Goal: Task Accomplishment & Management: Manage account settings

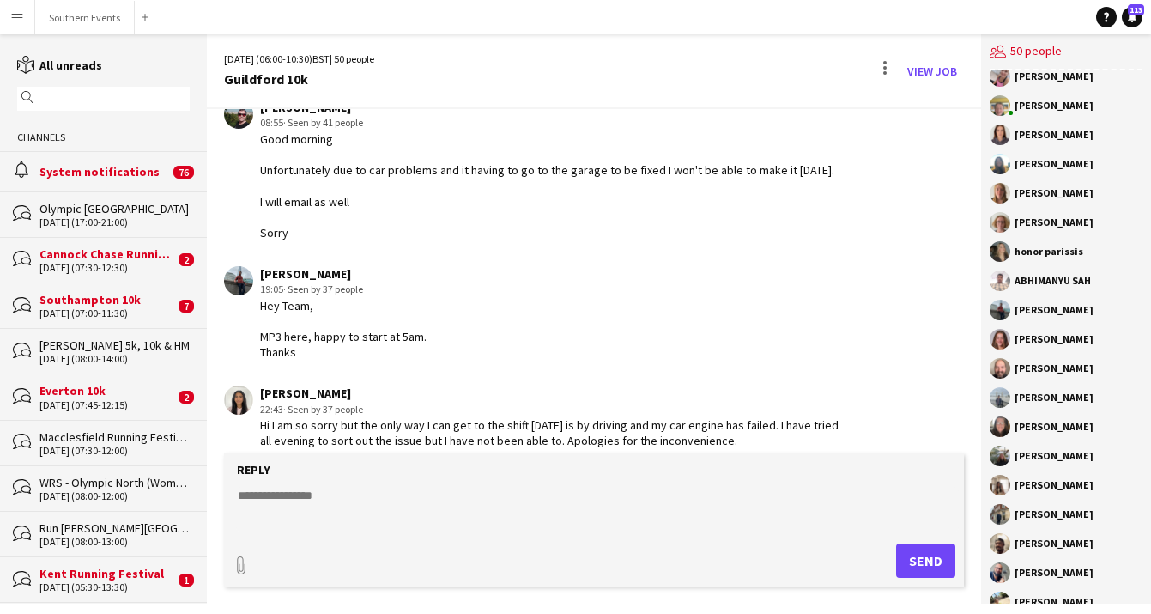
scroll to position [943, 0]
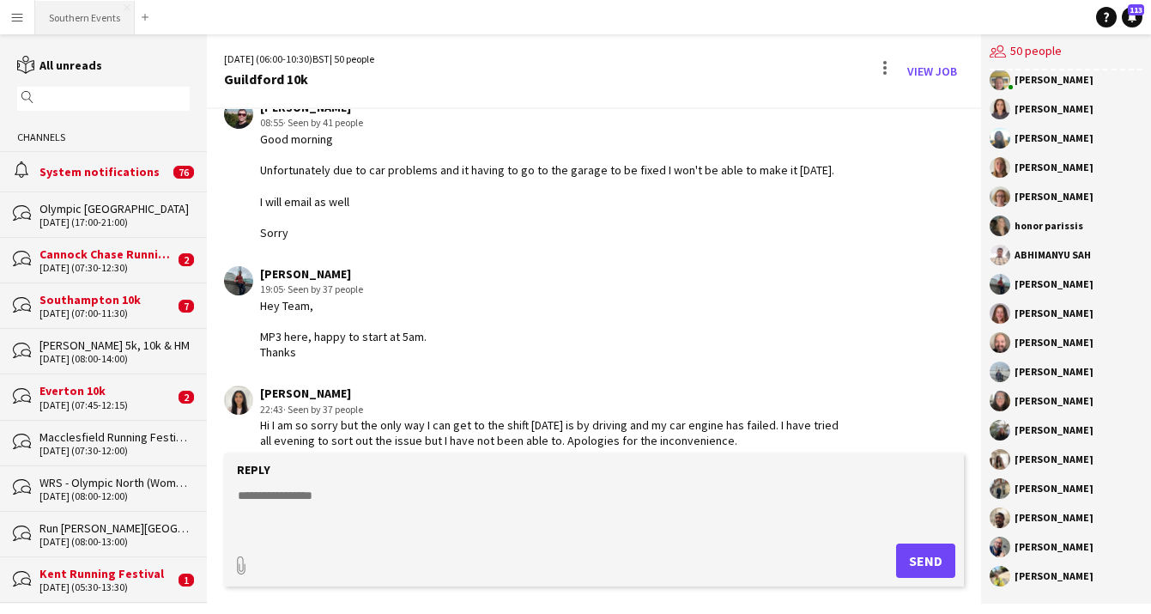
click at [65, 19] on button "Southern Events Close" at bounding box center [85, 17] width 100 height 33
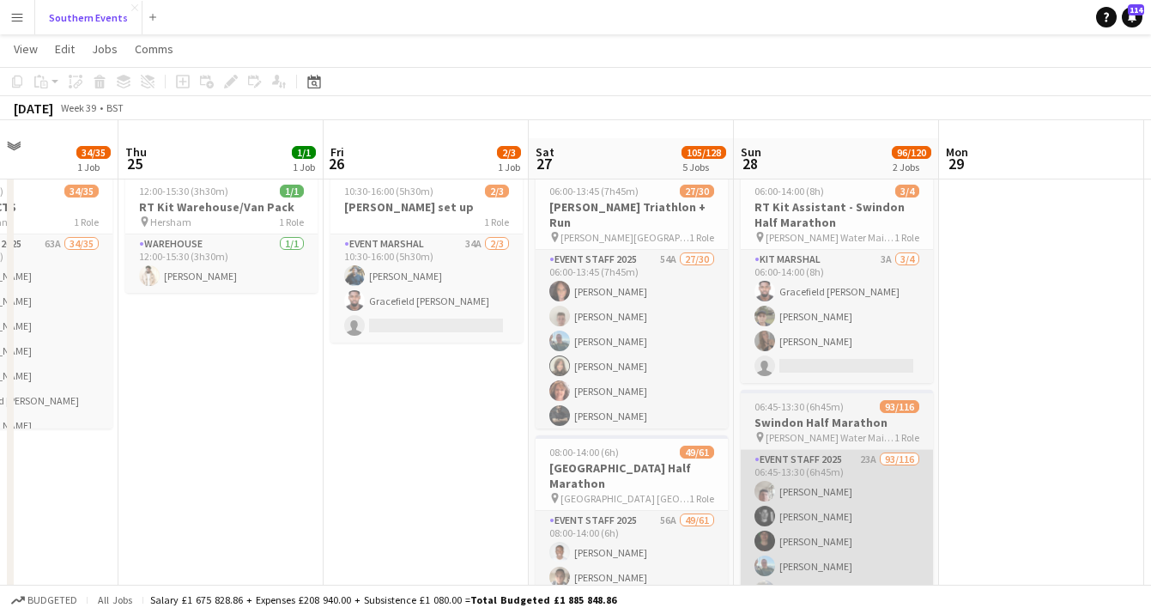
scroll to position [217, 0]
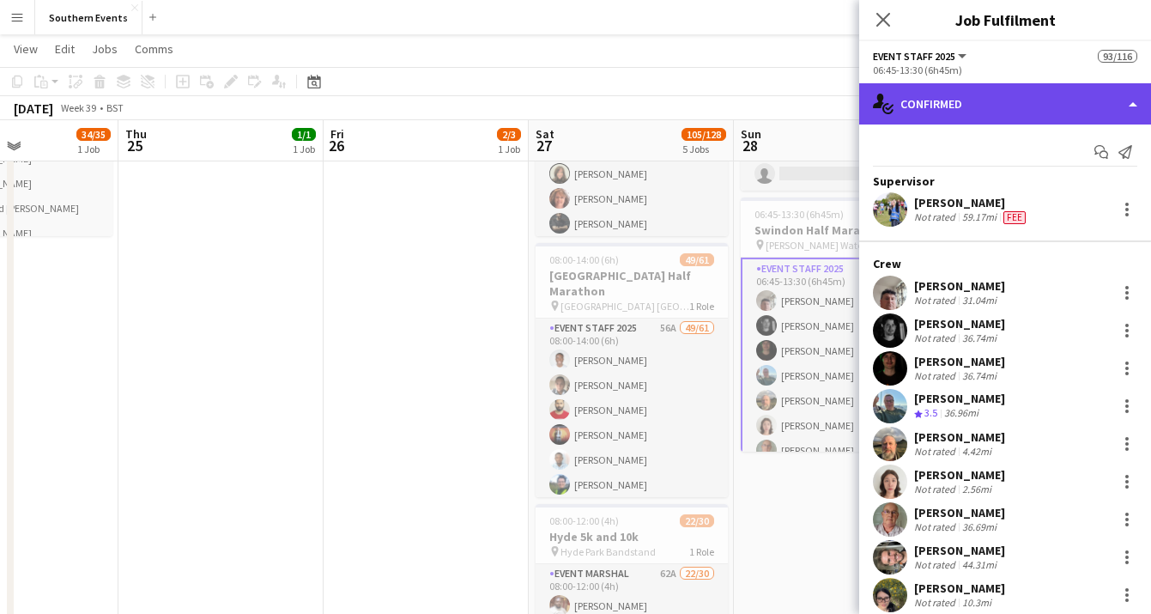
click at [1079, 94] on div "single-neutral-actions-check-2 Confirmed" at bounding box center [1005, 103] width 292 height 41
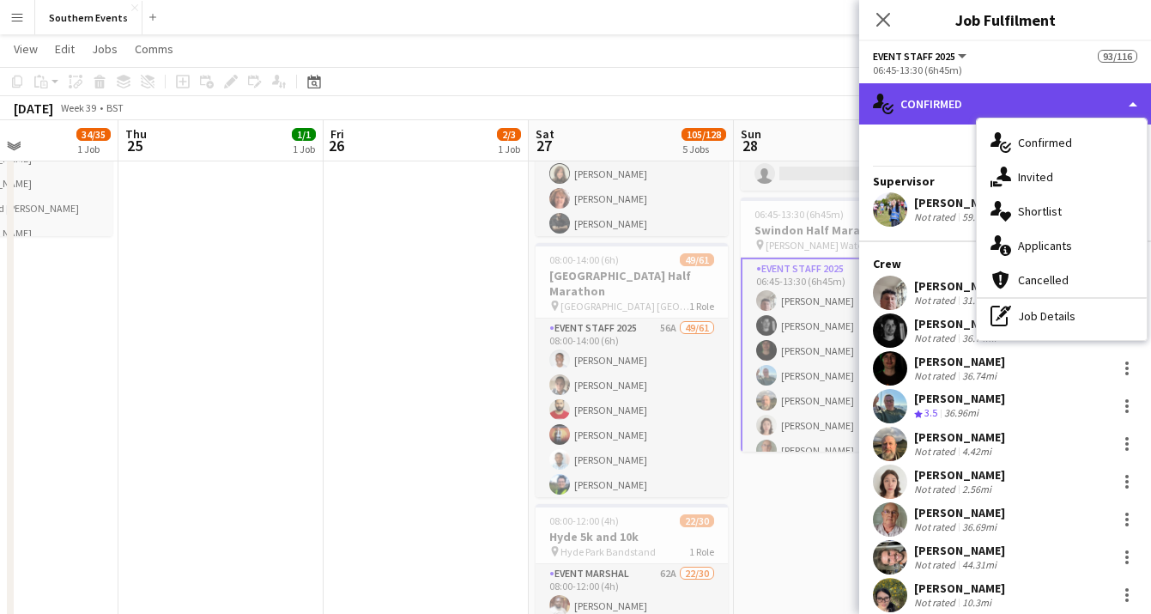
click at [945, 101] on div "single-neutral-actions-check-2 Confirmed" at bounding box center [1005, 103] width 292 height 41
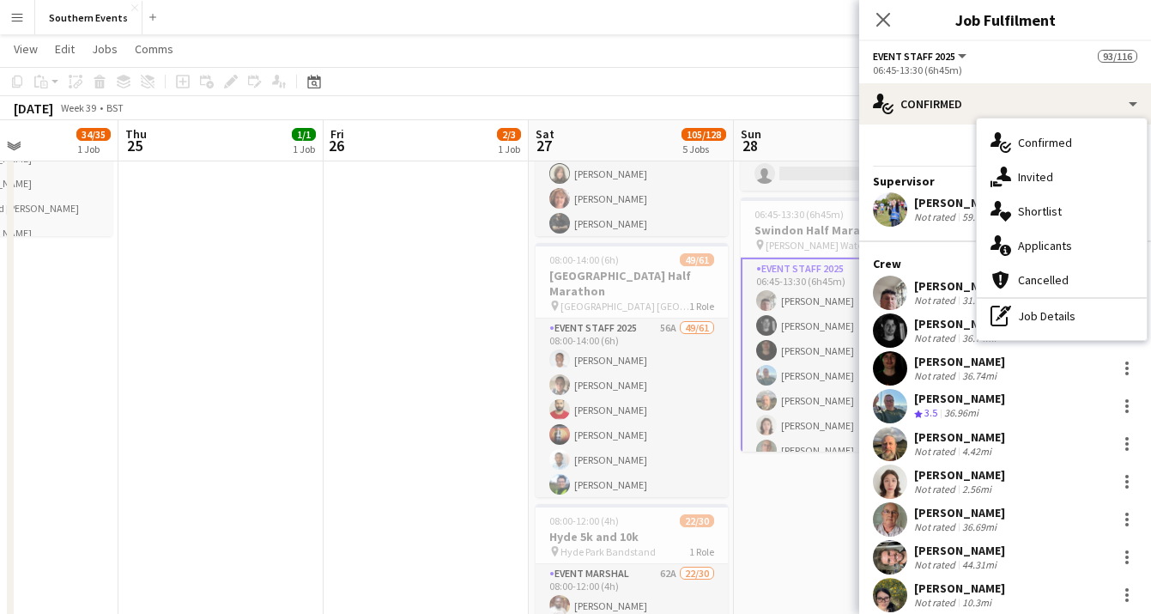
click at [1062, 71] on div "06:45-13:30 (6h45m)" at bounding box center [1005, 70] width 264 height 13
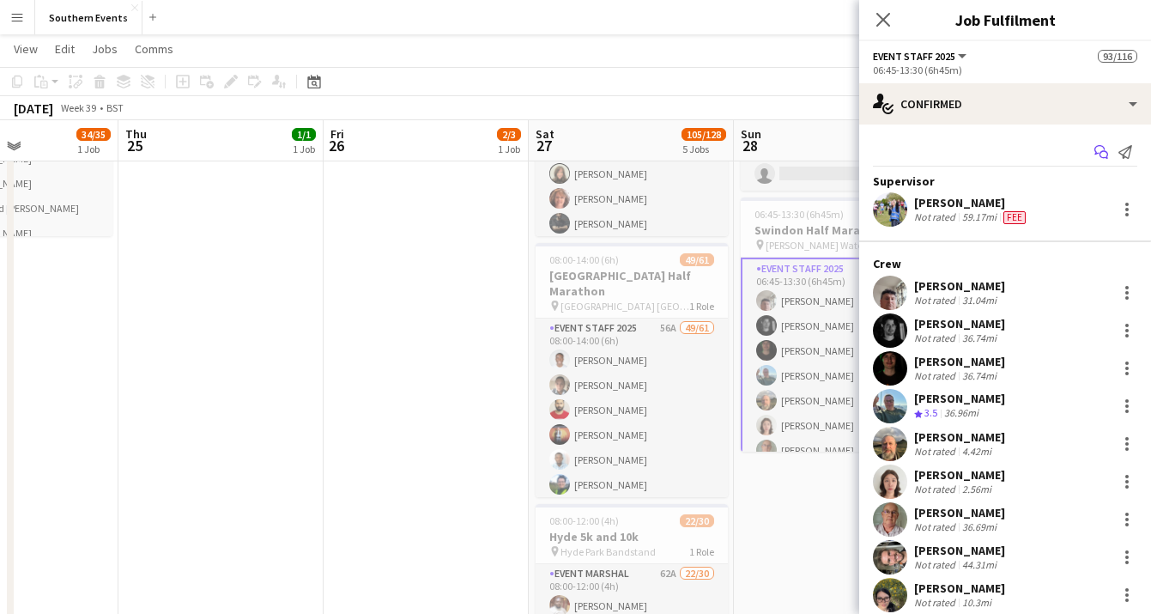
click at [1100, 155] on icon at bounding box center [1104, 155] width 9 height 9
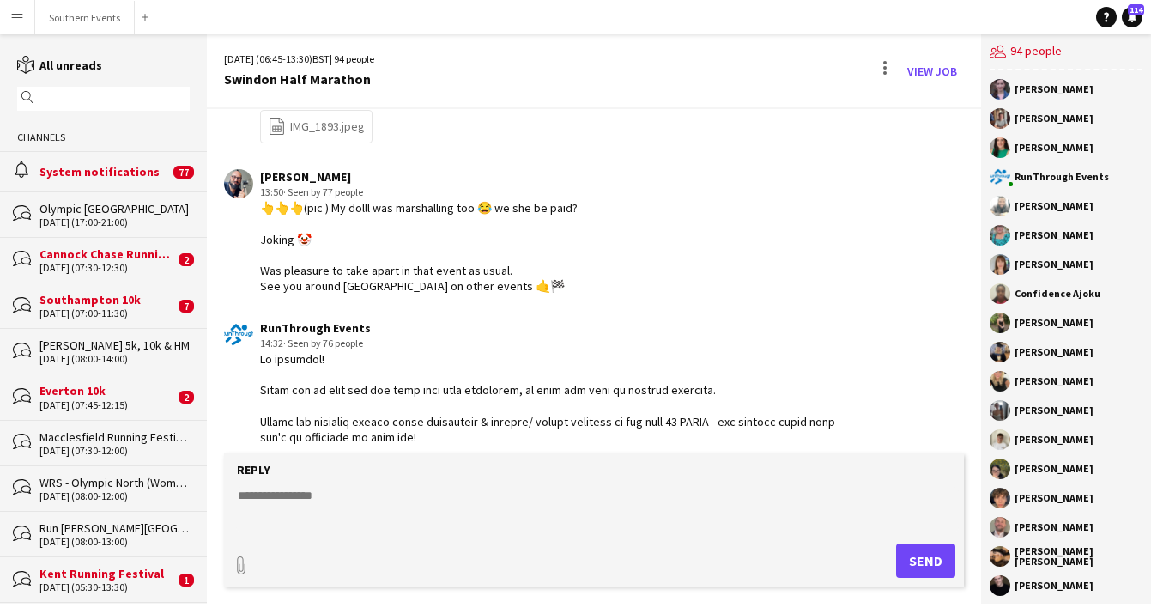
scroll to position [2290, 0]
drag, startPoint x: 426, startPoint y: 393, endPoint x: 257, endPoint y: 344, distance: 176.1
click at [257, 344] on div "RunThrough Events 14:32 · Seen by 76 people" at bounding box center [533, 547] width 619 height 453
copy div "Lo ipsumdol! Sitam con ad elit sed doe temp inci utla etdolorem, al enim adm ve…"
click at [104, 22] on button "Southern Events Close" at bounding box center [85, 17] width 100 height 33
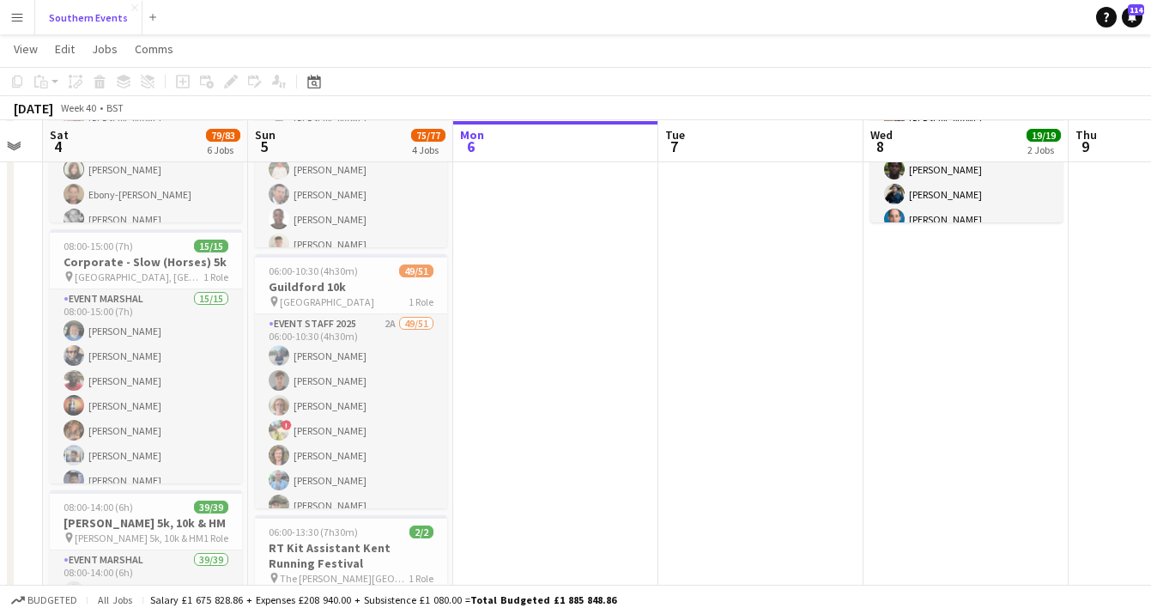
scroll to position [373, 0]
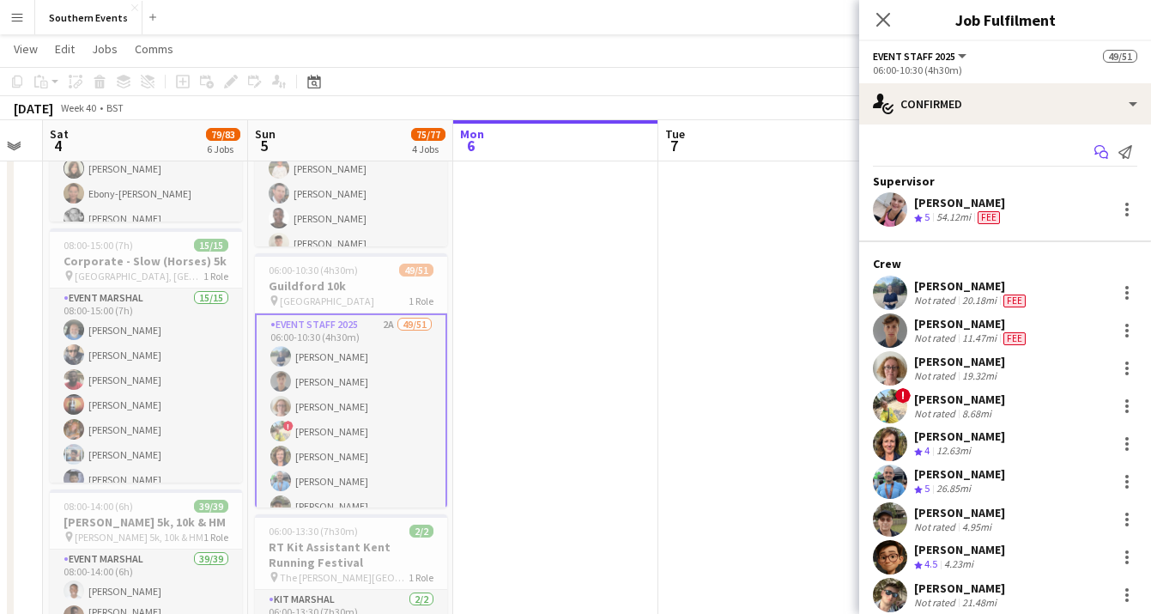
click at [1102, 155] on icon "Start chat" at bounding box center [1102, 152] width 14 height 14
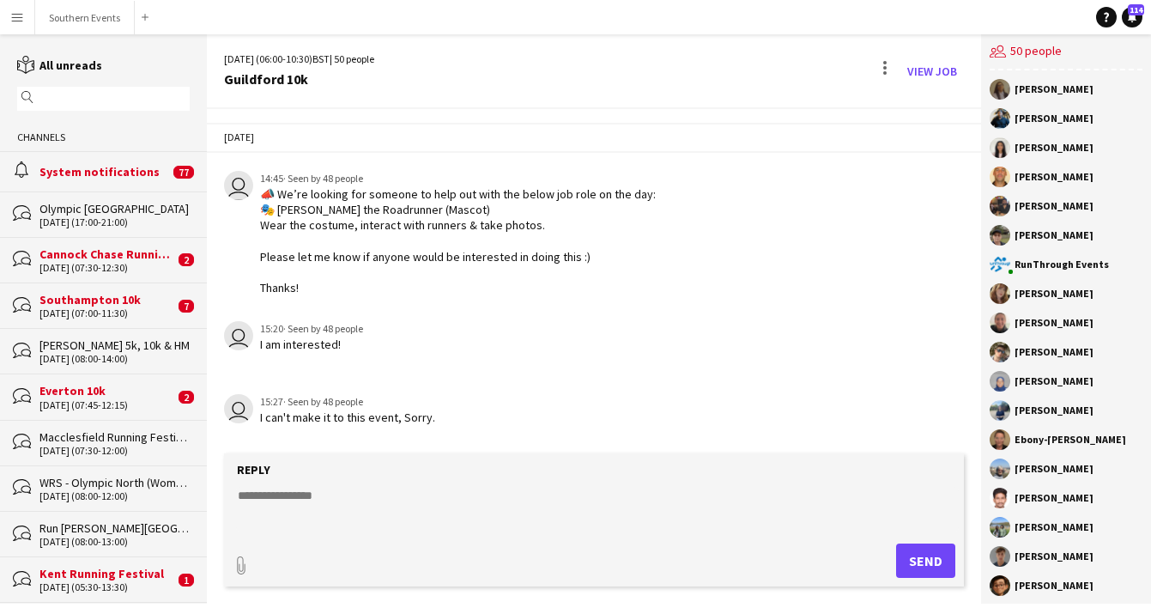
scroll to position [2874, 0]
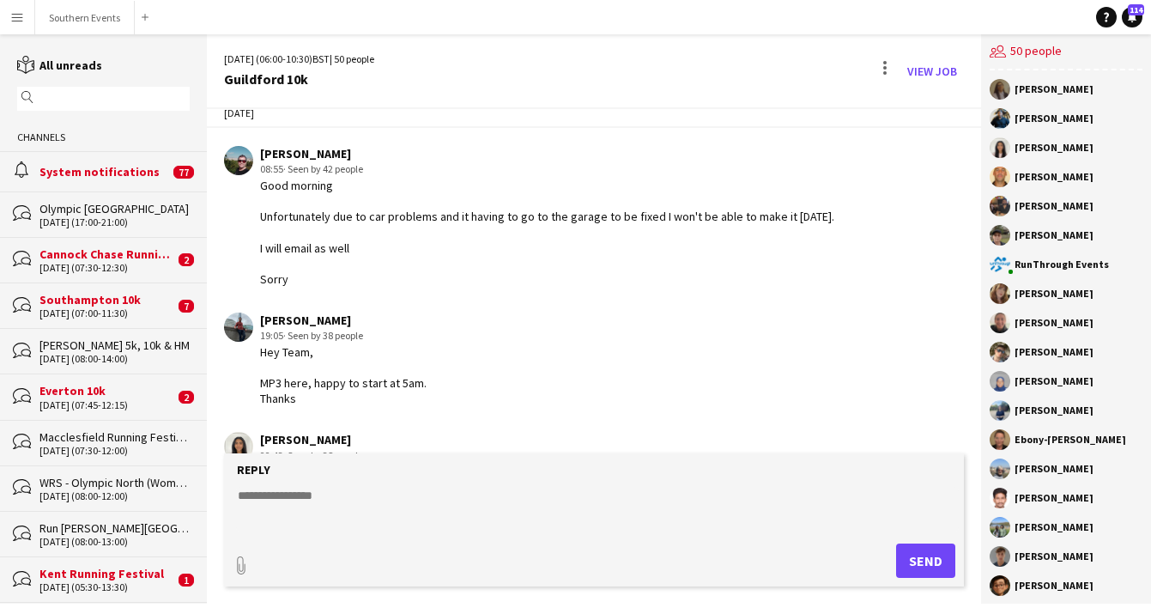
click at [326, 499] on textarea at bounding box center [597, 509] width 723 height 45
paste textarea "**********"
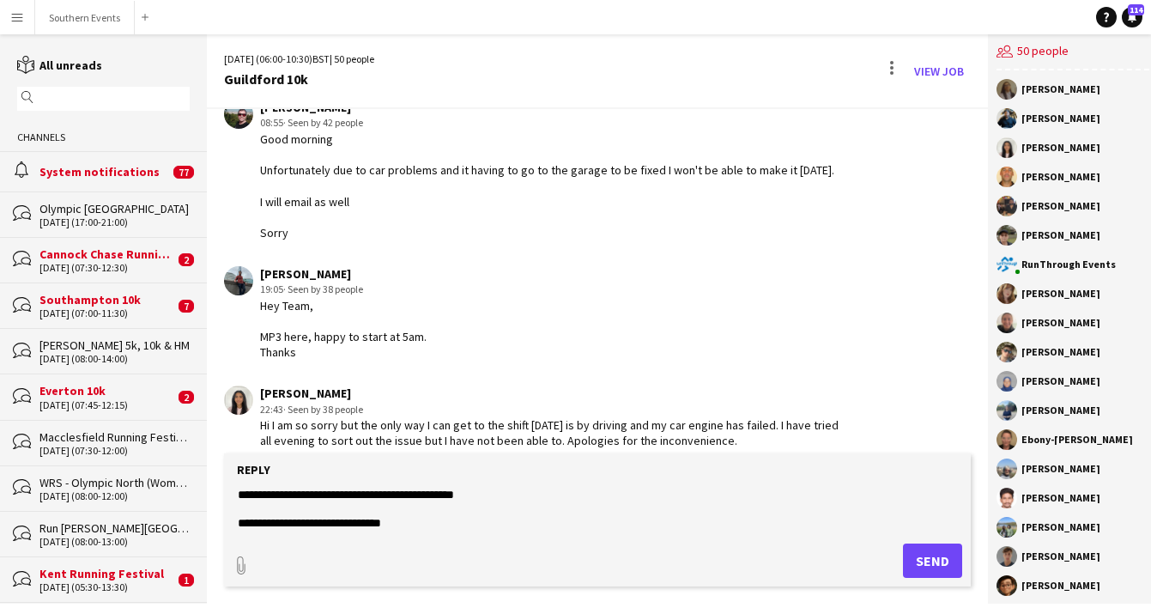
scroll to position [331, 0]
type textarea "**********"
click at [936, 562] on button "Send" at bounding box center [932, 560] width 59 height 34
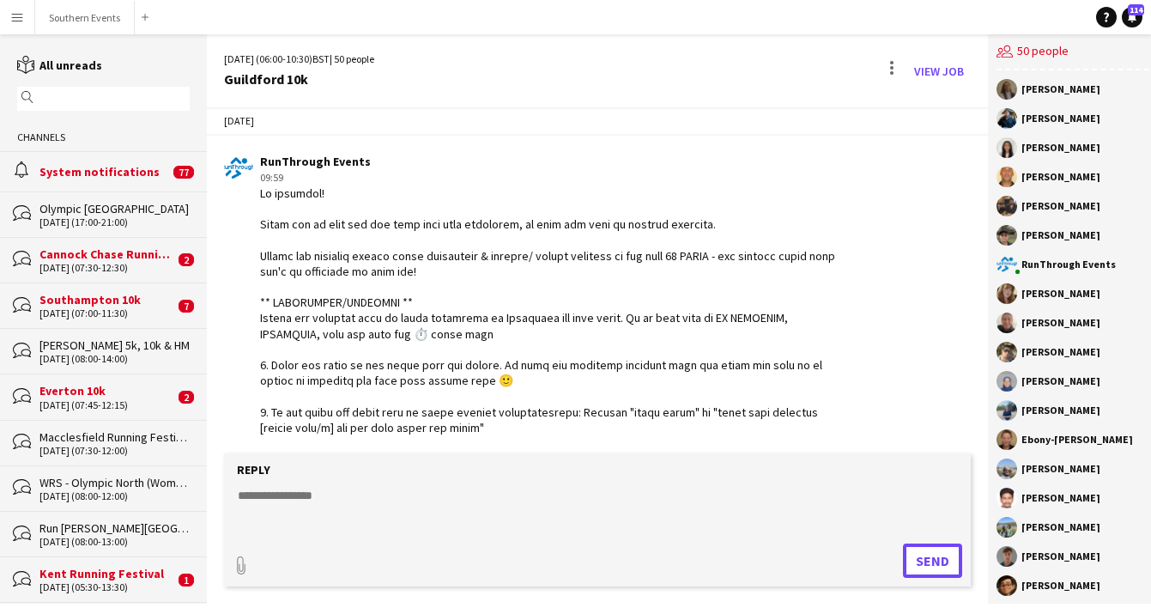
scroll to position [3290, 0]
click at [91, 22] on button "Southern Events Close" at bounding box center [85, 17] width 100 height 33
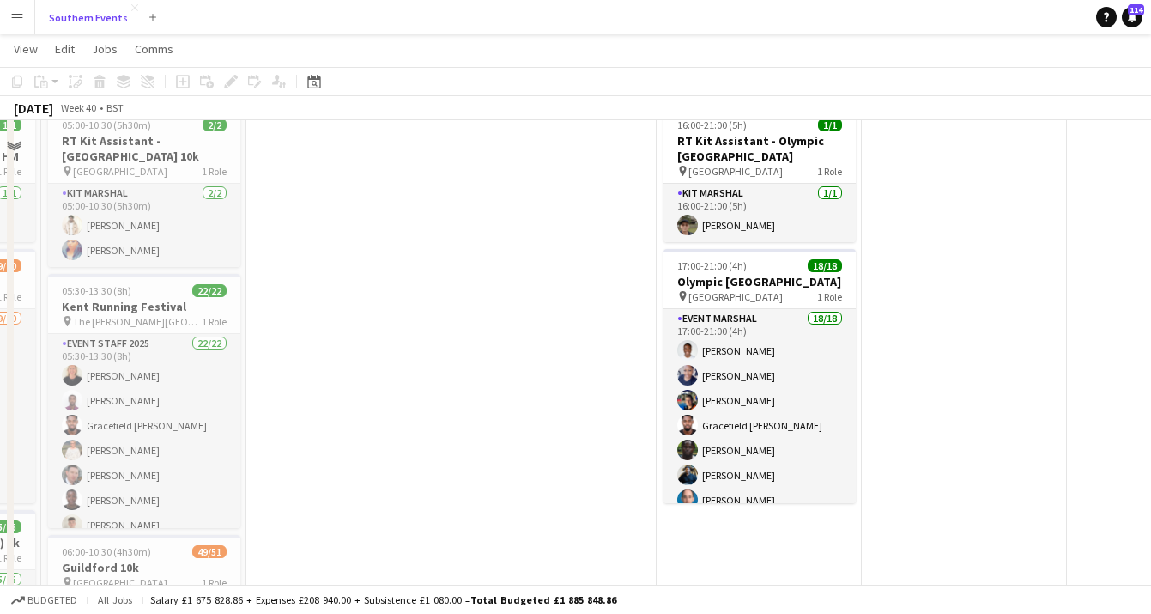
scroll to position [154, 0]
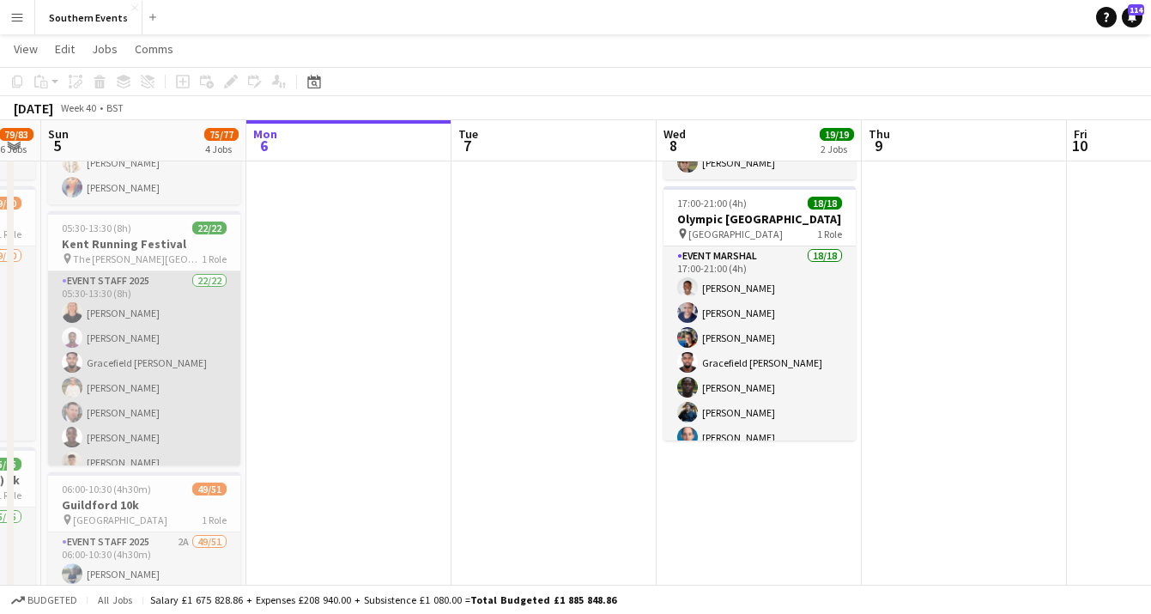
click at [179, 339] on app-card-role "Event Staff 2025 22/22 05:30-13:30 (8h) [PERSON_NAME] [PERSON_NAME] Gracefield …" at bounding box center [144, 564] width 192 height 586
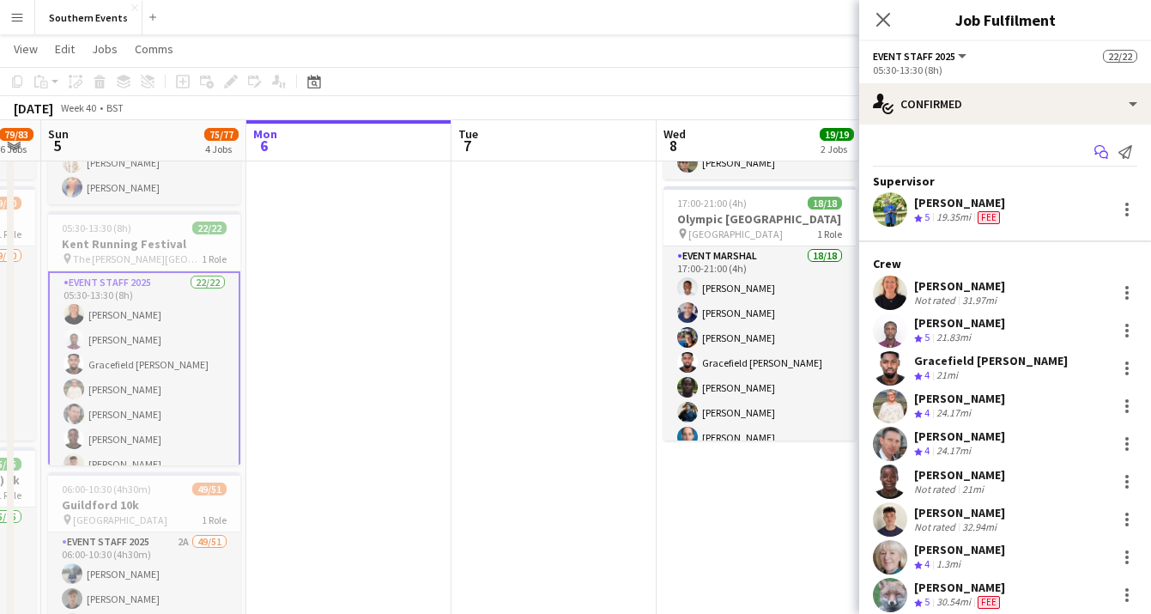
click at [1104, 160] on app-icon "Start chat" at bounding box center [1101, 152] width 24 height 24
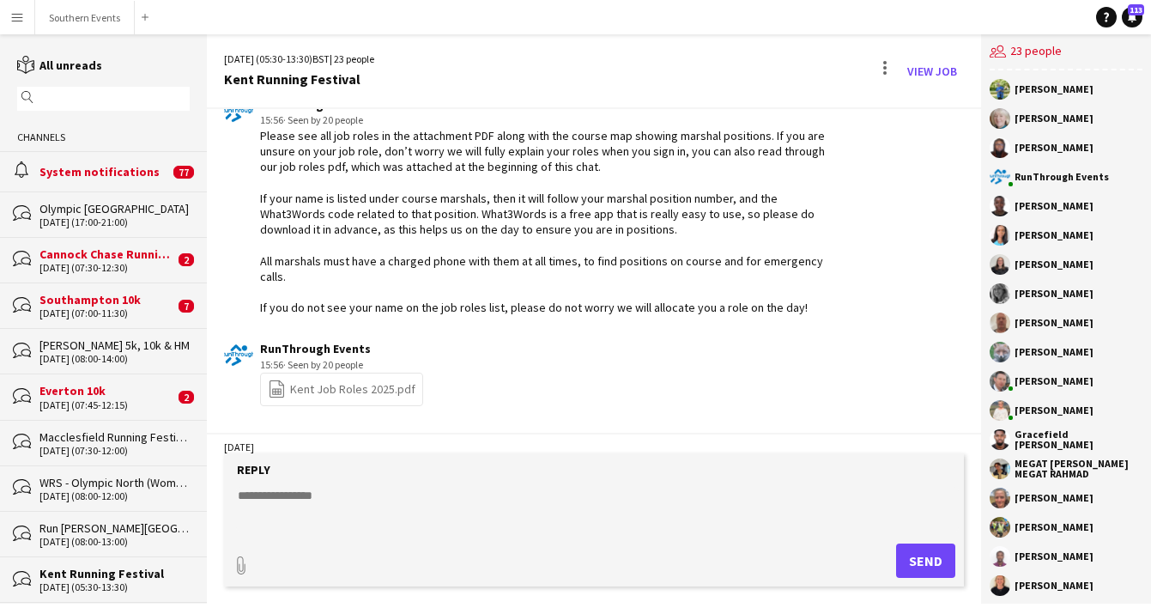
scroll to position [3972, 0]
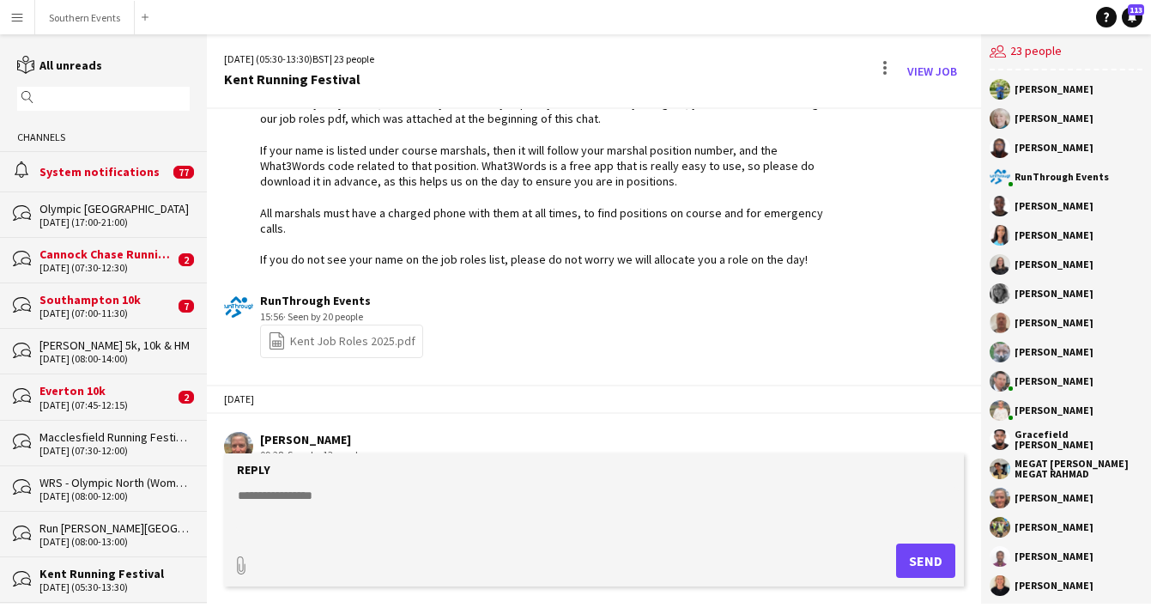
click at [319, 502] on textarea at bounding box center [597, 509] width 723 height 45
paste textarea "**********"
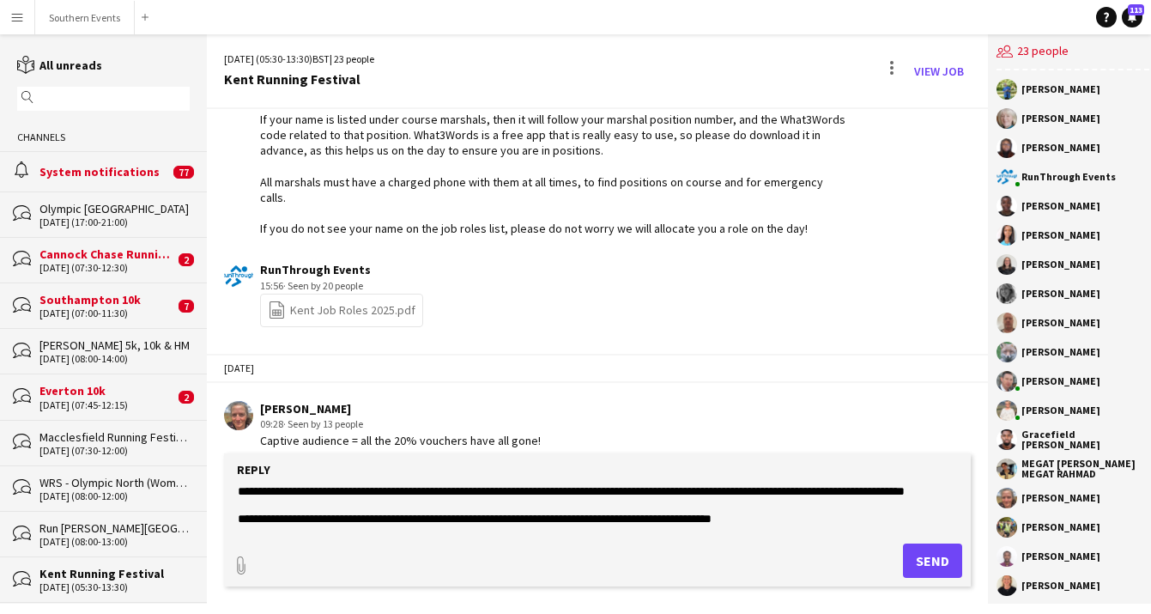
scroll to position [0, 0]
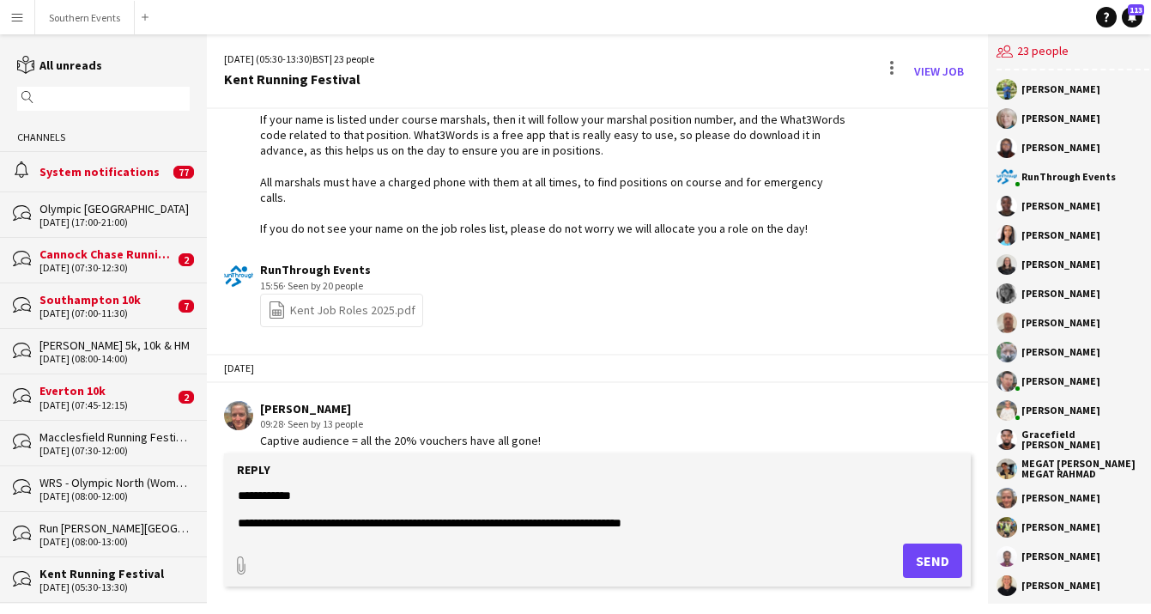
type textarea "**********"
click at [922, 562] on button "Send" at bounding box center [932, 560] width 59 height 34
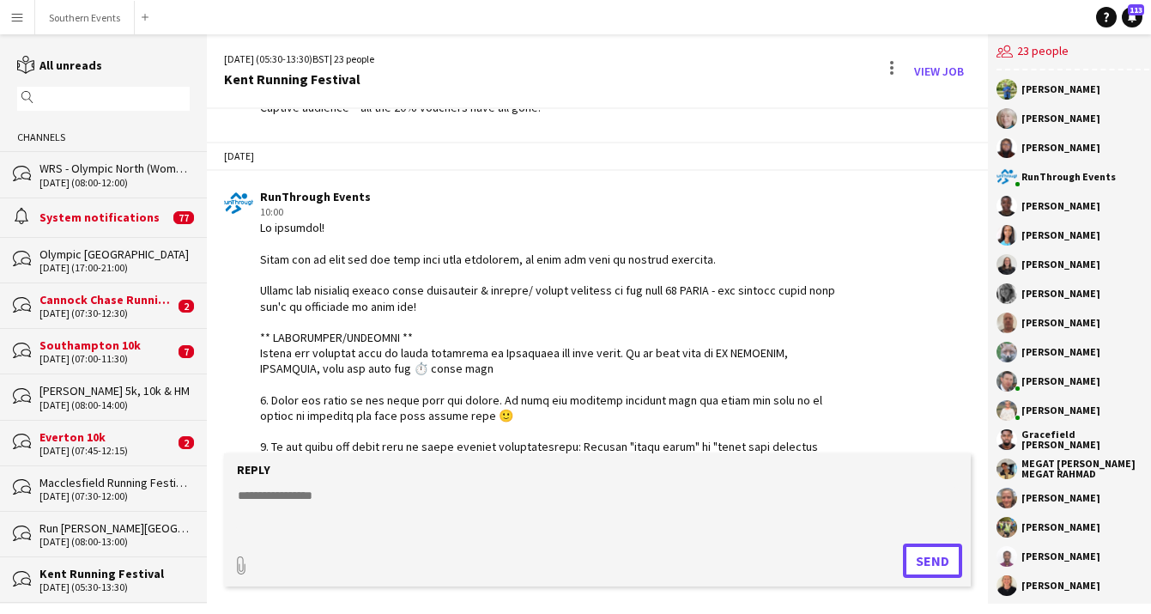
scroll to position [4307, 0]
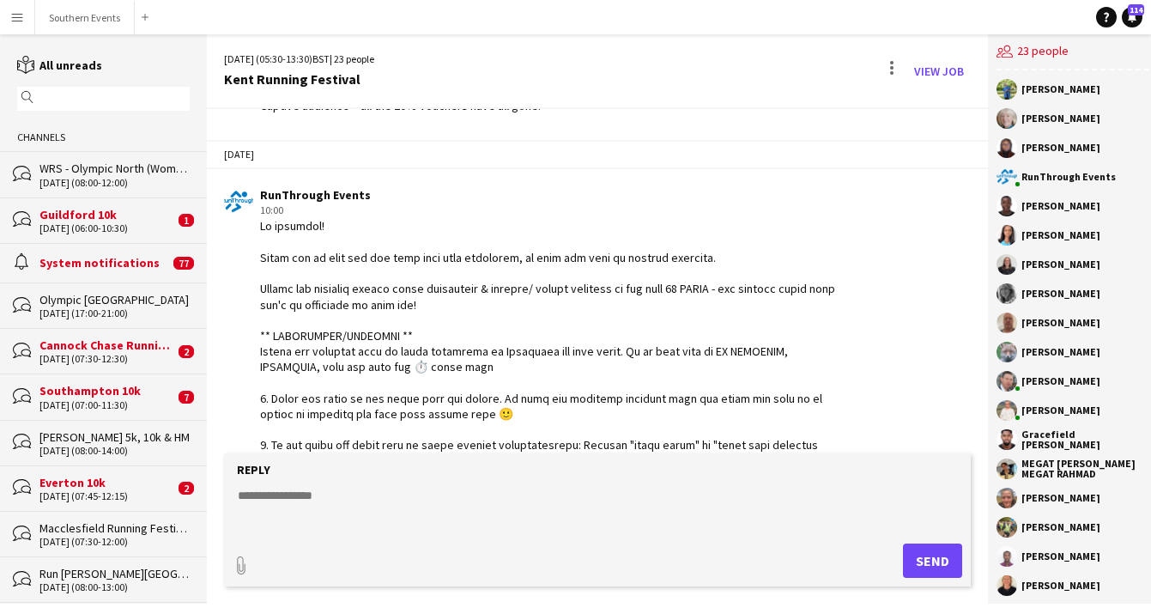
click at [124, 217] on div "Guildford 10k" at bounding box center [106, 214] width 135 height 15
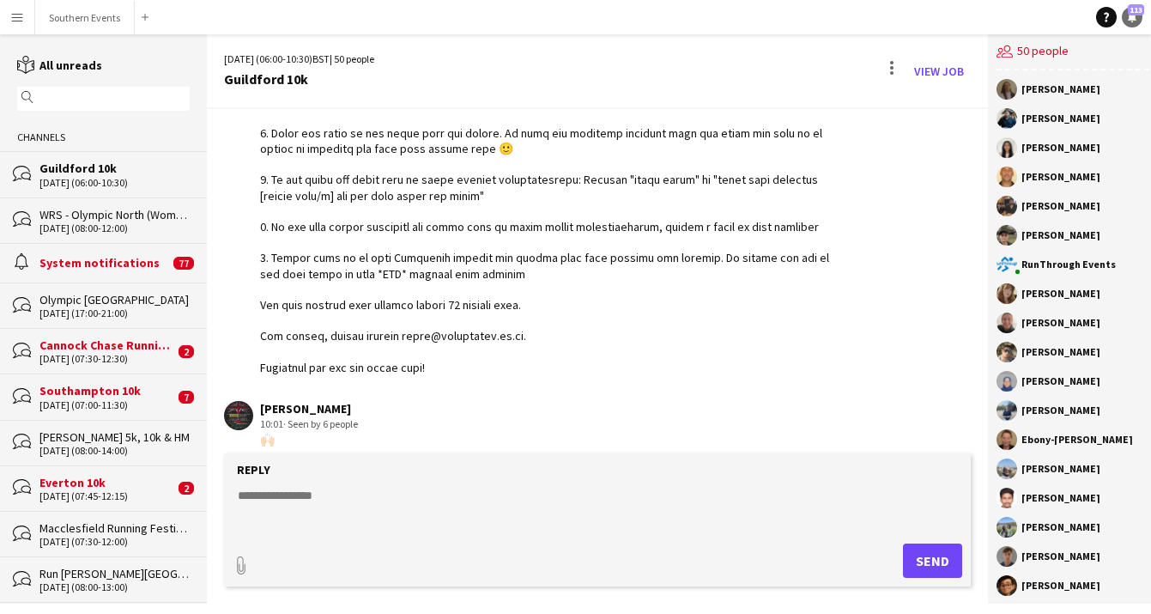
click at [1136, 14] on span "113" at bounding box center [1136, 9] width 16 height 11
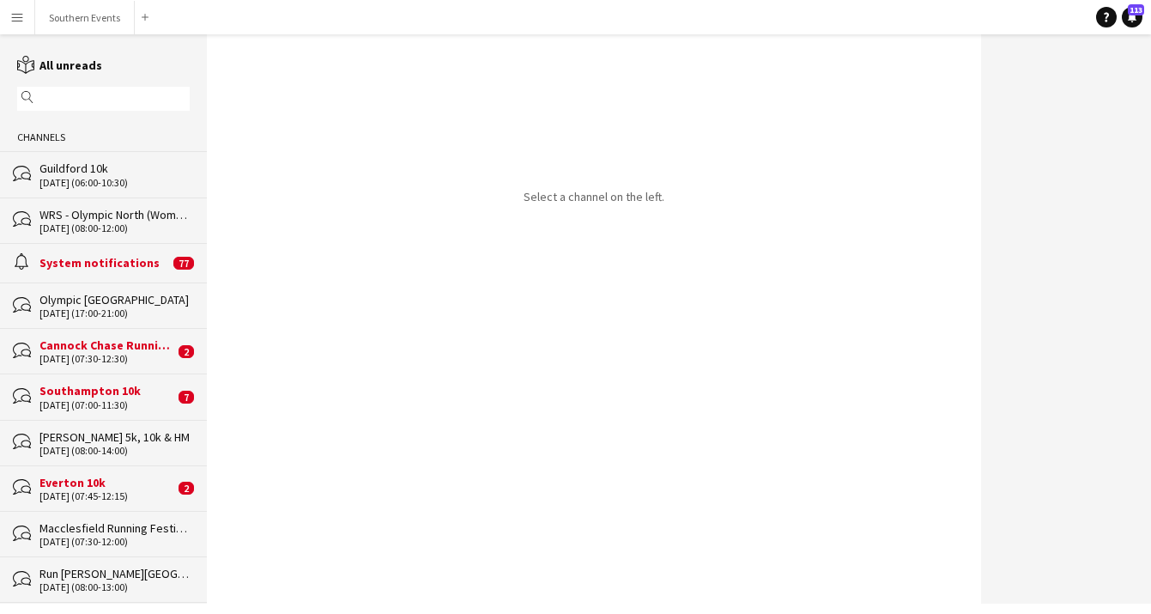
click at [26, 29] on button "Menu" at bounding box center [17, 17] width 34 height 34
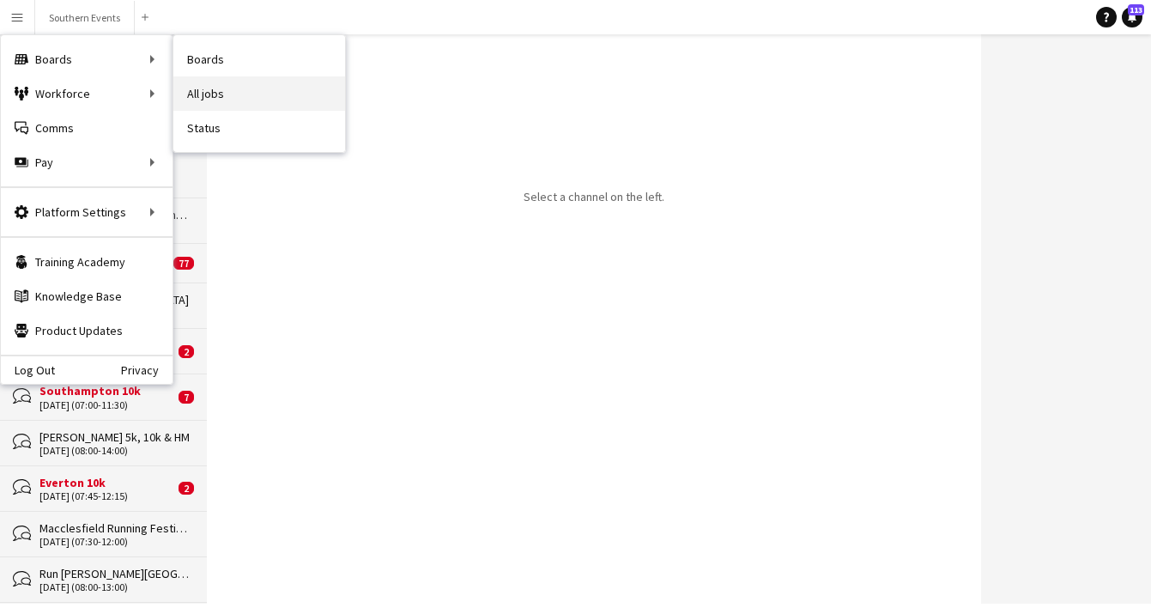
click at [245, 94] on link "All jobs" at bounding box center [259, 93] width 172 height 34
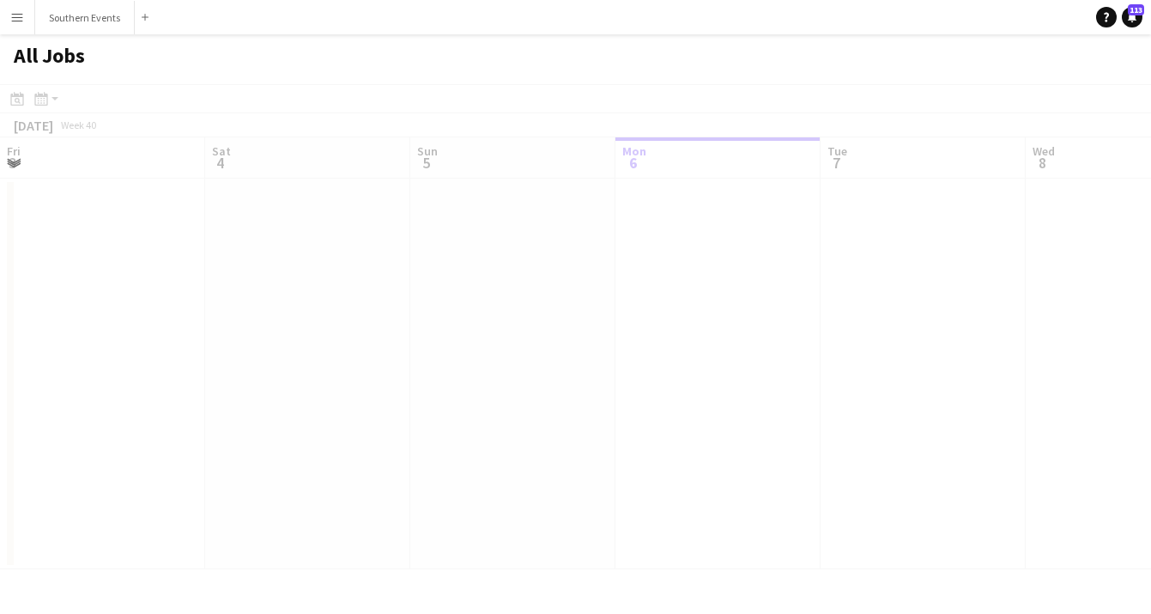
scroll to position [0, 410]
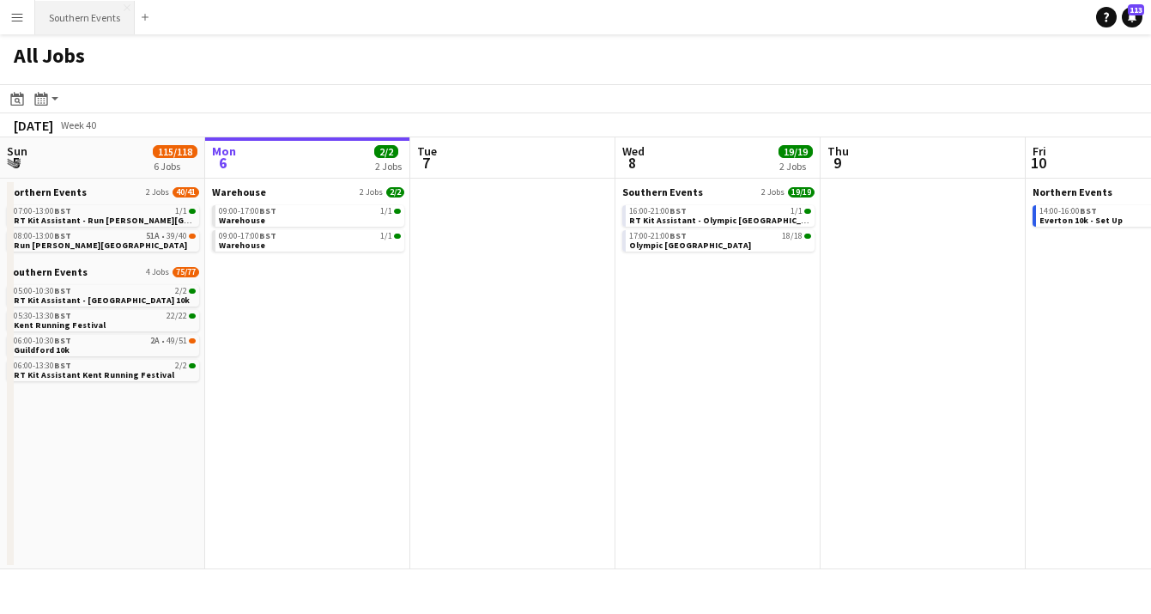
click at [76, 21] on button "Southern Events Close" at bounding box center [85, 17] width 100 height 33
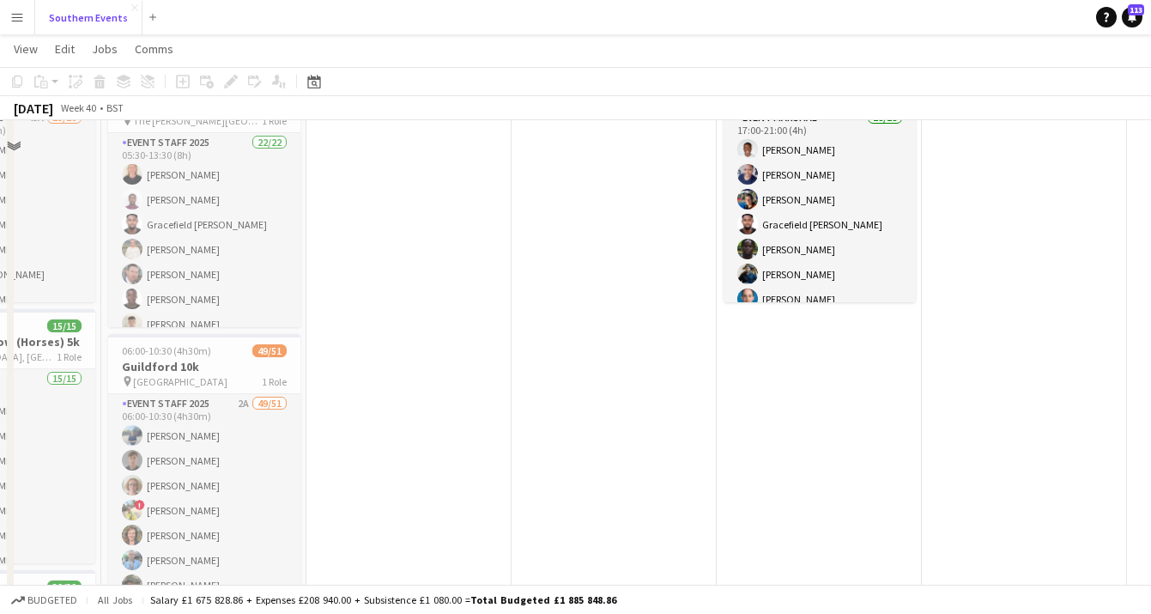
scroll to position [293, 0]
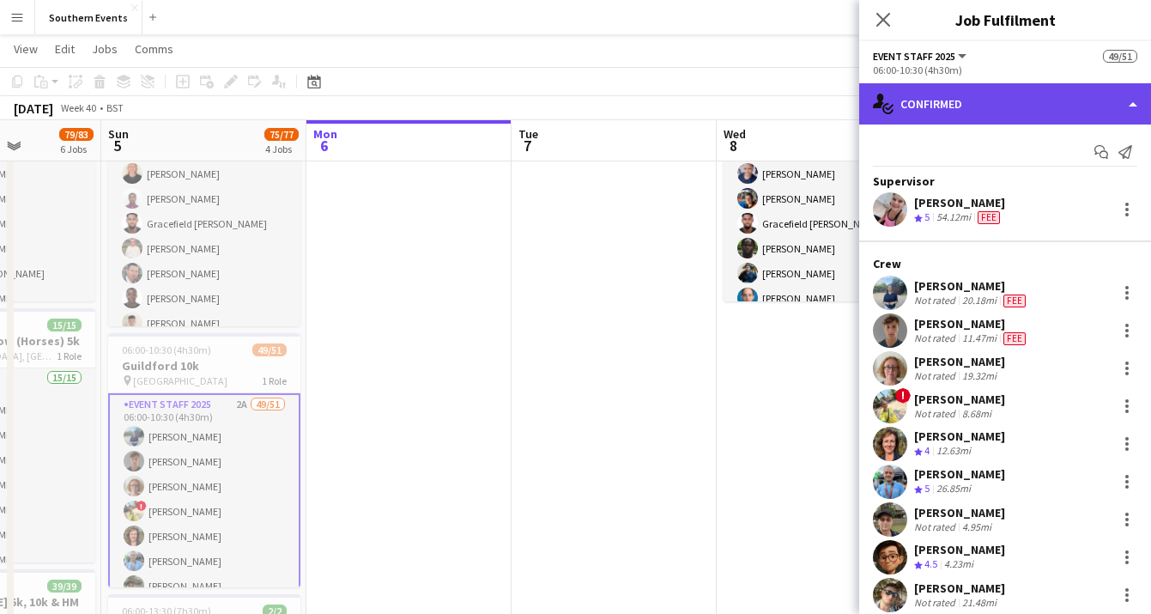
click at [1063, 107] on div "single-neutral-actions-check-2 Confirmed" at bounding box center [1005, 103] width 292 height 41
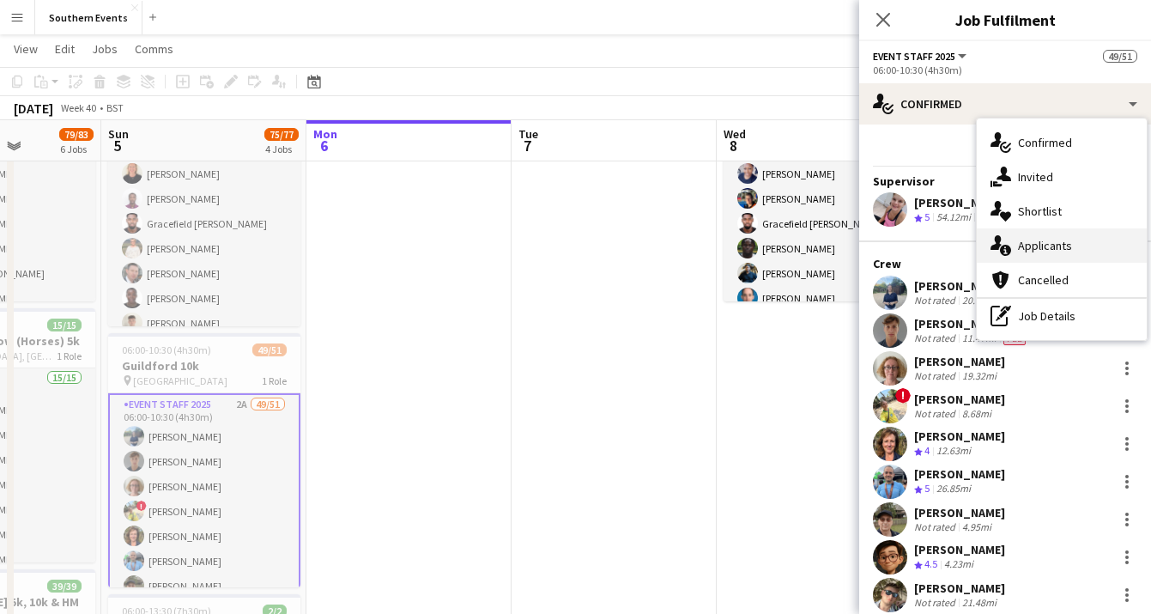
click at [1088, 248] on div "single-neutral-actions-information Applicants" at bounding box center [1062, 245] width 170 height 34
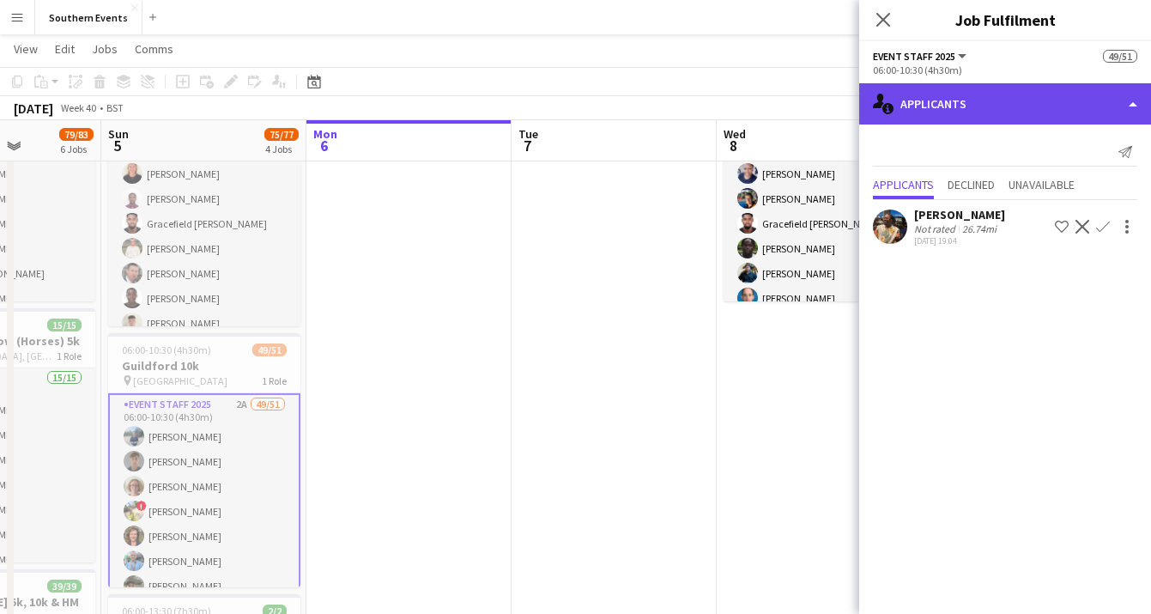
click at [1065, 101] on div "single-neutral-actions-information Applicants" at bounding box center [1005, 103] width 292 height 41
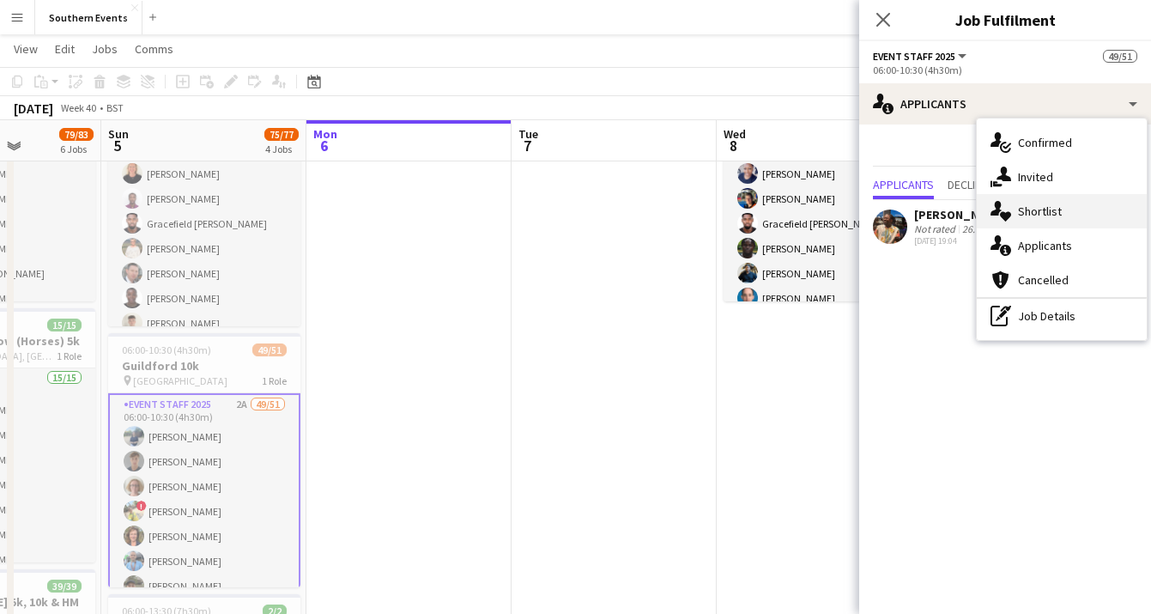
click at [1066, 212] on div "single-neutral-actions-heart Shortlist" at bounding box center [1062, 211] width 170 height 34
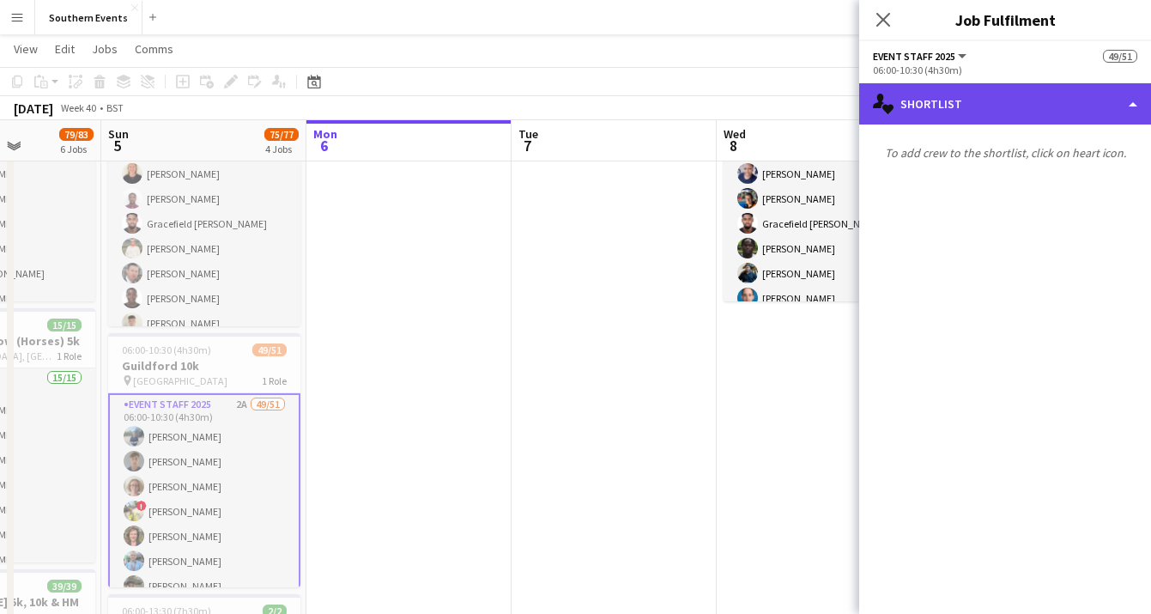
click at [1014, 109] on div "single-neutral-actions-heart Shortlist" at bounding box center [1005, 103] width 292 height 41
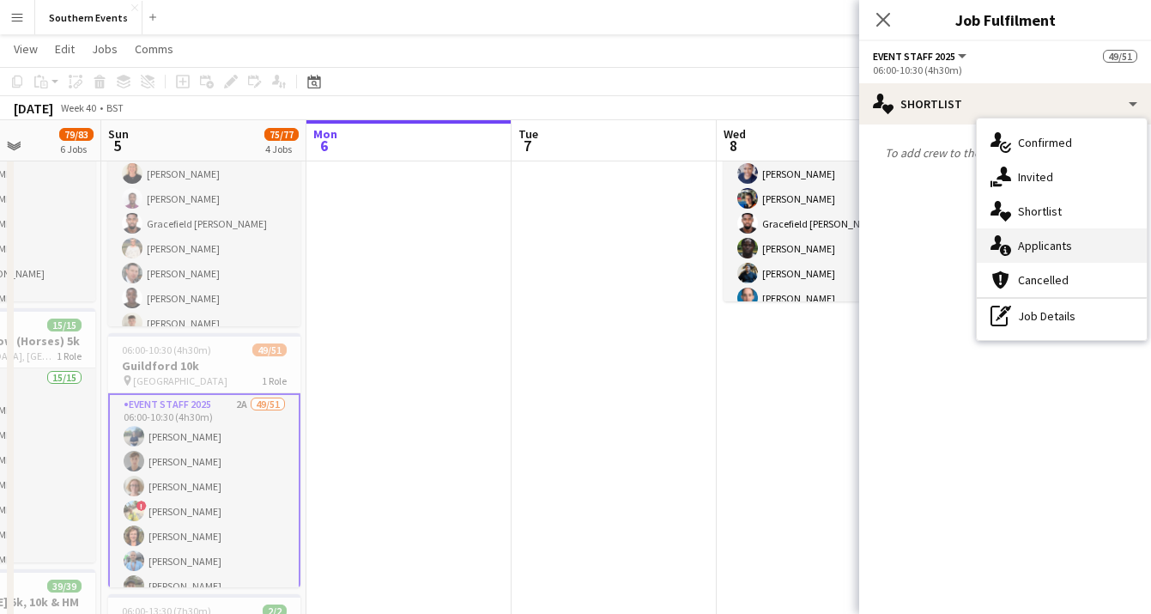
click at [1031, 242] on span "Applicants" at bounding box center [1045, 245] width 54 height 15
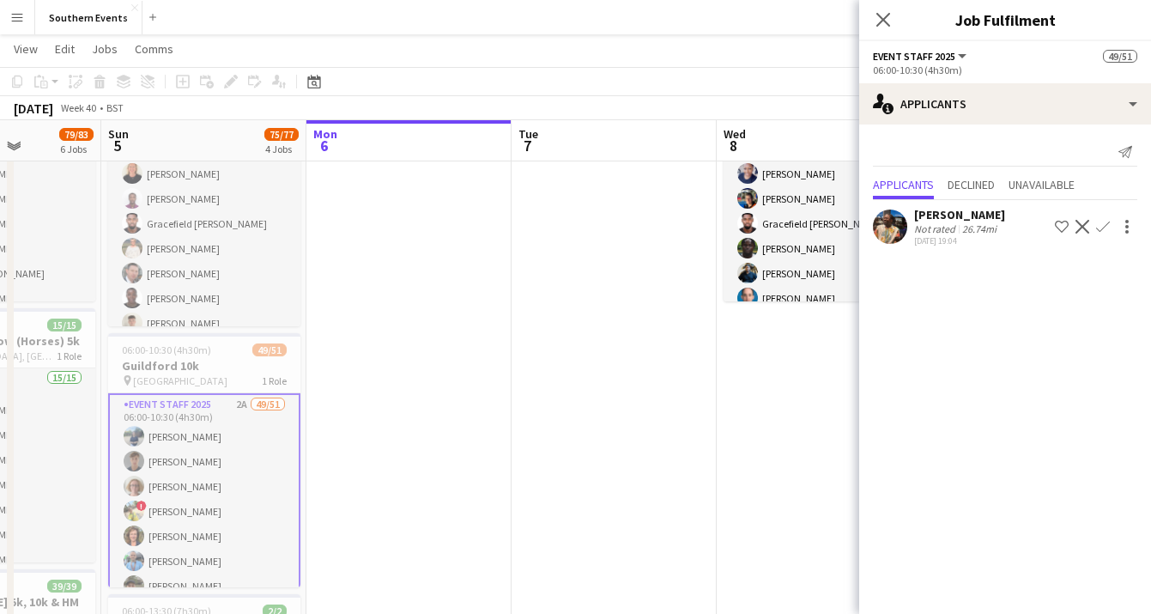
click at [894, 20] on div "Close pop-in" at bounding box center [883, 19] width 48 height 39
click at [893, 21] on app-icon "Close pop-in" at bounding box center [883, 20] width 25 height 25
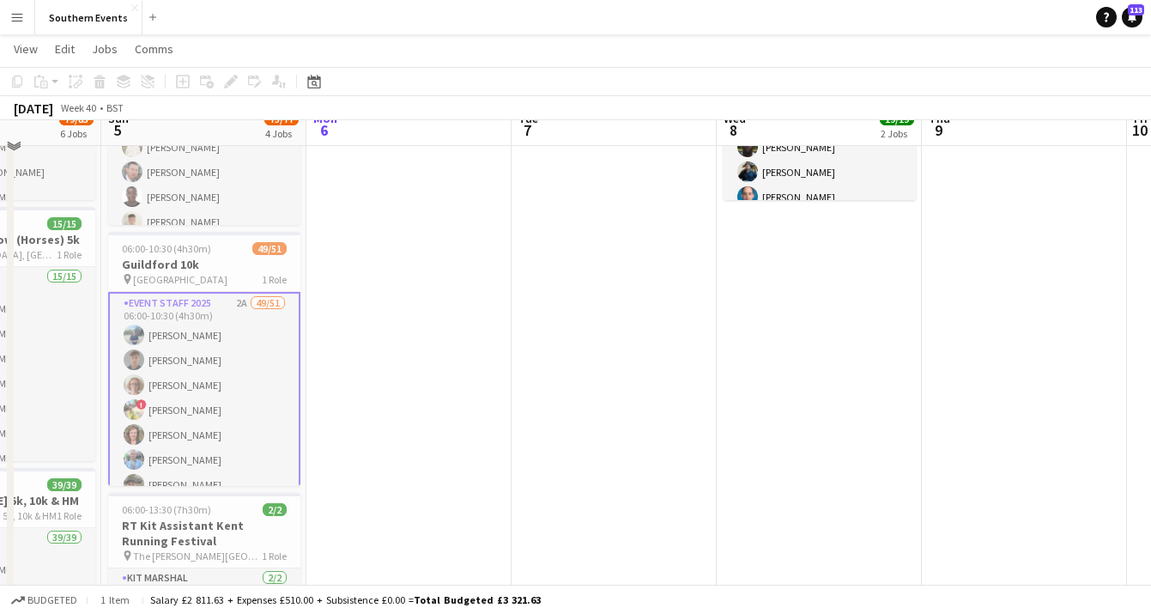
scroll to position [403, 0]
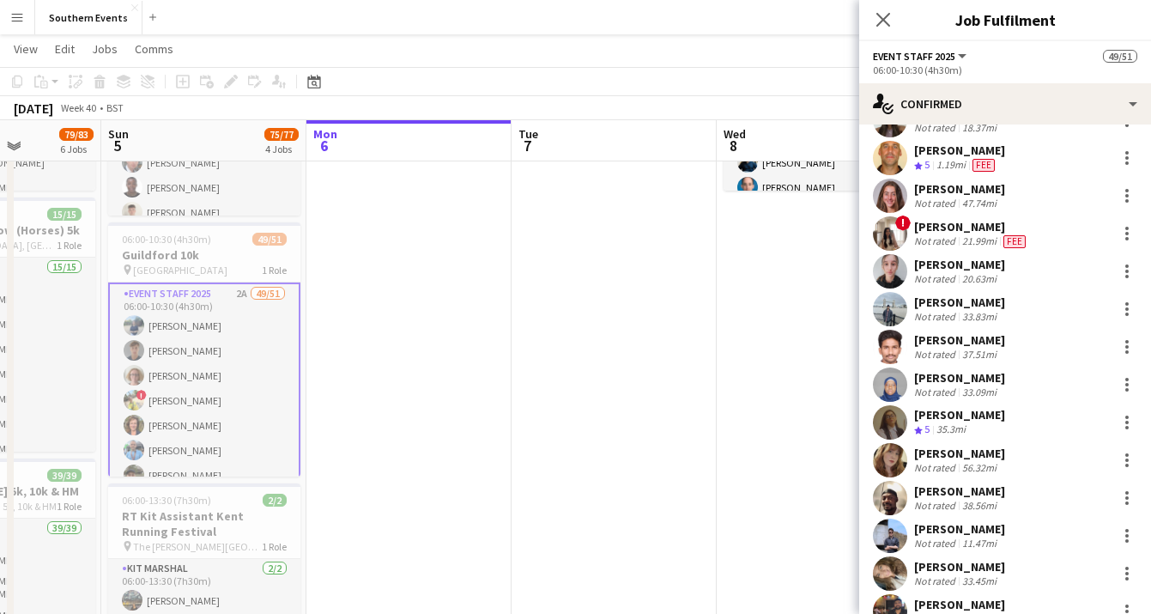
scroll to position [1422, 0]
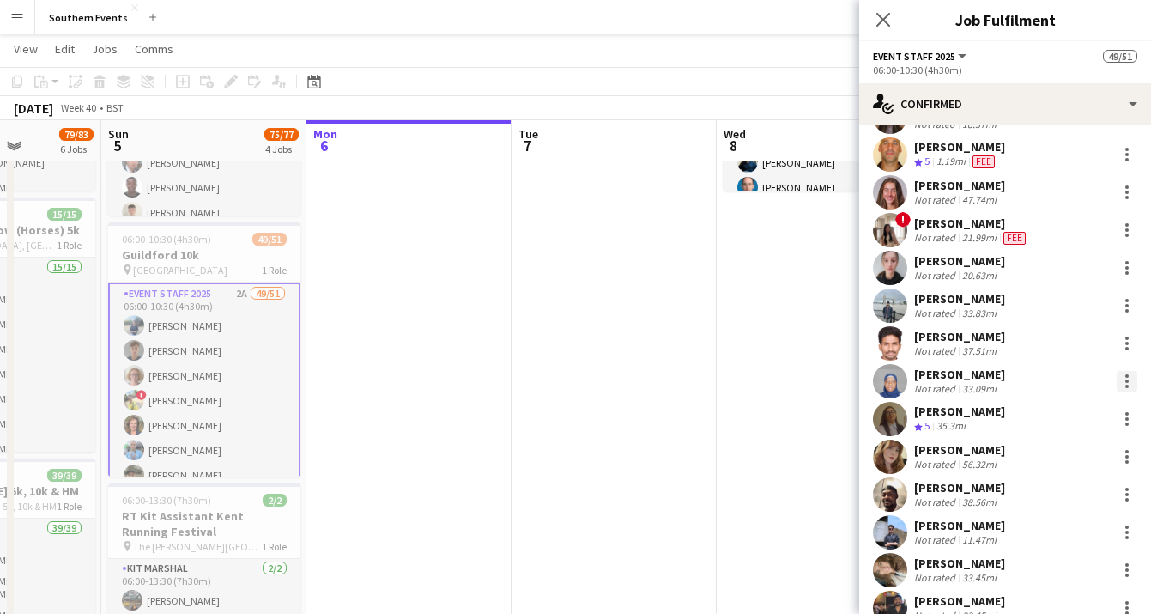
click at [1126, 377] on div at bounding box center [1127, 381] width 21 height 21
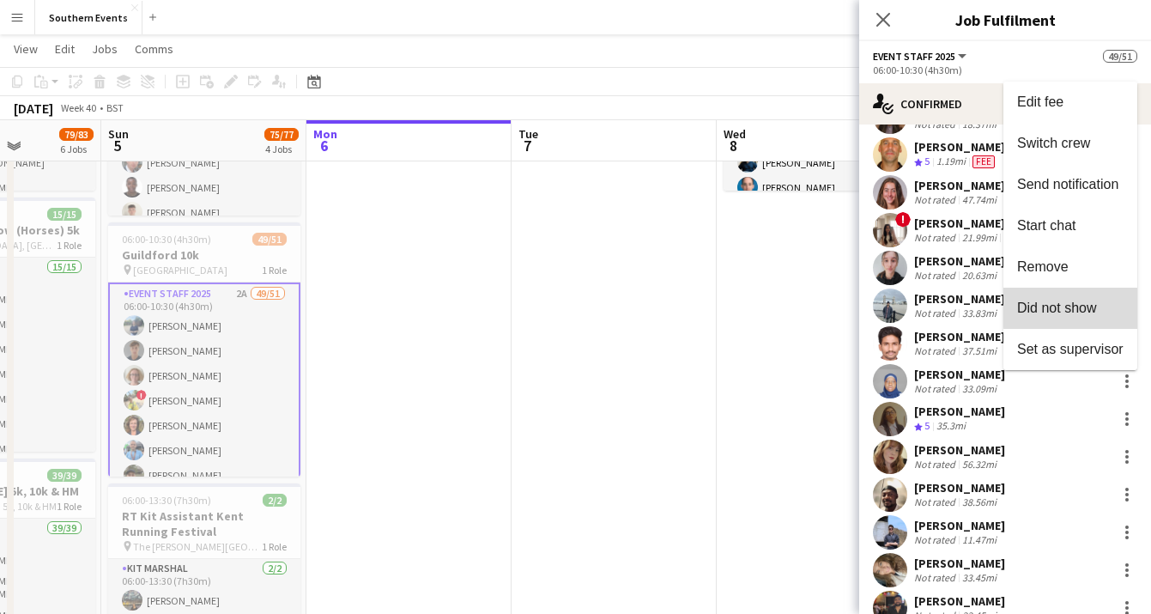
click at [1083, 307] on span "Did not show" at bounding box center [1057, 307] width 80 height 15
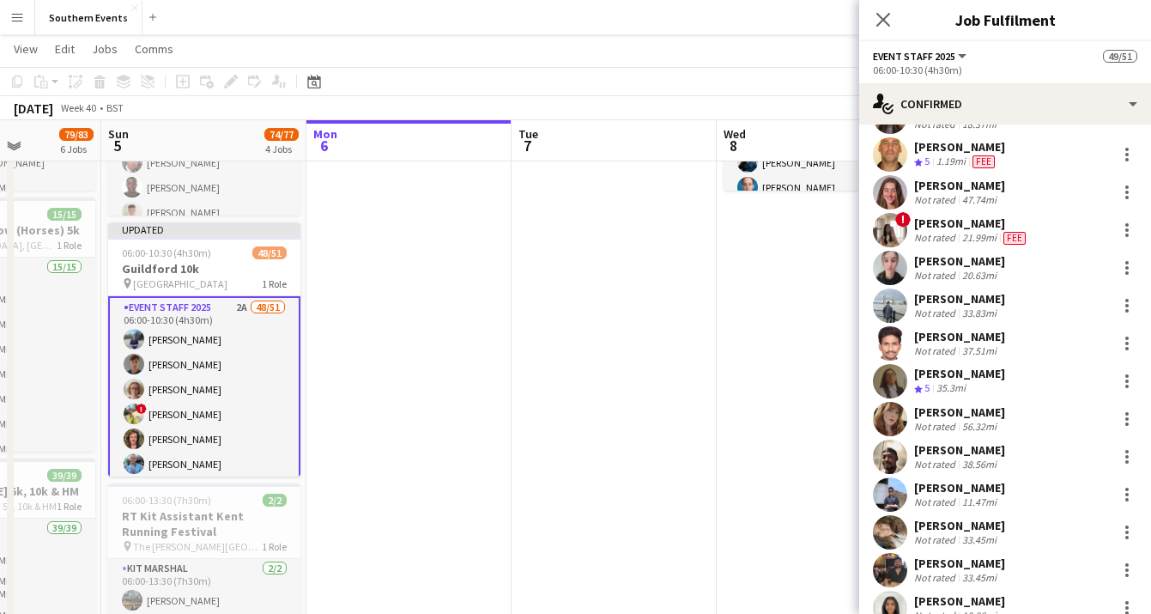
click at [807, 314] on app-date-cell "16:00-21:00 (5h) 1/1 RT Kit Assistant - Olympic [GEOGRAPHIC_DATA] pin [GEOGRAPH…" at bounding box center [819, 482] width 205 height 1387
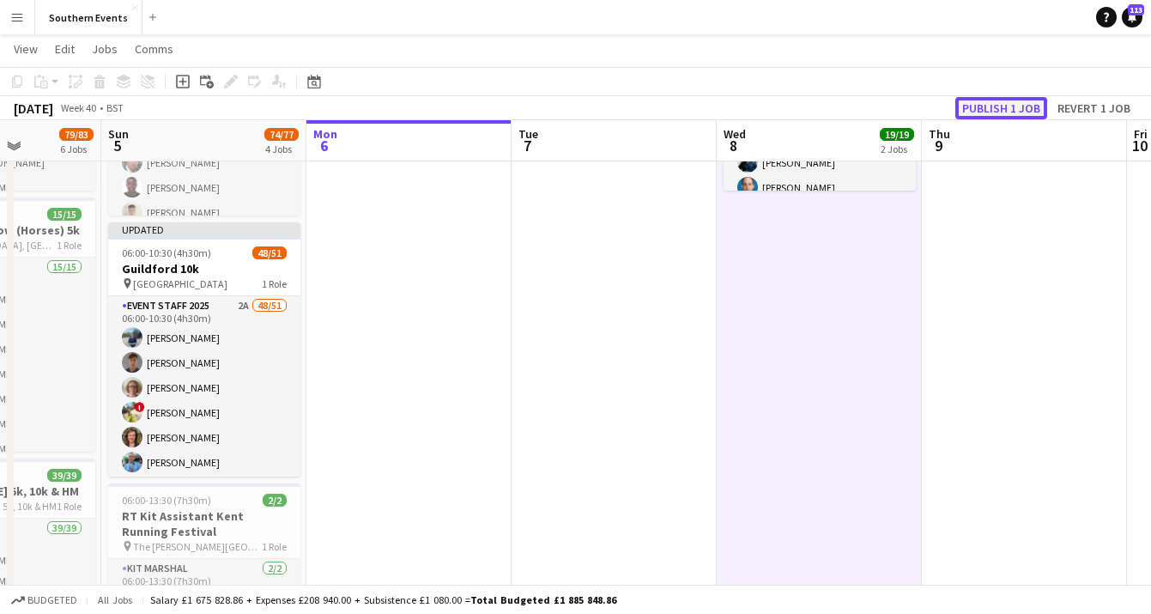
click at [1003, 109] on button "Publish 1 job" at bounding box center [1001, 108] width 92 height 22
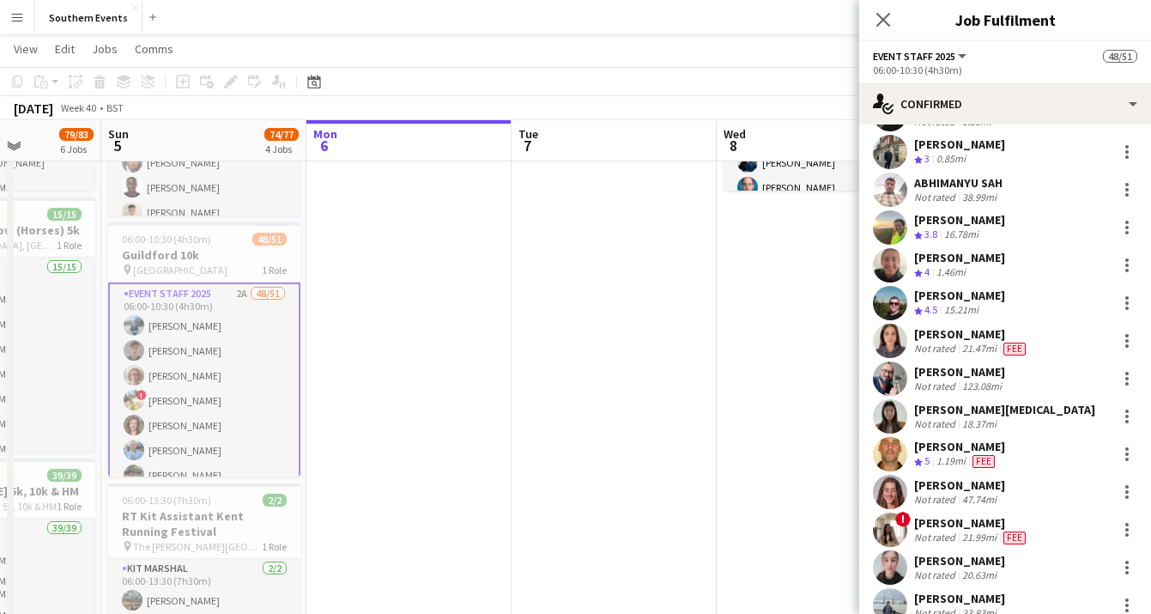
scroll to position [1236, 0]
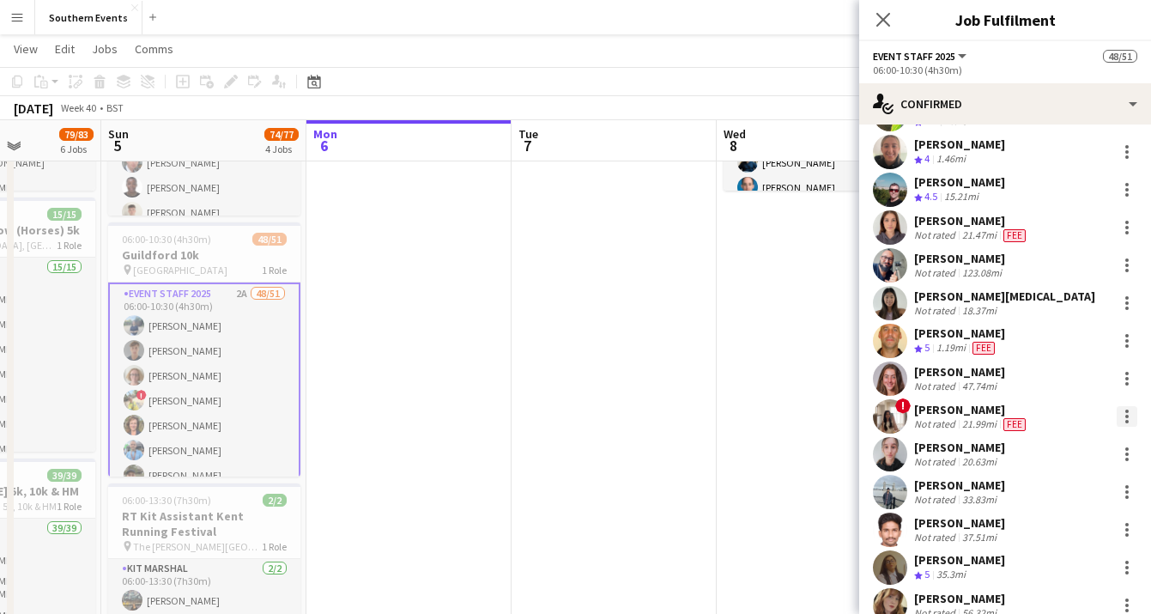
click at [1126, 415] on div at bounding box center [1126, 416] width 3 height 3
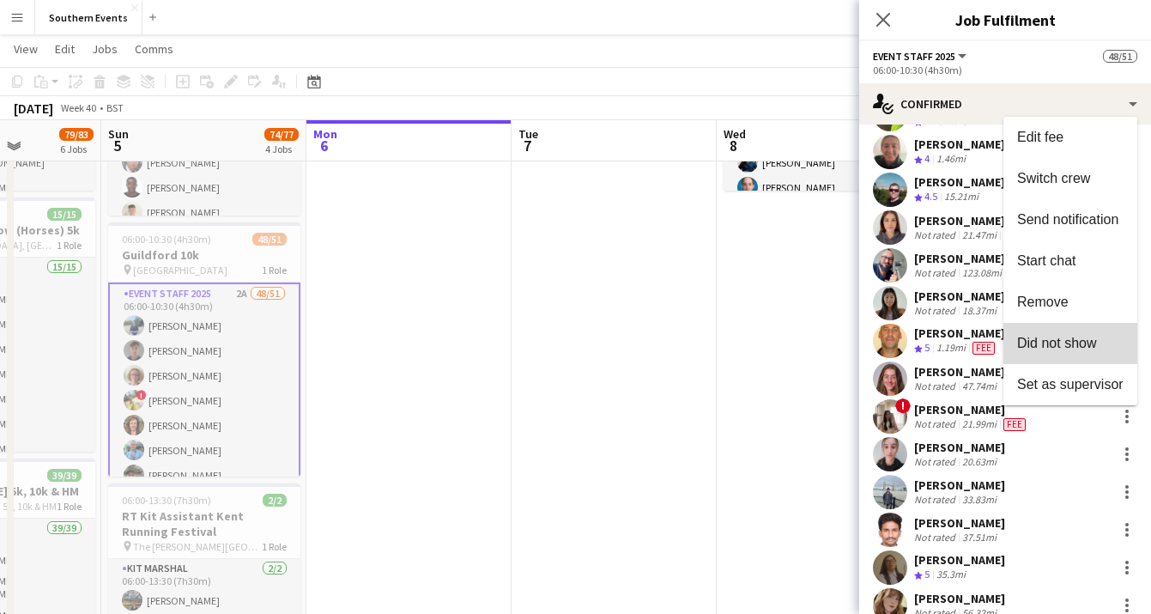
click at [1082, 336] on span "Did not show" at bounding box center [1057, 342] width 80 height 15
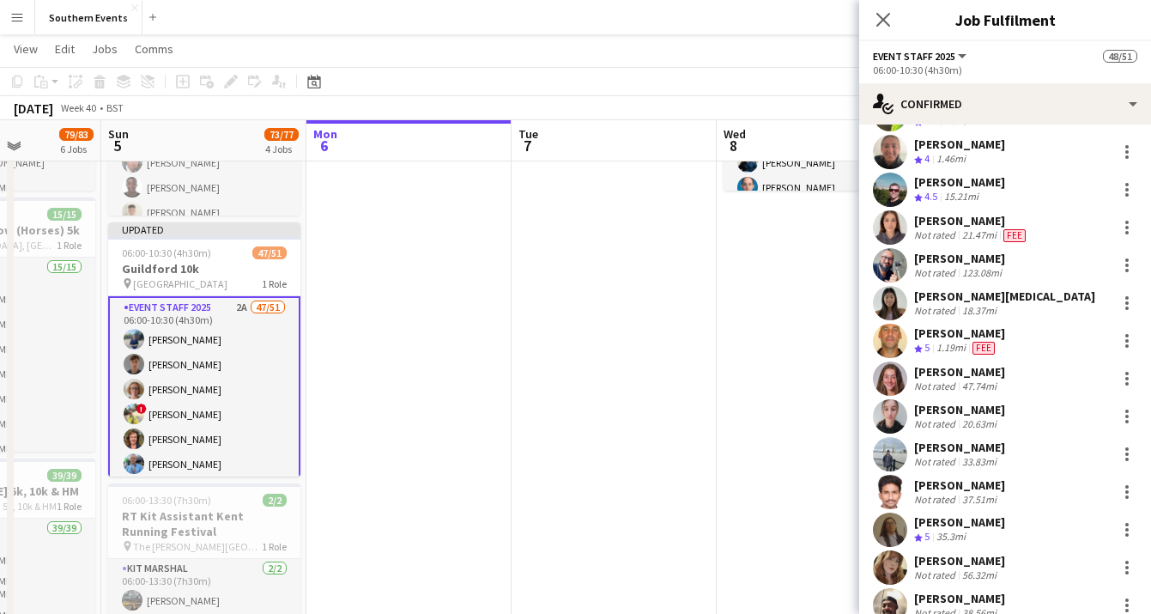
click at [795, 294] on app-date-cell "16:00-21:00 (5h) 1/1 RT Kit Assistant - Olympic [GEOGRAPHIC_DATA] pin [GEOGRAPH…" at bounding box center [819, 482] width 205 height 1387
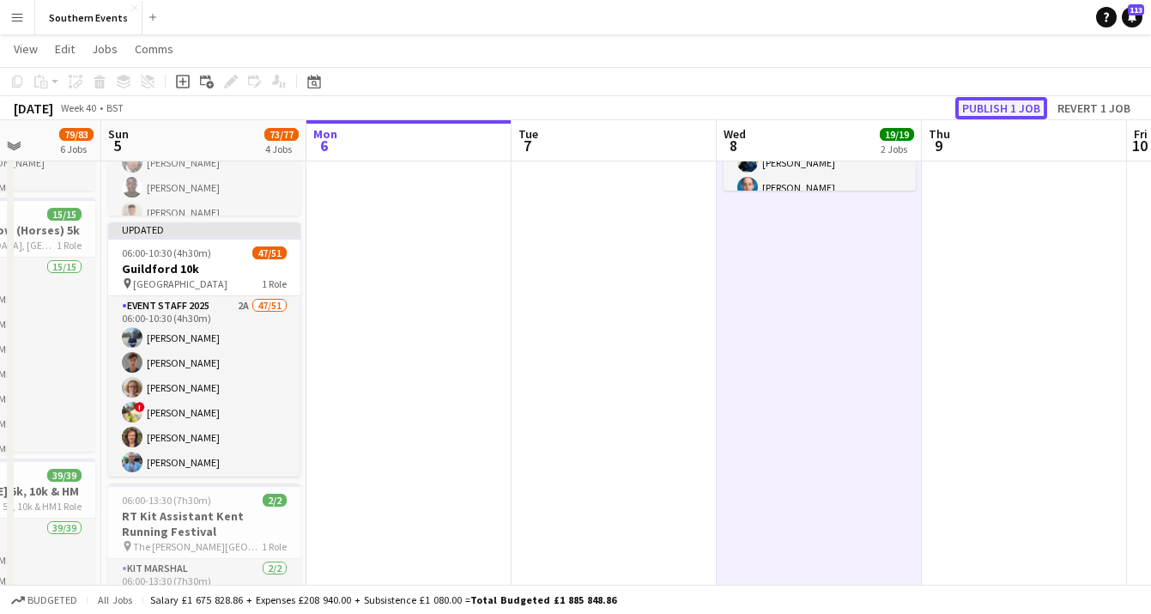
click at [1028, 110] on button "Publish 1 job" at bounding box center [1001, 108] width 92 height 22
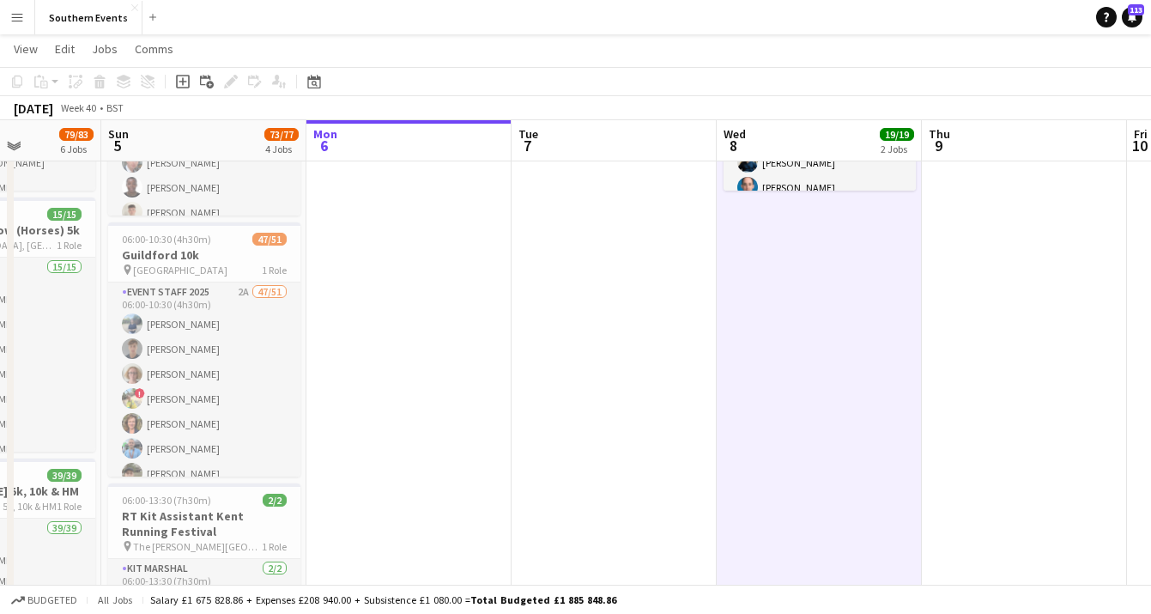
drag, startPoint x: 258, startPoint y: 398, endPoint x: 966, endPoint y: 368, distance: 708.0
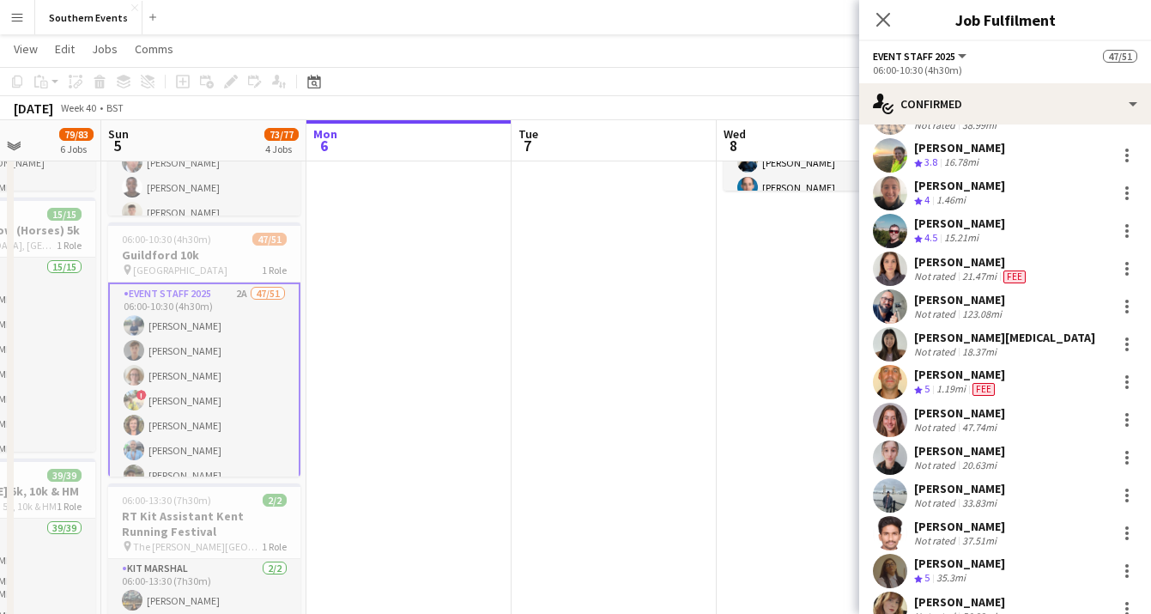
scroll to position [1186, 0]
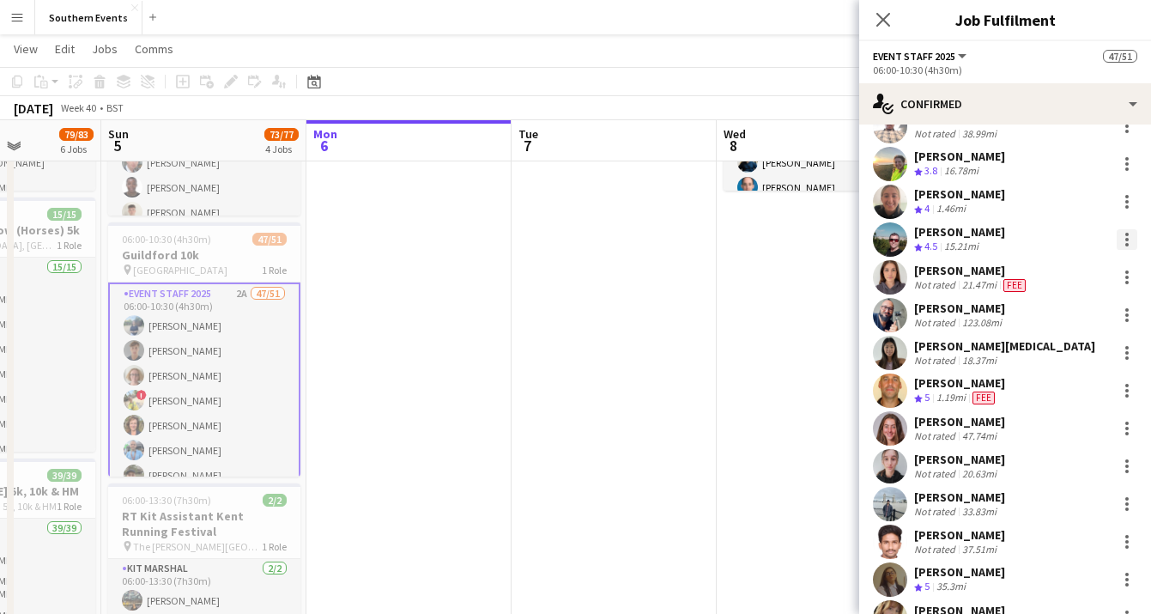
click at [1128, 239] on div at bounding box center [1126, 239] width 3 height 3
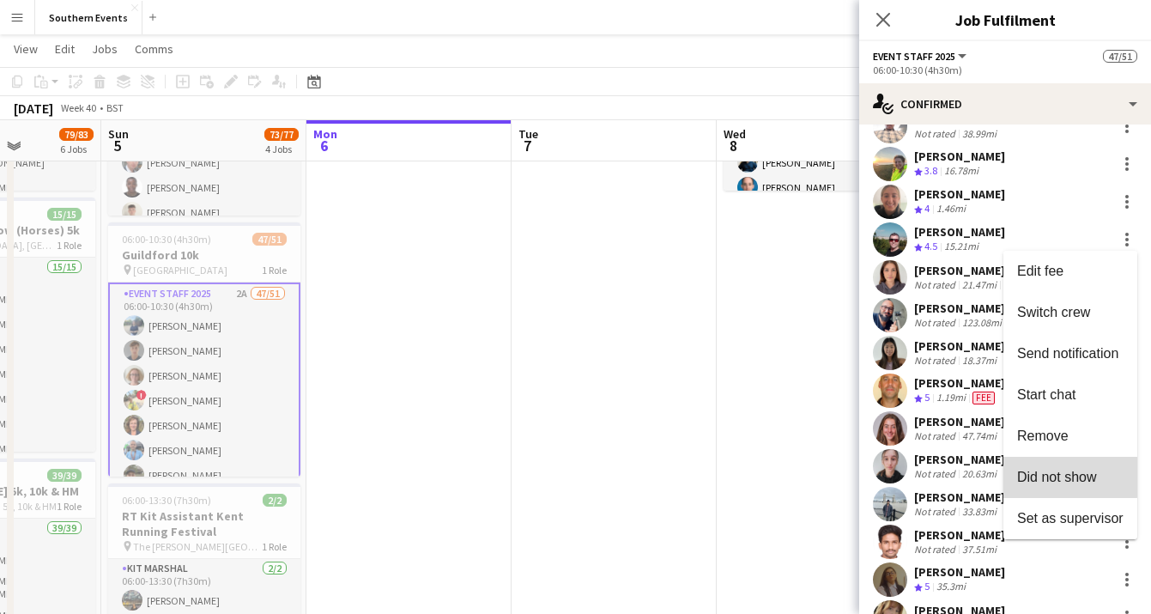
click at [1053, 464] on button "Did not show" at bounding box center [1071, 477] width 134 height 41
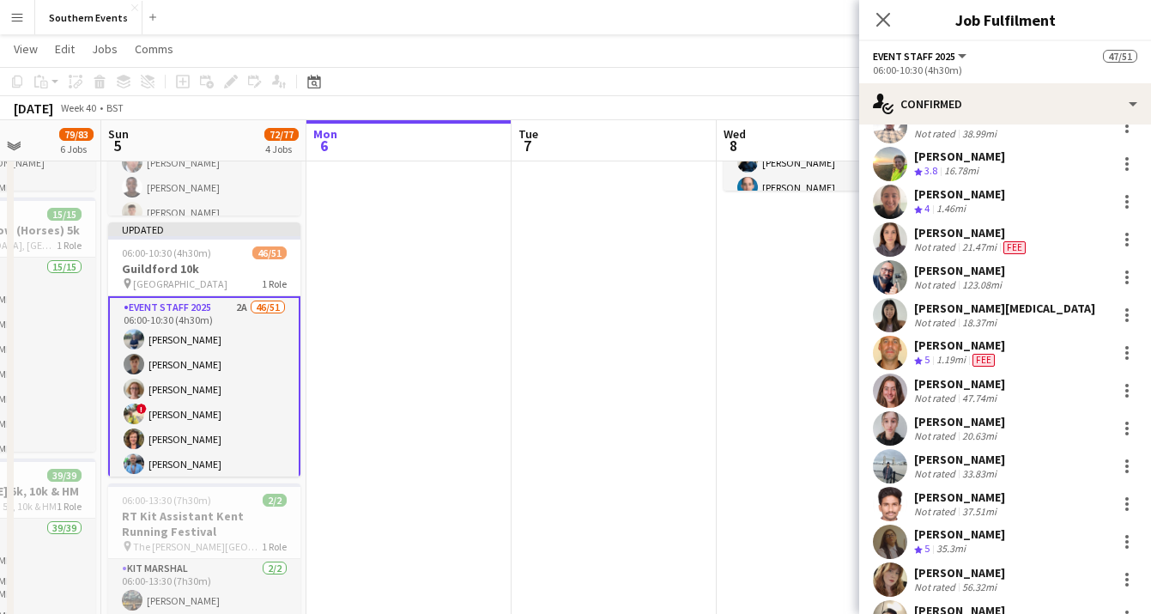
click at [657, 307] on app-date-cell at bounding box center [614, 482] width 205 height 1387
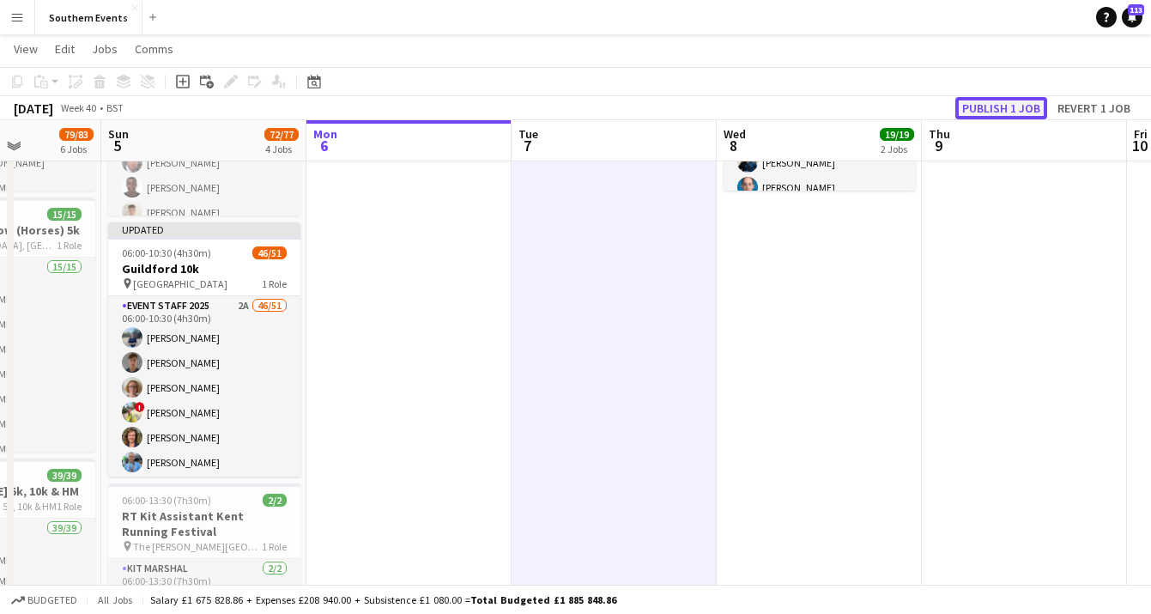
click at [1006, 107] on button "Publish 1 job" at bounding box center [1001, 108] width 92 height 22
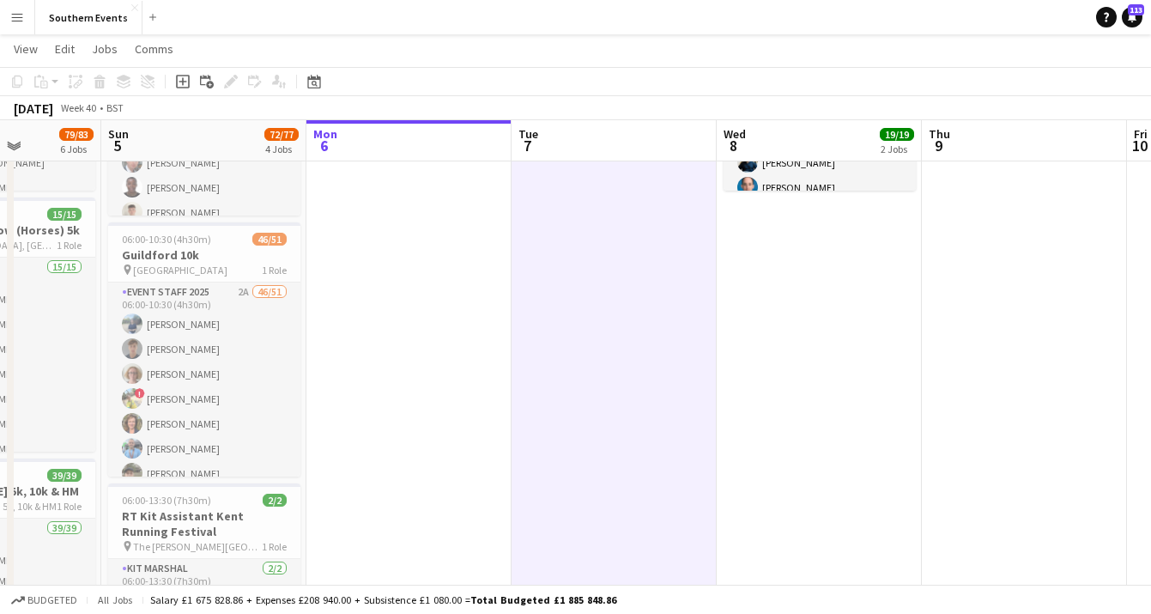
click at [445, 257] on app-date-cell at bounding box center [408, 482] width 205 height 1387
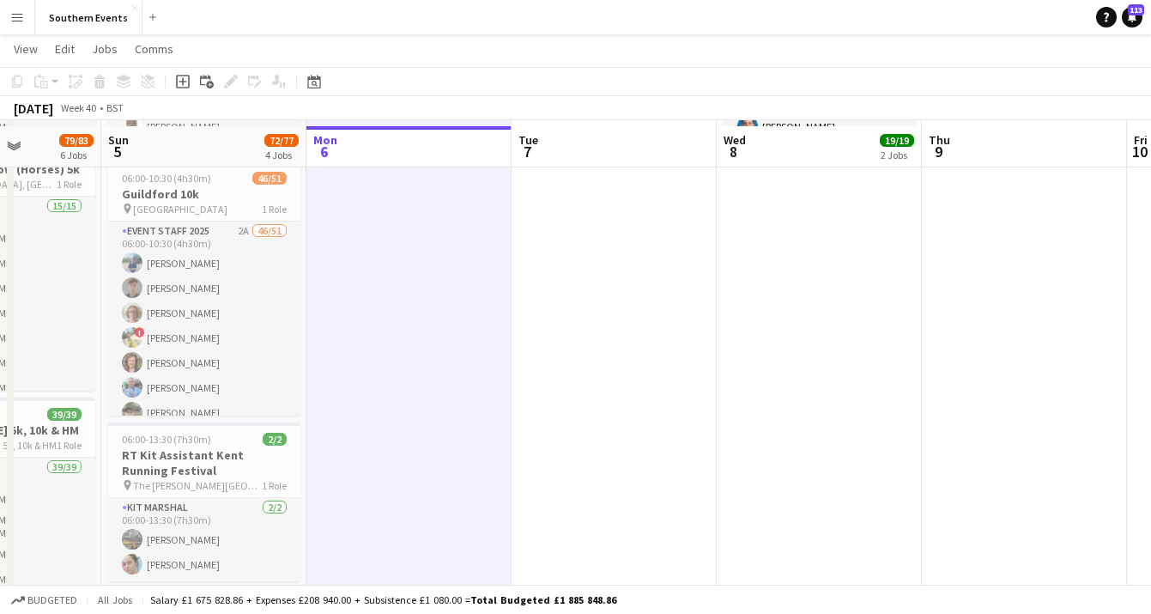
scroll to position [479, 0]
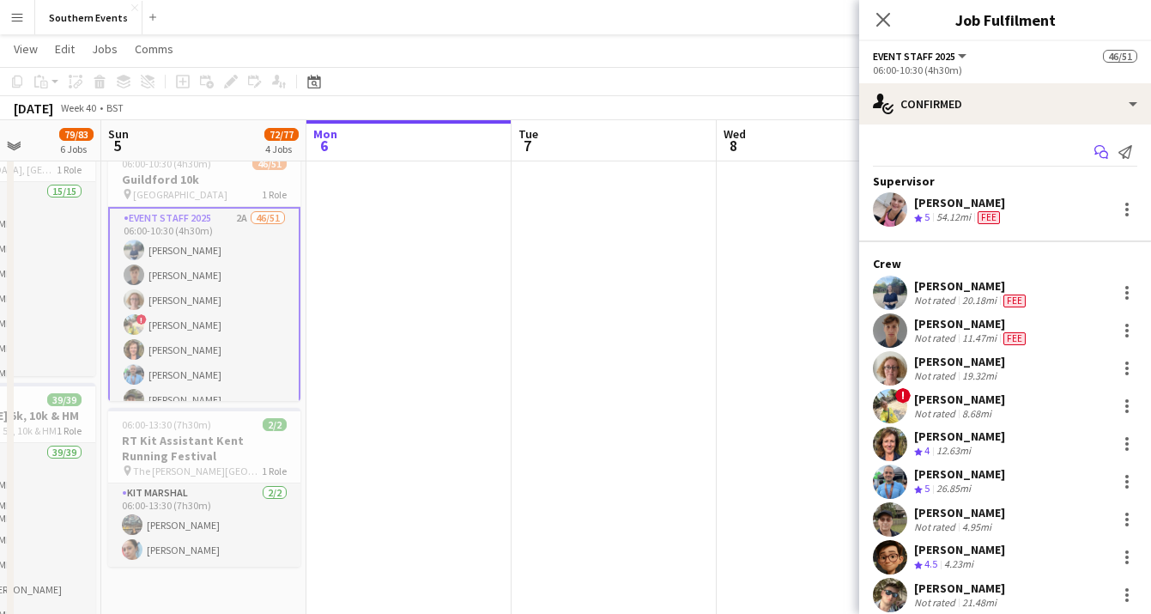
click at [1106, 152] on icon "Start chat" at bounding box center [1102, 152] width 14 height 14
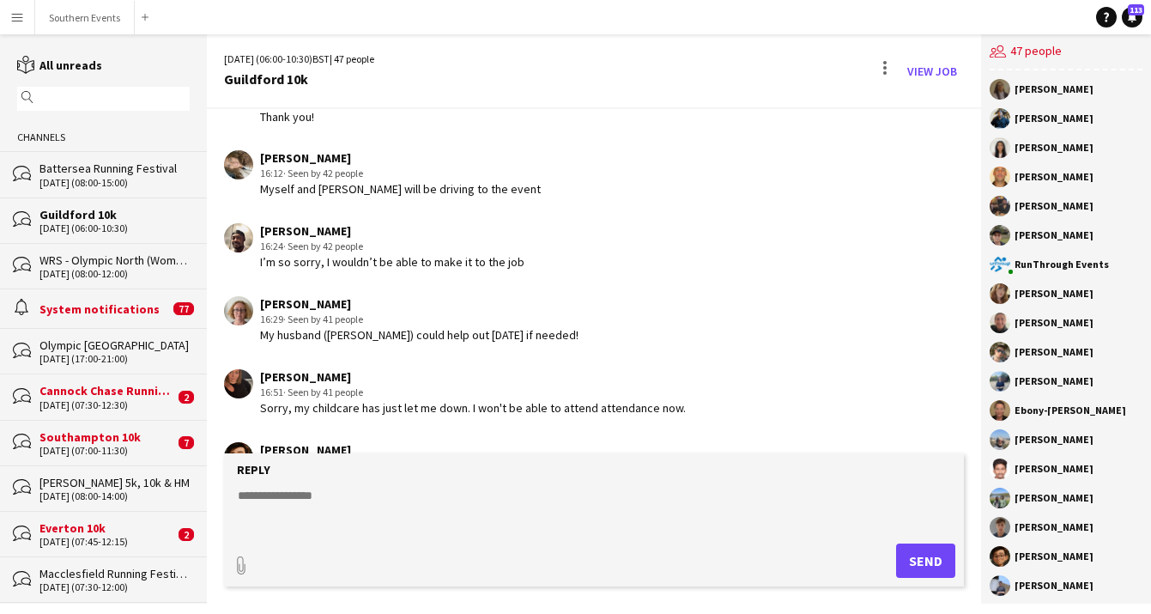
scroll to position [2053, 0]
click at [315, 368] on div "[PERSON_NAME]" at bounding box center [473, 375] width 426 height 15
click at [928, 70] on link "View Job" at bounding box center [933, 71] width 64 height 27
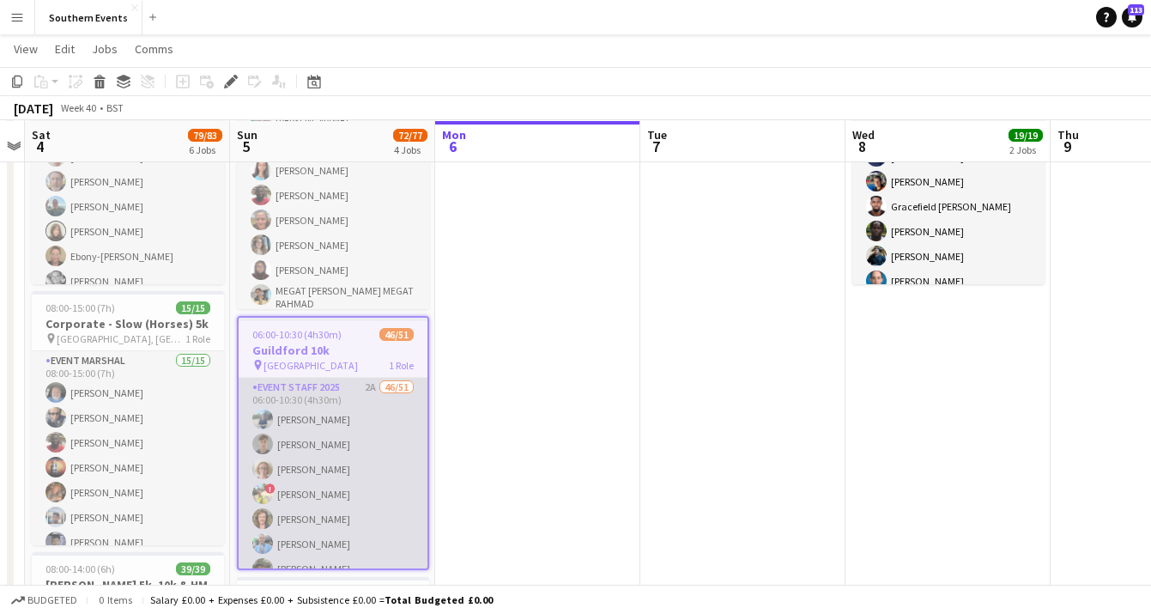
scroll to position [312, 0]
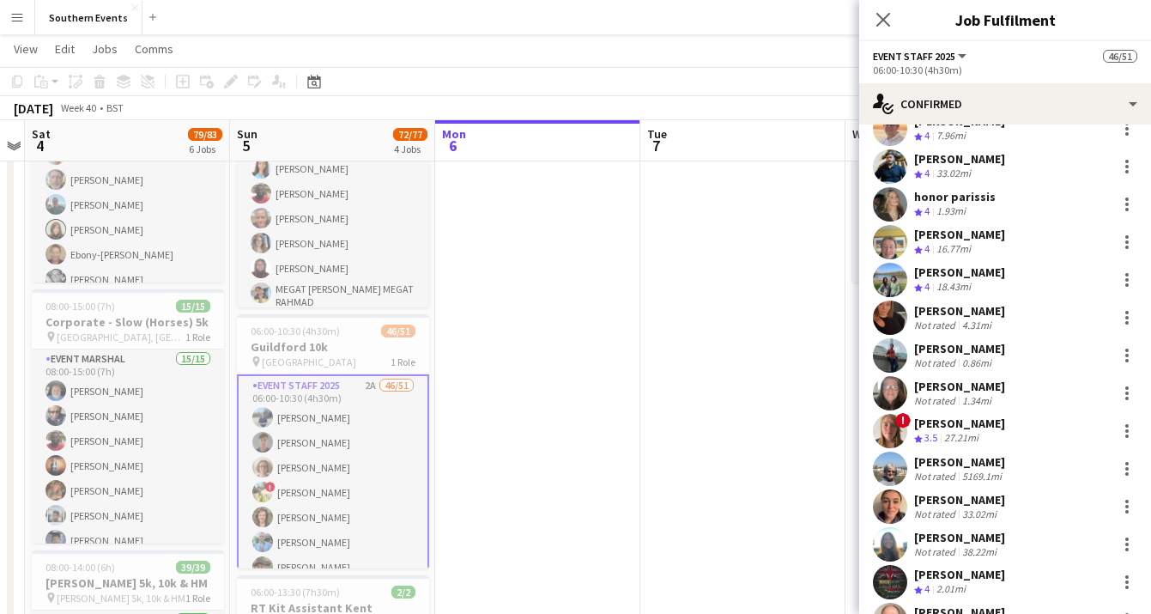
scroll to position [581, 0]
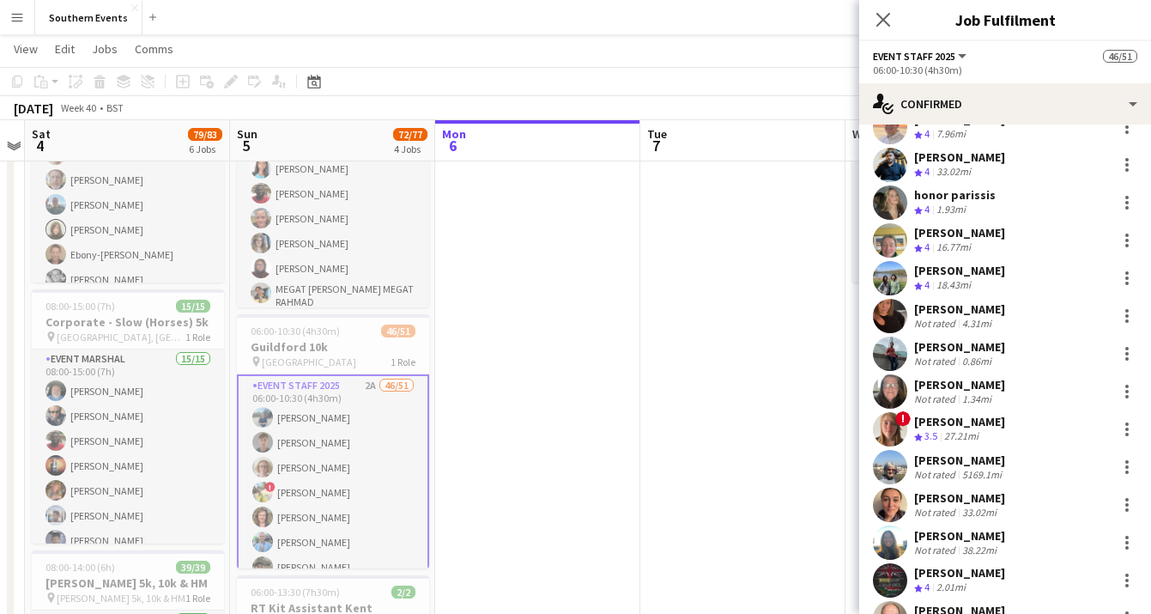
click at [1062, 311] on div "[PERSON_NAME] Not rated 4.31mi" at bounding box center [1005, 316] width 292 height 34
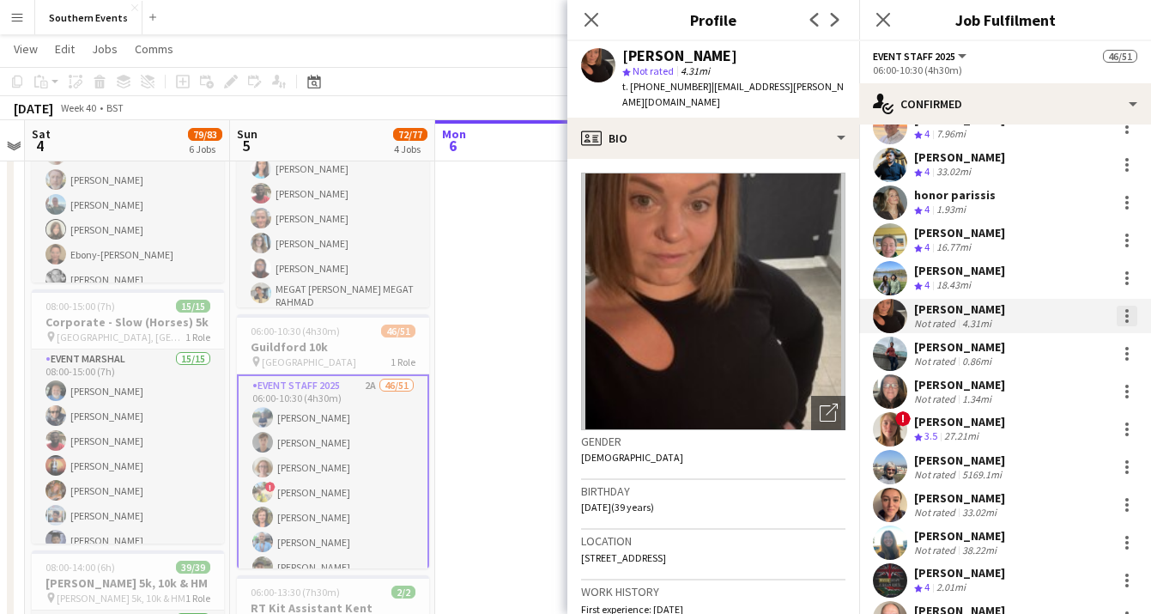
click at [1125, 317] on div at bounding box center [1127, 316] width 21 height 21
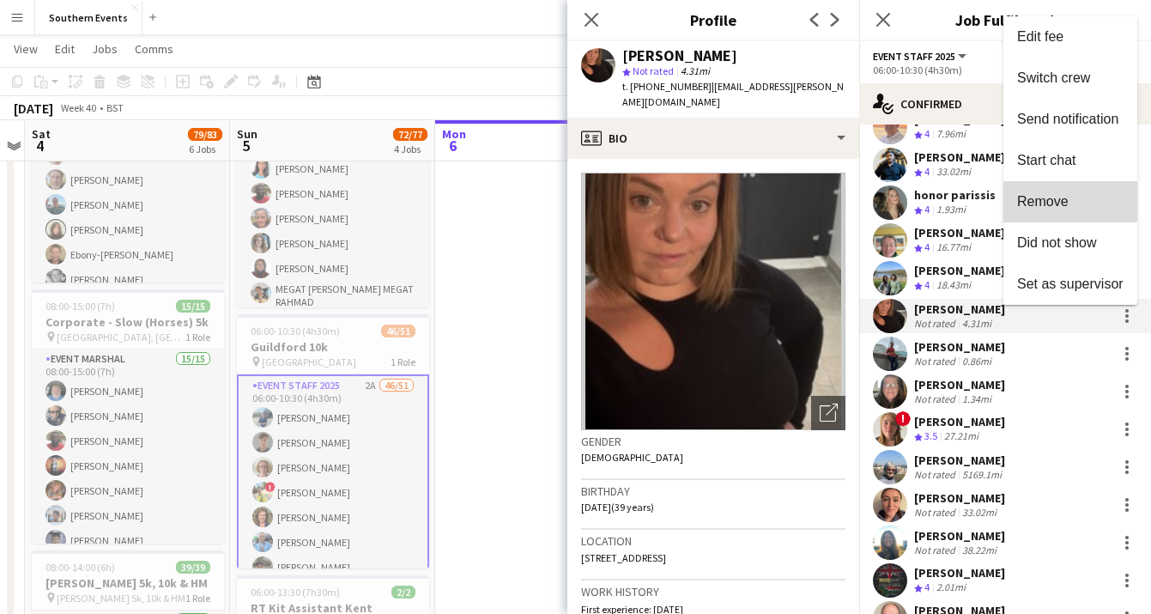
click at [1050, 198] on span "Remove" at bounding box center [1043, 200] width 52 height 15
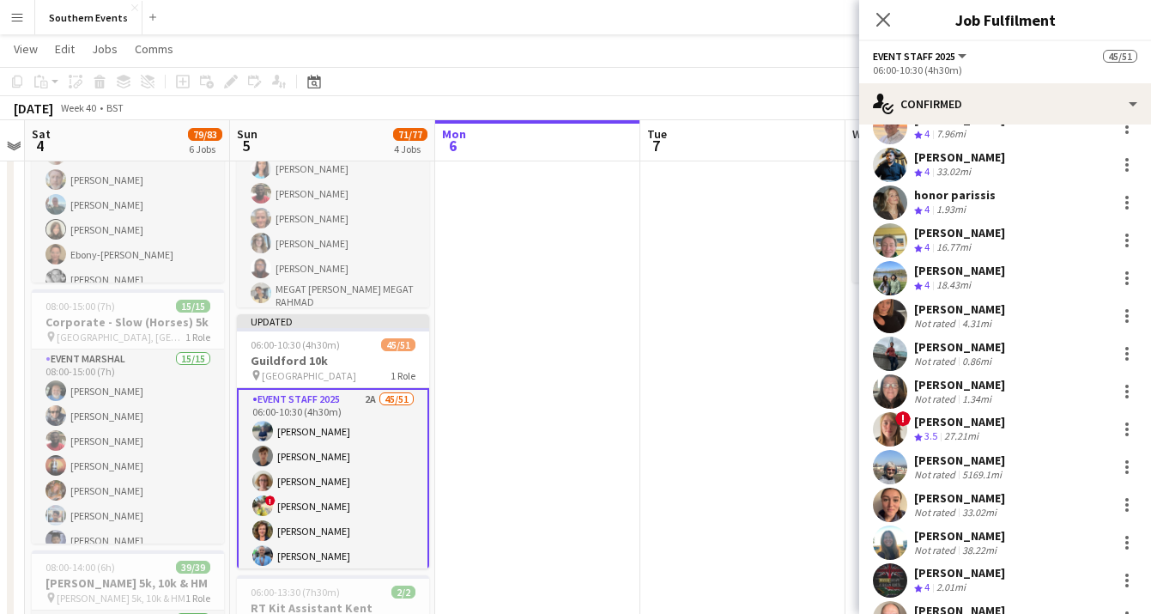
click at [808, 144] on app-board-header-date "Tue 7" at bounding box center [742, 140] width 205 height 41
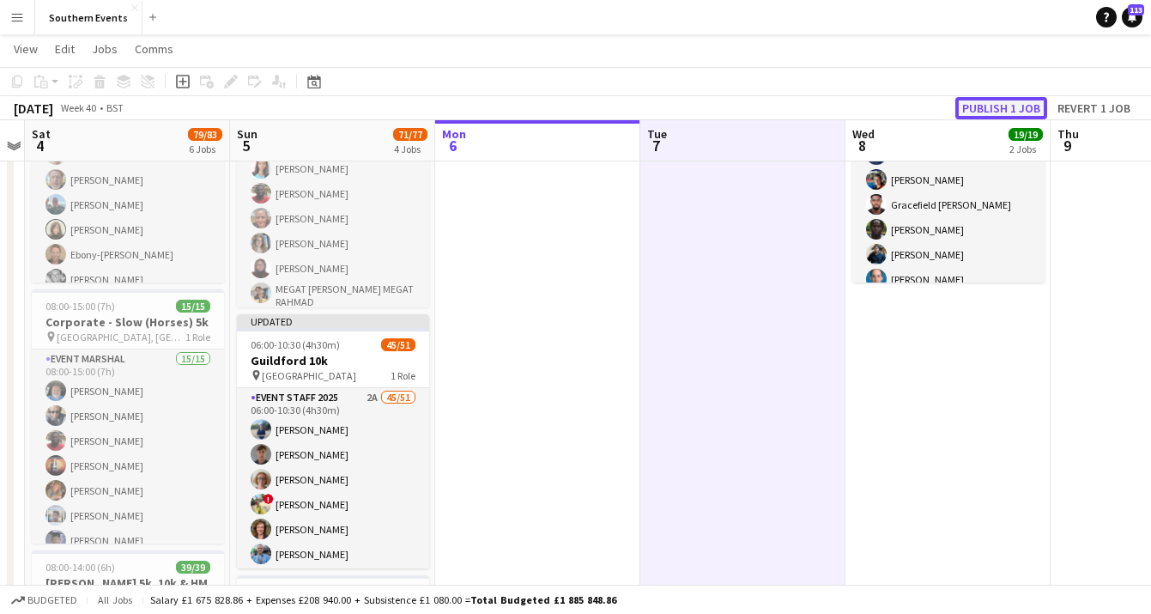
click at [1023, 106] on button "Publish 1 job" at bounding box center [1001, 108] width 92 height 22
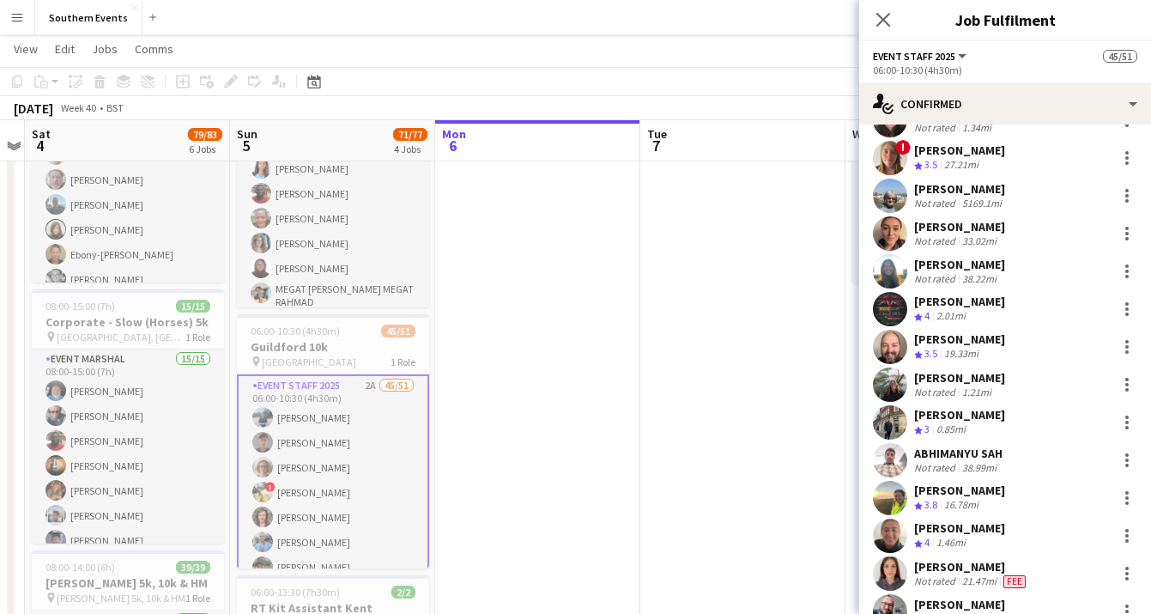
scroll to position [819, 0]
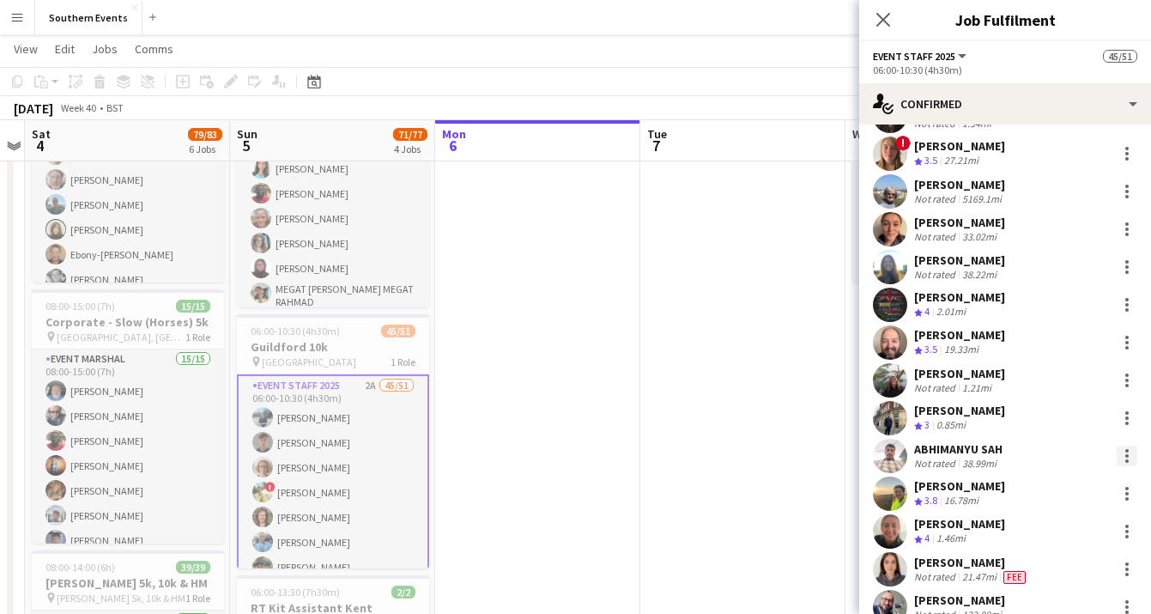
click at [1126, 453] on div at bounding box center [1127, 456] width 21 height 21
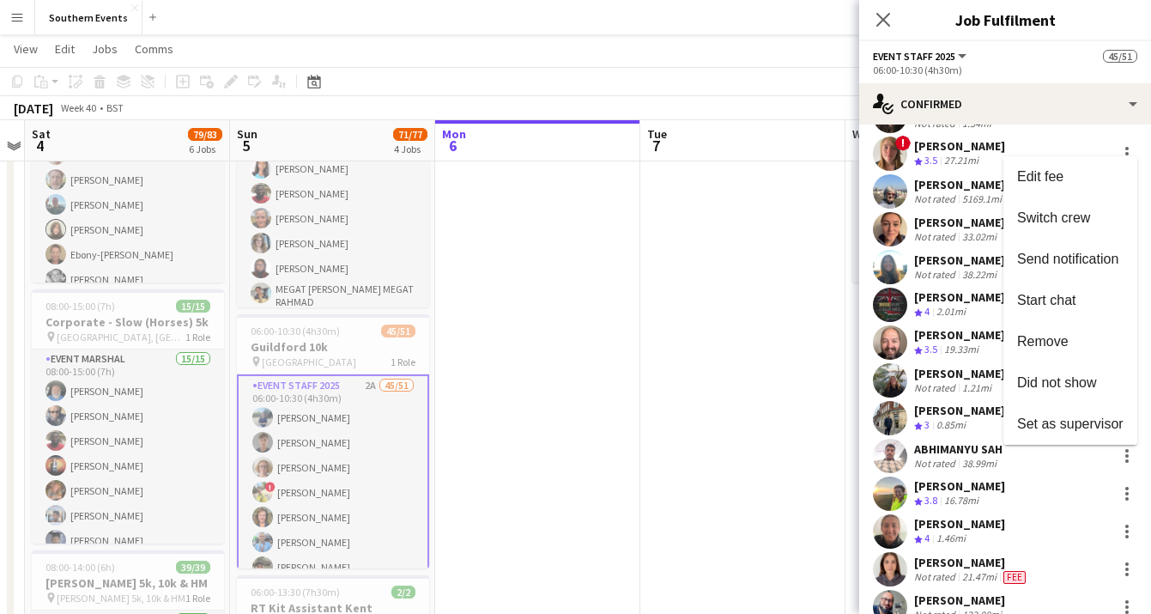
click at [964, 450] on div at bounding box center [575, 307] width 1151 height 614
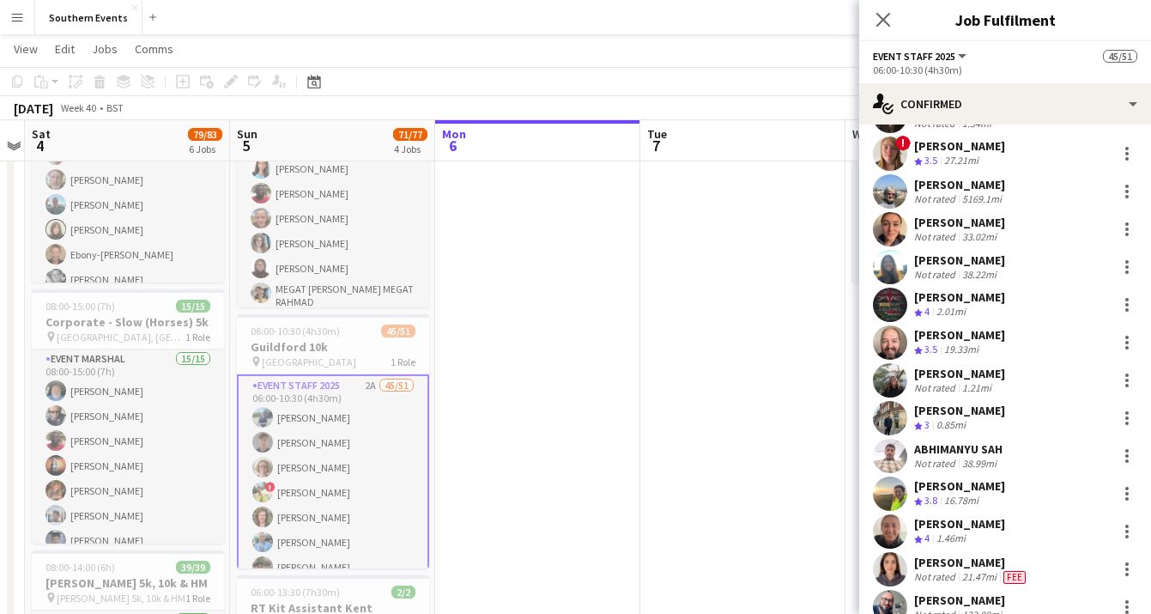
click at [951, 447] on div "ABHIMANYU SAH" at bounding box center [958, 448] width 88 height 15
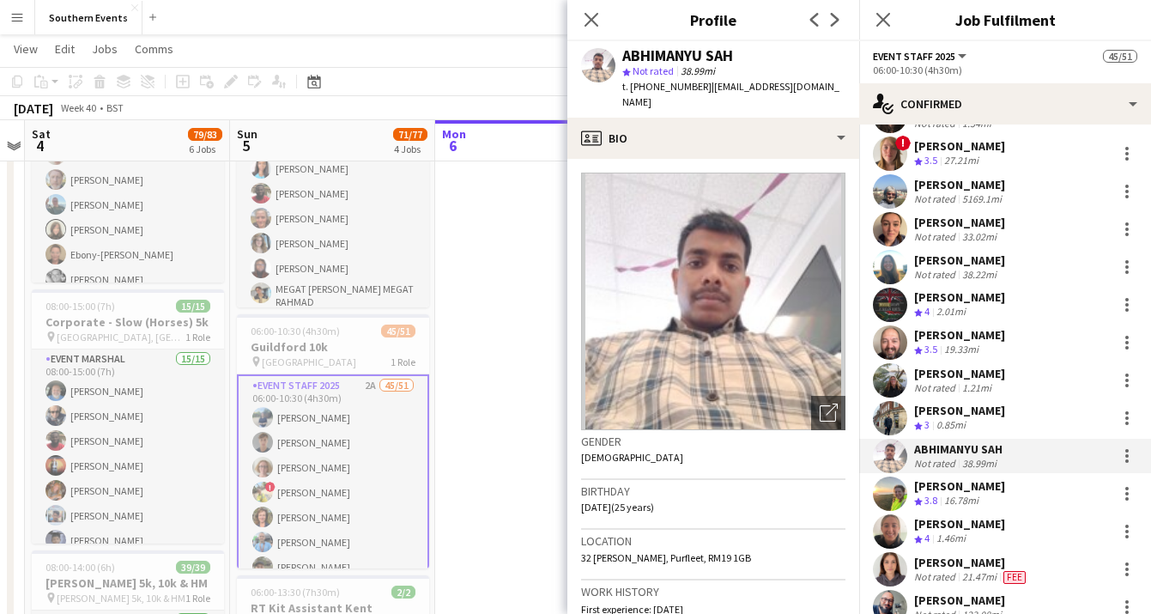
click at [797, 83] on span "| [EMAIL_ADDRESS][DOMAIN_NAME]" at bounding box center [730, 94] width 217 height 28
drag, startPoint x: 816, startPoint y: 83, endPoint x: 705, endPoint y: 86, distance: 111.6
click at [705, 86] on span "| [EMAIL_ADDRESS][DOMAIN_NAME]" at bounding box center [730, 94] width 217 height 28
copy span "[EMAIL_ADDRESS][DOMAIN_NAME]"
click at [1131, 453] on div at bounding box center [1127, 456] width 21 height 21
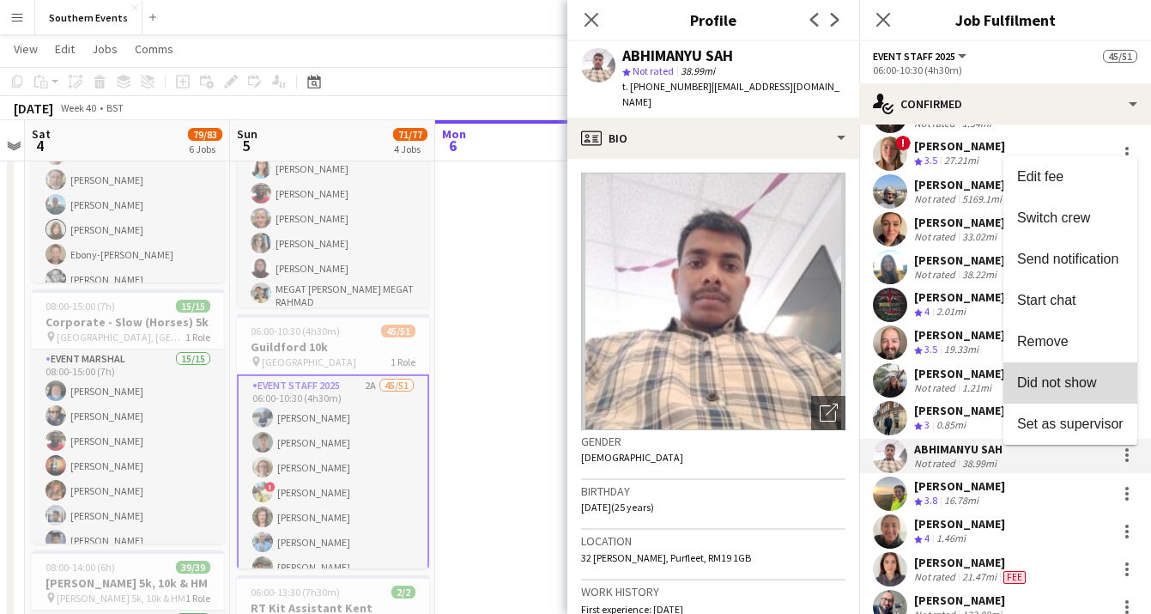
click at [1078, 367] on button "Did not show" at bounding box center [1071, 382] width 134 height 41
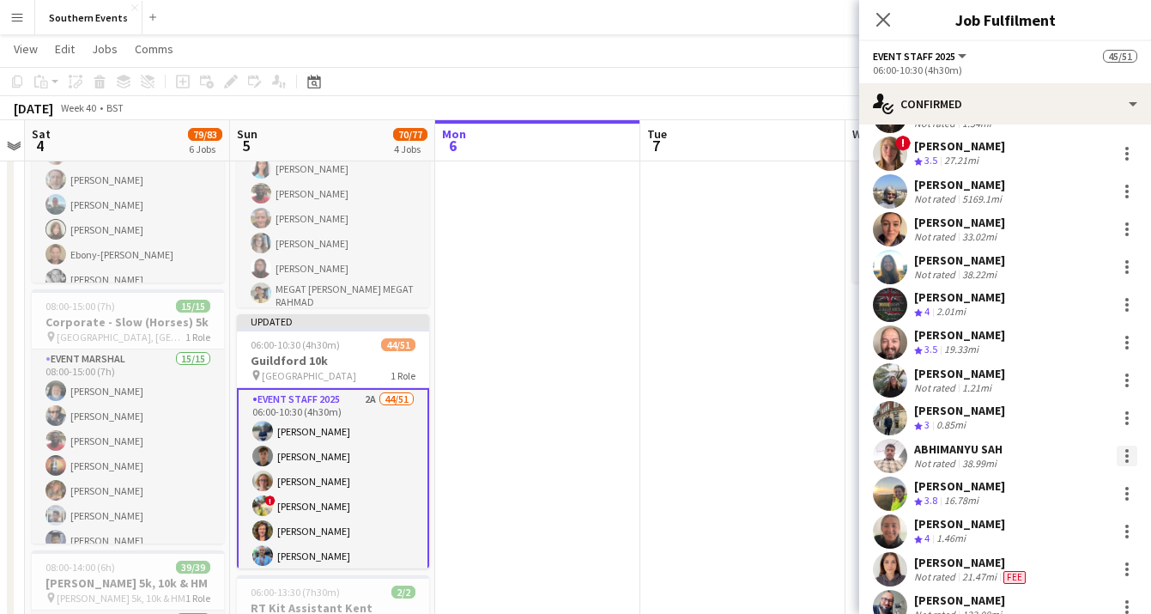
click at [1125, 456] on div at bounding box center [1126, 455] width 3 height 3
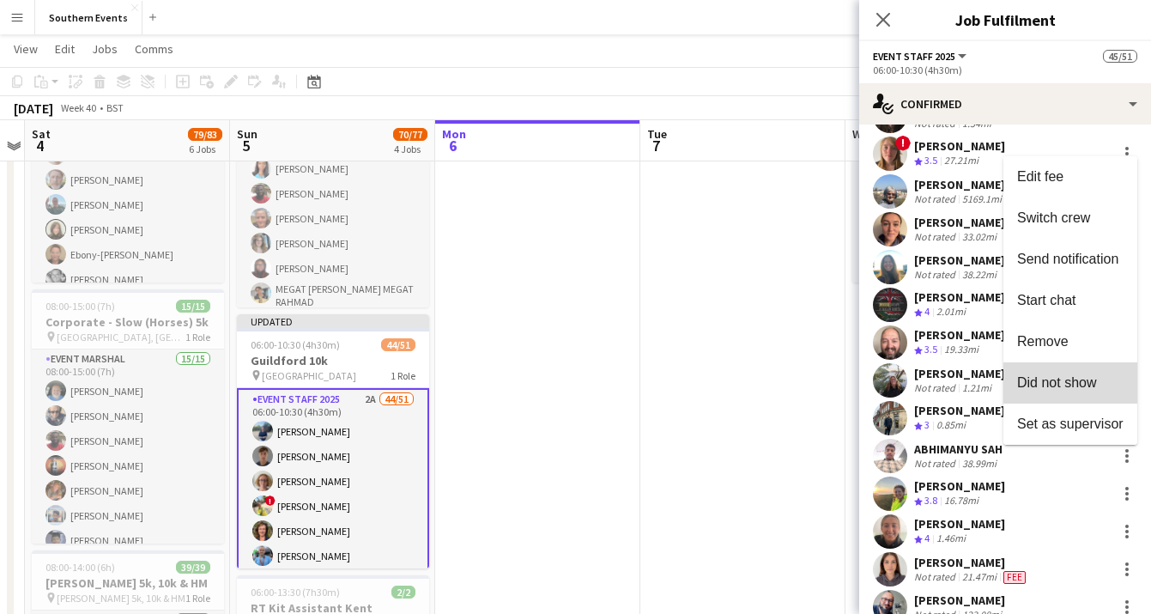
click at [1082, 391] on button "Did not show" at bounding box center [1071, 382] width 134 height 41
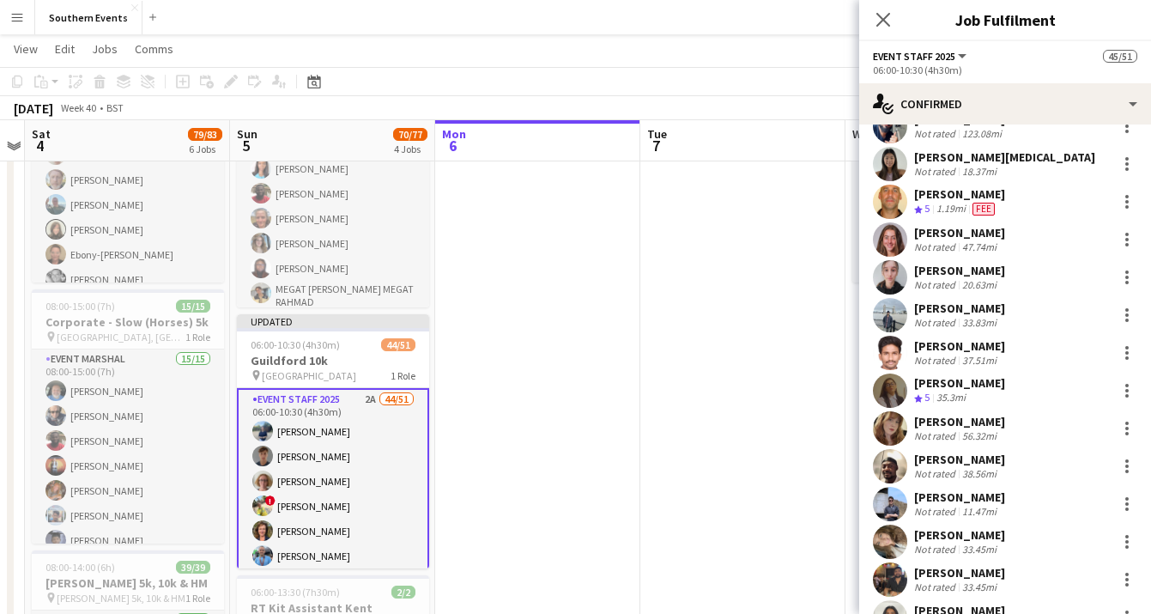
scroll to position [1273, 0]
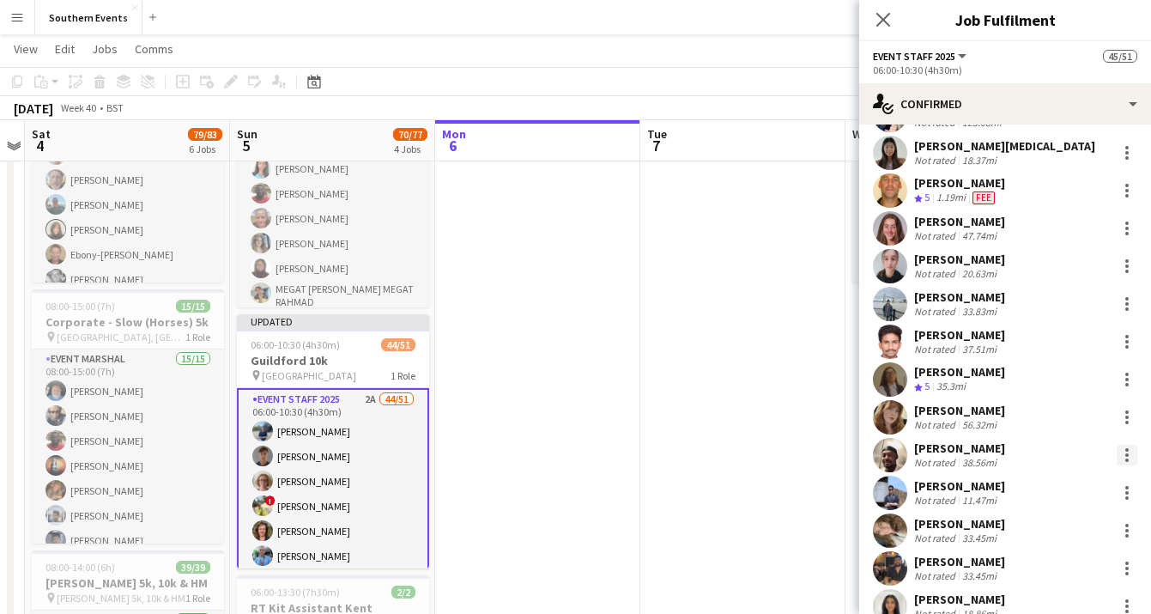
click at [1121, 452] on div at bounding box center [1127, 455] width 21 height 21
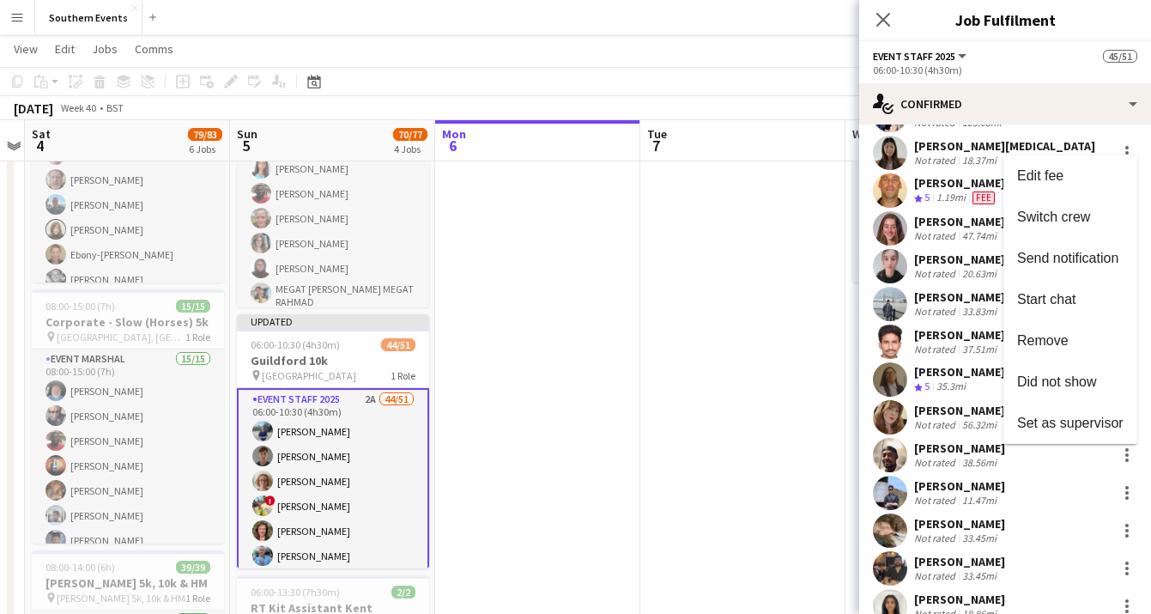
click at [996, 458] on div at bounding box center [575, 307] width 1151 height 614
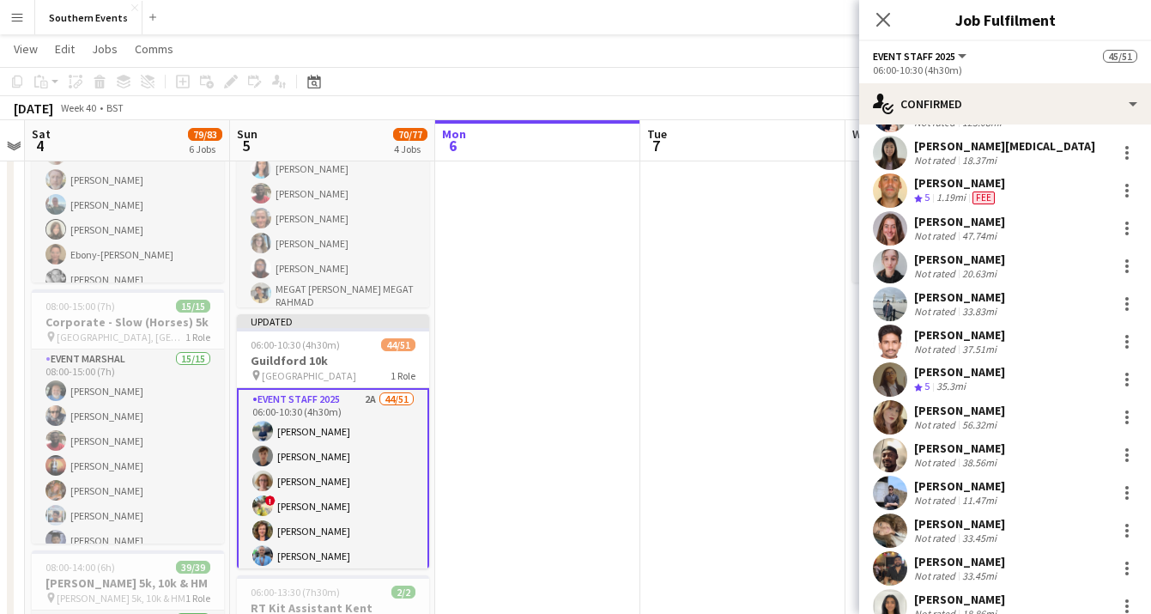
click at [962, 454] on div "[PERSON_NAME]" at bounding box center [959, 447] width 91 height 15
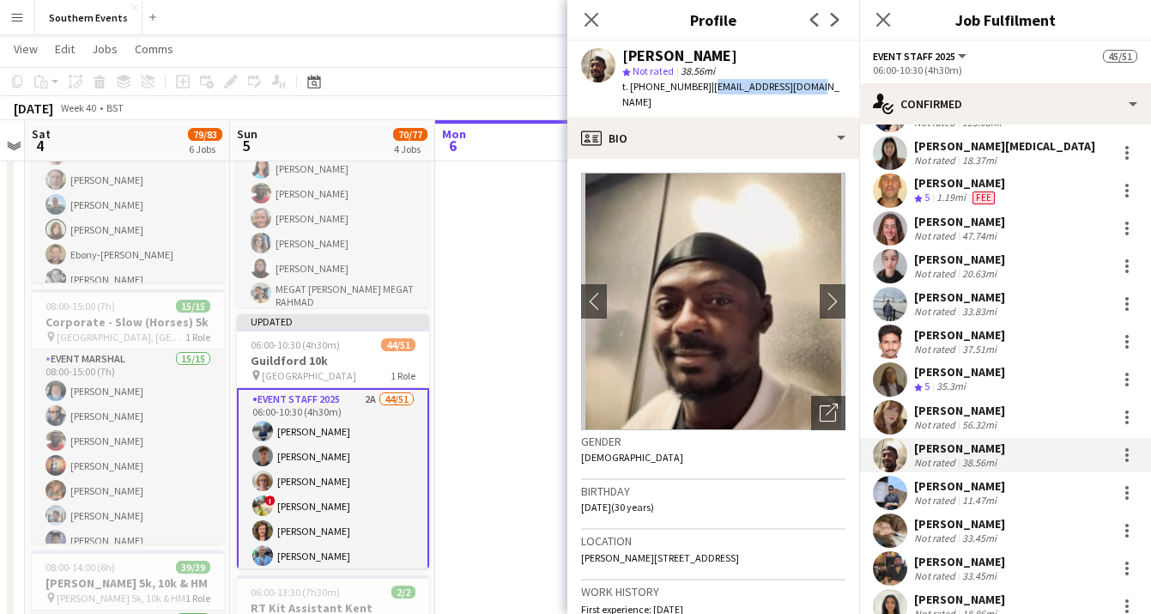
drag, startPoint x: 816, startPoint y: 85, endPoint x: 708, endPoint y: 88, distance: 108.2
click at [708, 88] on div "[PERSON_NAME] star Not rated 38.56mi t. [PHONE_NUMBER] | [EMAIL_ADDRESS][DOMAIN…" at bounding box center [713, 79] width 292 height 76
copy span "[EMAIL_ADDRESS][DOMAIN_NAME]"
click at [1062, 448] on div "[PERSON_NAME] Not rated 38.56mi" at bounding box center [1005, 455] width 292 height 34
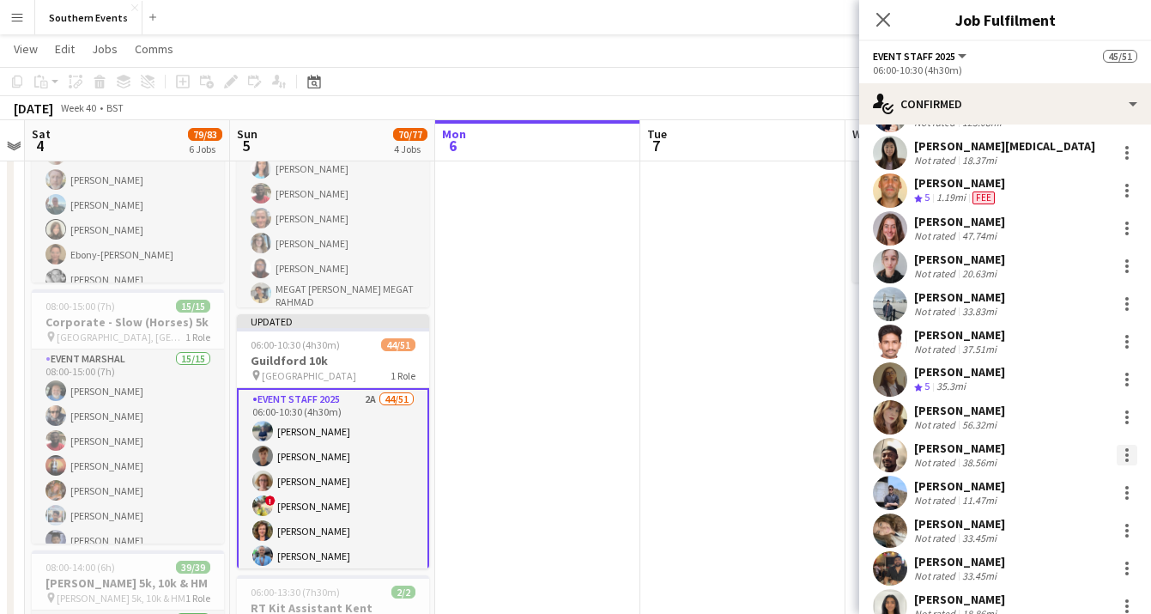
click at [1127, 456] on div at bounding box center [1127, 455] width 21 height 21
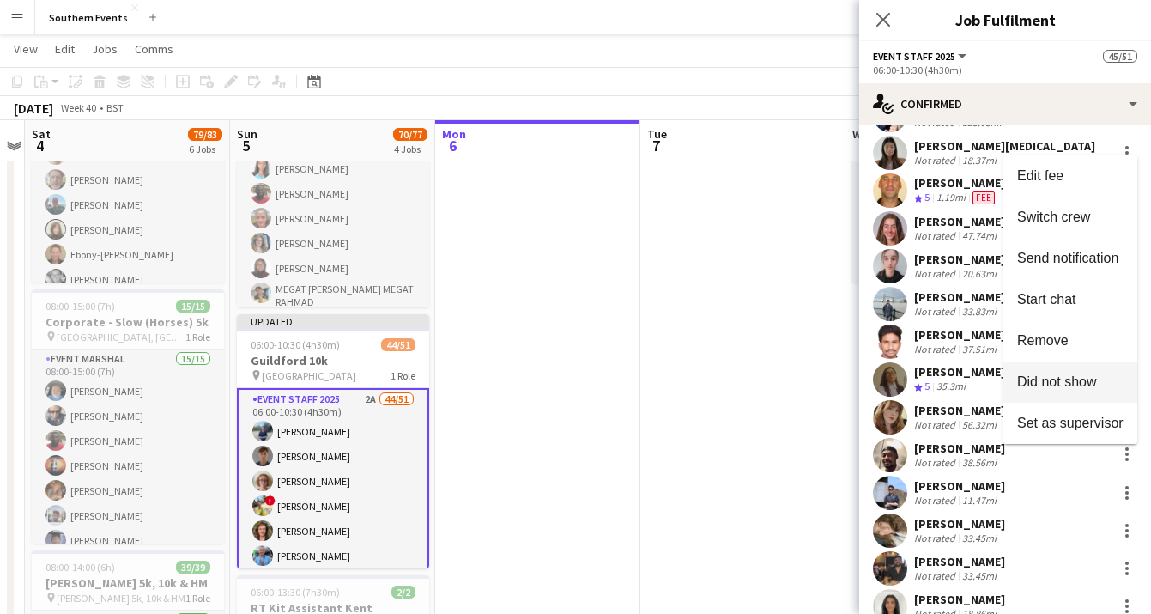
click at [1086, 390] on button "Did not show" at bounding box center [1071, 381] width 134 height 41
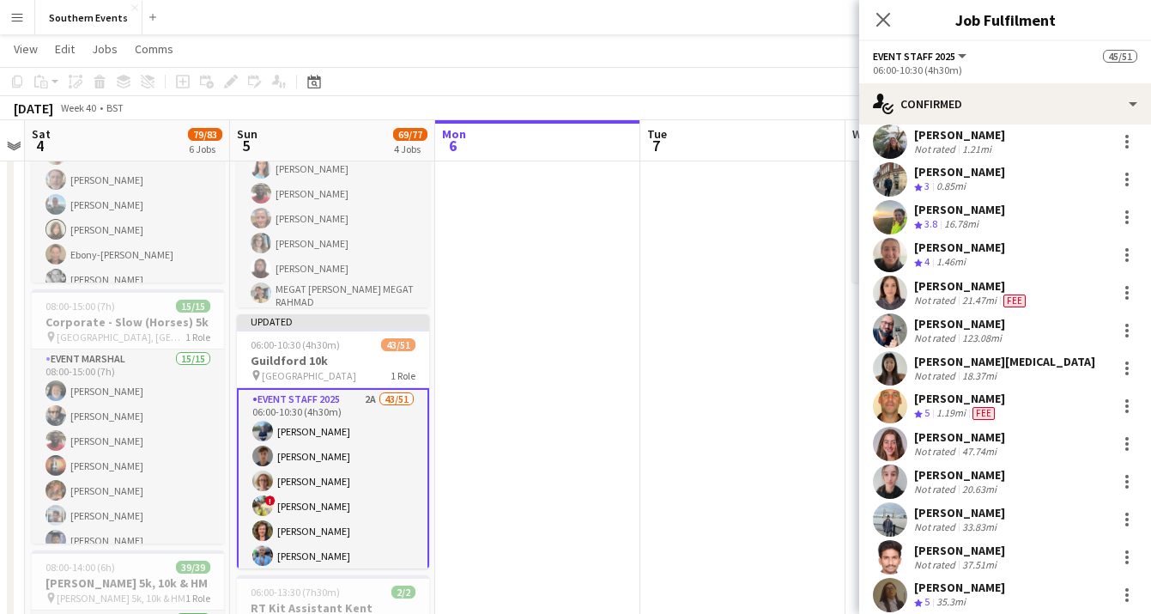
scroll to position [1089, 0]
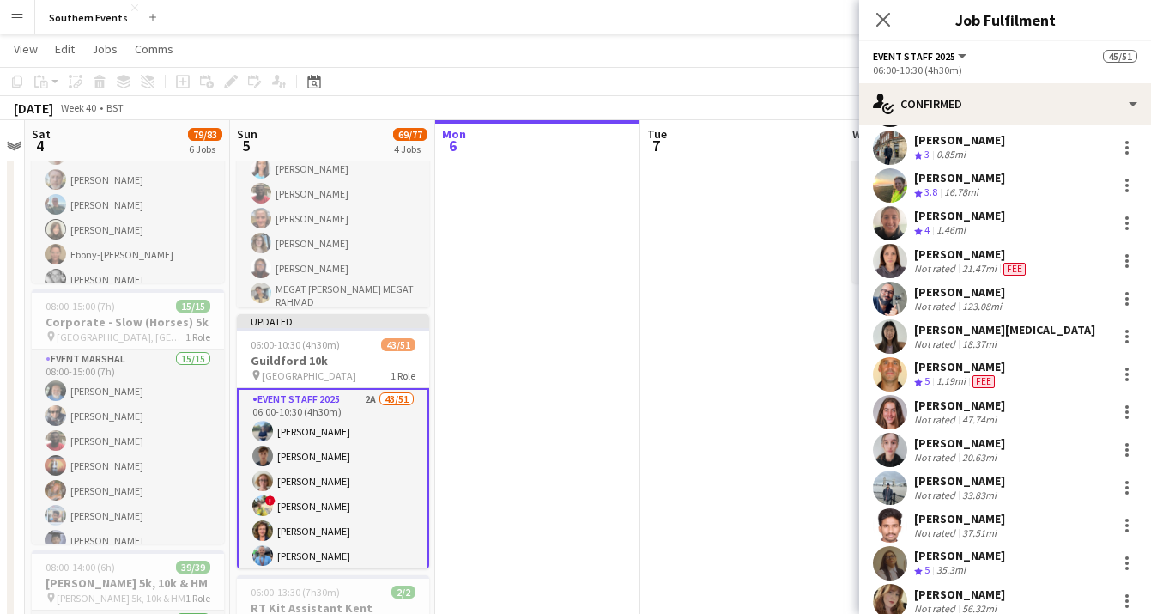
click at [1052, 413] on div "[PERSON_NAME] Not rated 47.74mi" at bounding box center [1005, 412] width 292 height 34
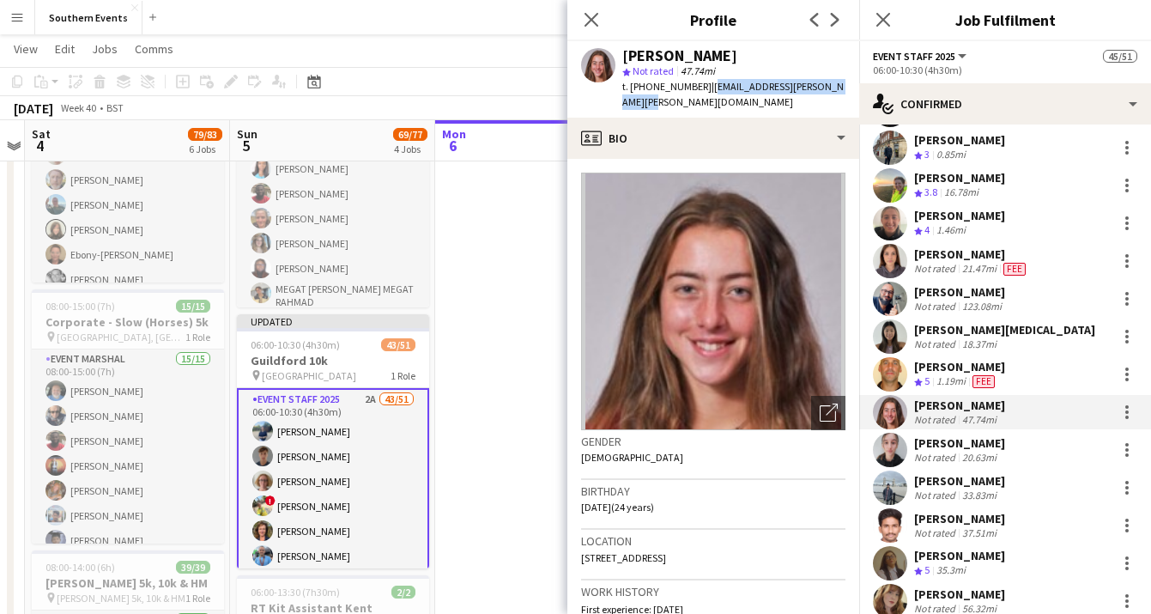
drag, startPoint x: 846, startPoint y: 88, endPoint x: 704, endPoint y: 87, distance: 141.6
click at [704, 87] on div "[PERSON_NAME] star Not rated 47.74mi t. [PHONE_NUMBER] | [EMAIL_ADDRESS][PERSON…" at bounding box center [713, 79] width 292 height 76
copy span "caitlin.[PERSON_NAME].[PERSON_NAME]@gm"
click at [684, 104] on div "t. [PHONE_NUMBER] | [EMAIL_ADDRESS][PERSON_NAME][PERSON_NAME][DOMAIN_NAME]" at bounding box center [733, 94] width 223 height 31
click at [1128, 414] on div at bounding box center [1127, 412] width 21 height 21
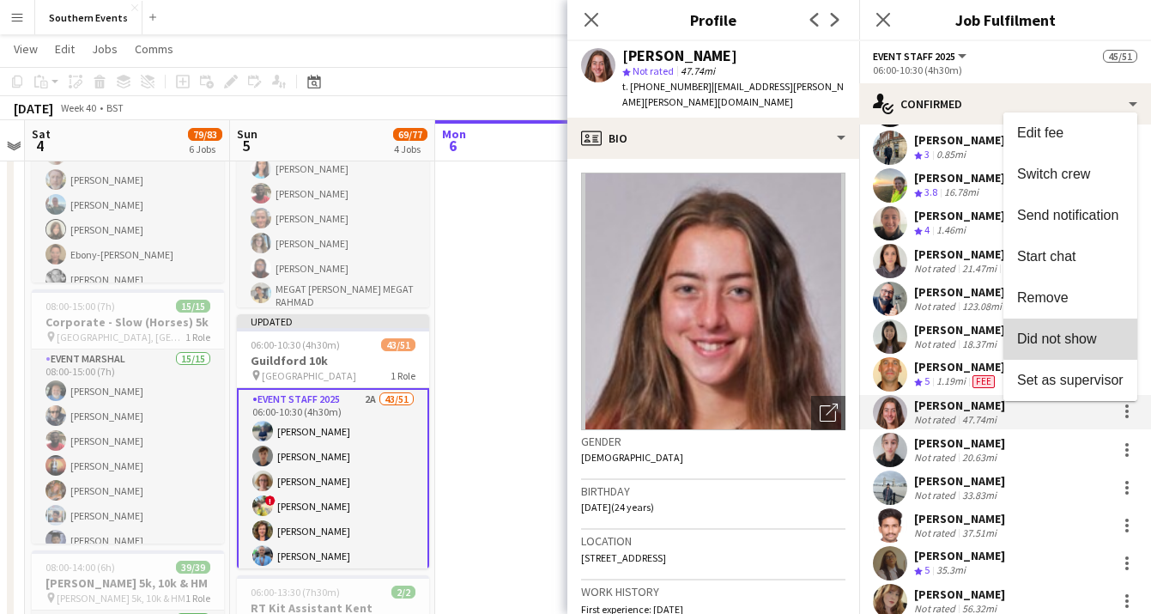
click at [1083, 332] on span "Did not show" at bounding box center [1057, 338] width 80 height 15
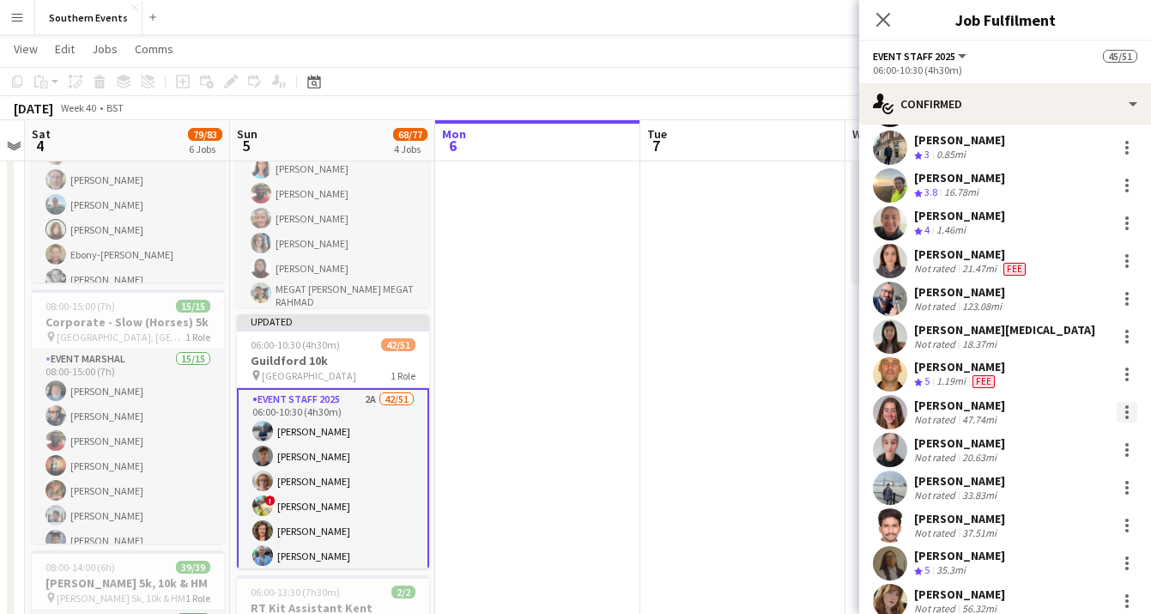
click at [1125, 410] on div at bounding box center [1126, 411] width 3 height 3
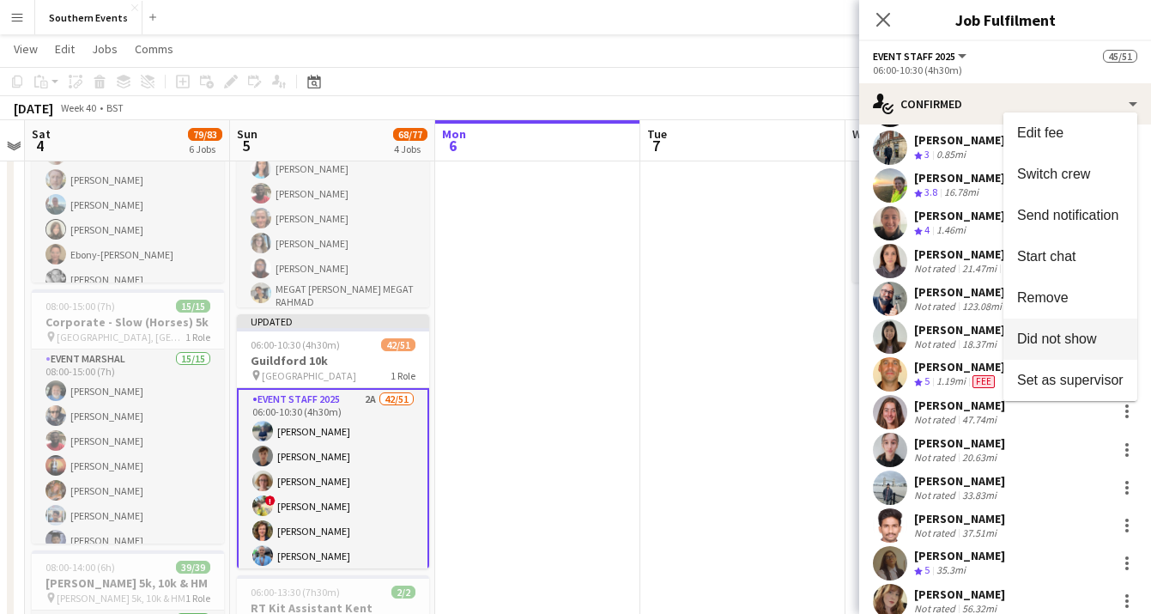
click at [1089, 332] on span "Did not show" at bounding box center [1057, 338] width 80 height 15
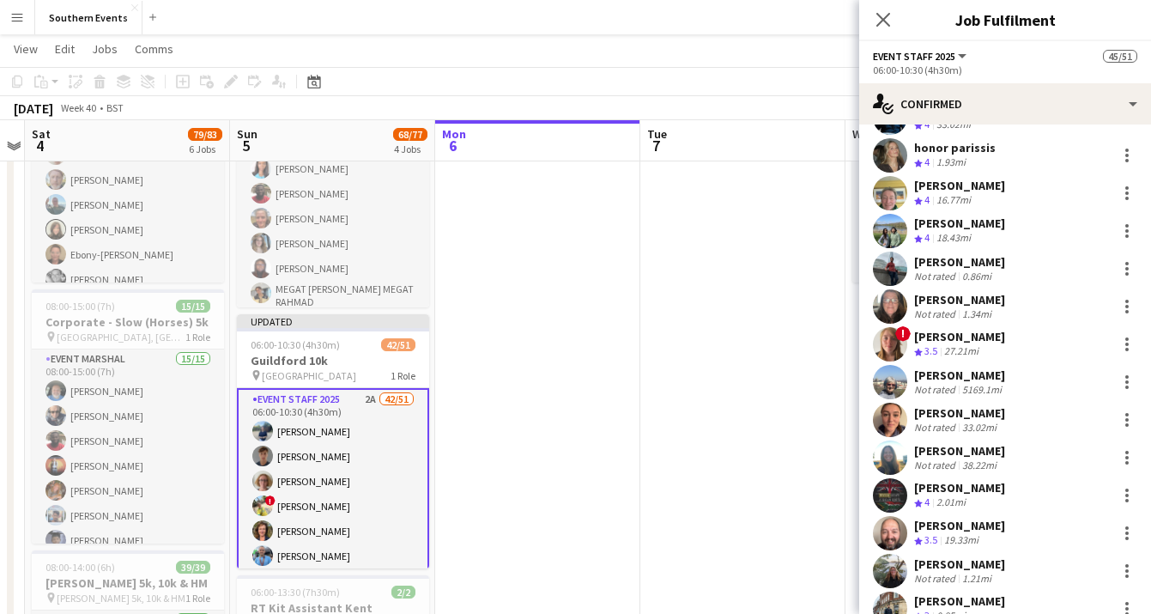
scroll to position [628, 0]
click at [1123, 340] on div at bounding box center [1127, 344] width 21 height 21
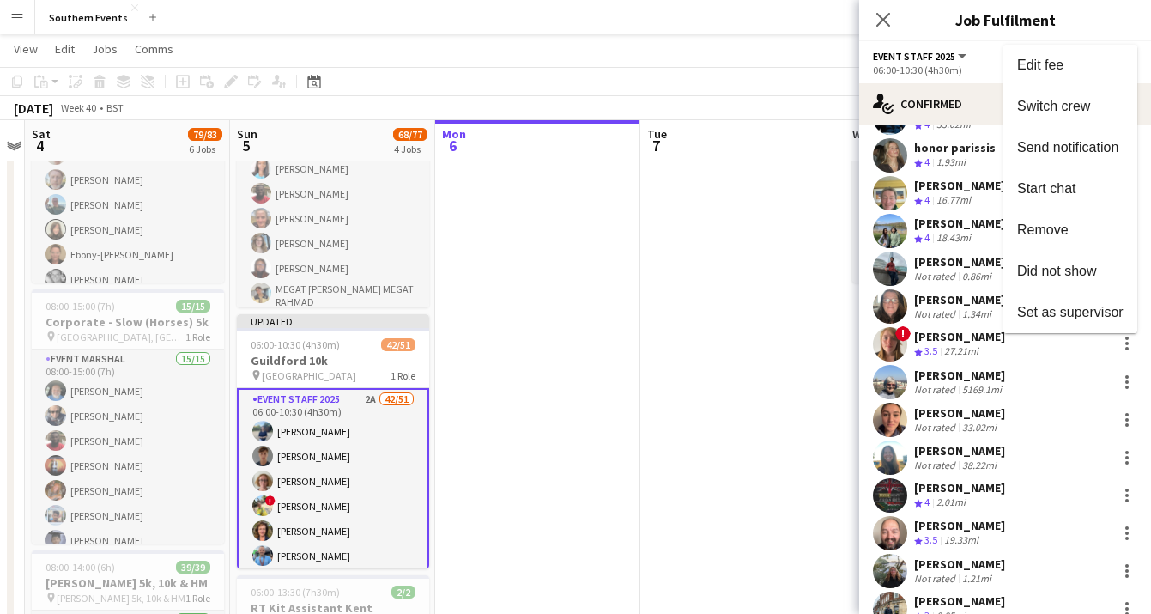
click at [998, 345] on div at bounding box center [575, 307] width 1151 height 614
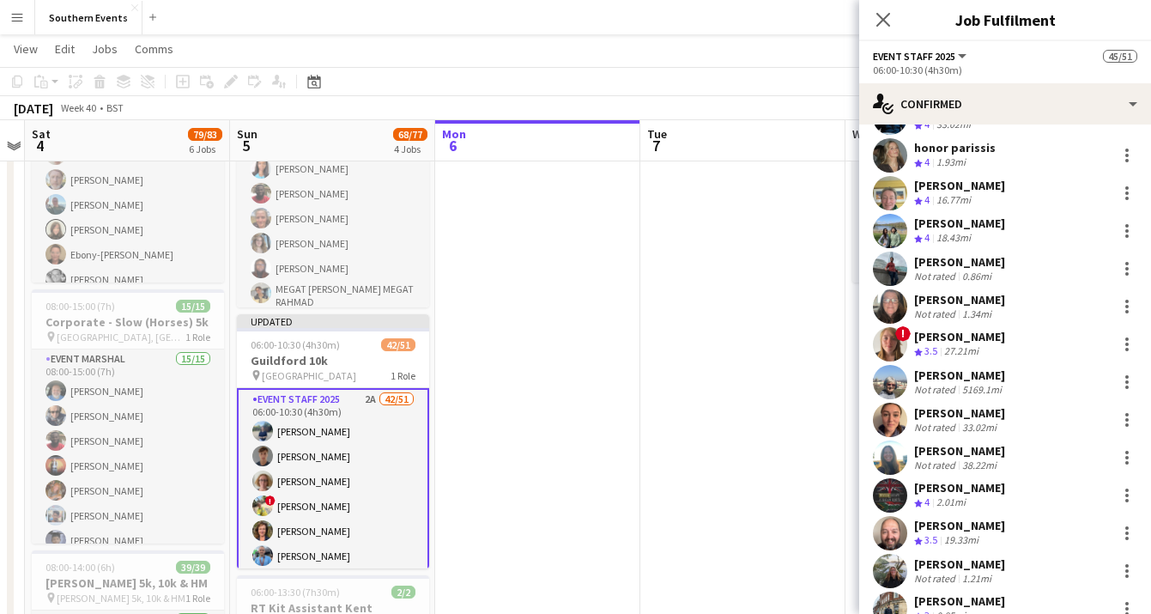
click at [958, 346] on div "27.21mi" at bounding box center [961, 351] width 41 height 15
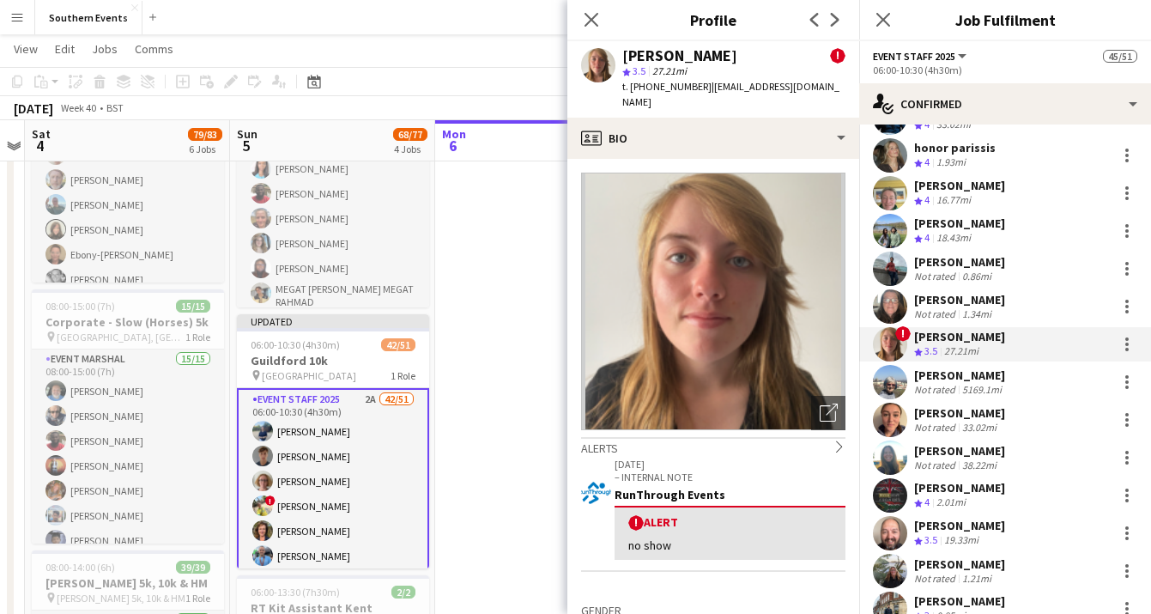
drag, startPoint x: 810, startPoint y: 87, endPoint x: 702, endPoint y: 89, distance: 107.3
click at [702, 89] on div "[PERSON_NAME] ! star 3.5 27.21mi t. [PHONE_NUMBER] | [EMAIL_ADDRESS][DOMAIN_NAM…" at bounding box center [713, 79] width 292 height 76
copy span "[EMAIL_ADDRESS][DOMAIN_NAME]"
click at [1091, 348] on div "! [PERSON_NAME] Crew rating 3.5 27.21mi" at bounding box center [1005, 344] width 292 height 34
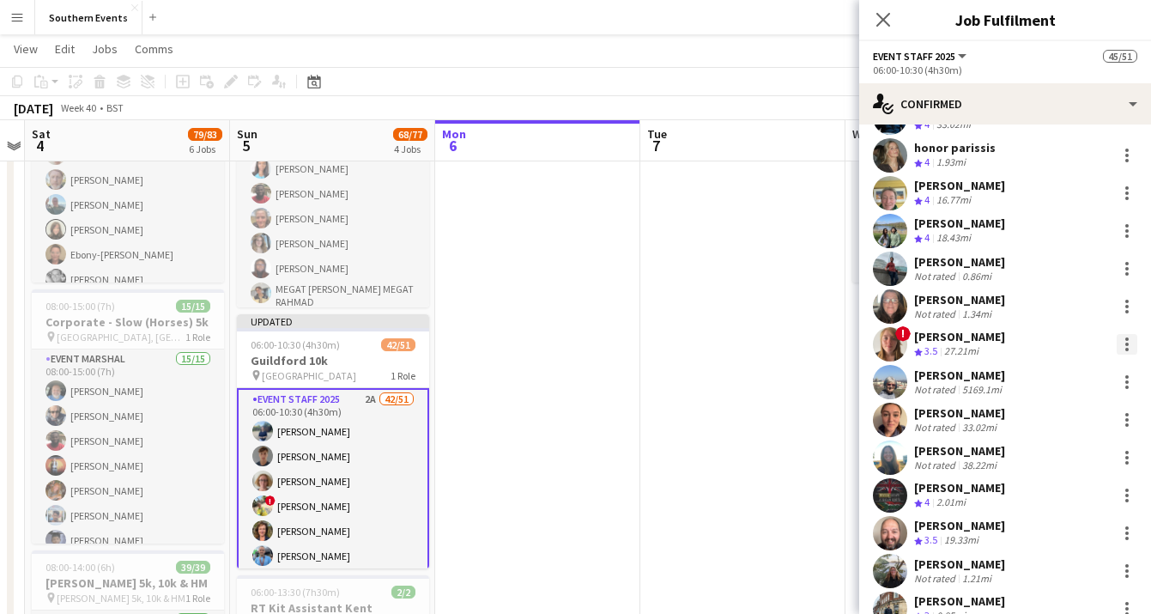
click at [1123, 344] on div at bounding box center [1127, 344] width 21 height 21
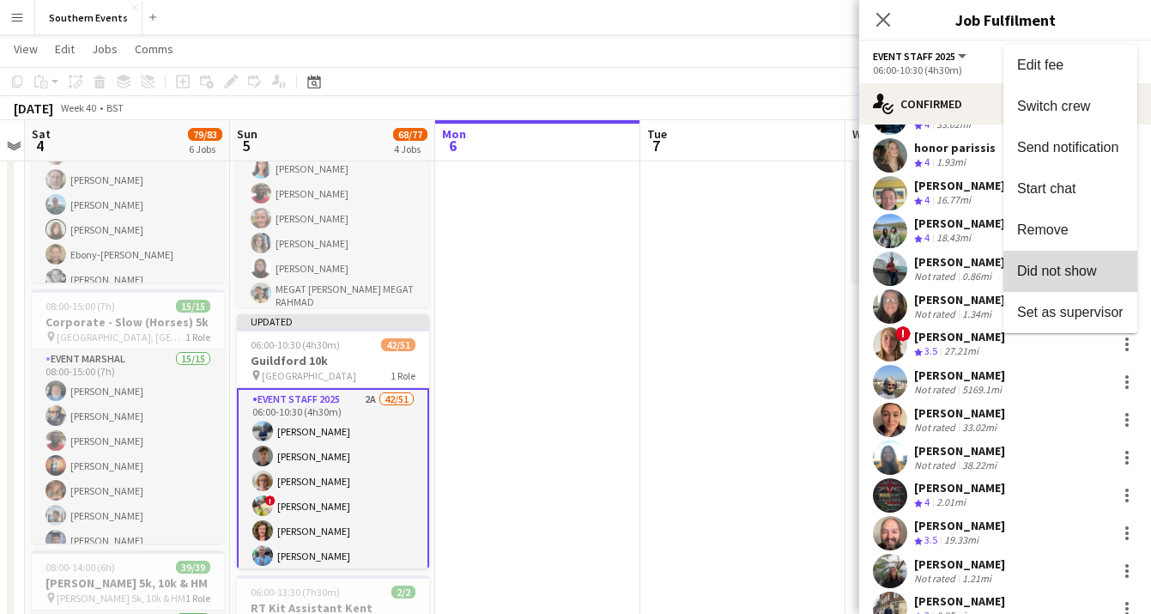
click at [1094, 277] on span "Did not show" at bounding box center [1057, 270] width 80 height 15
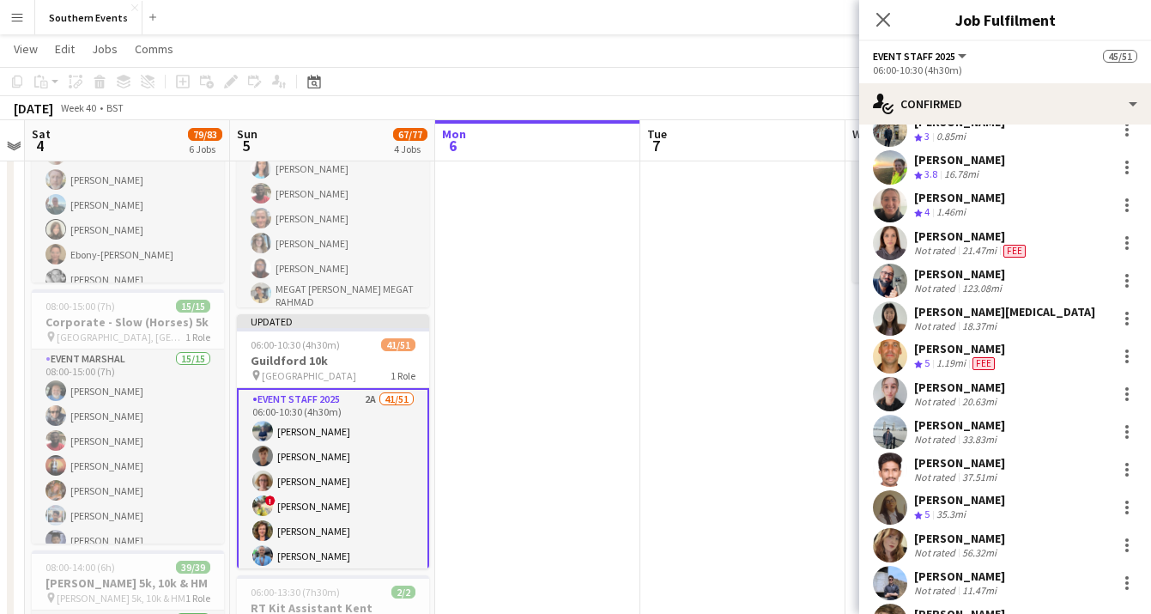
scroll to position [1071, 0]
click at [1063, 467] on div "[PERSON_NAME] Not rated 37.51mi" at bounding box center [1005, 469] width 292 height 34
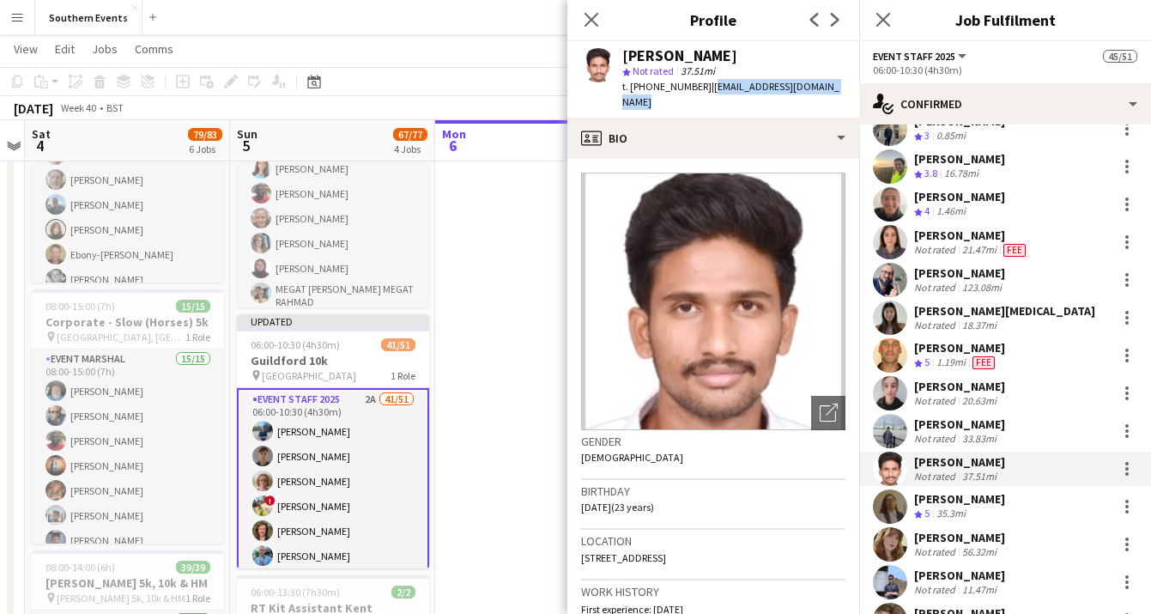
drag, startPoint x: 841, startPoint y: 88, endPoint x: 705, endPoint y: 92, distance: 136.5
click at [705, 92] on div "[PERSON_NAME] star Not rated 37.51mi t. [PHONE_NUMBER] | [EMAIL_ADDRESS][DOMAIN…" at bounding box center [713, 79] width 292 height 76
copy span "[EMAIL_ADDRESS][DOMAIN_NAME]"
click at [1064, 479] on div "[PERSON_NAME] Not rated 37.51mi" at bounding box center [1005, 469] width 292 height 34
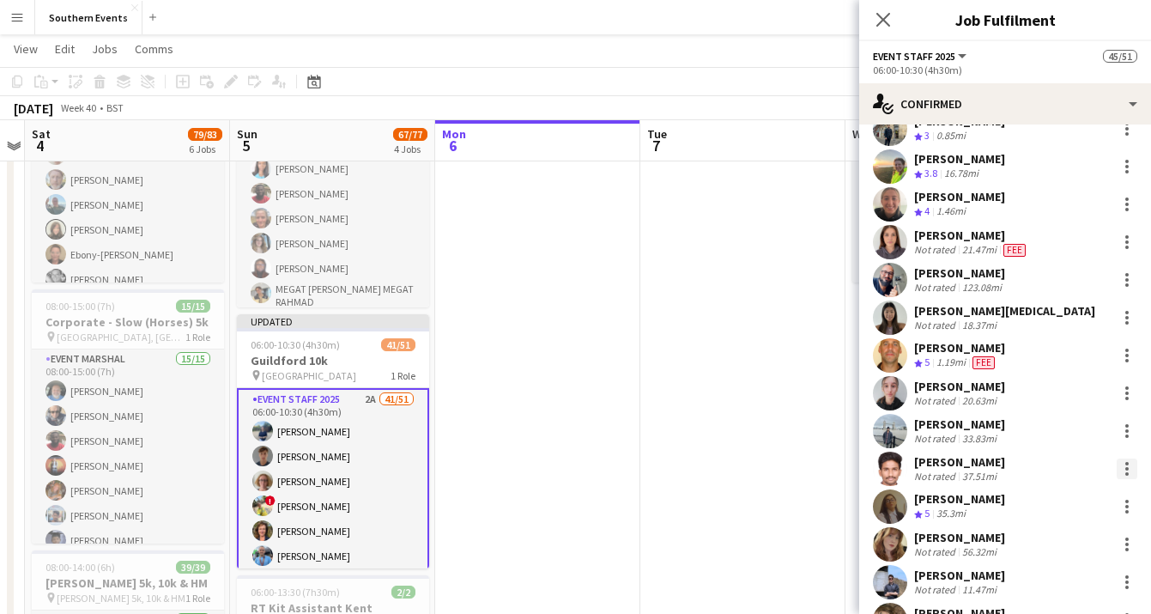
click at [1125, 471] on div at bounding box center [1127, 468] width 21 height 21
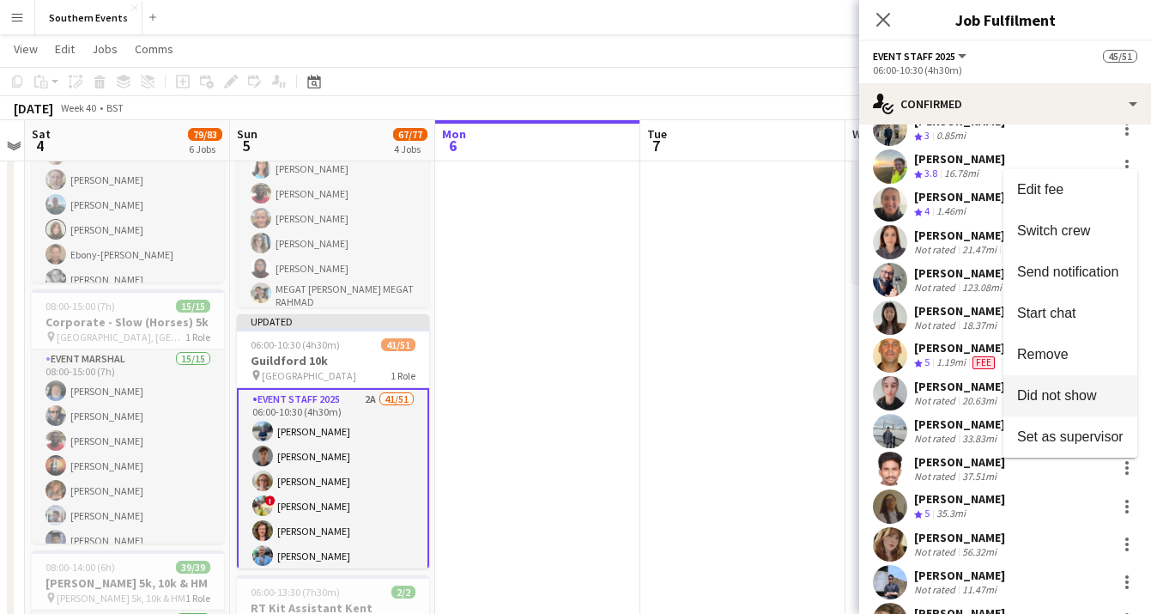
click at [1084, 396] on span "Did not show" at bounding box center [1057, 394] width 80 height 15
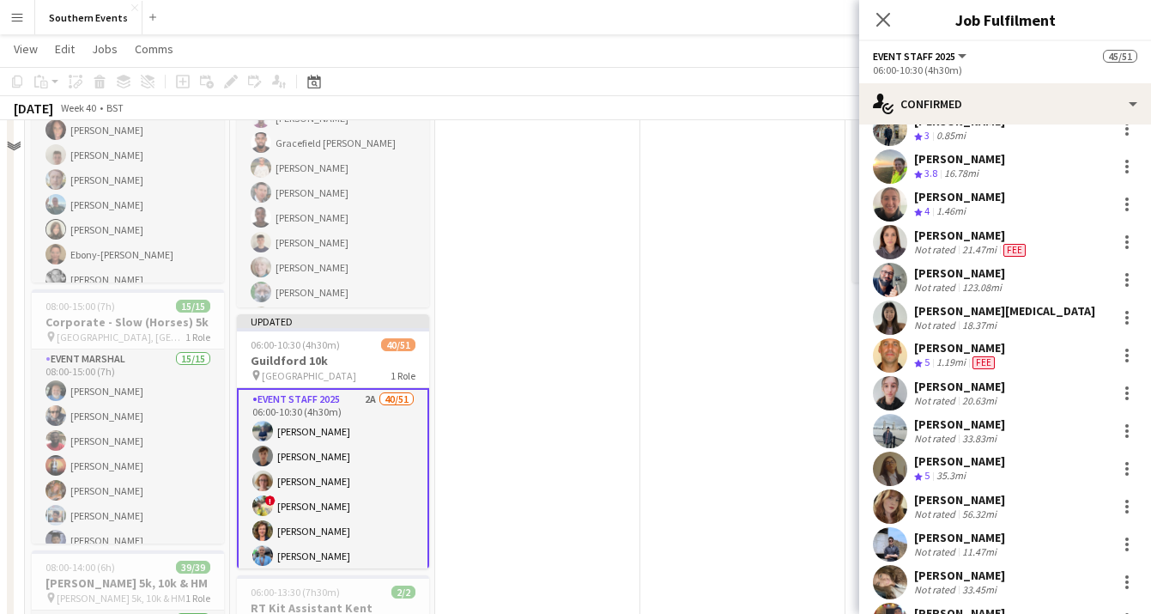
scroll to position [82, 0]
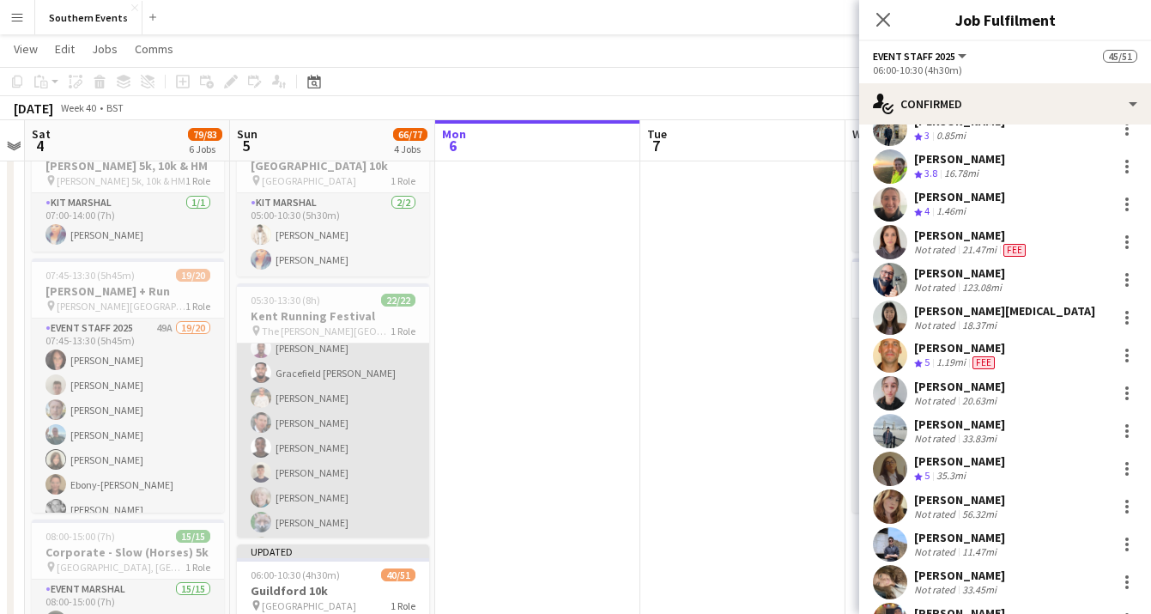
click at [357, 473] on app-card-role "Event Staff 2025 22/22 05:30-13:30 (8h) [PERSON_NAME] [PERSON_NAME] Gracefield …" at bounding box center [333, 575] width 192 height 586
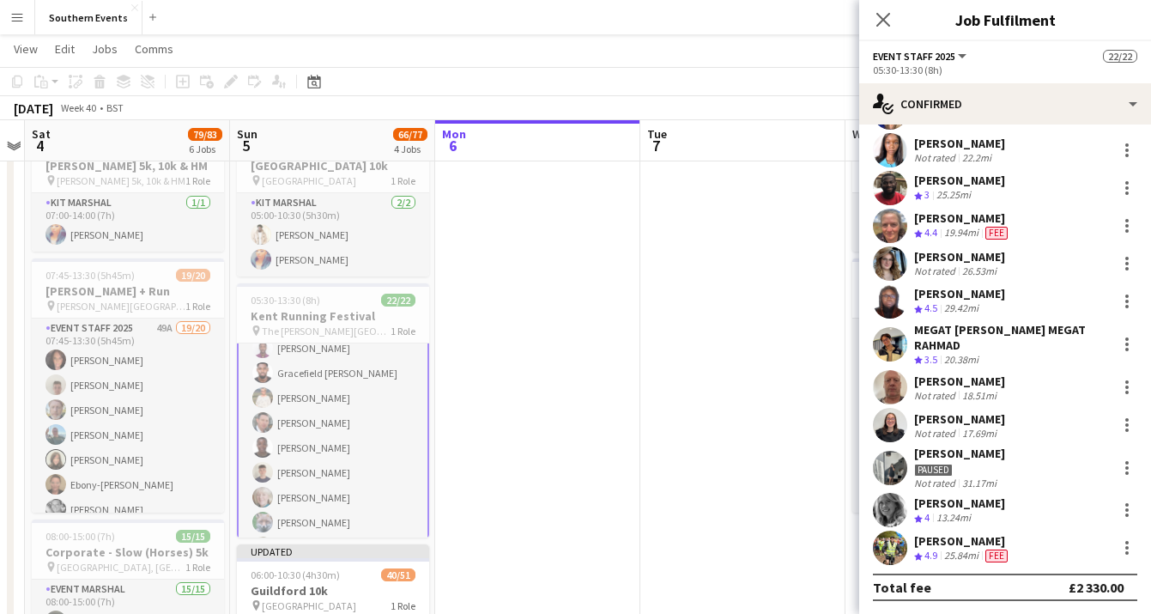
scroll to position [0, 0]
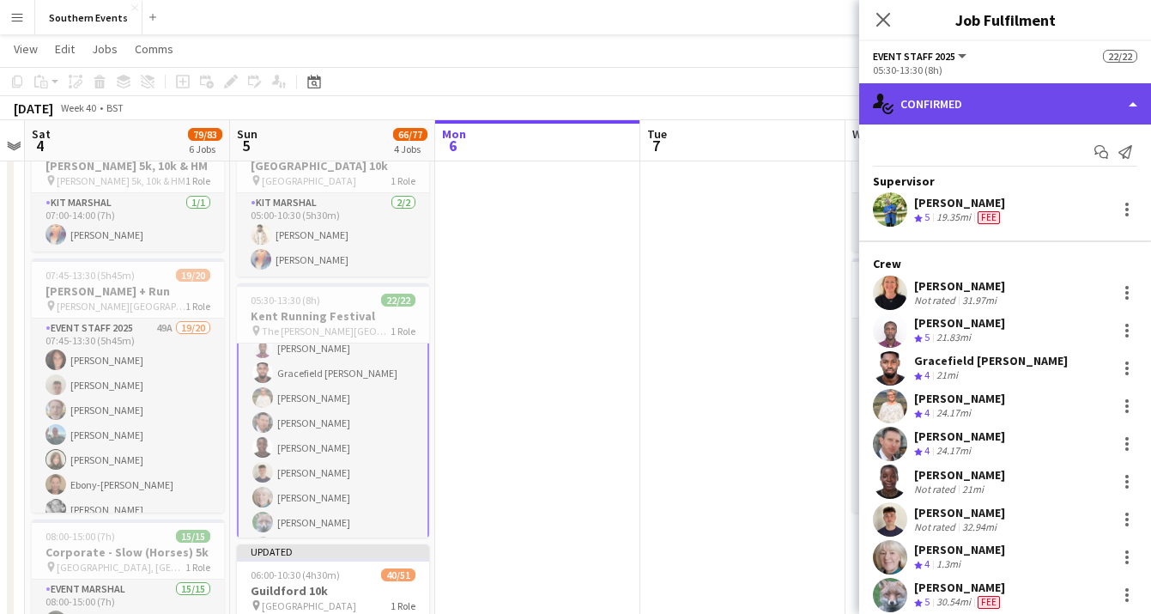
click at [1070, 100] on div "single-neutral-actions-check-2 Confirmed" at bounding box center [1005, 103] width 292 height 41
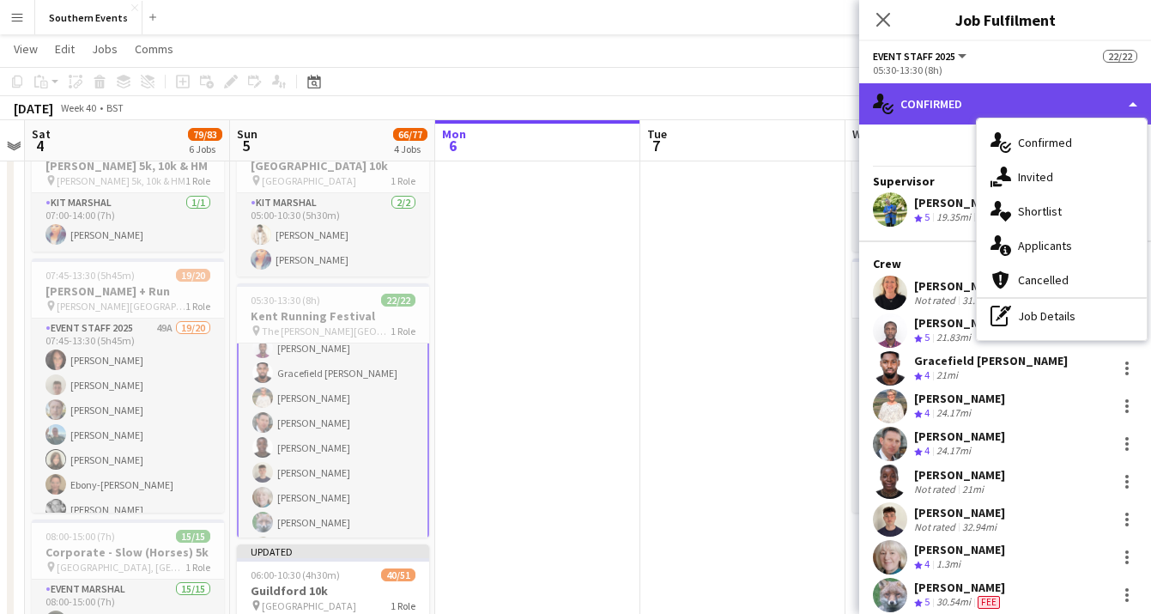
click at [1070, 100] on div "single-neutral-actions-check-2 Confirmed" at bounding box center [1005, 103] width 292 height 41
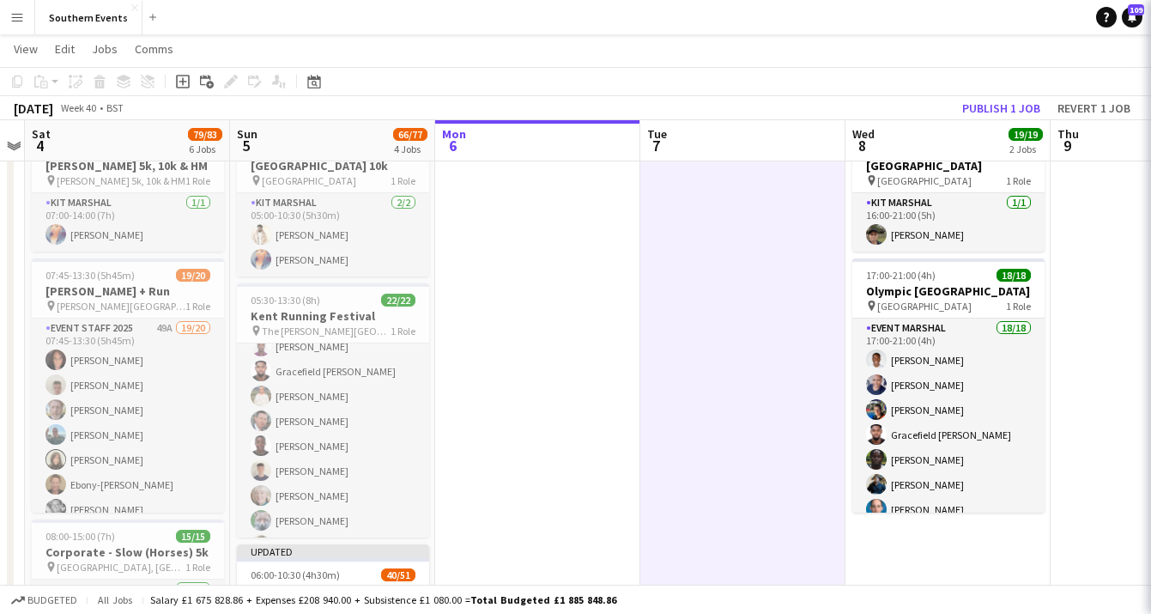
scroll to position [62, 0]
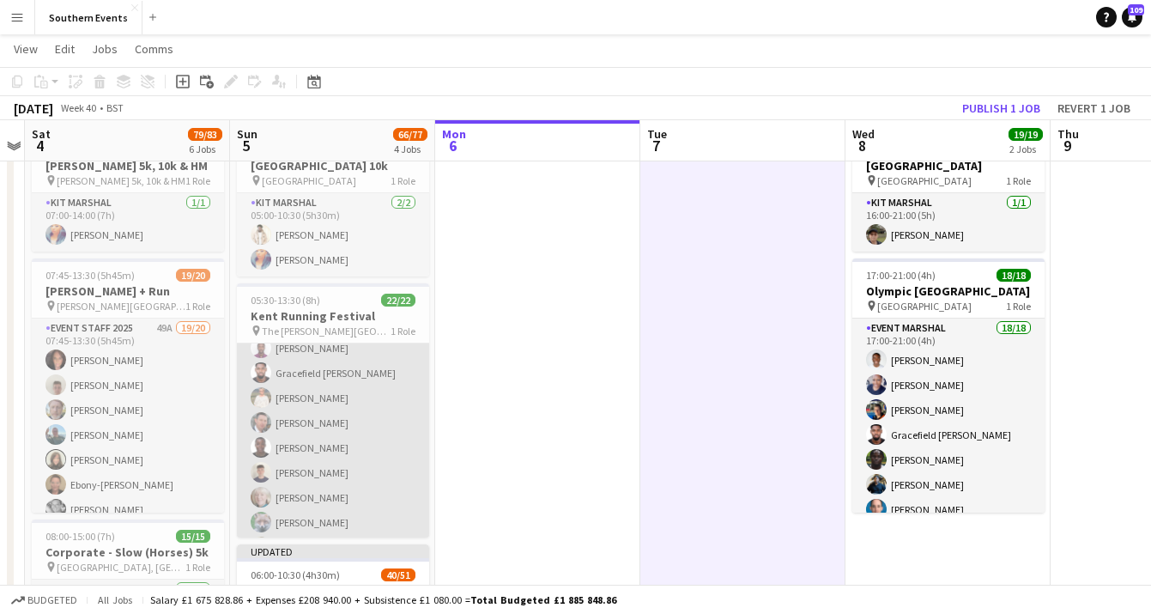
click at [363, 453] on app-card-role "Event Staff 2025 22/22 05:30-13:30 (8h) [PERSON_NAME] [PERSON_NAME] Gracefield …" at bounding box center [333, 575] width 192 height 586
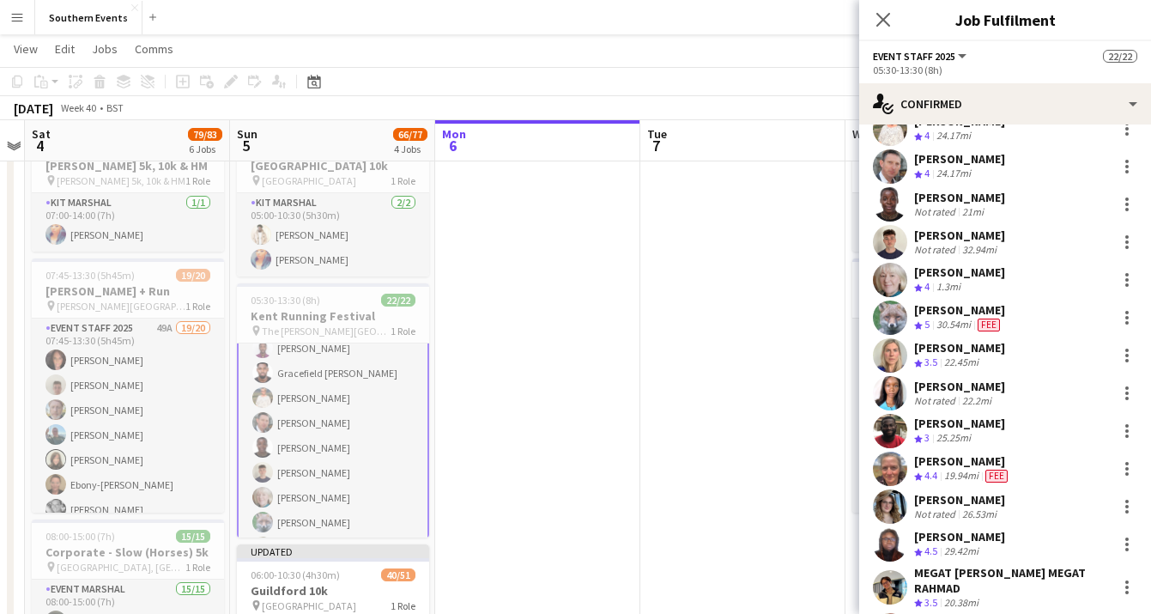
scroll to position [284, 0]
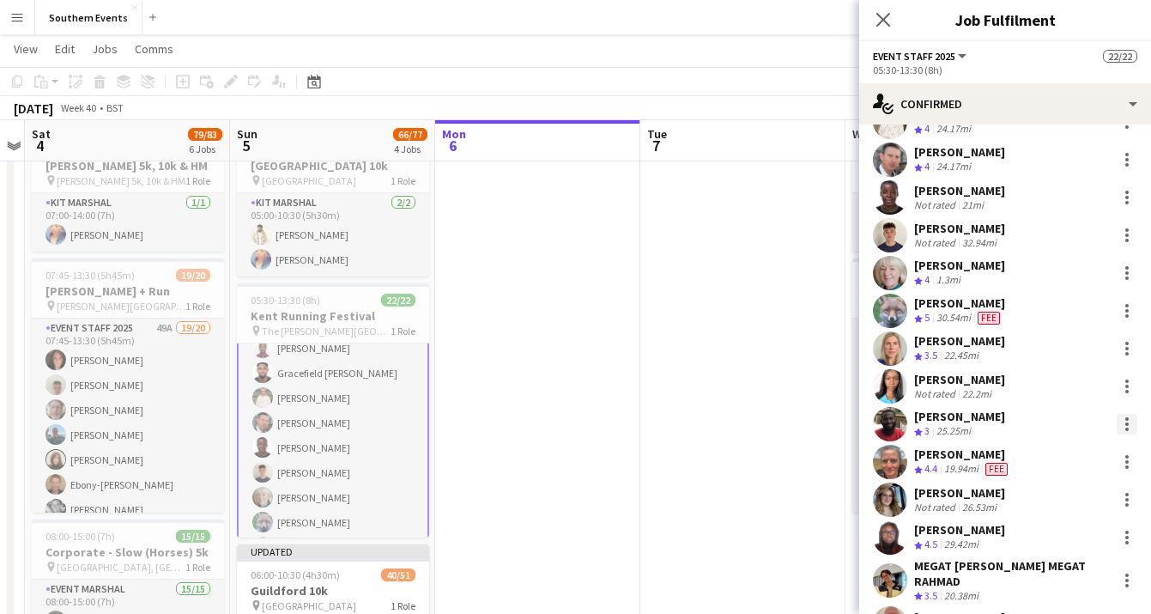
click at [1127, 421] on div at bounding box center [1127, 424] width 21 height 21
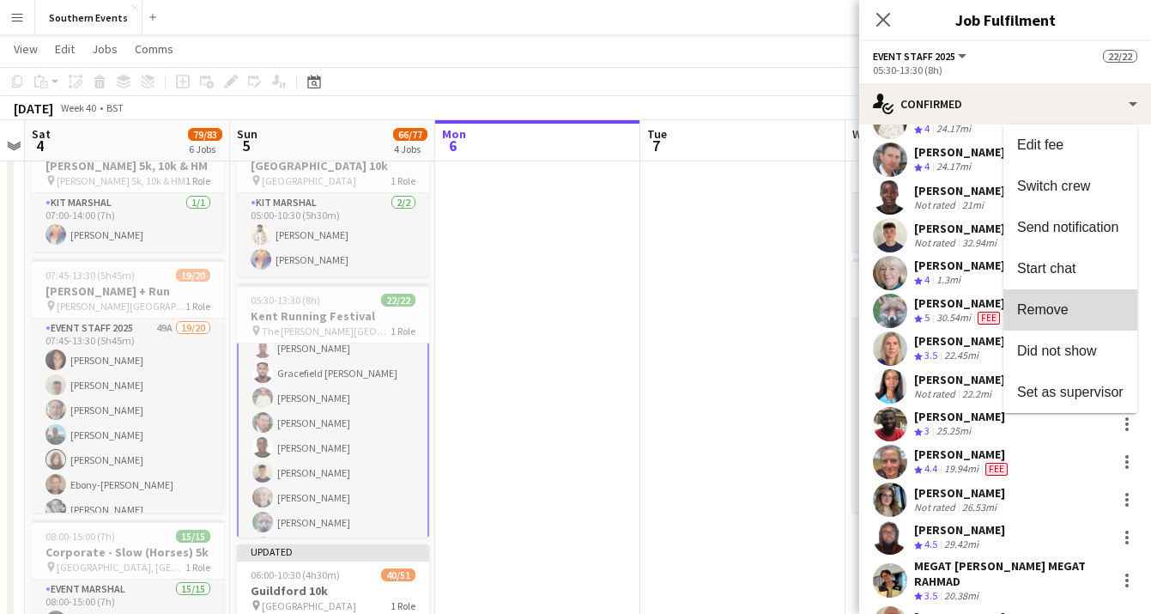
click at [1077, 315] on span "Remove" at bounding box center [1070, 308] width 106 height 15
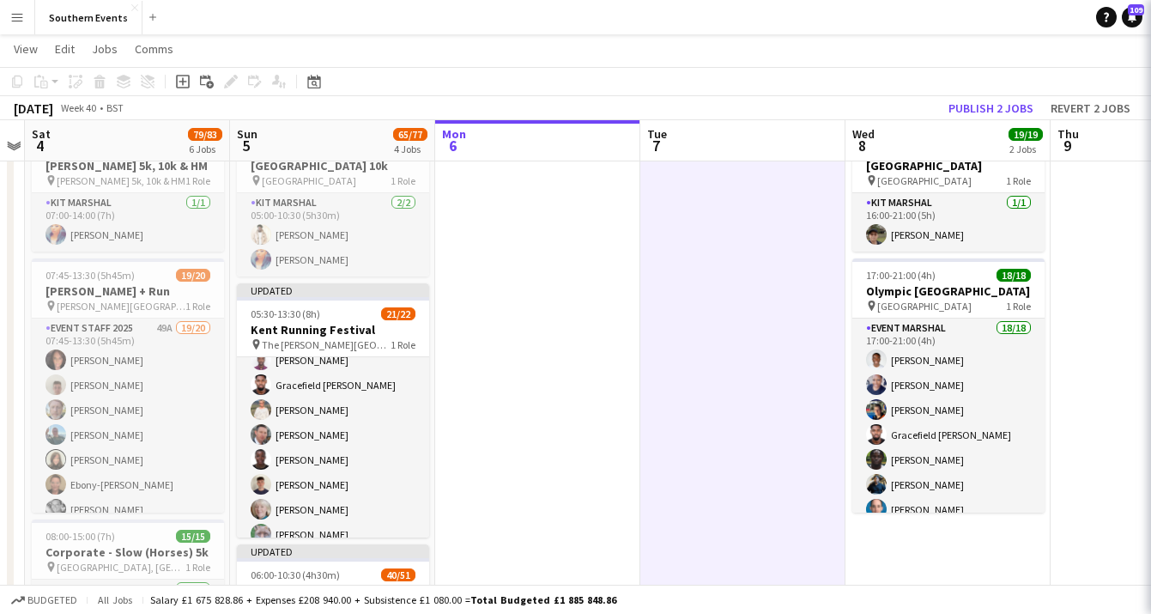
scroll to position [62, 0]
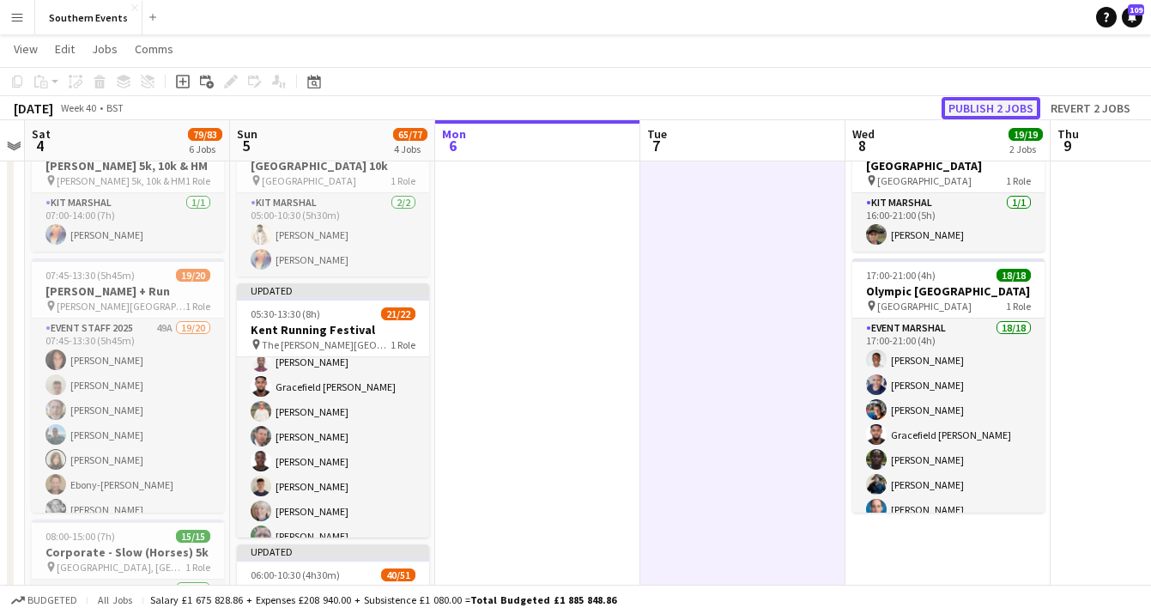
click at [971, 98] on button "Publish 2 jobs" at bounding box center [991, 108] width 99 height 22
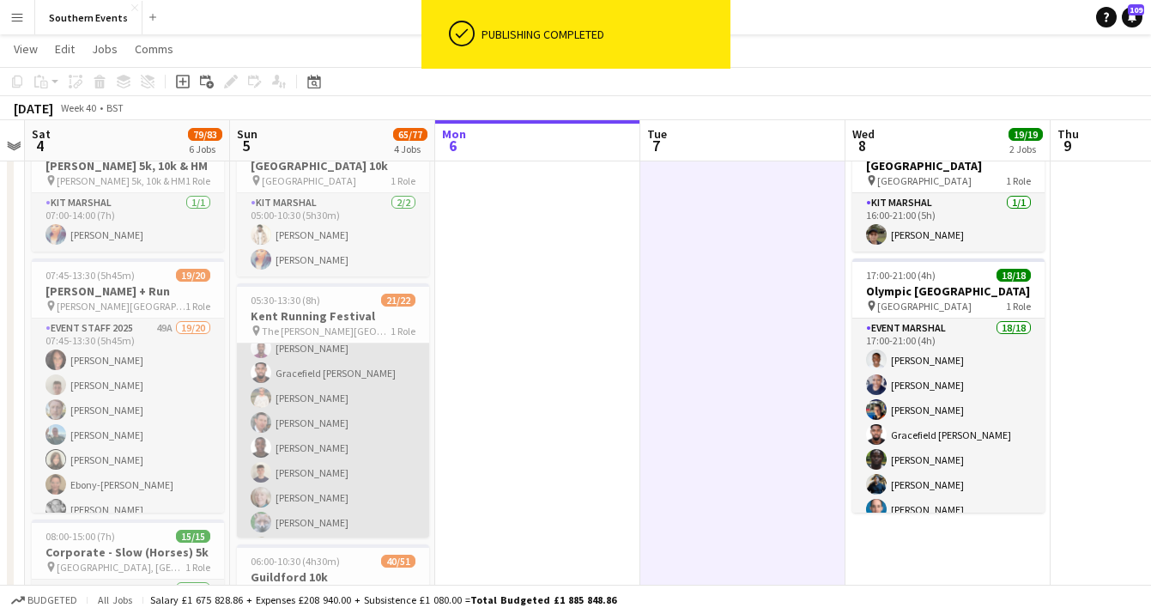
click at [375, 465] on app-card-role "Event Staff 2025 22A 21/22 05:30-13:30 (8h) [PERSON_NAME] [PERSON_NAME] Gracefi…" at bounding box center [333, 575] width 192 height 586
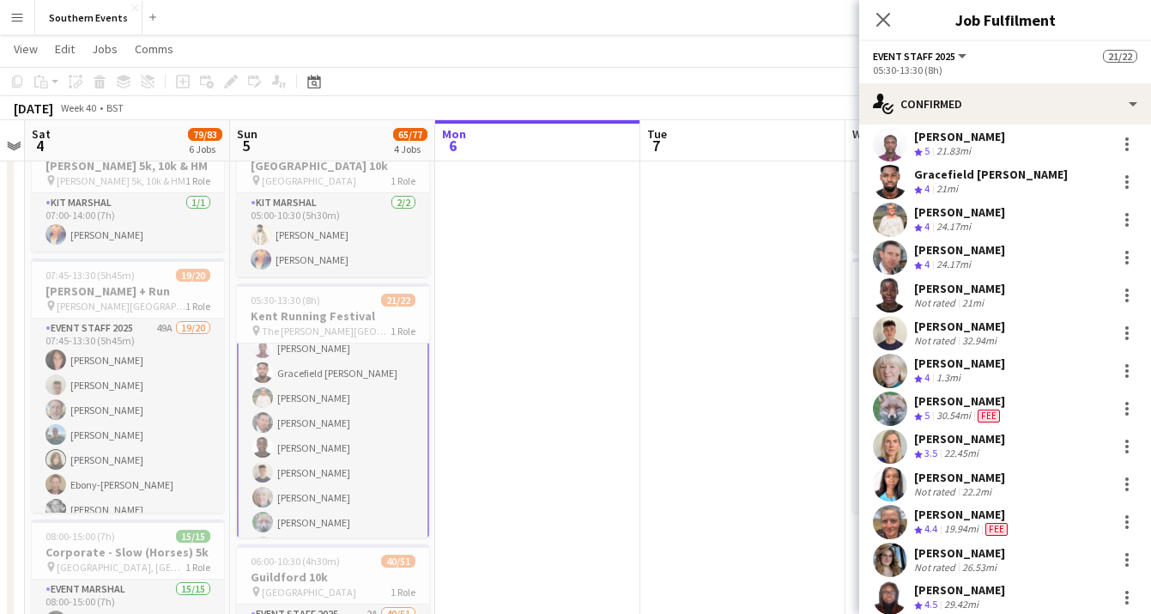
scroll to position [0, 0]
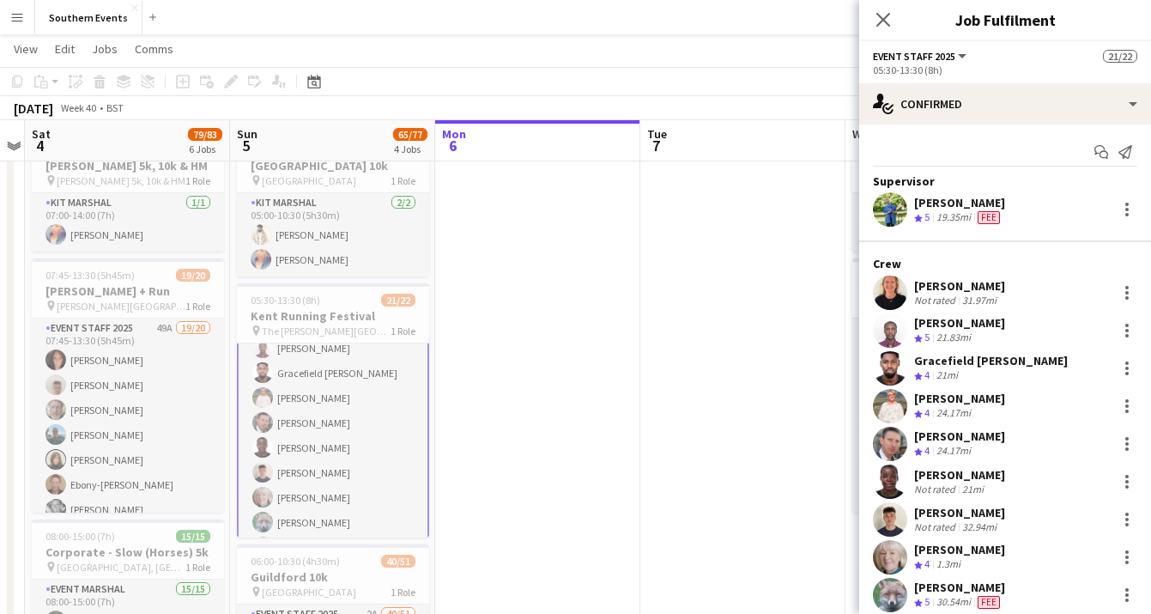
click at [384, 424] on app-card-role "Event Staff 2025 22A 21/22 05:30-13:30 (8h) [PERSON_NAME] [PERSON_NAME] Gracefi…" at bounding box center [333, 575] width 192 height 590
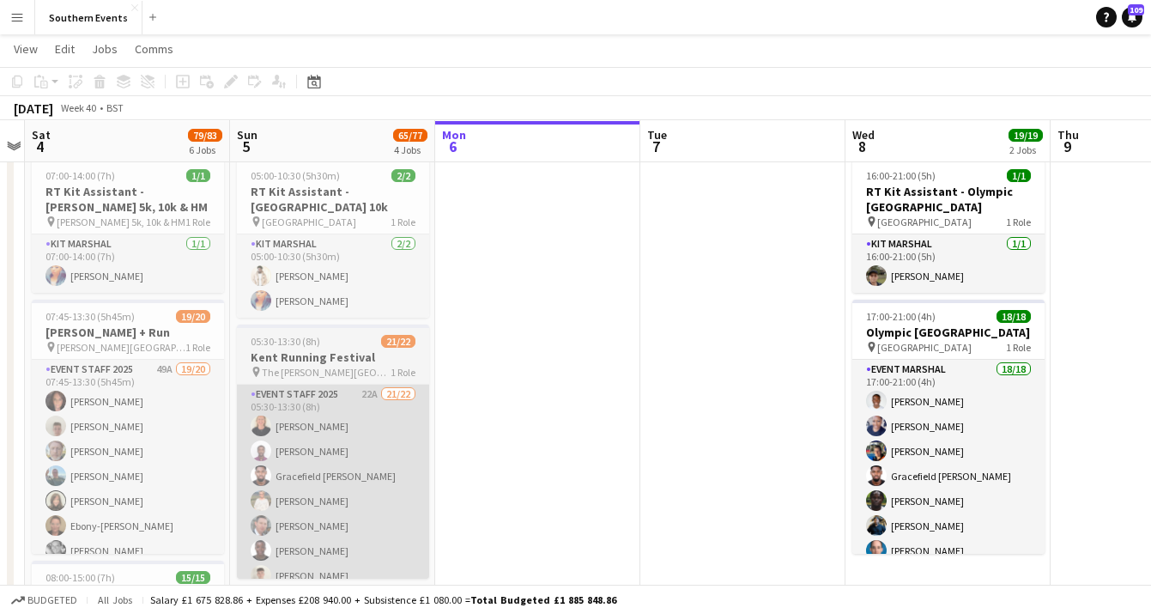
scroll to position [3, 0]
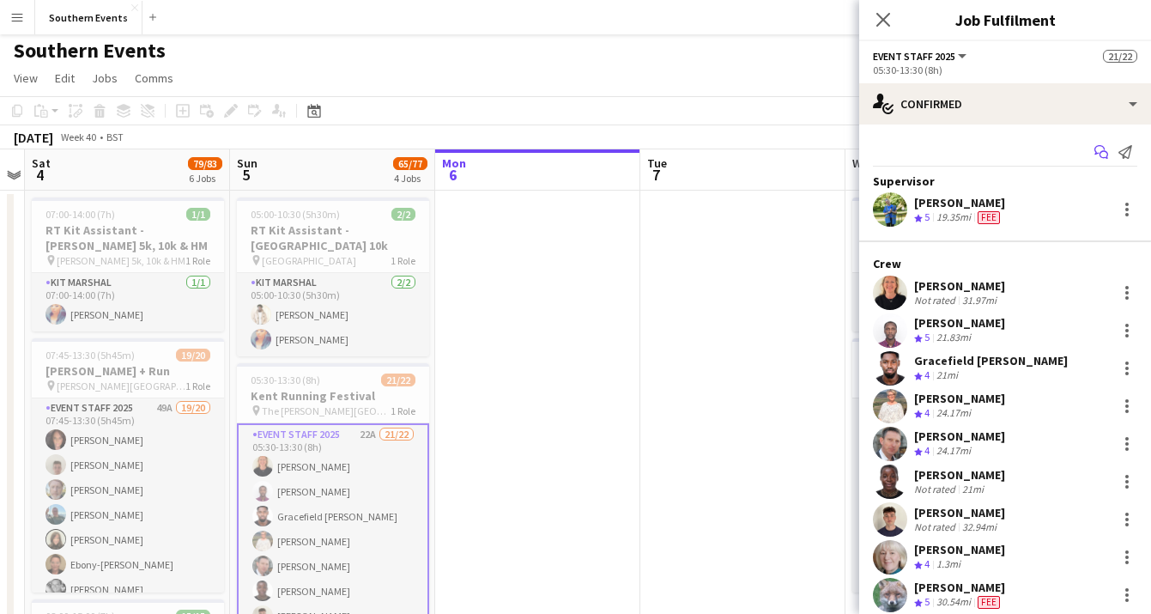
click at [1100, 148] on icon "Start chat" at bounding box center [1102, 152] width 14 height 14
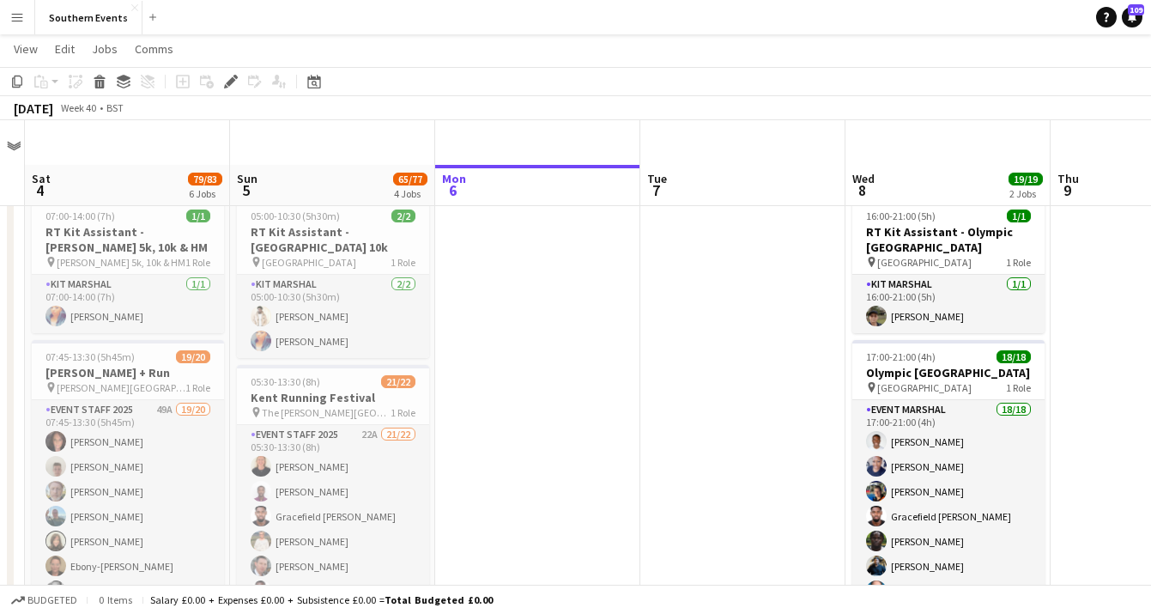
scroll to position [105, 0]
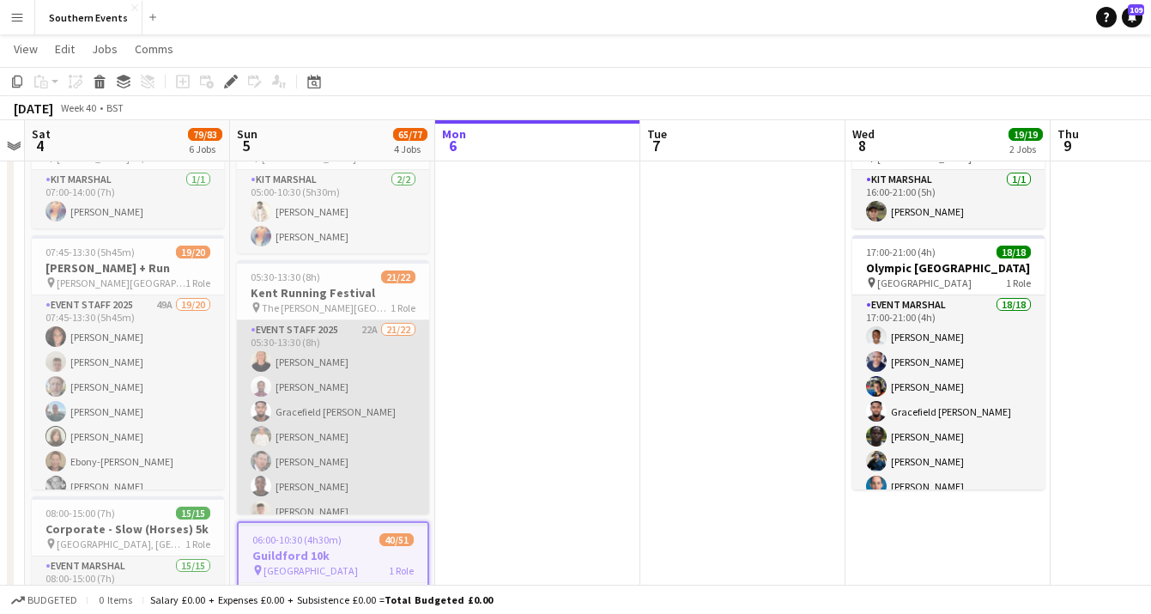
click at [392, 384] on app-card-role "Event Staff 2025 22A 21/22 05:30-13:30 (8h) [PERSON_NAME] [PERSON_NAME] Gracefi…" at bounding box center [333, 613] width 192 height 586
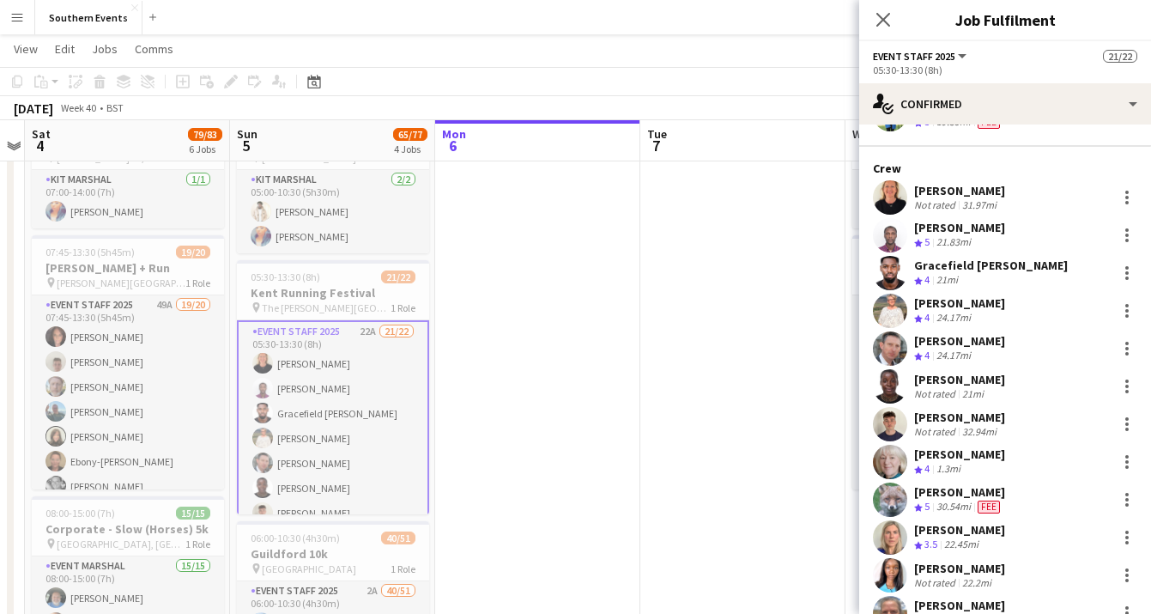
scroll to position [0, 0]
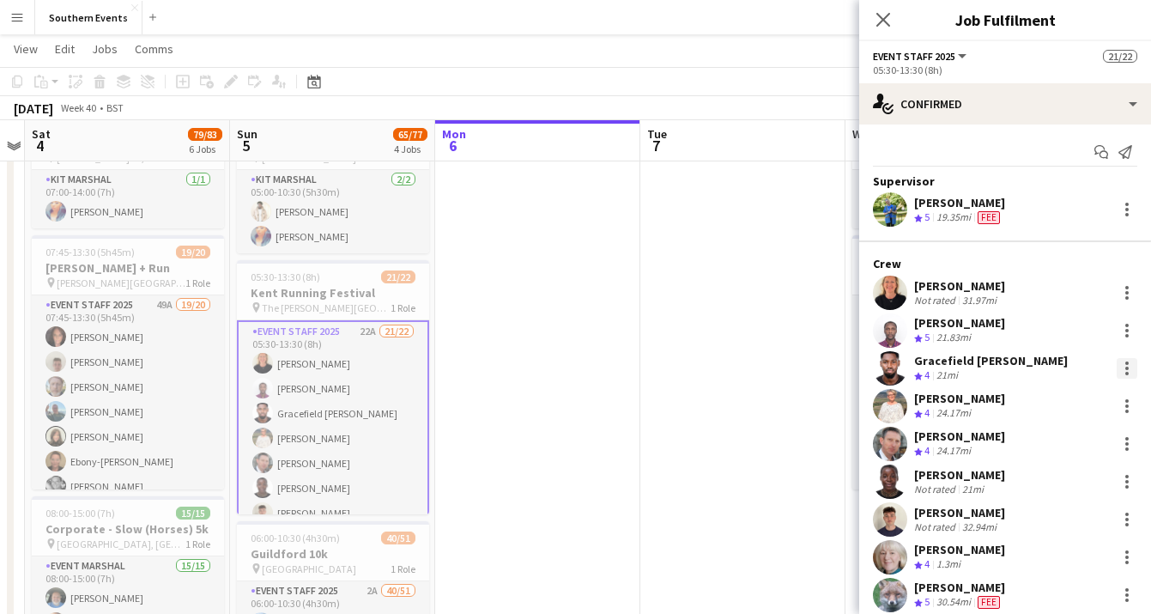
click at [1124, 365] on div at bounding box center [1127, 368] width 21 height 21
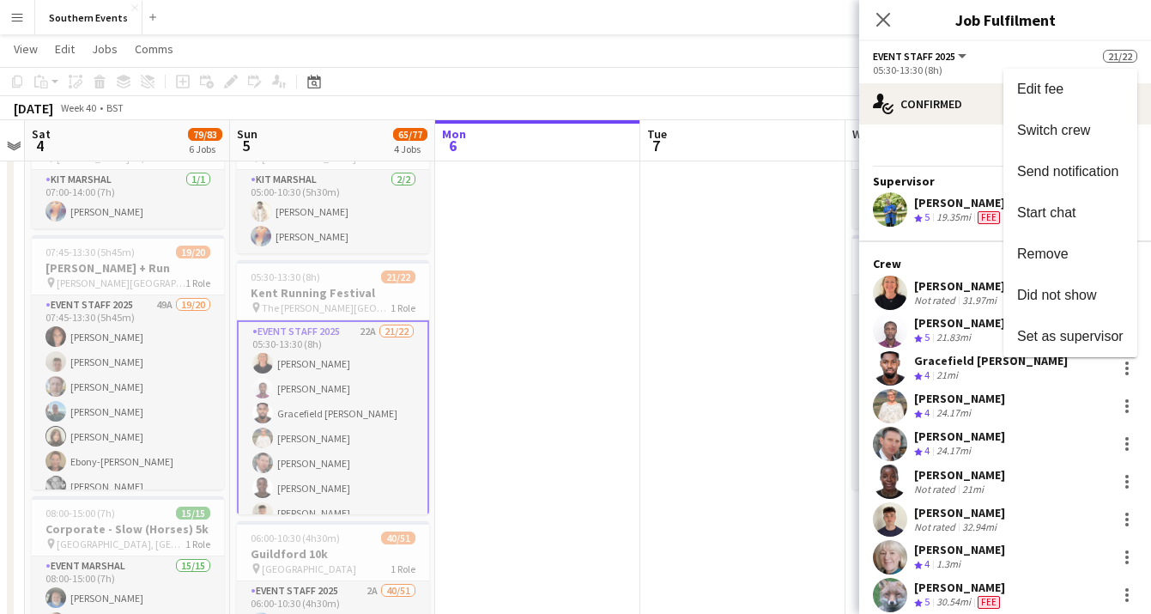
click at [1004, 379] on div at bounding box center [575, 307] width 1151 height 614
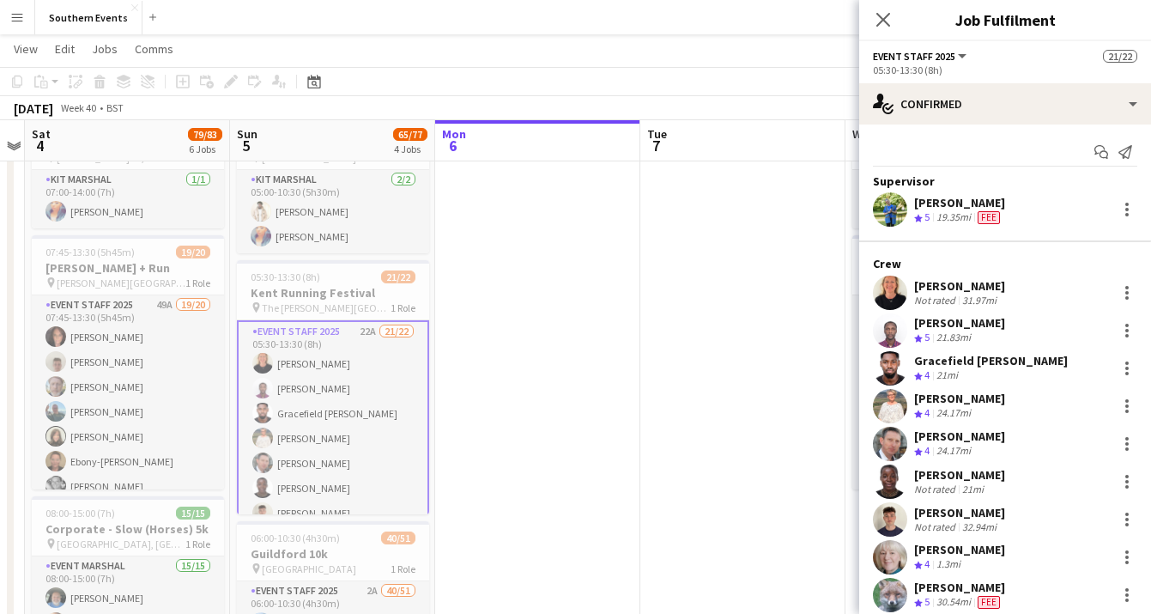
click at [1005, 357] on div "Gracefield [PERSON_NAME]" at bounding box center [991, 360] width 154 height 15
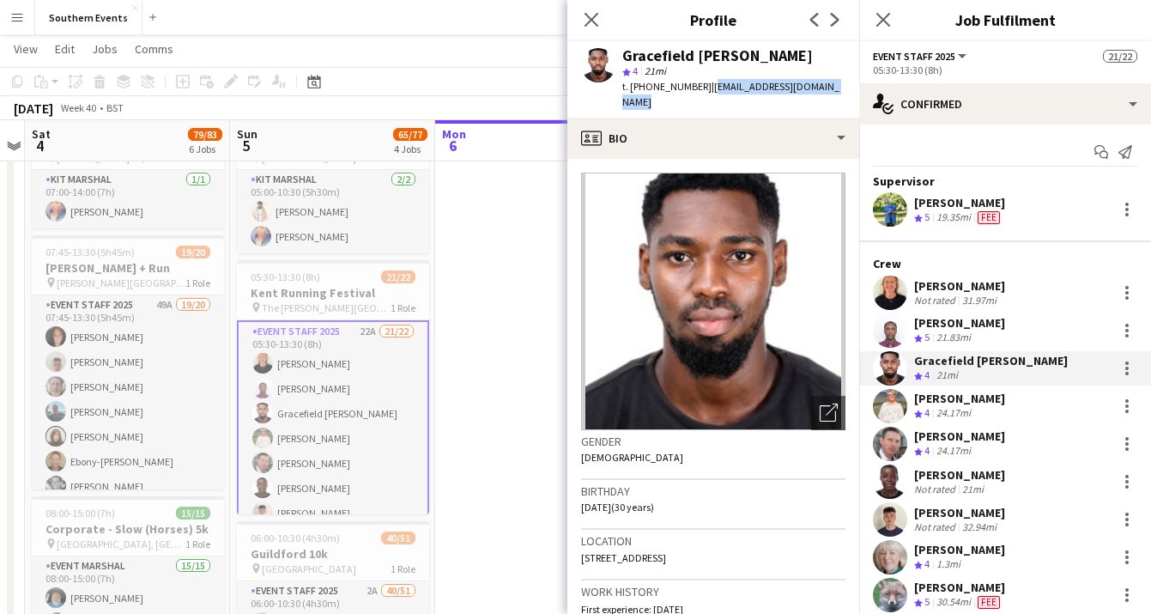
drag, startPoint x: 835, startPoint y: 87, endPoint x: 704, endPoint y: 88, distance: 131.4
click at [704, 88] on div "Gracefield Anobaah Attoh star 4 21mi t. [PHONE_NUMBER] | [EMAIL_ADDRESS][DOMAIN…" at bounding box center [713, 79] width 292 height 76
copy span "[EMAIL_ADDRESS][DOMAIN_NAME]"
click at [1126, 369] on div at bounding box center [1127, 368] width 21 height 21
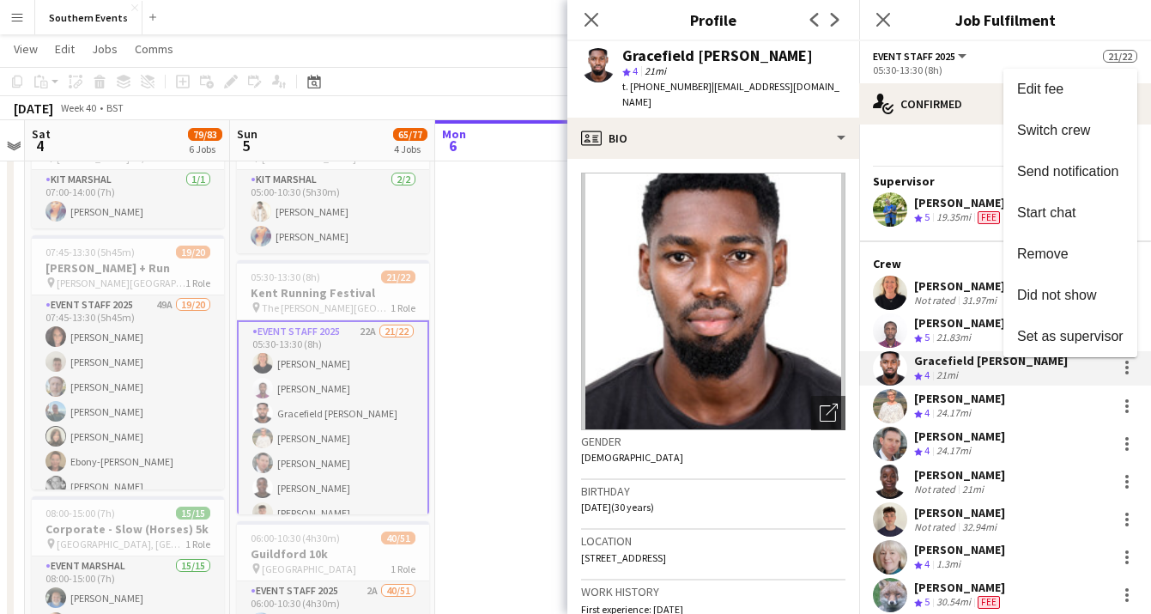
click at [1065, 372] on div at bounding box center [575, 307] width 1151 height 614
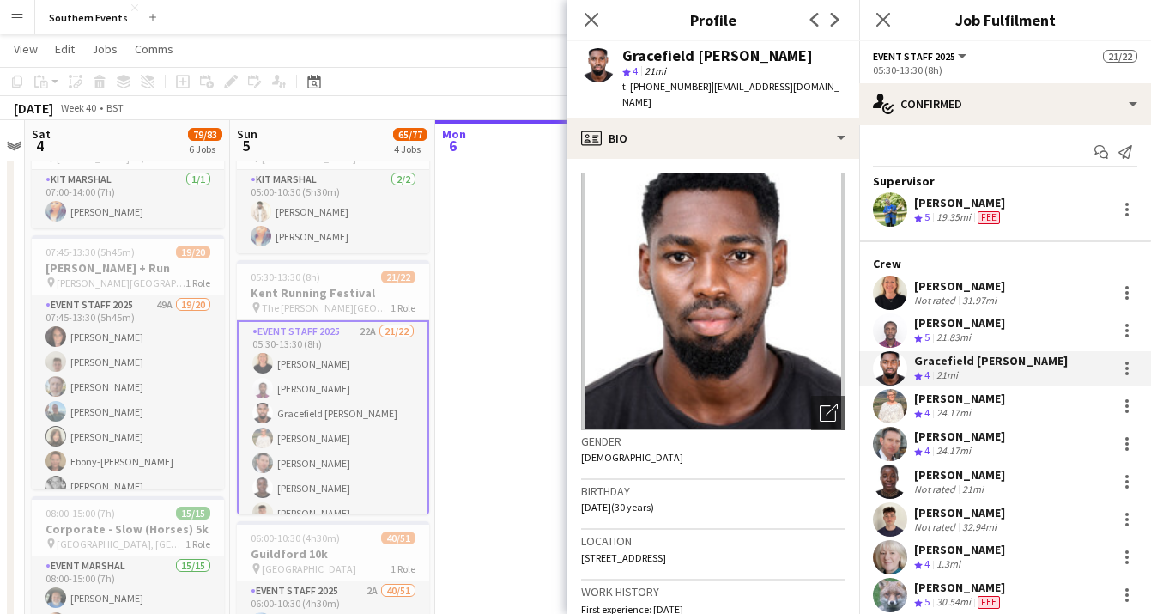
click at [1062, 372] on div "Gracefield Anobaah Attoh Crew rating 4 21mi" at bounding box center [1005, 368] width 292 height 34
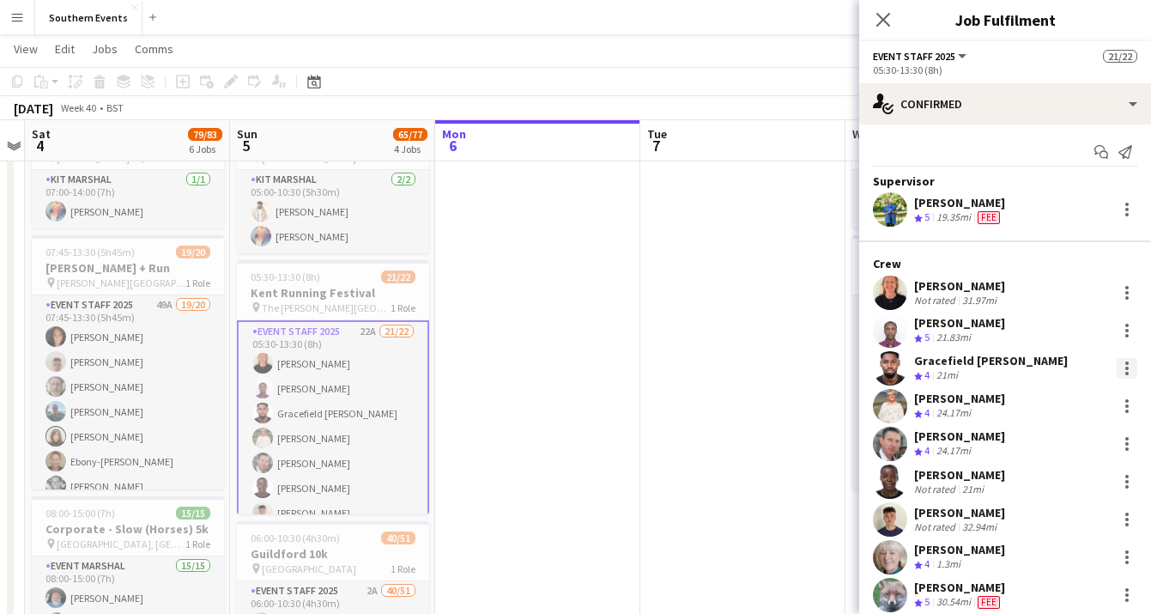
click at [1125, 367] on div at bounding box center [1126, 368] width 3 height 3
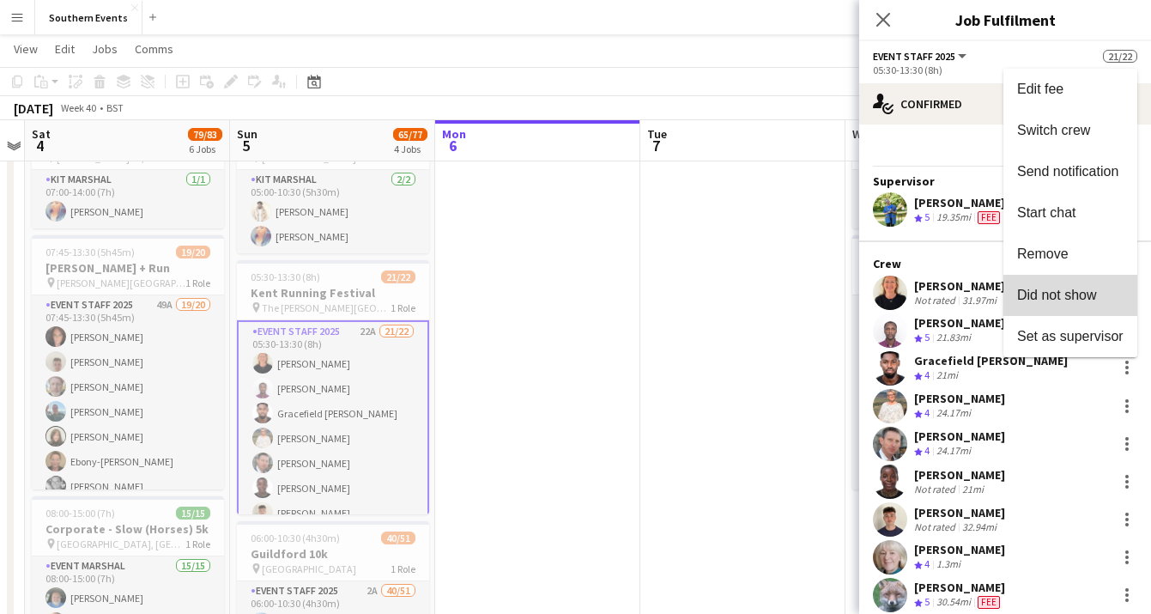
click at [1083, 293] on span "Did not show" at bounding box center [1057, 294] width 80 height 15
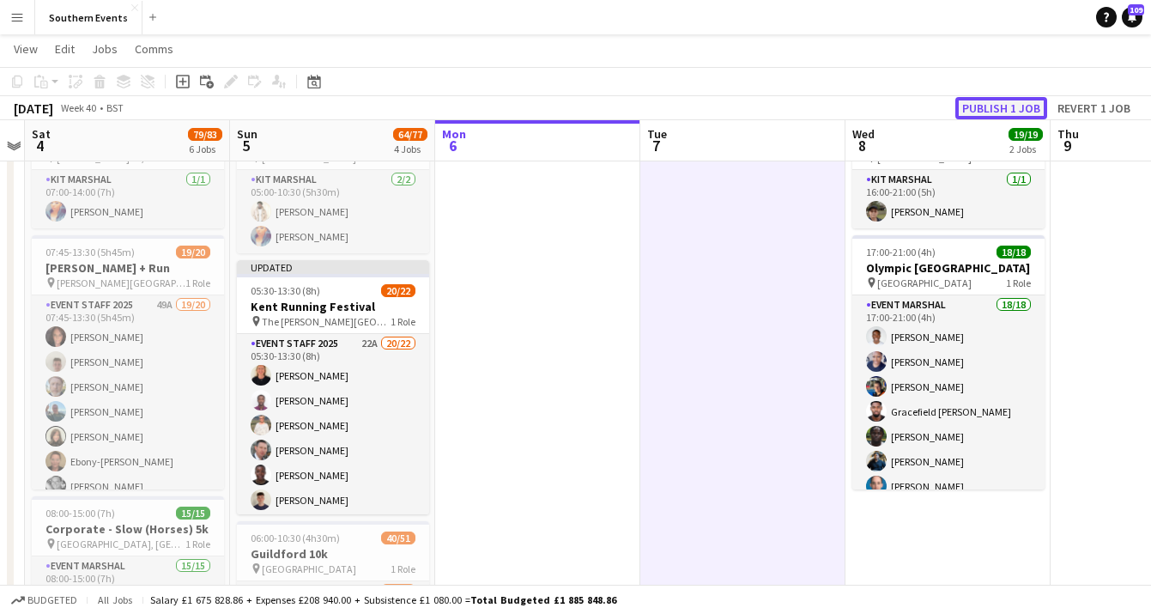
click at [1023, 112] on button "Publish 1 job" at bounding box center [1001, 108] width 92 height 22
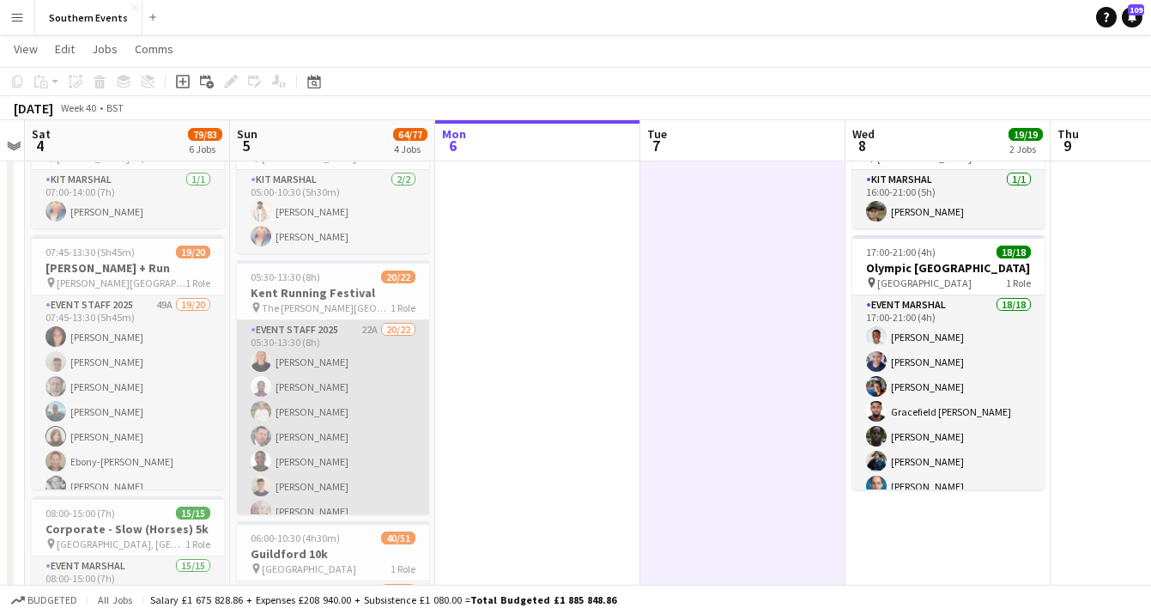
click at [395, 398] on app-card-role "Event Staff 2025 22A 20/22 05:30-13:30 (8h) [PERSON_NAME] [PERSON_NAME] [PERSON…" at bounding box center [333, 613] width 192 height 586
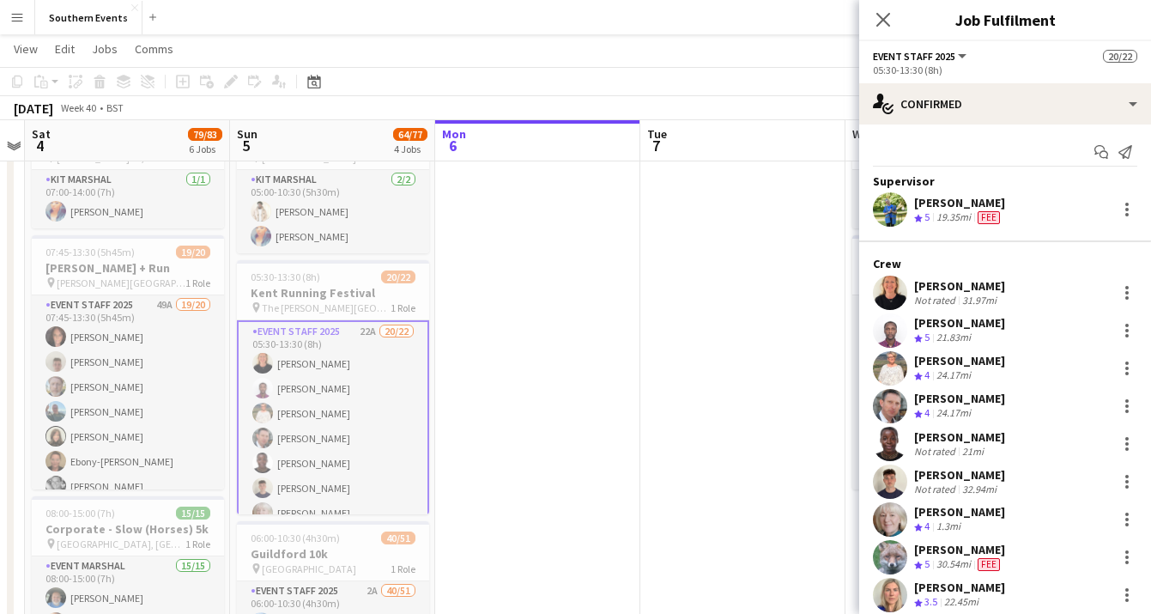
click at [1041, 486] on div "[PERSON_NAME] Not rated 32.94mi" at bounding box center [1005, 481] width 292 height 34
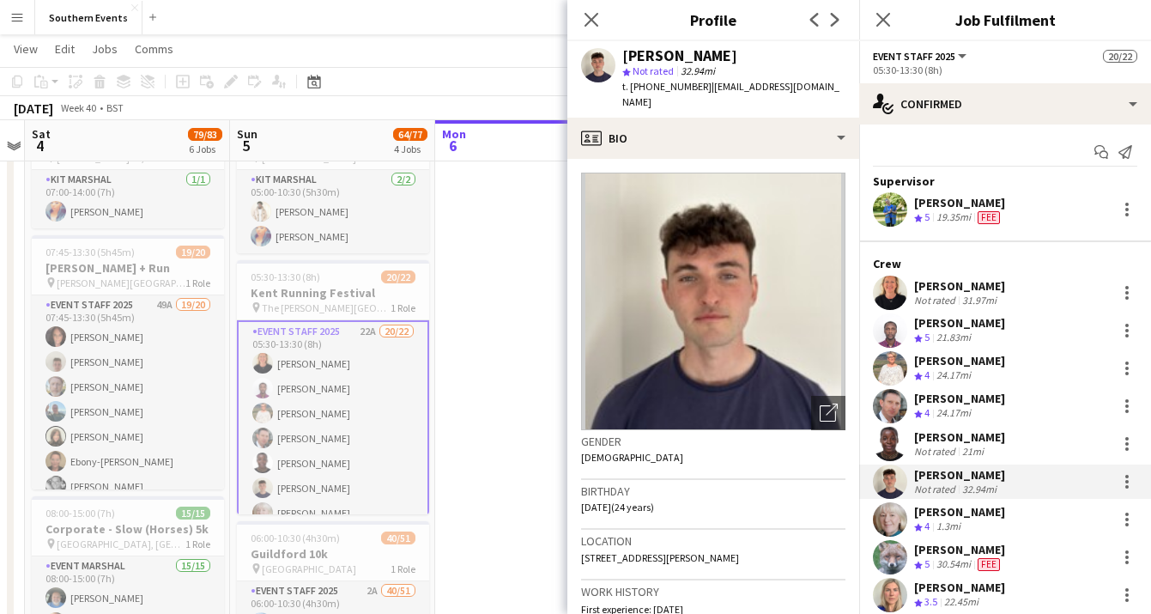
drag, startPoint x: 842, startPoint y: 83, endPoint x: 705, endPoint y: 86, distance: 137.4
click at [703, 86] on div "[PERSON_NAME] star Not rated 32.94mi t. [PHONE_NUMBER] | [EMAIL_ADDRESS][DOMAIN…" at bounding box center [713, 79] width 292 height 76
copy span "[EMAIL_ADDRESS][DOMAIN_NAME]"
click at [1045, 490] on div "[PERSON_NAME] Not rated 32.94mi" at bounding box center [1005, 481] width 292 height 34
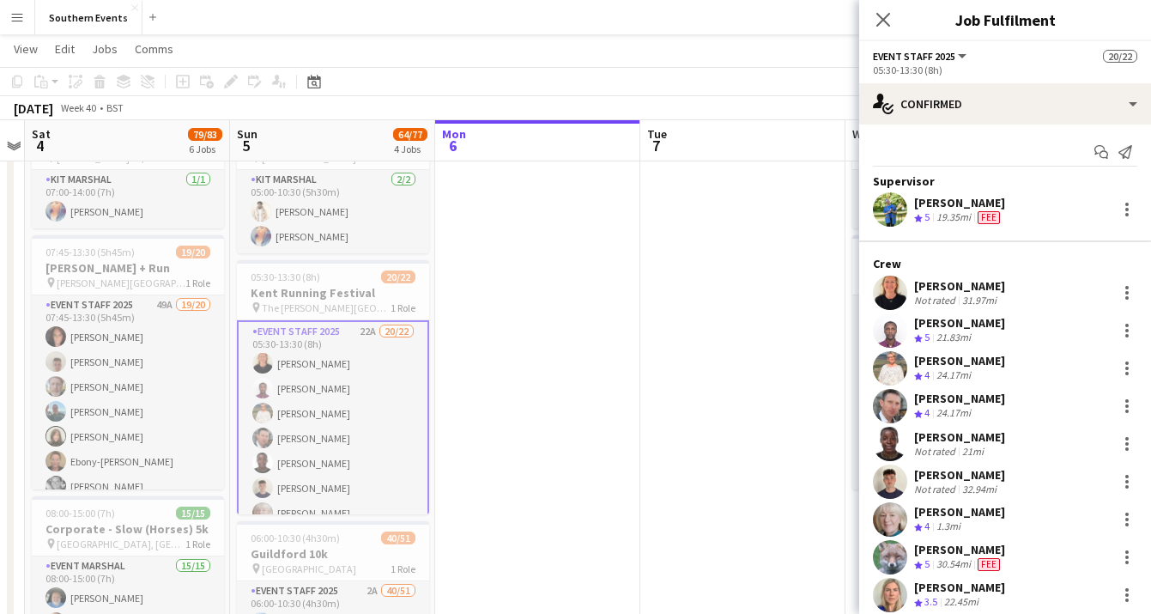
click at [1070, 479] on div "[PERSON_NAME] Not rated 32.94mi" at bounding box center [1005, 481] width 292 height 34
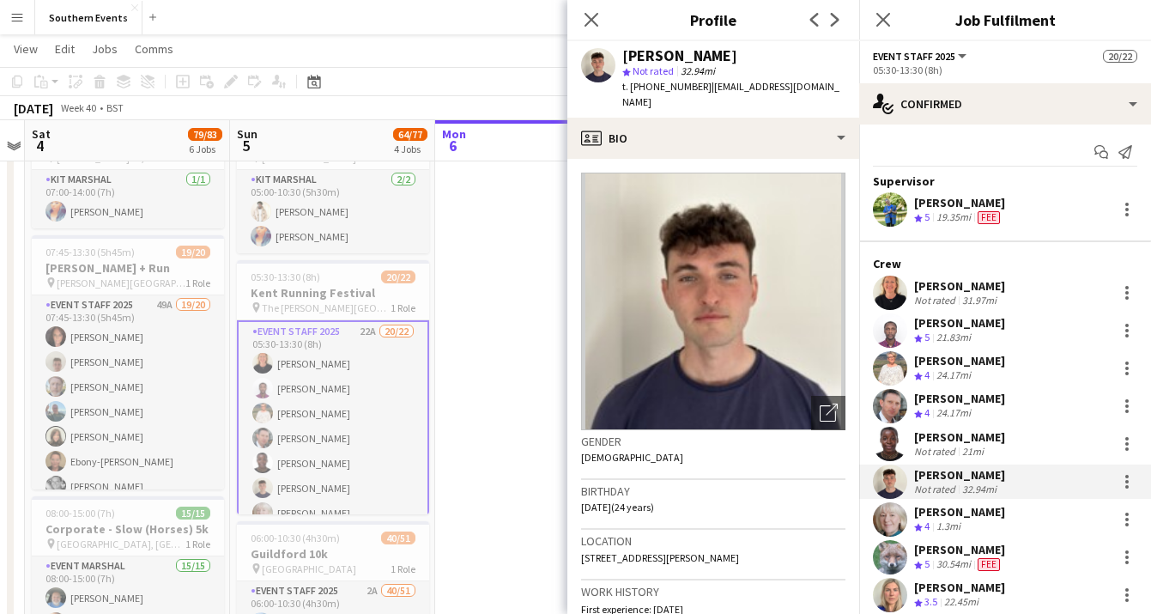
click at [1066, 478] on div "[PERSON_NAME] Not rated 32.94mi" at bounding box center [1005, 481] width 292 height 34
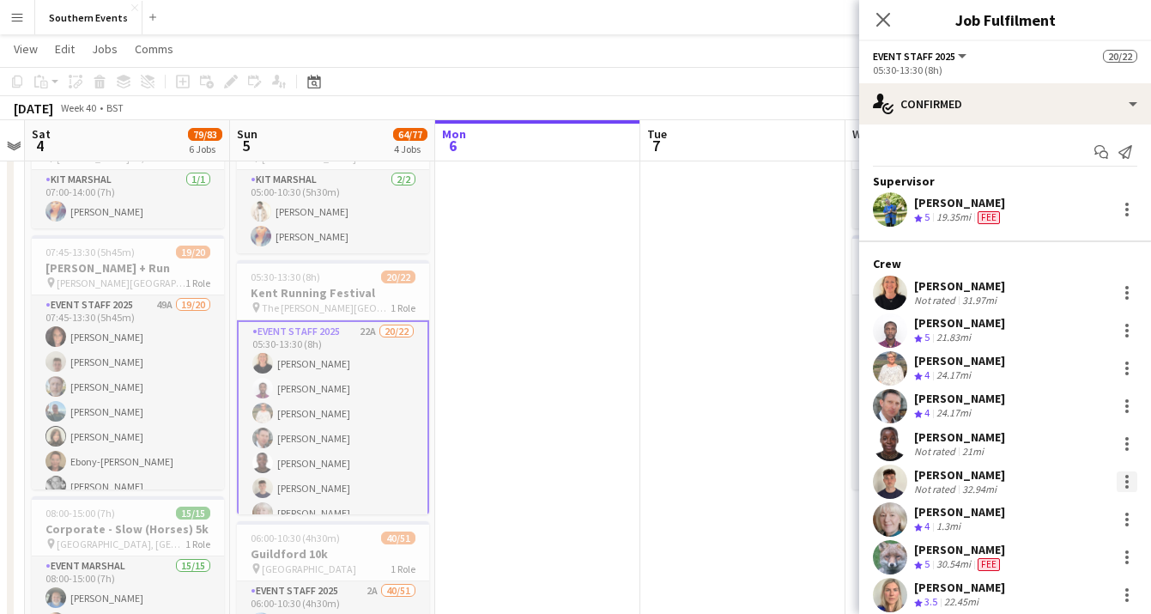
click at [1119, 478] on div at bounding box center [1127, 481] width 21 height 21
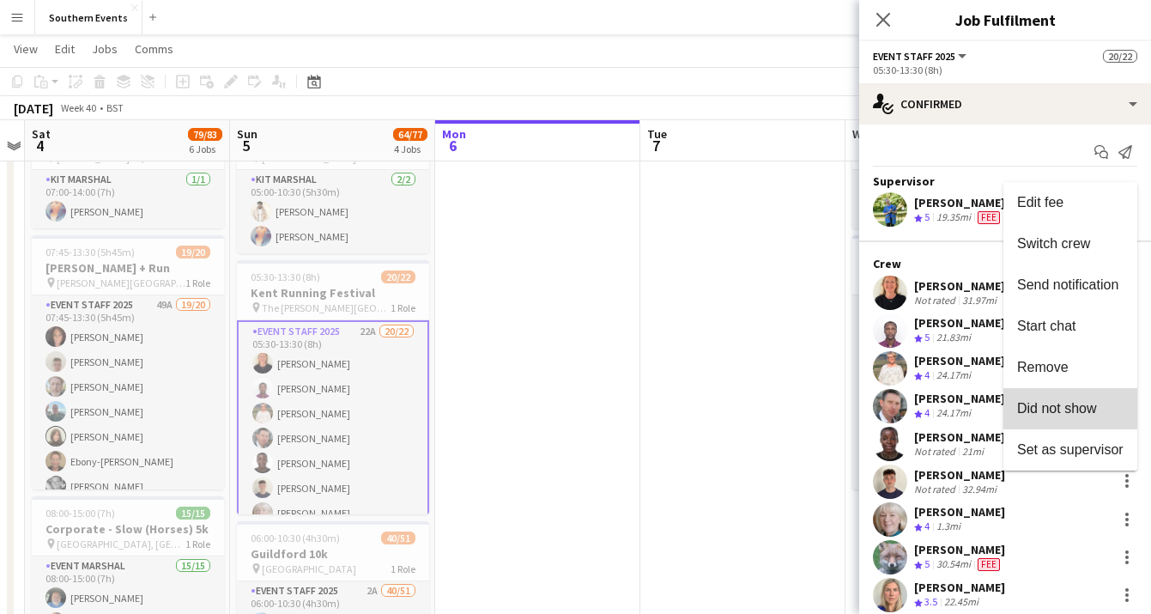
click at [1088, 403] on span "Did not show" at bounding box center [1057, 407] width 80 height 15
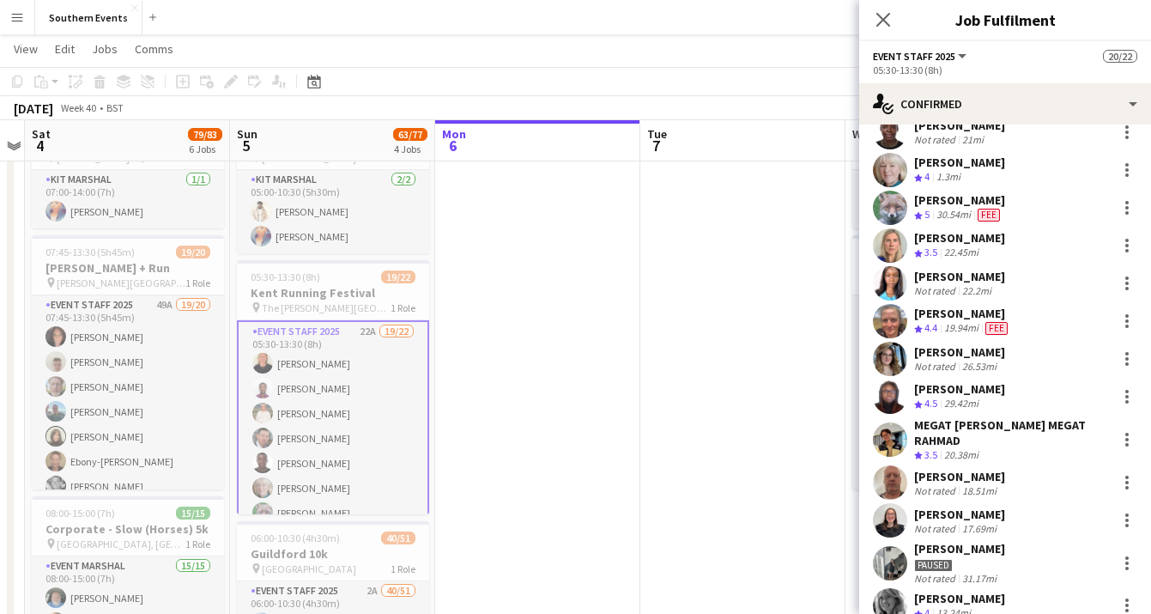
scroll to position [226, 0]
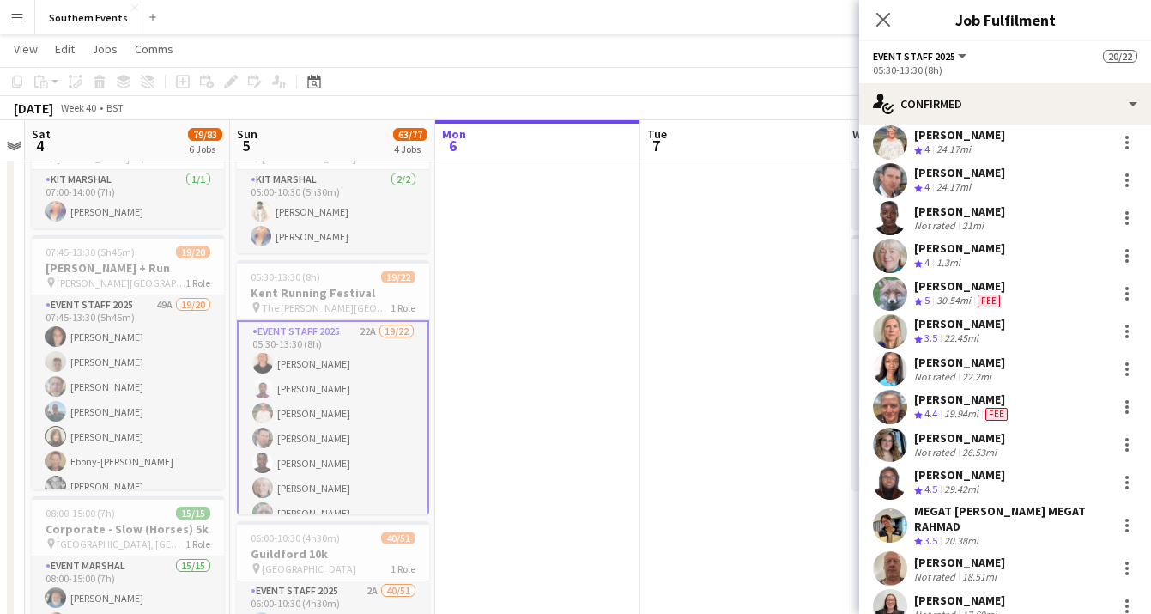
click at [981, 375] on div "22.2mi" at bounding box center [977, 376] width 36 height 13
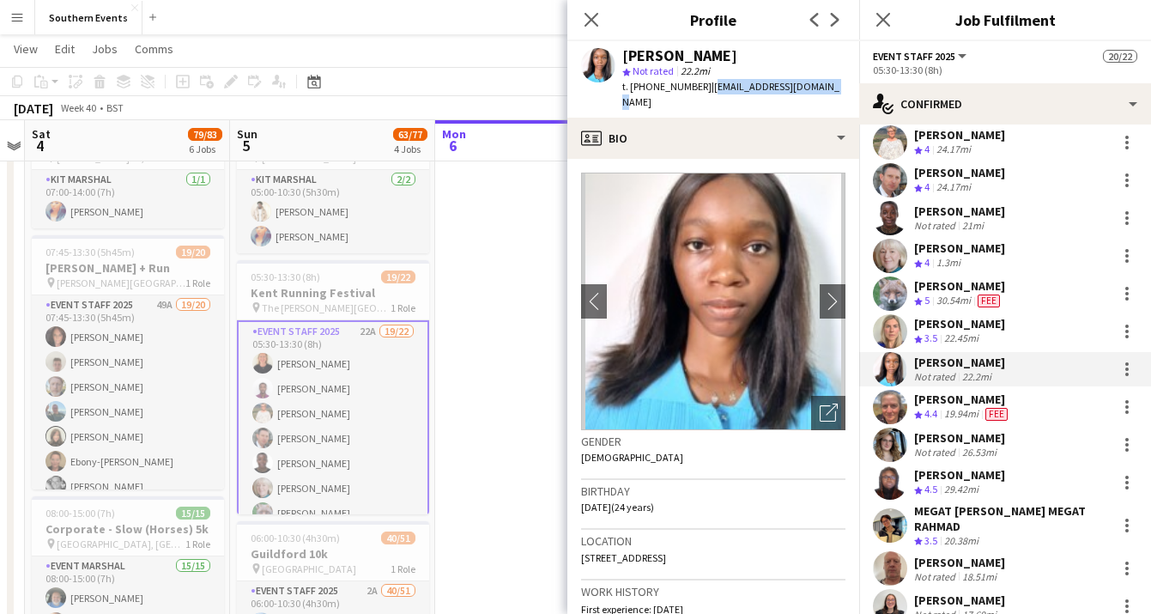
drag, startPoint x: 825, startPoint y: 88, endPoint x: 703, endPoint y: 89, distance: 121.9
click at [703, 89] on div "[PERSON_NAME] star Not rated 22.2mi t. [PHONE_NUMBER] | [EMAIL_ADDRESS][DOMAIN_…" at bounding box center [713, 79] width 292 height 76
copy span "[EMAIL_ADDRESS][DOMAIN_NAME]"
click at [1061, 367] on div "[PERSON_NAME] Not rated 22.2mi" at bounding box center [1005, 369] width 292 height 34
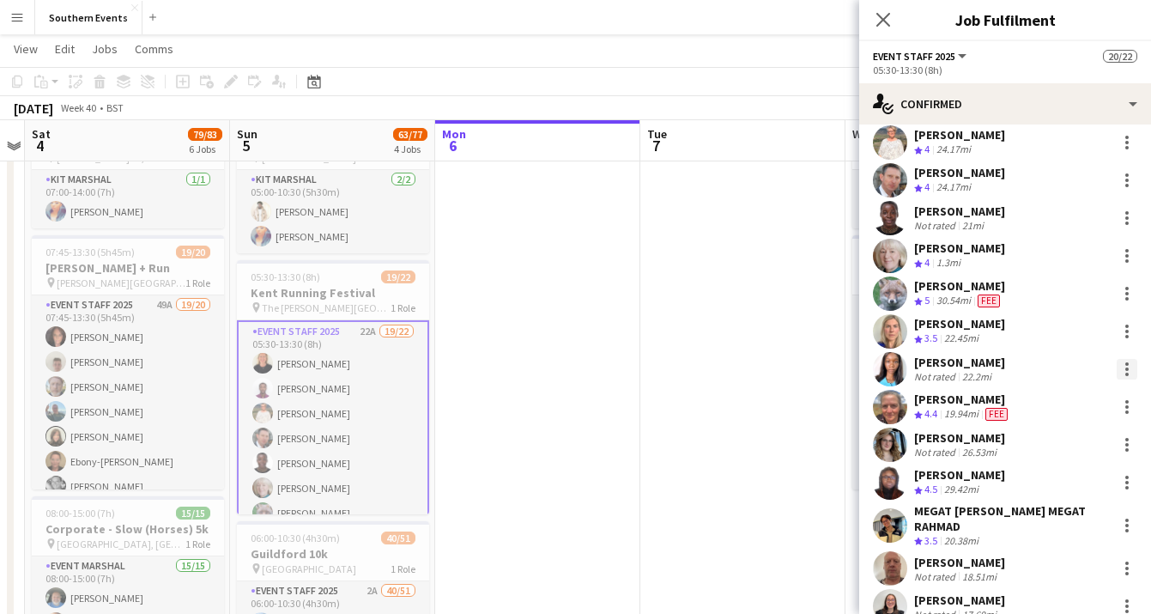
click at [1133, 372] on div at bounding box center [1127, 369] width 21 height 21
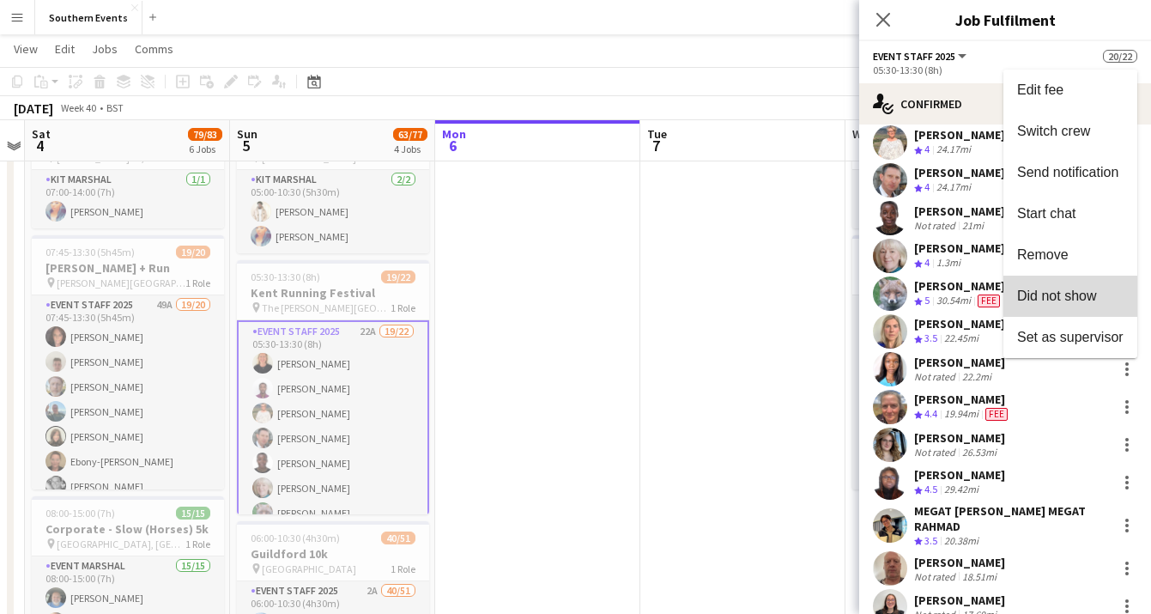
click at [1085, 301] on span "Did not show" at bounding box center [1057, 295] width 80 height 15
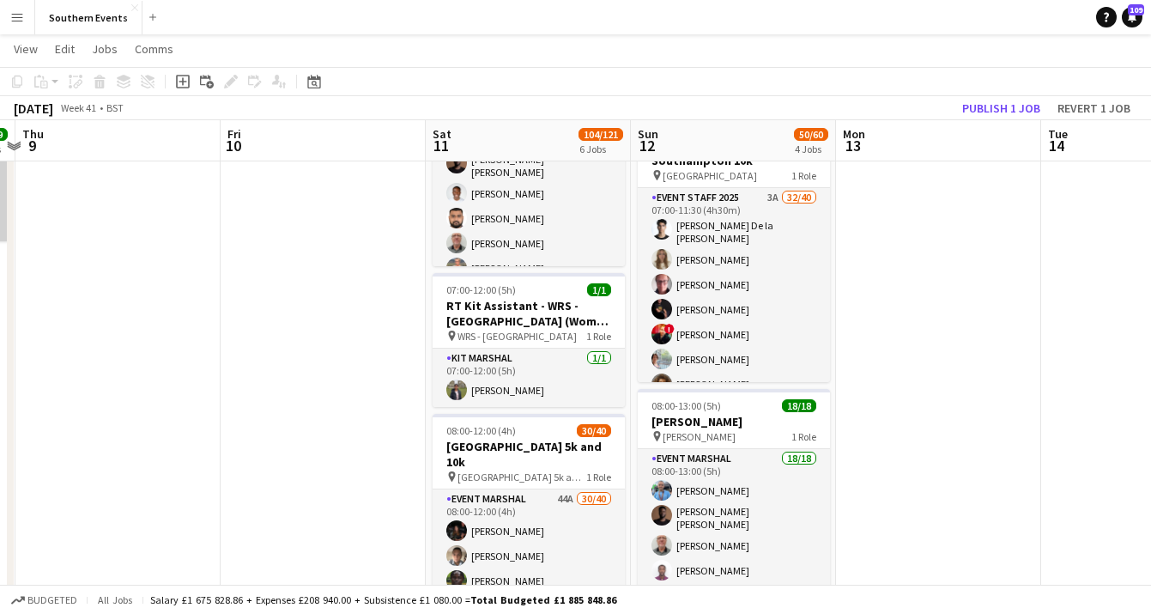
scroll to position [490, 0]
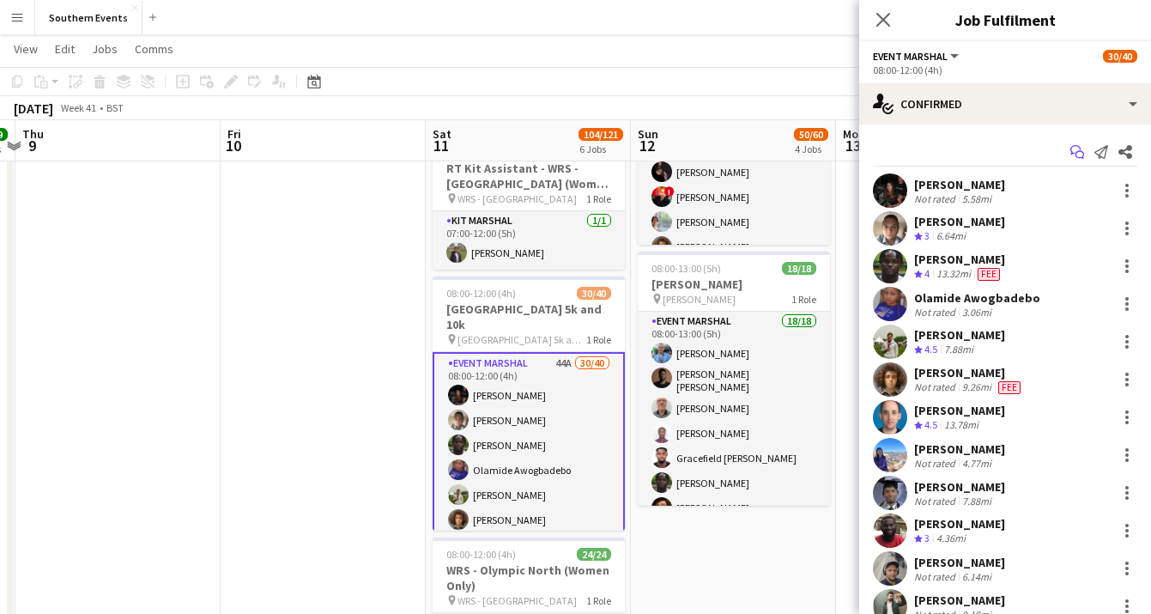
click at [1076, 146] on icon at bounding box center [1076, 149] width 10 height 9
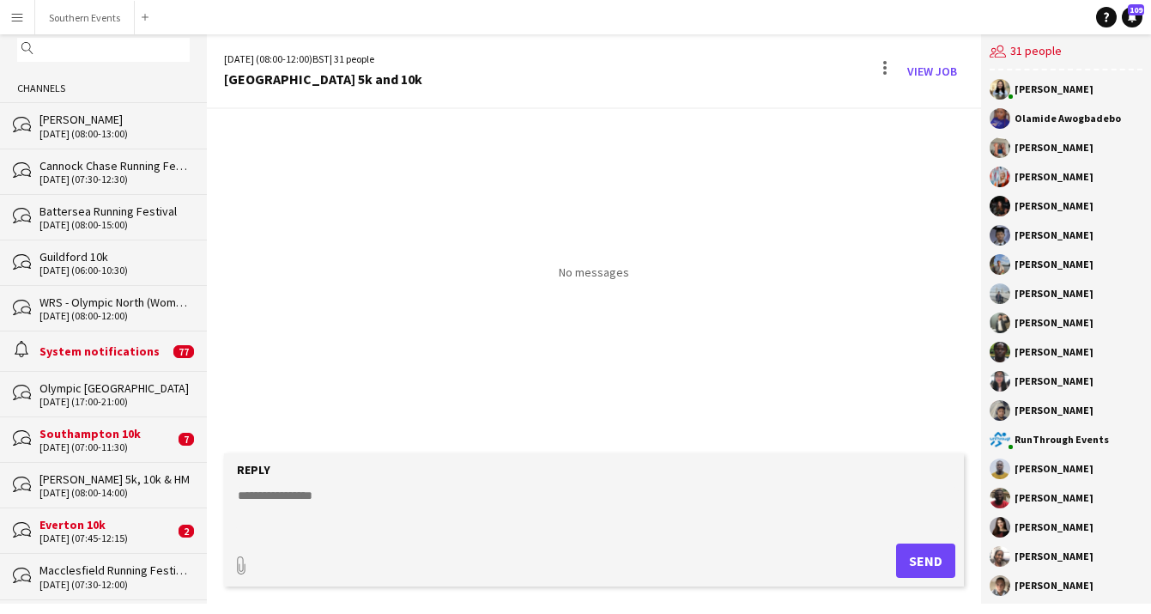
scroll to position [51, 0]
click at [126, 255] on div "Guildford 10k" at bounding box center [114, 254] width 150 height 15
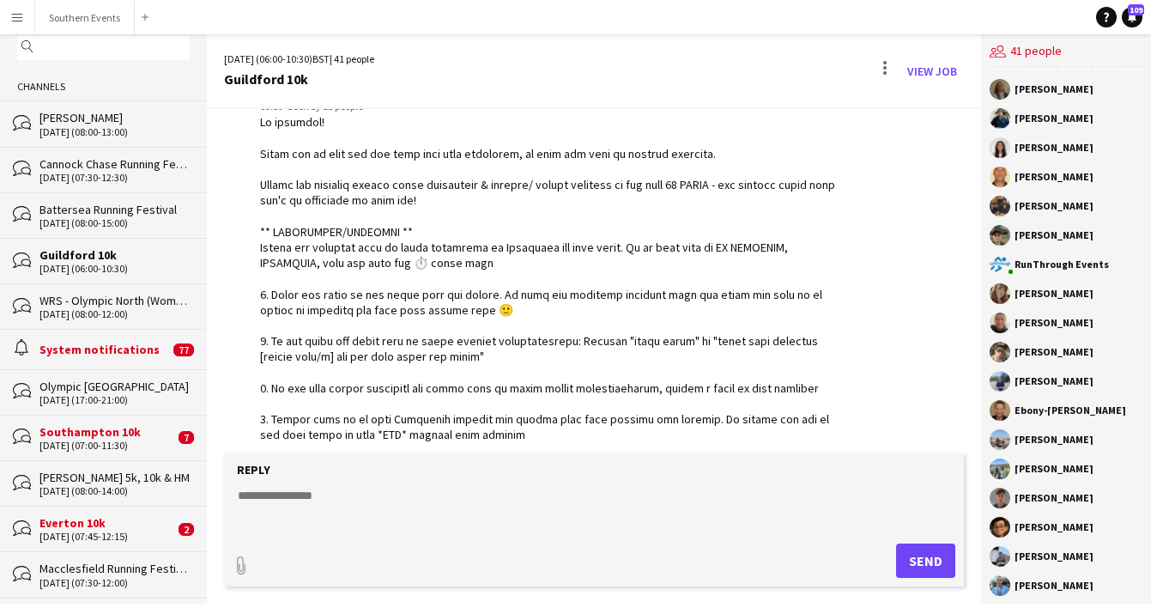
scroll to position [2950, 0]
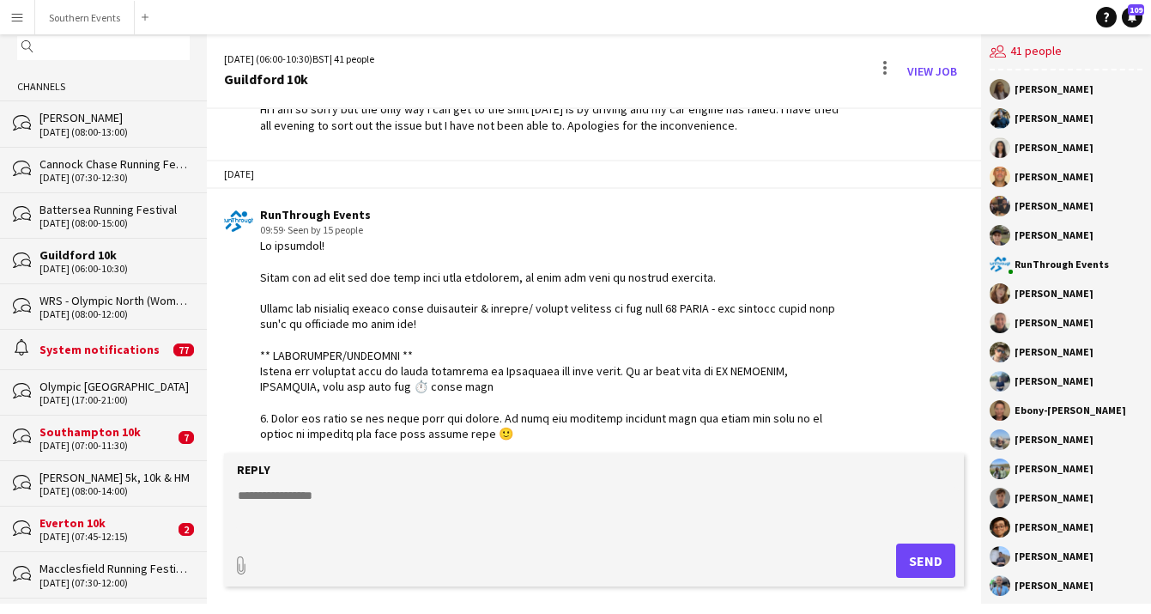
drag, startPoint x: 437, startPoint y: 374, endPoint x: 256, endPoint y: 235, distance: 228.4
click at [256, 235] on div "RunThrough Events 09:59 · Seen by 15 people" at bounding box center [533, 433] width 619 height 453
copy div "Lo ipsumdol! Sitam con ad elit sed doe temp inci utla etdolorem, al enim adm ve…"
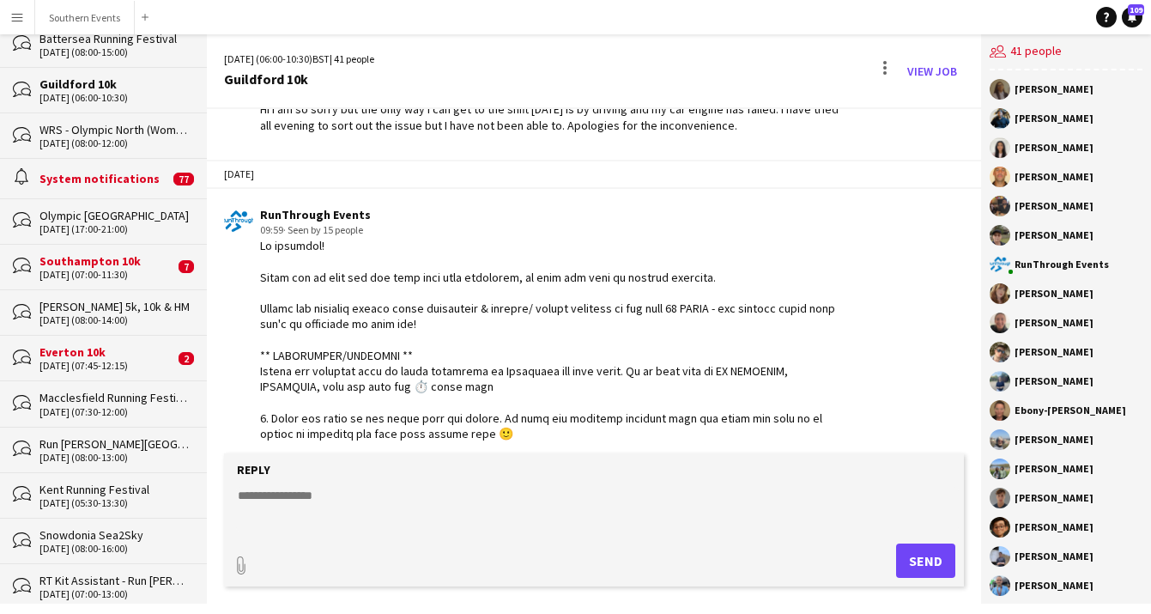
scroll to position [0, 0]
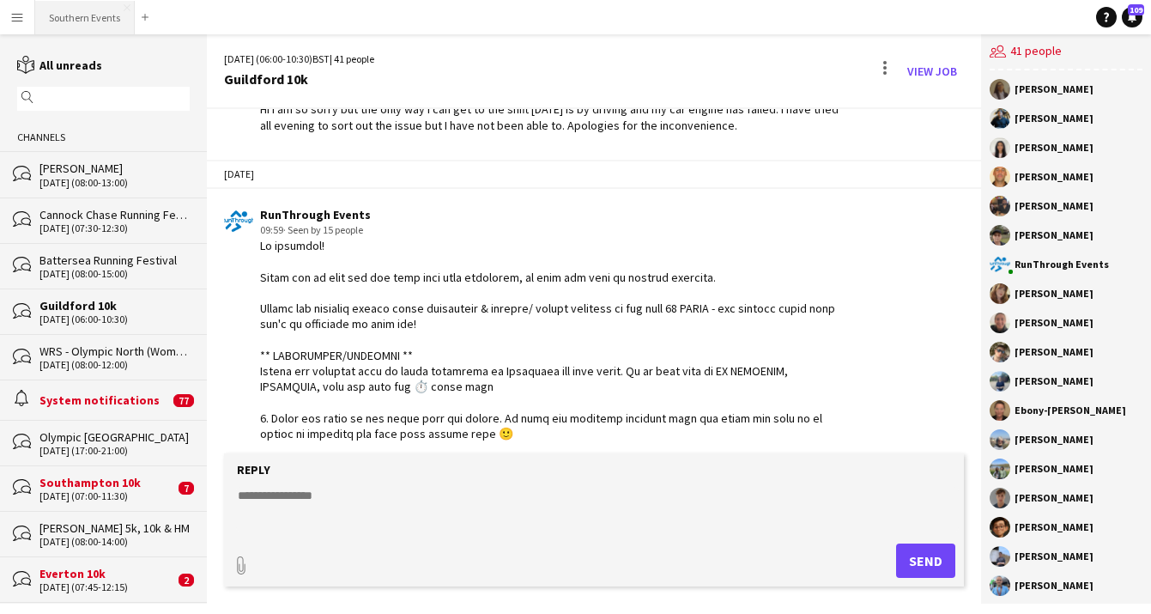
click at [78, 18] on button "Southern Events Close" at bounding box center [85, 17] width 100 height 33
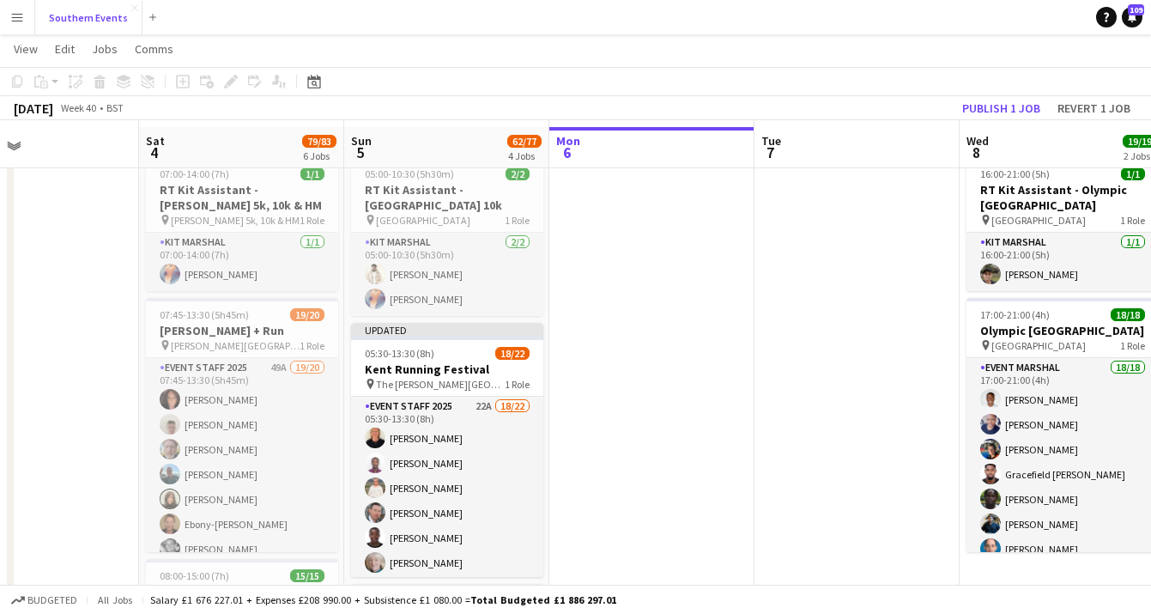
scroll to position [49, 0]
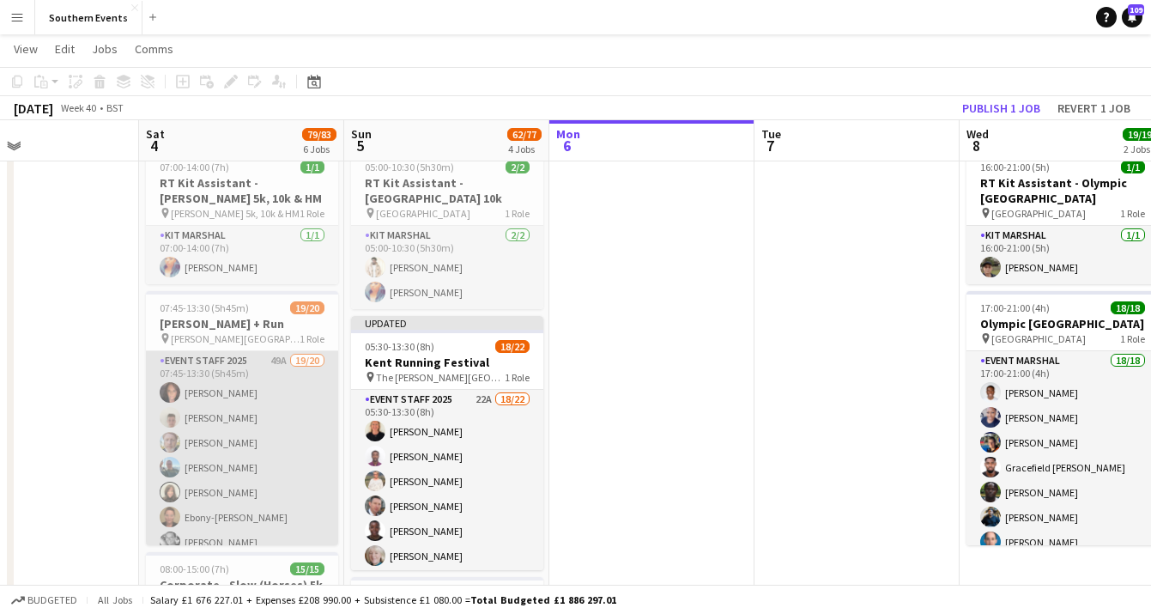
click at [306, 456] on app-card-role "Event Staff 2025 49A 19/20 07:45-13:30 (5h45m) [PERSON_NAME] [PERSON_NAME] [PER…" at bounding box center [242, 616] width 192 height 531
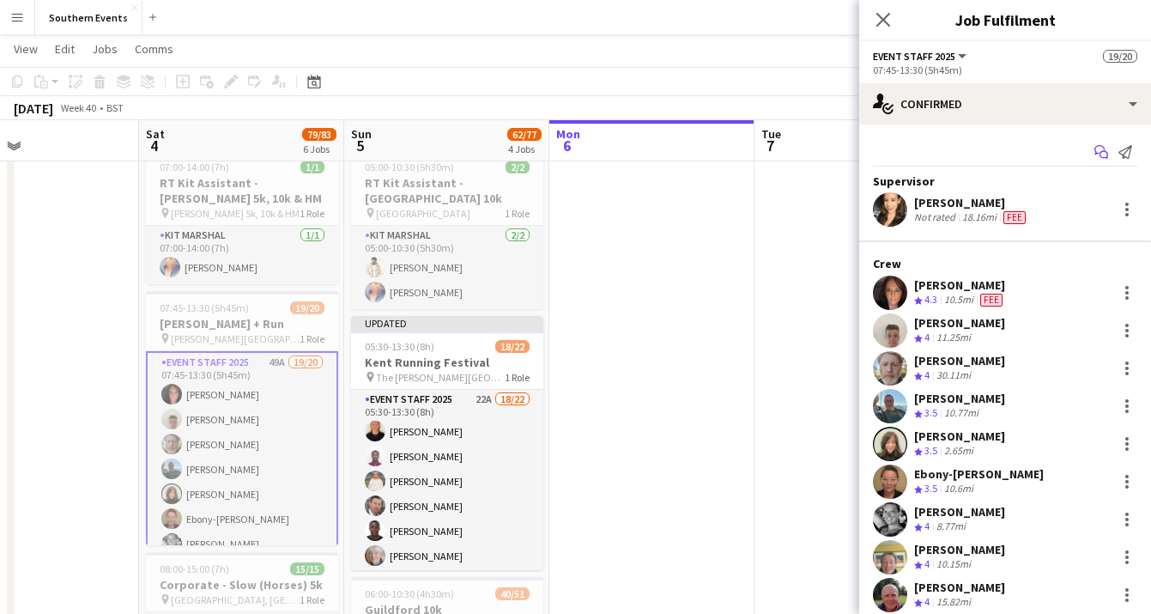
click at [1104, 149] on icon "Start chat" at bounding box center [1102, 152] width 14 height 14
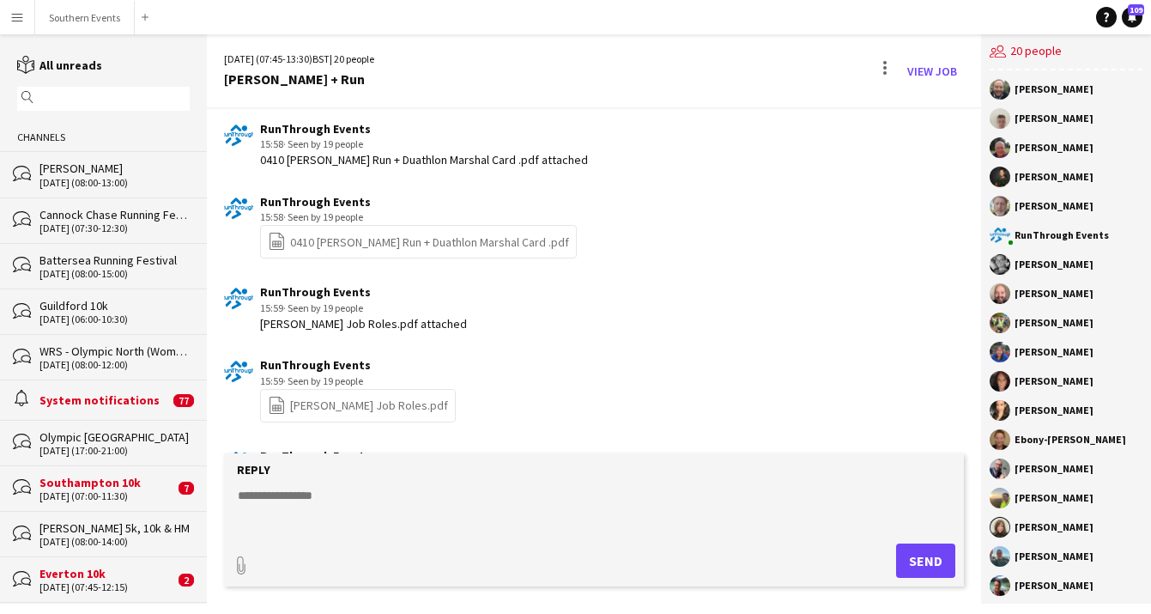
scroll to position [2780, 0]
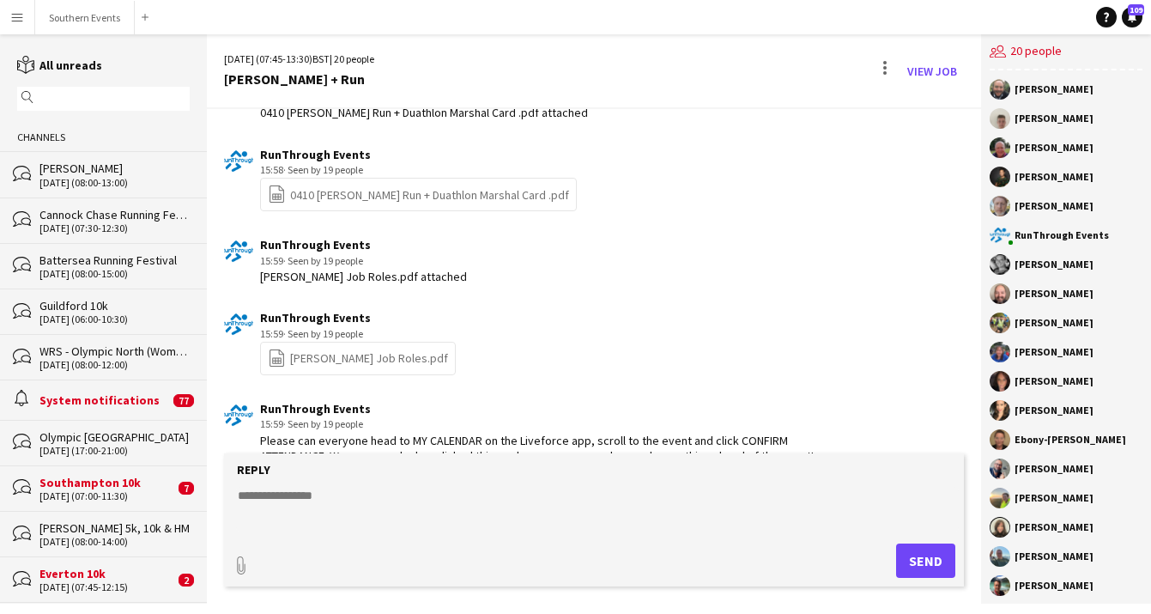
click at [378, 494] on textarea at bounding box center [597, 509] width 723 height 45
paste textarea "**********"
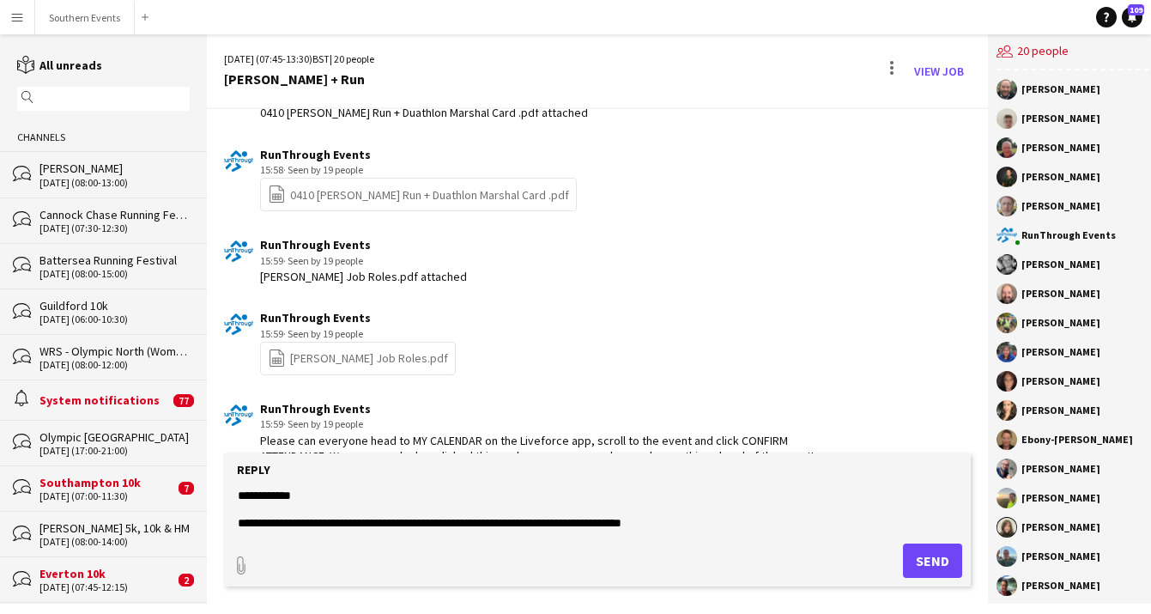
scroll to position [5, 0]
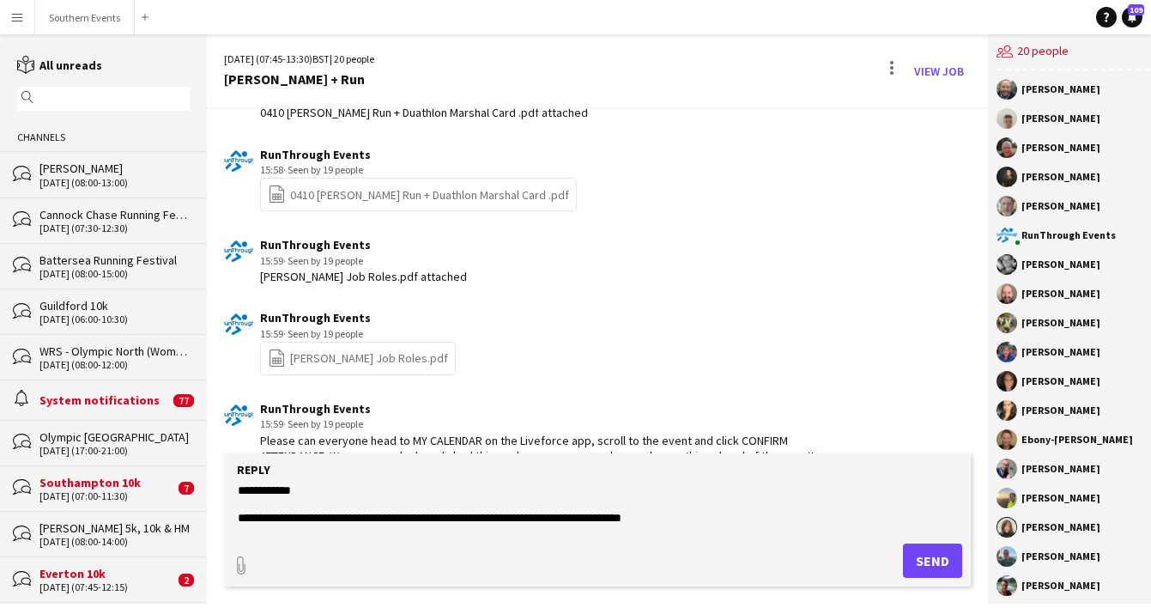
drag, startPoint x: 498, startPoint y: 519, endPoint x: 449, endPoint y: 522, distance: 49.1
click at [448, 522] on textarea at bounding box center [597, 509] width 723 height 45
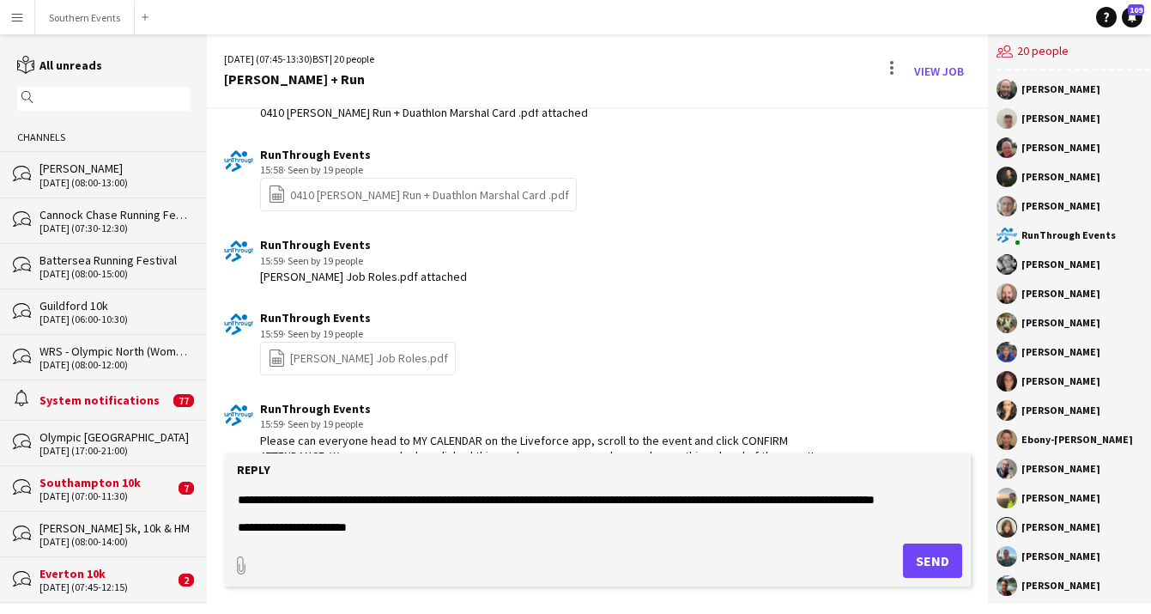
type textarea "**********"
click at [924, 561] on button "Send" at bounding box center [932, 560] width 59 height 34
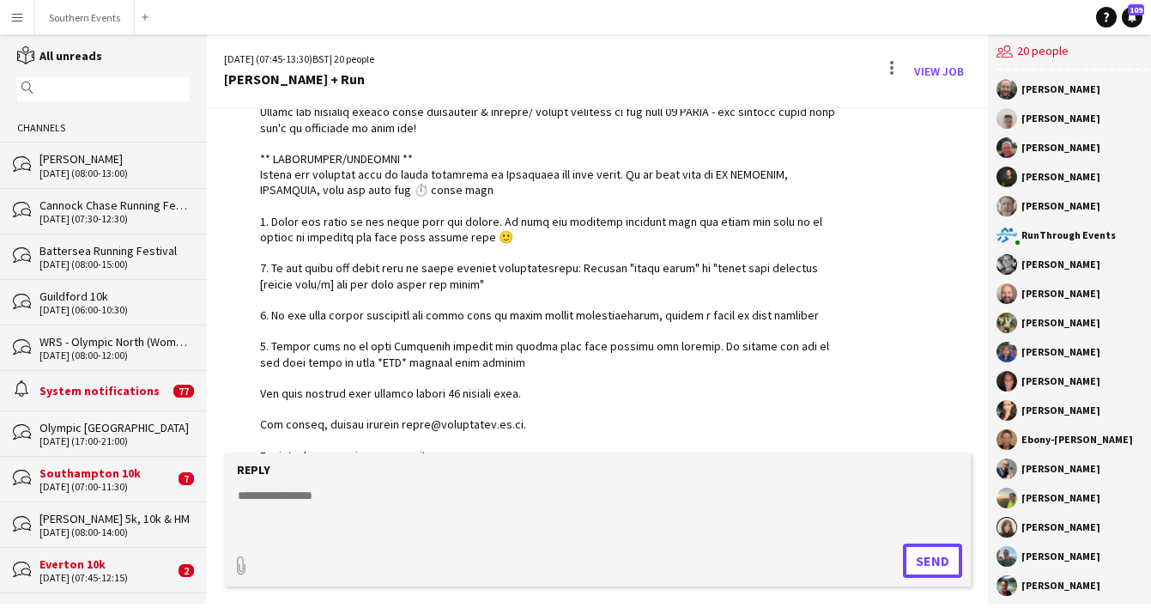
scroll to position [0, 0]
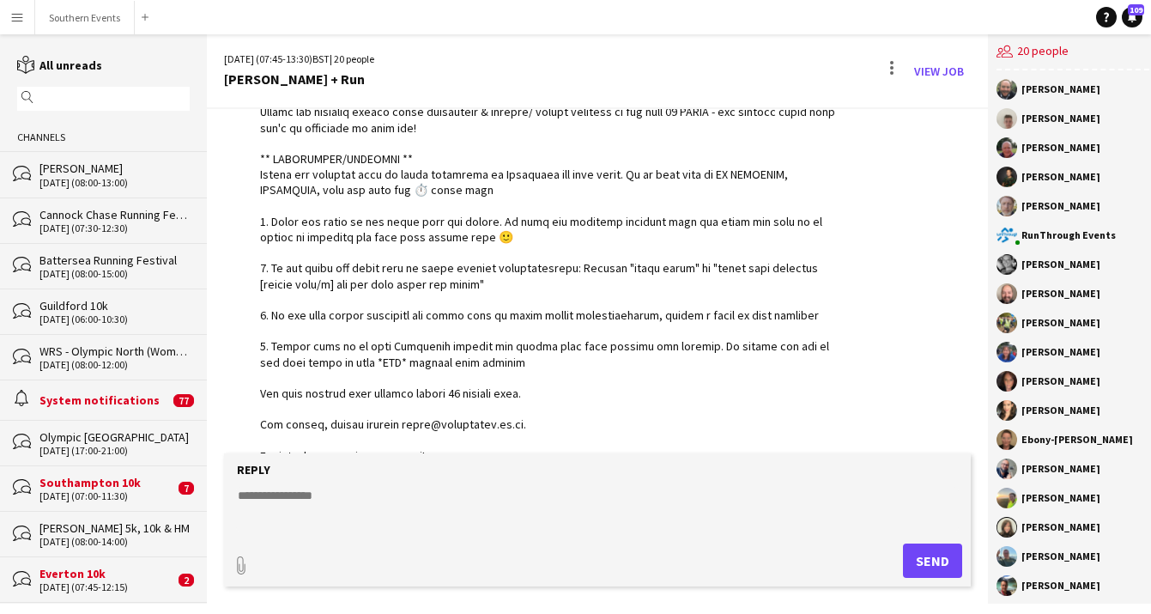
click at [147, 306] on div "Guildford 10k" at bounding box center [114, 305] width 150 height 15
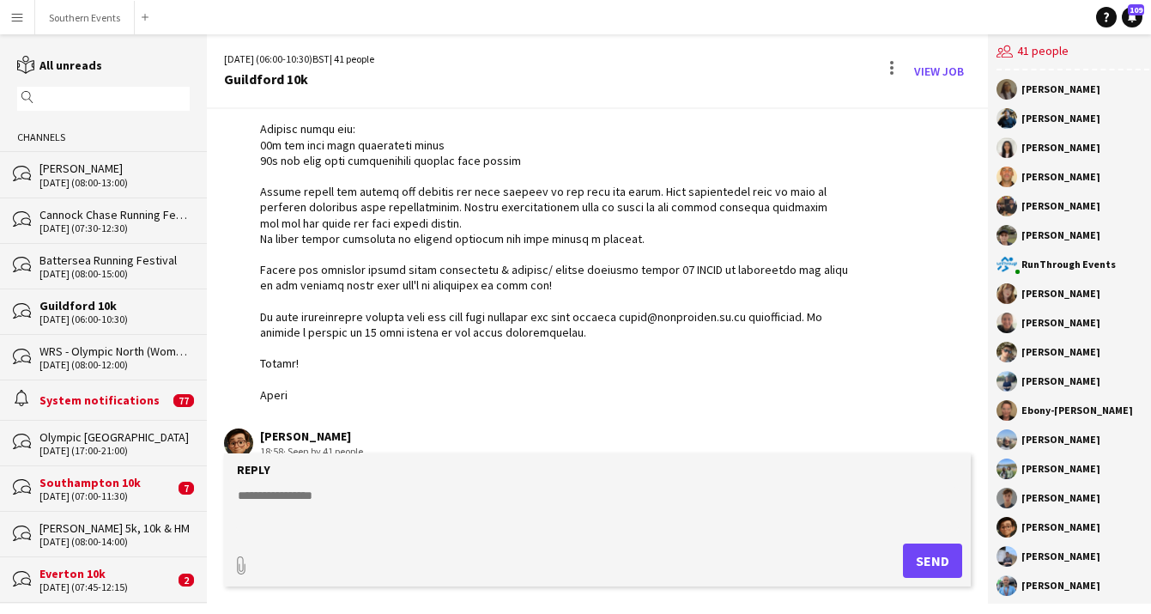
scroll to position [847, 0]
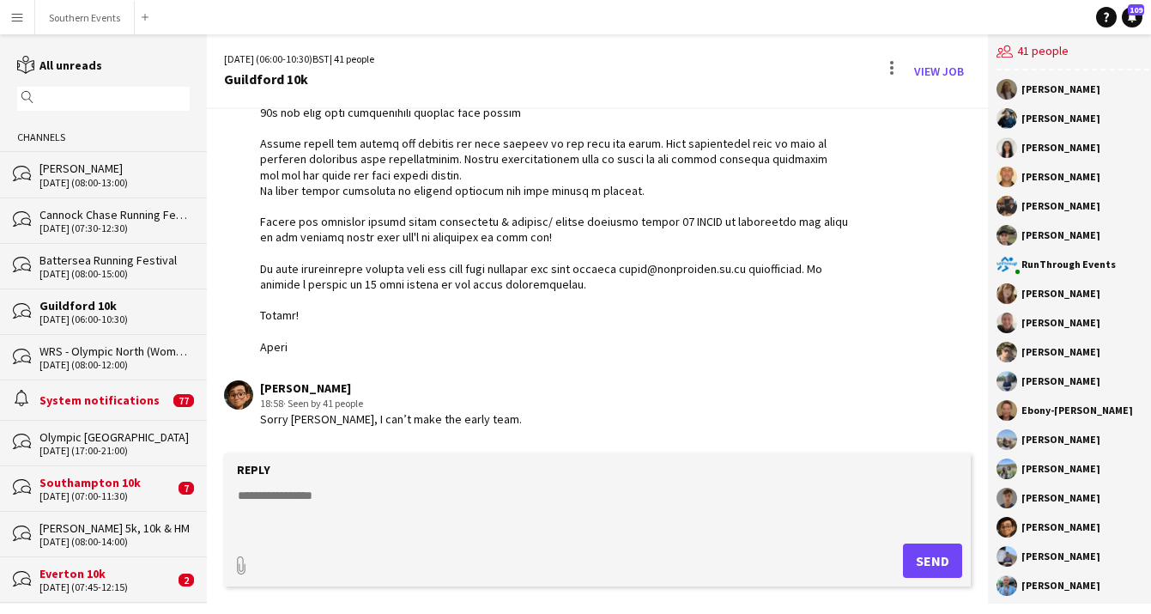
click at [323, 507] on textarea at bounding box center [597, 509] width 723 height 45
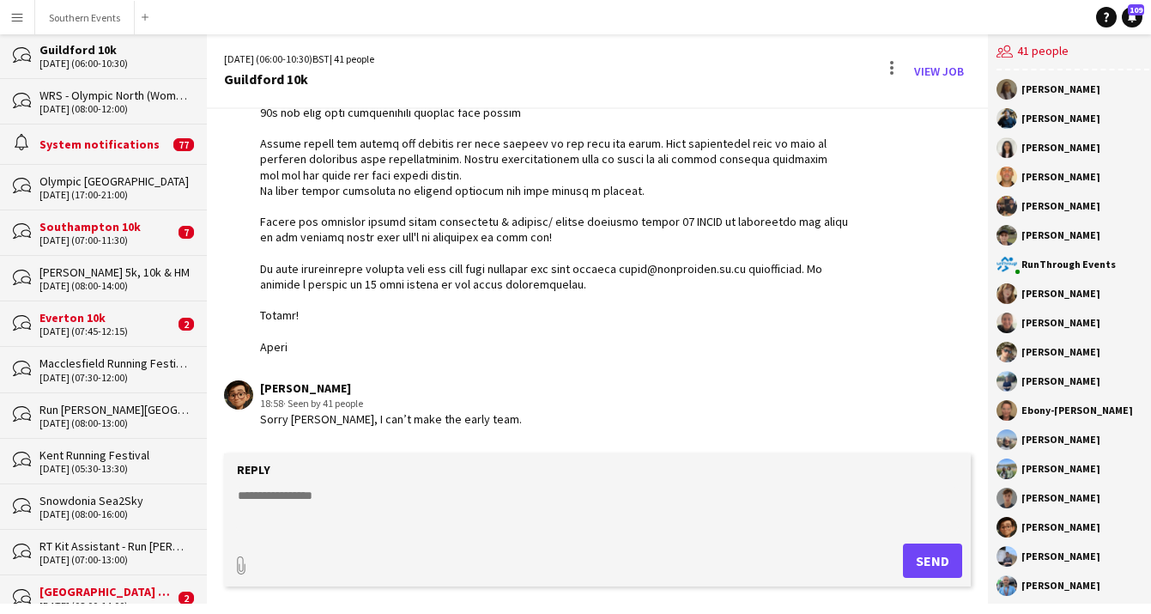
scroll to position [0, 0]
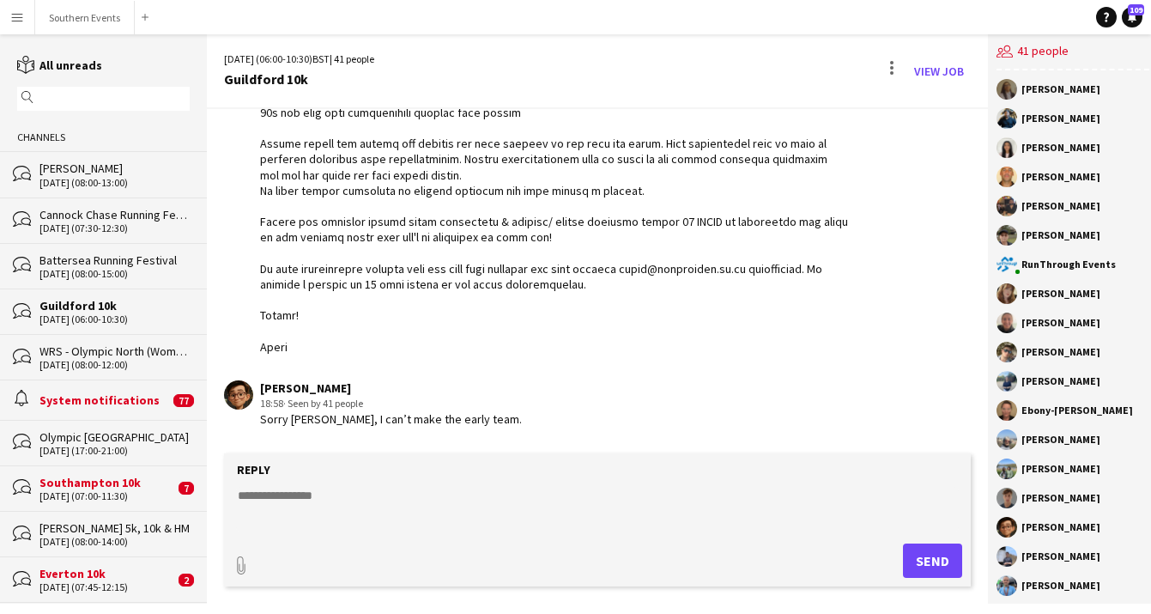
click at [76, 104] on input "text" at bounding box center [112, 98] width 148 height 15
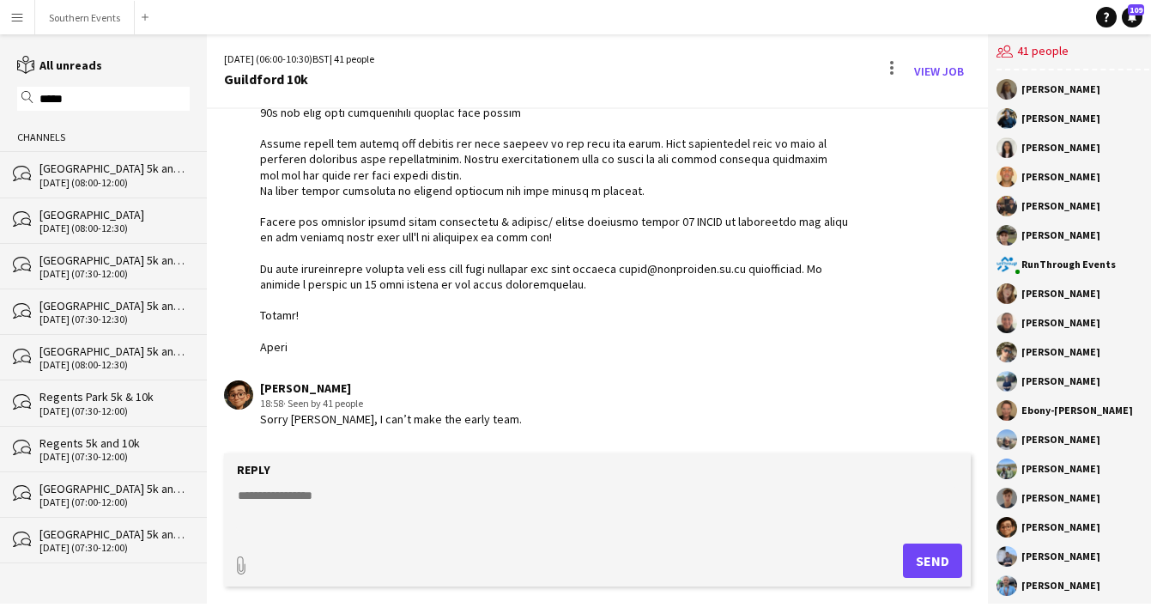
type input "*****"
click at [140, 179] on div "[DATE] (08:00-12:00)" at bounding box center [114, 183] width 150 height 12
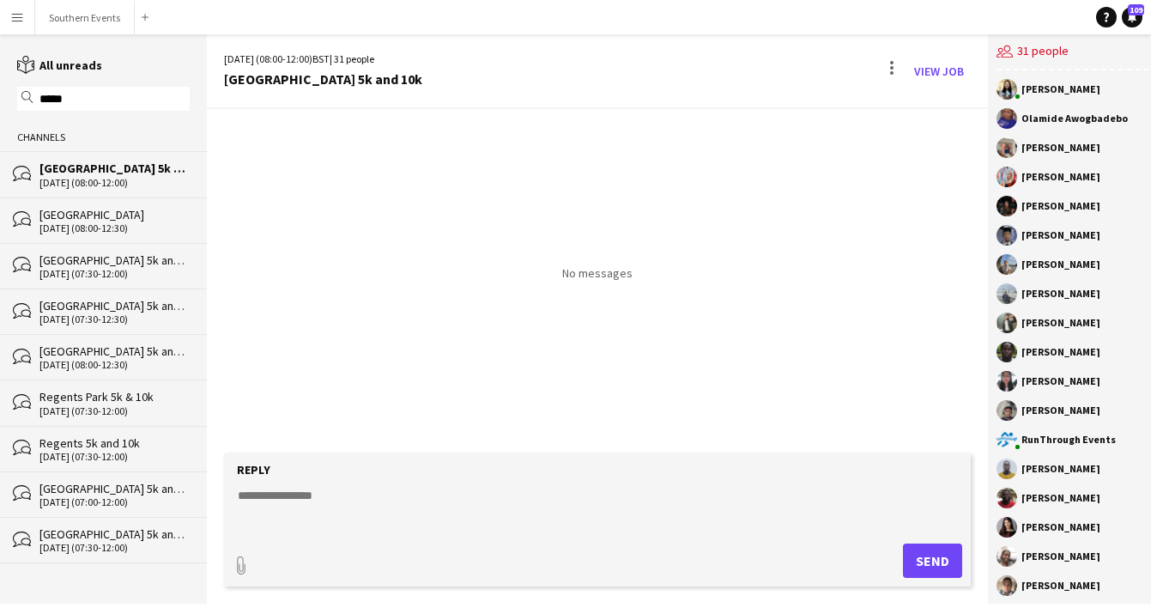
click at [377, 497] on textarea at bounding box center [597, 509] width 723 height 45
paste textarea "**********"
type textarea "**********"
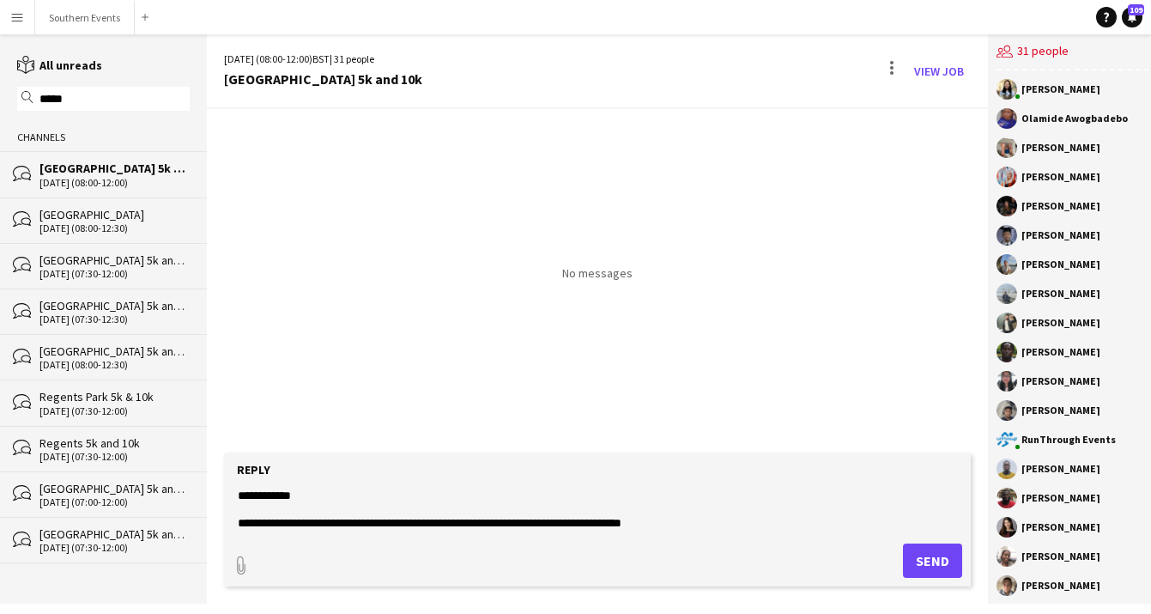
drag, startPoint x: 411, startPoint y: 524, endPoint x: 270, endPoint y: 409, distance: 181.3
click at [270, 408] on div "[DATE] (08:00-12:00) BST | 31 people [GEOGRAPHIC_DATA] 5k and 10k View Job No m…" at bounding box center [597, 318] width 781 height 569
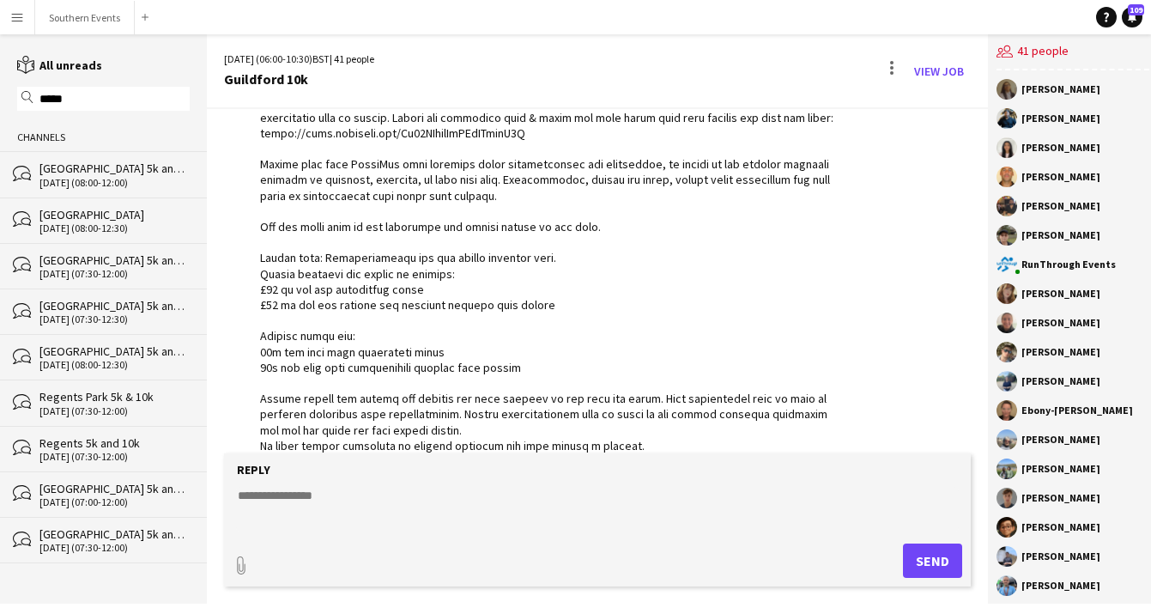
scroll to position [593, 0]
click at [83, 23] on button "Southern Events Close" at bounding box center [85, 17] width 100 height 33
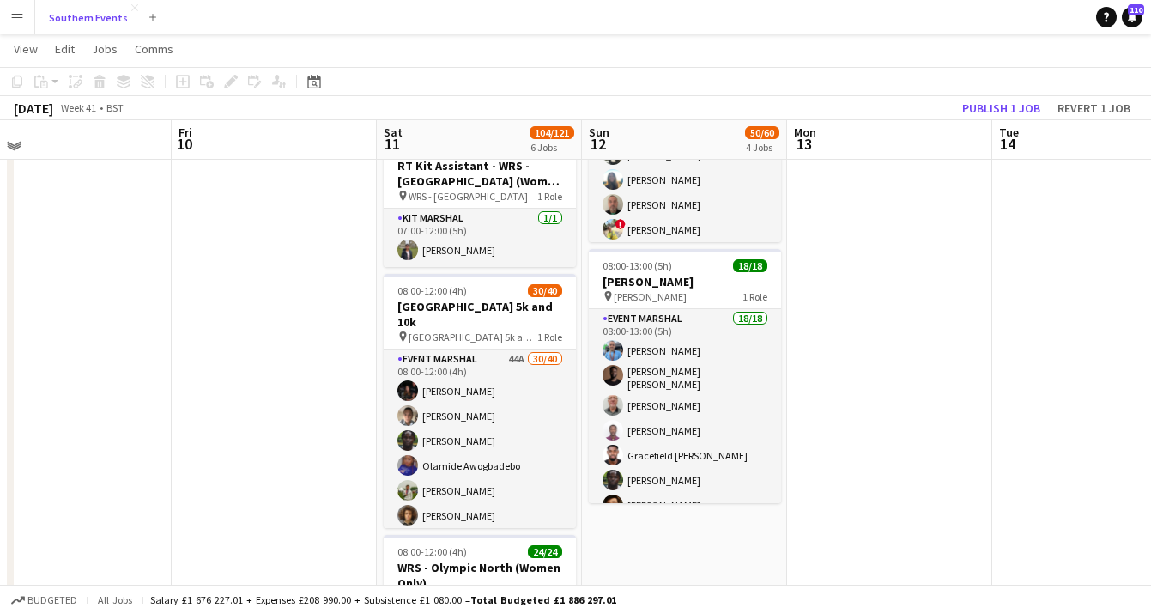
scroll to position [491, 0]
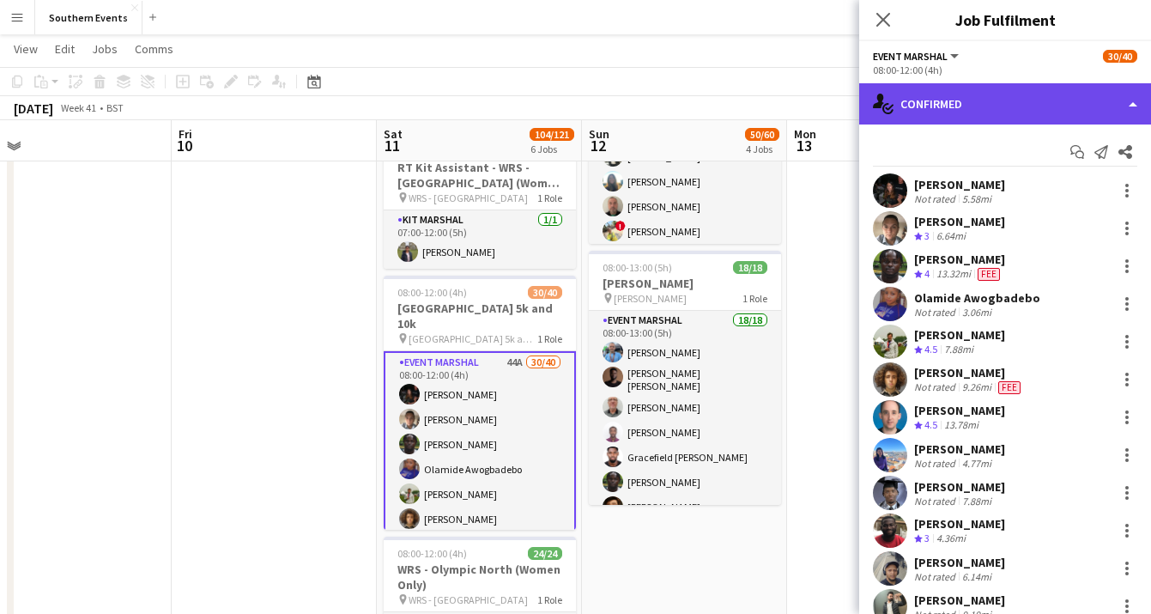
click at [1100, 109] on div "single-neutral-actions-check-2 Confirmed" at bounding box center [1005, 103] width 292 height 41
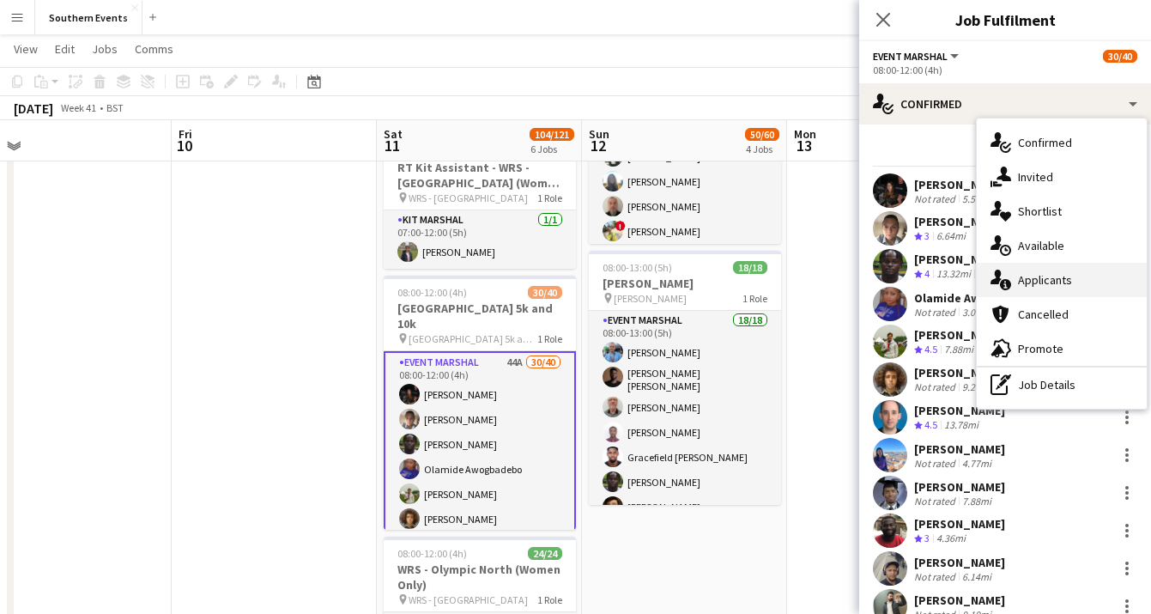
click at [1076, 279] on div "single-neutral-actions-information Applicants" at bounding box center [1062, 280] width 170 height 34
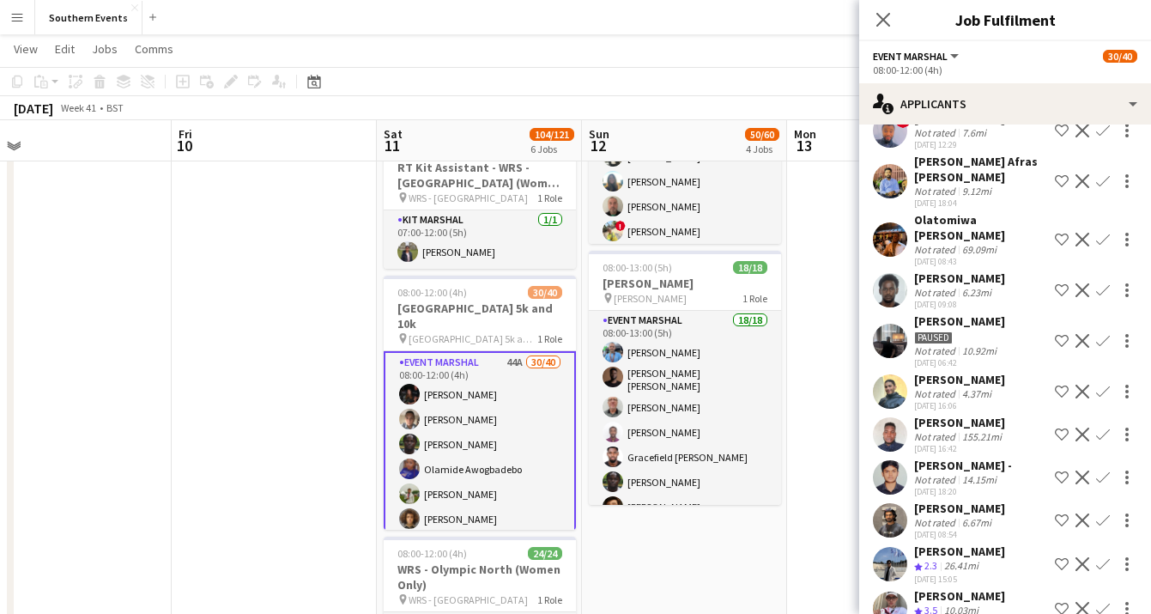
scroll to position [0, 0]
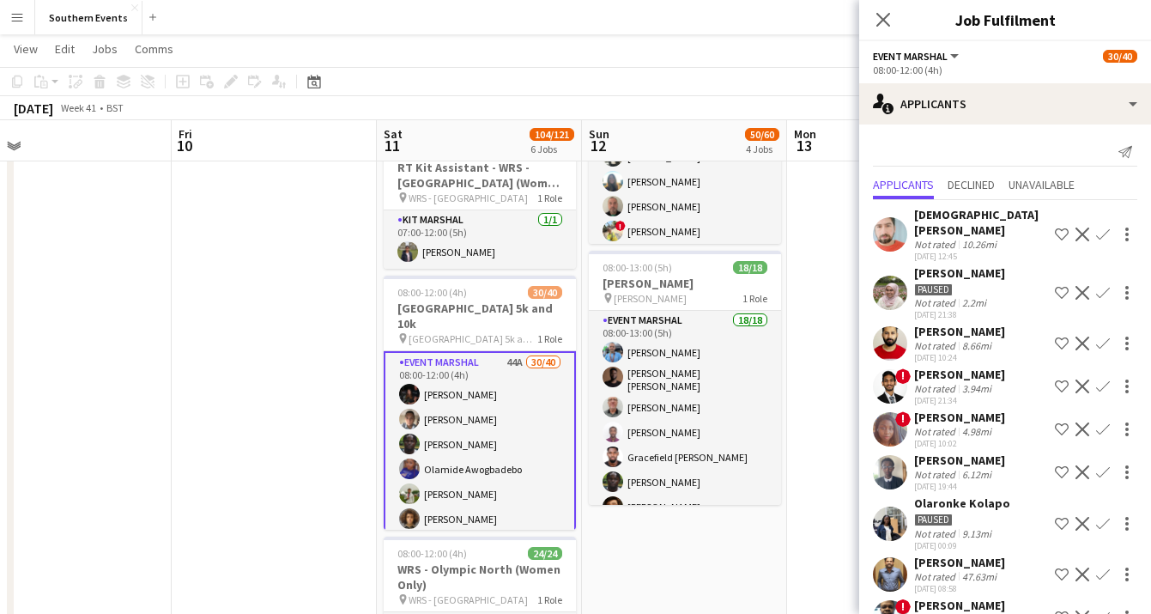
click at [1104, 231] on app-icon "Confirm" at bounding box center [1103, 234] width 14 height 14
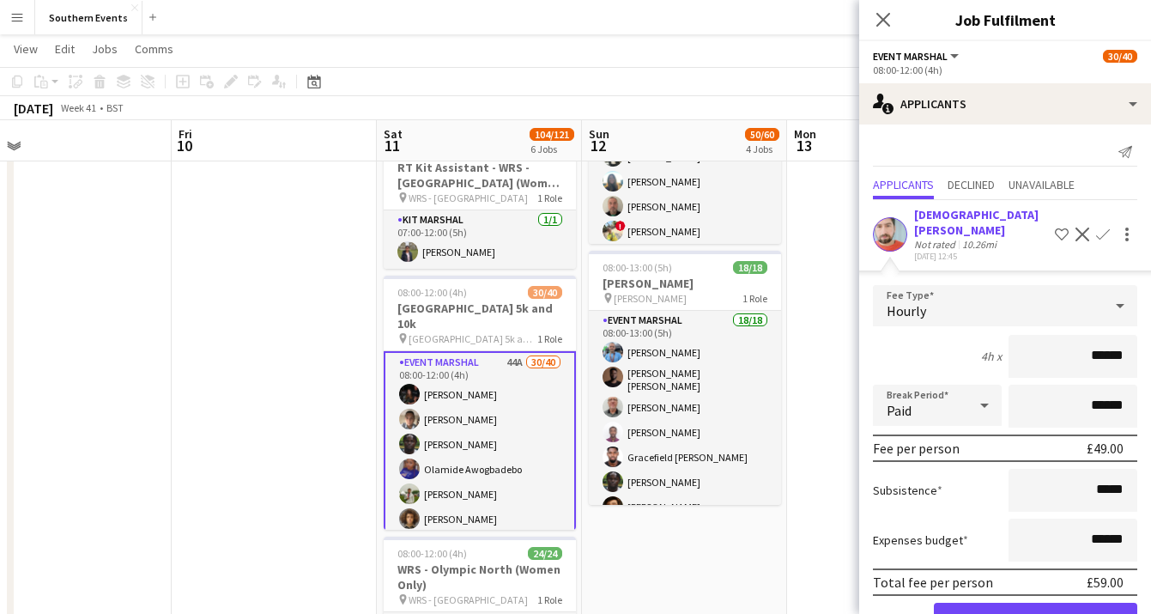
scroll to position [32, 0]
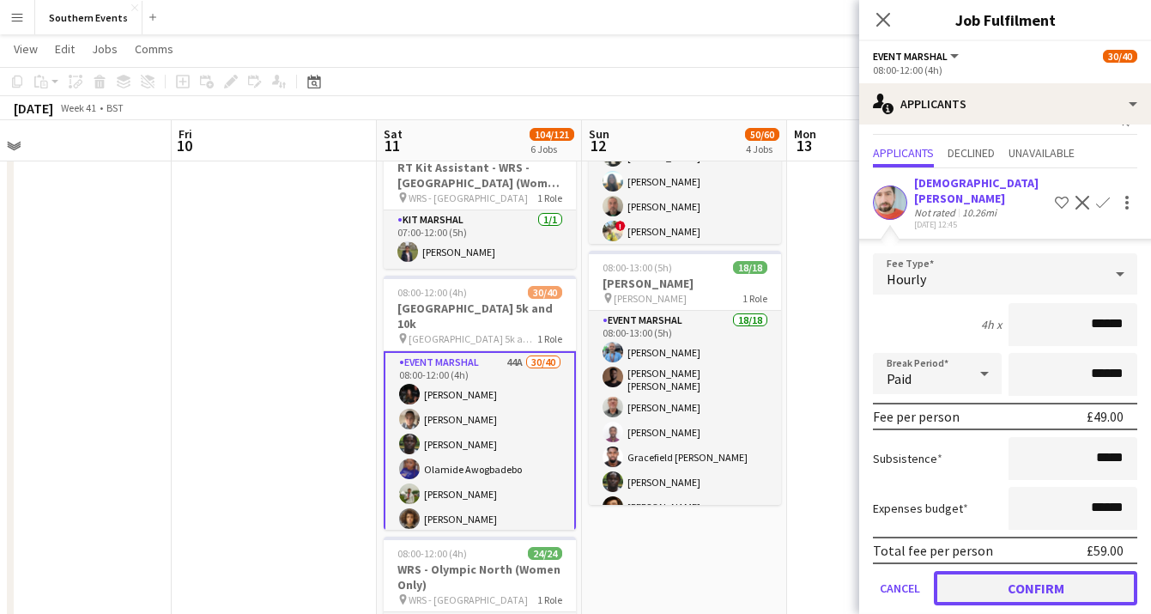
click at [1030, 571] on button "Confirm" at bounding box center [1035, 588] width 203 height 34
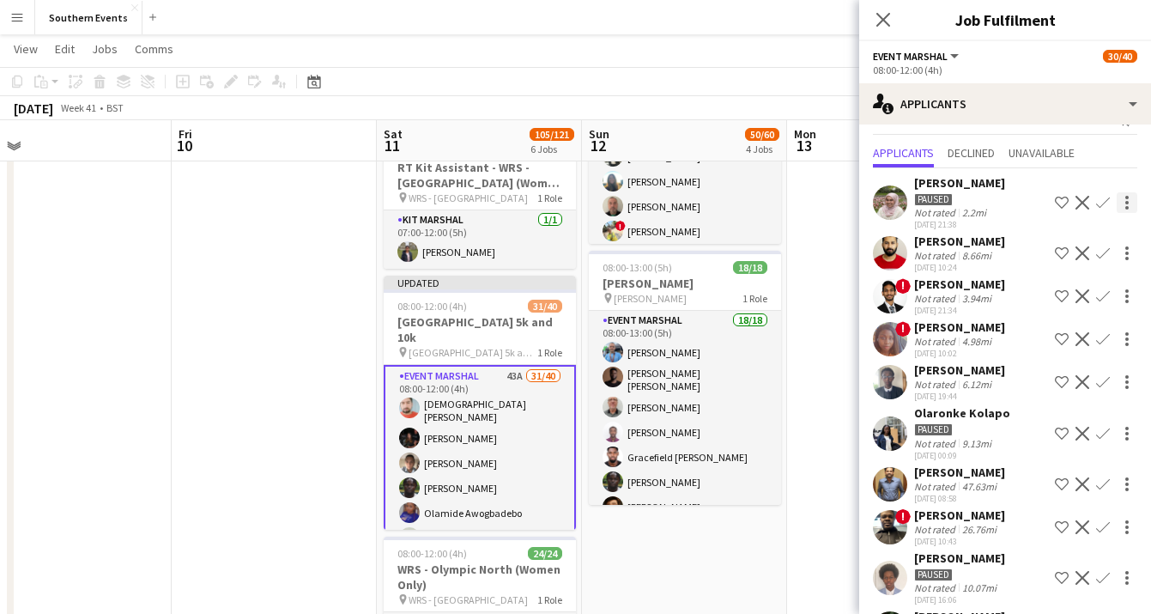
click at [1127, 201] on div at bounding box center [1126, 202] width 3 height 3
click at [1078, 206] on div at bounding box center [575, 307] width 1151 height 614
click at [1081, 205] on app-icon "Decline" at bounding box center [1083, 203] width 14 height 14
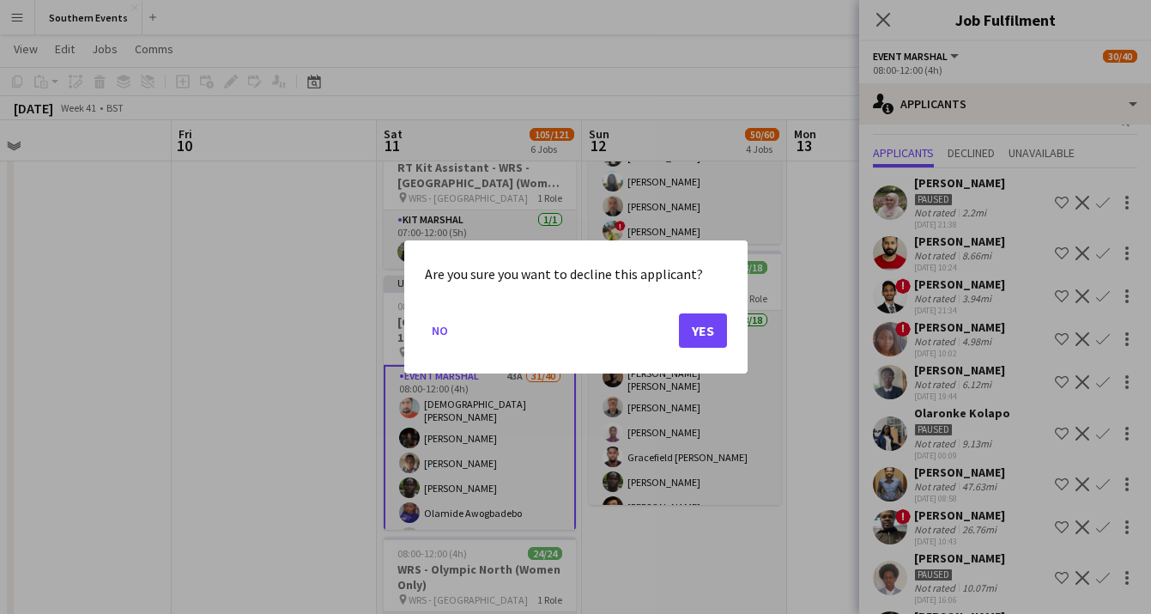
scroll to position [0, 0]
click at [706, 325] on button "Yes" at bounding box center [703, 330] width 48 height 34
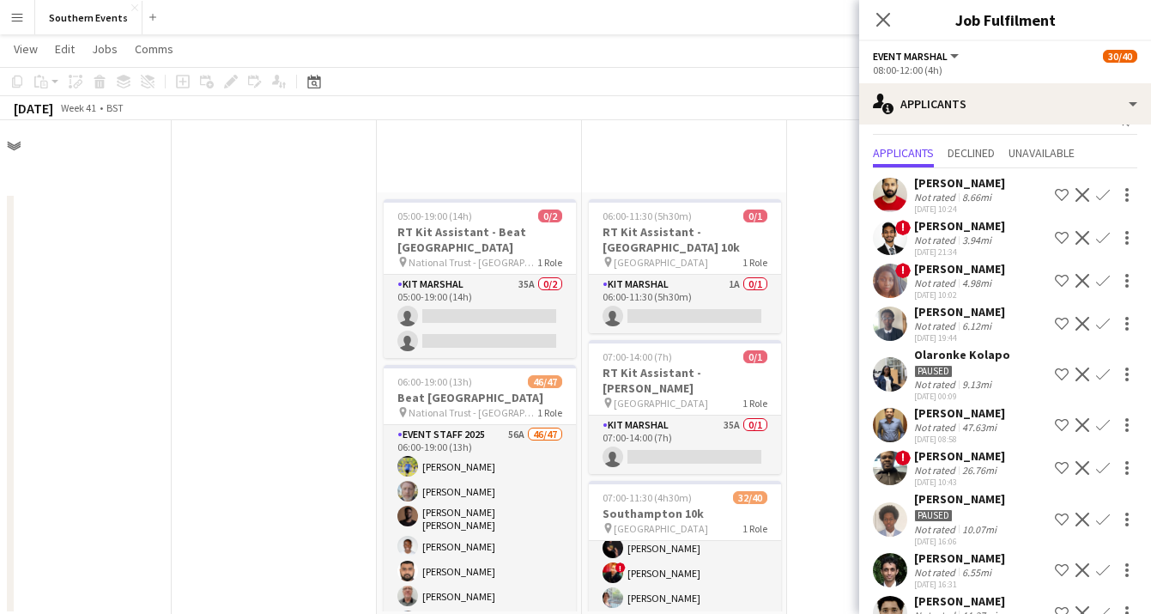
scroll to position [491, 0]
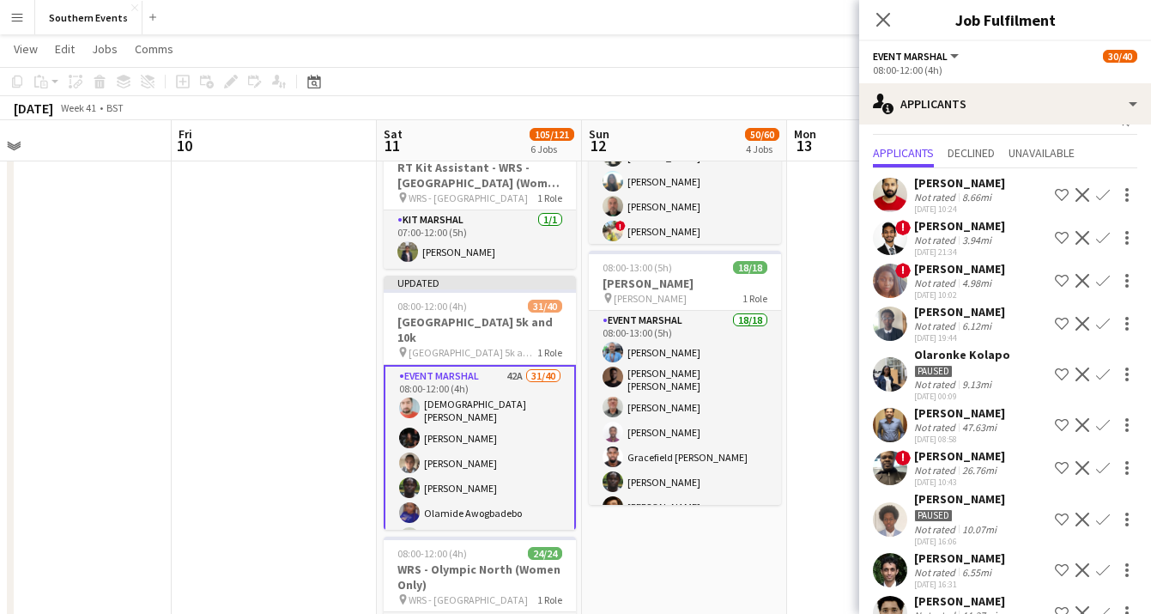
click at [991, 234] on div "3.94mi" at bounding box center [977, 240] width 36 height 13
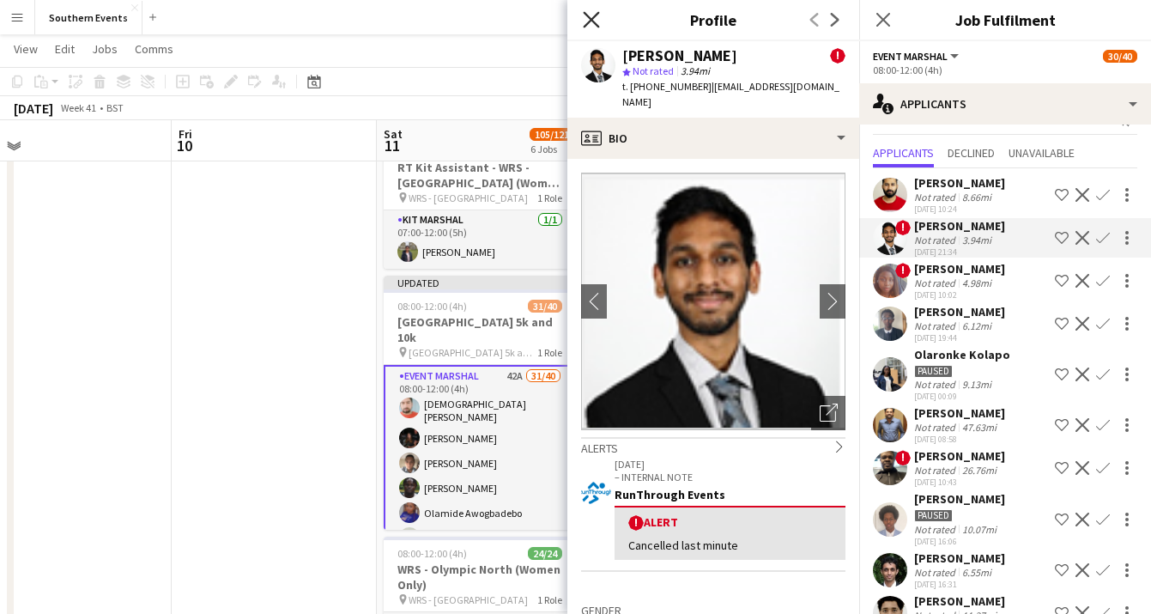
click at [592, 20] on icon at bounding box center [591, 19] width 16 height 16
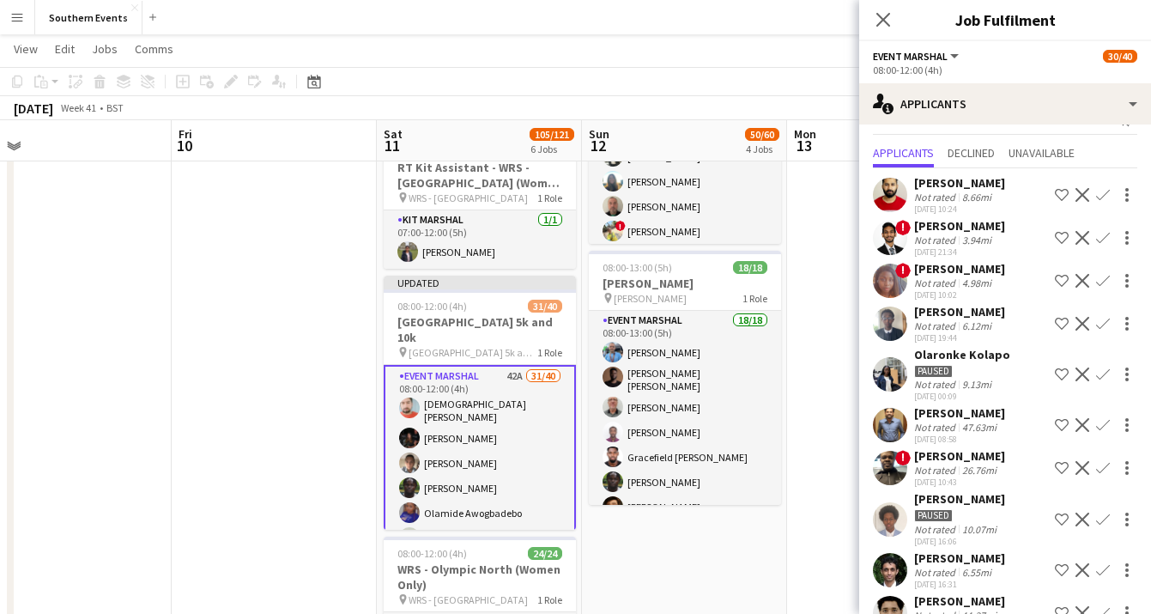
click at [1083, 237] on app-icon "Decline" at bounding box center [1083, 238] width 14 height 14
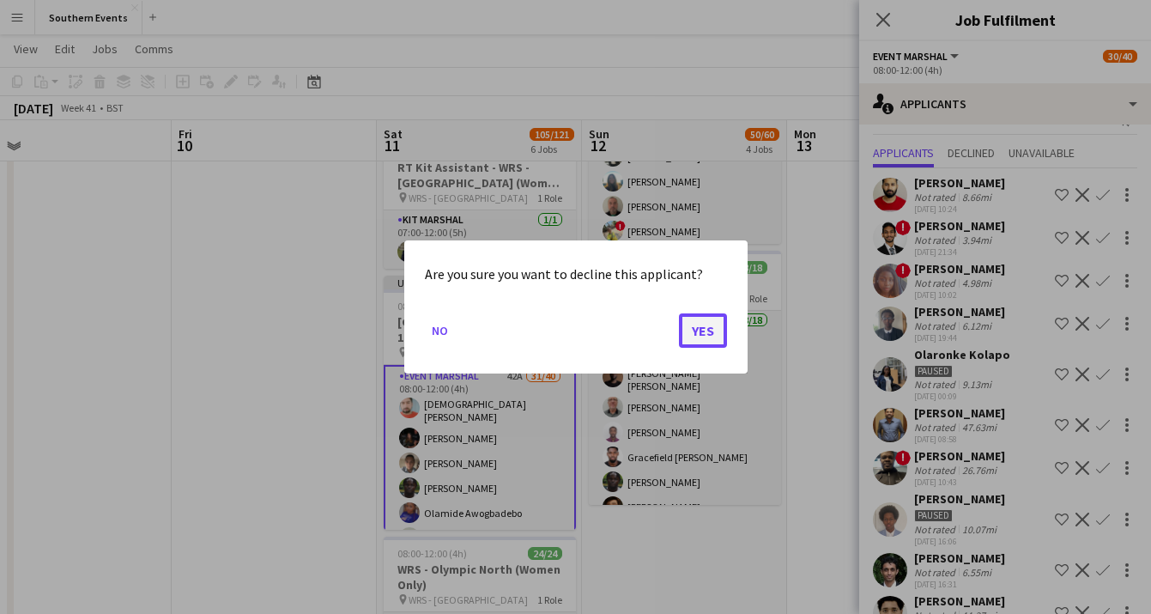
click at [701, 324] on button "Yes" at bounding box center [703, 330] width 48 height 34
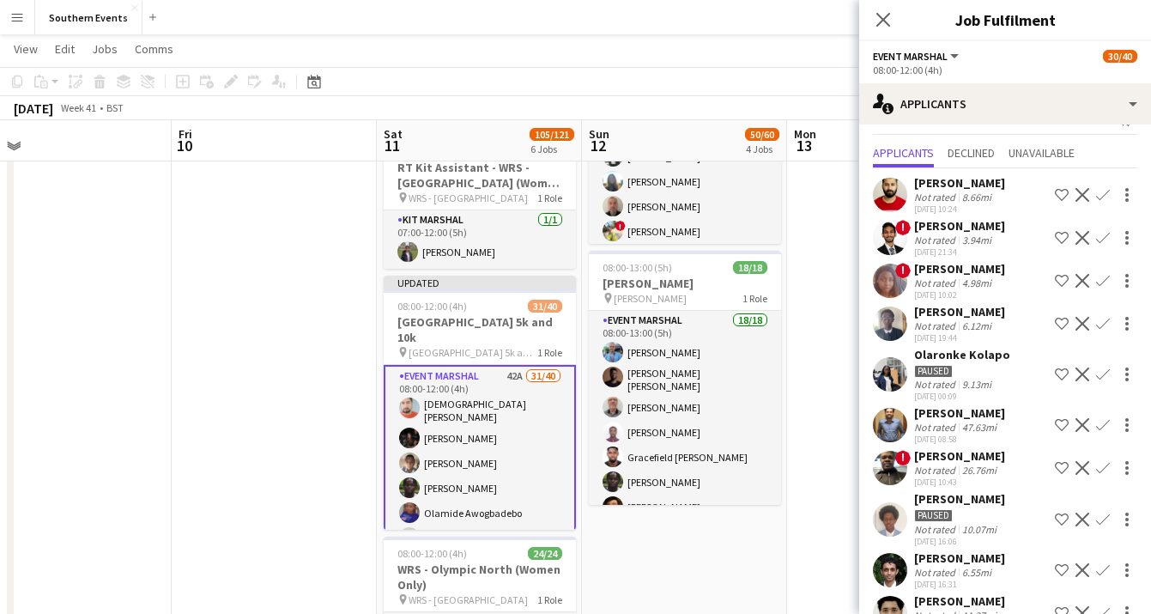
scroll to position [491, 0]
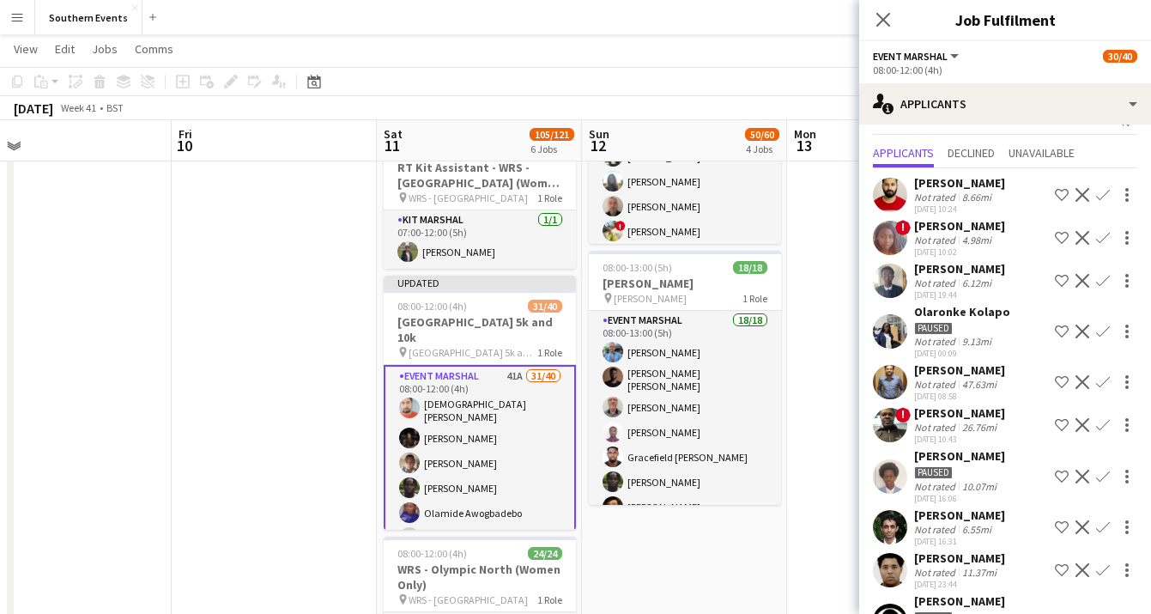
click at [1005, 240] on div "Not rated 4.98mi" at bounding box center [959, 240] width 91 height 13
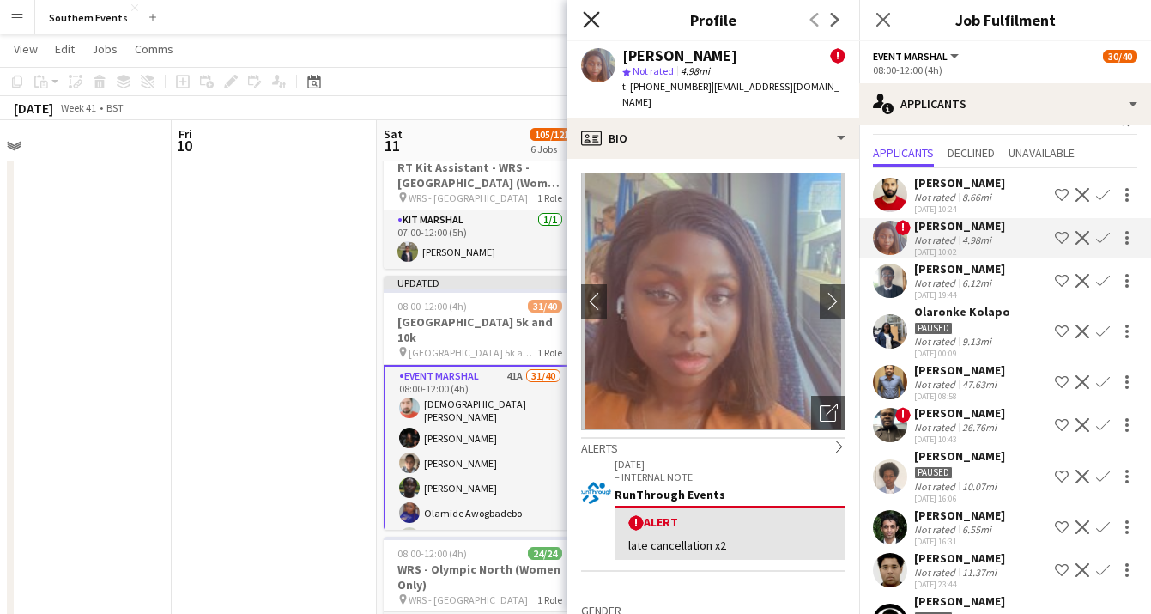
click at [597, 21] on icon "Close pop-in" at bounding box center [591, 19] width 16 height 16
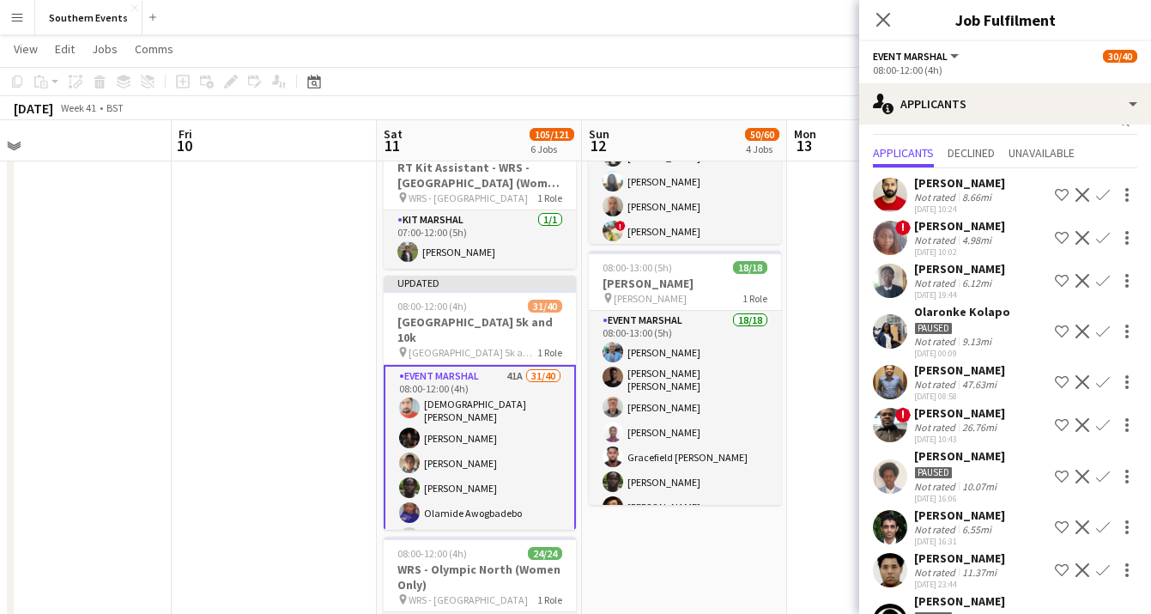
click at [1083, 240] on app-icon "Decline" at bounding box center [1083, 238] width 14 height 14
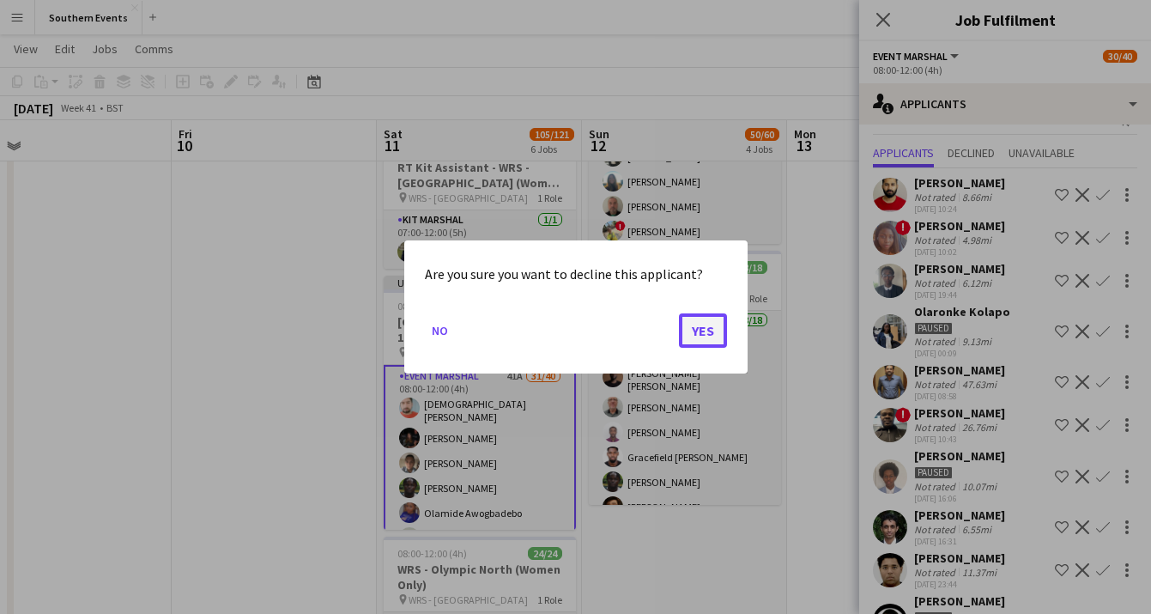
click at [694, 325] on button "Yes" at bounding box center [703, 330] width 48 height 34
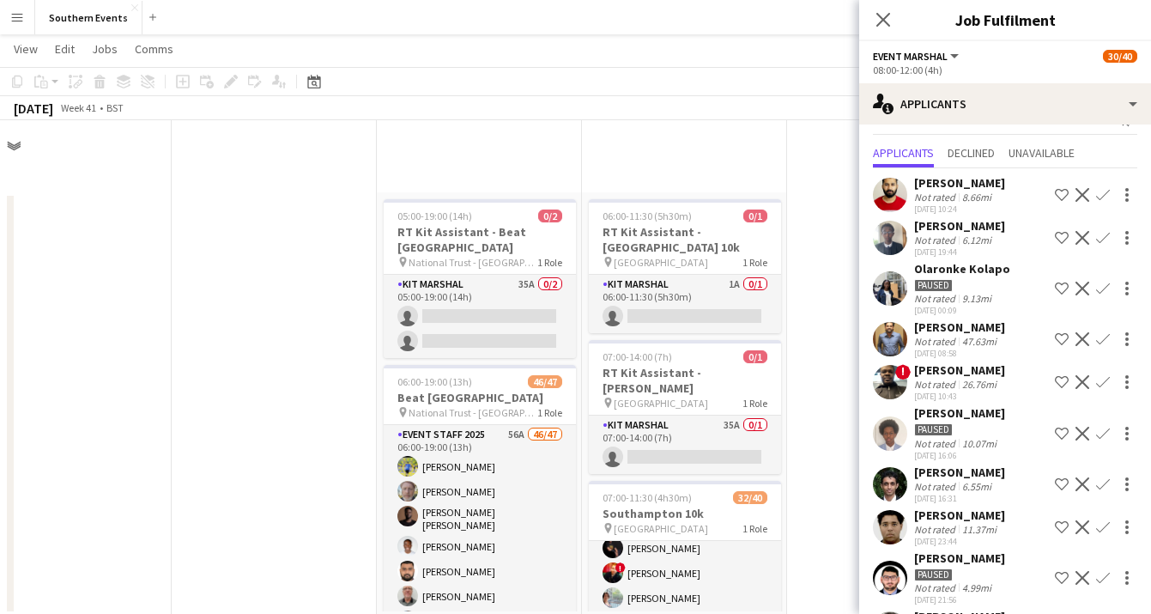
scroll to position [491, 0]
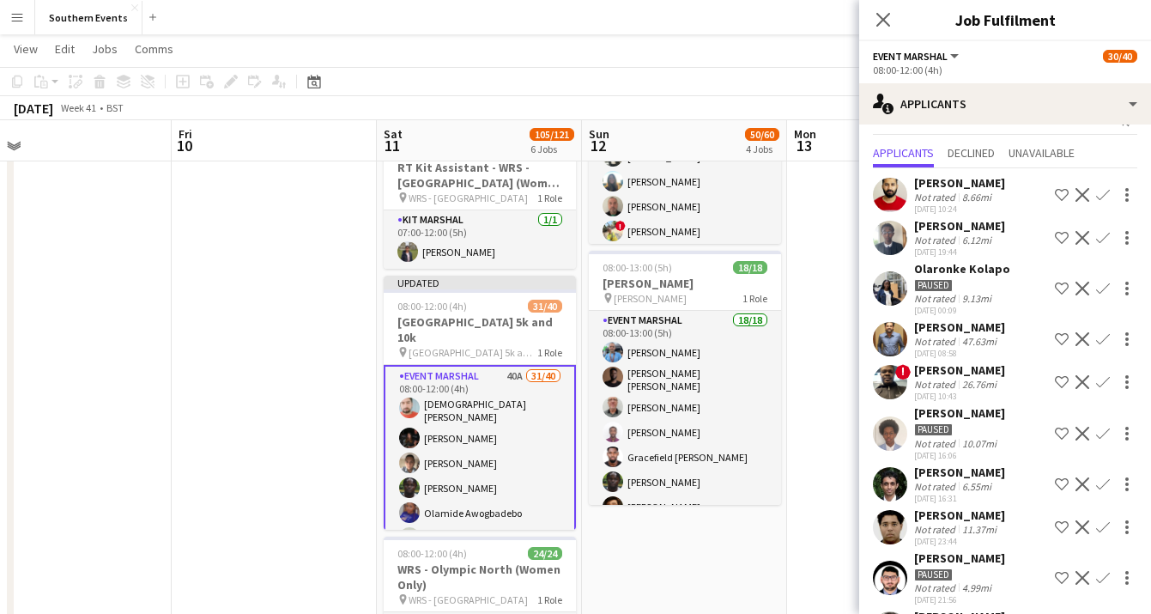
click at [1087, 291] on app-icon "Decline" at bounding box center [1083, 289] width 14 height 14
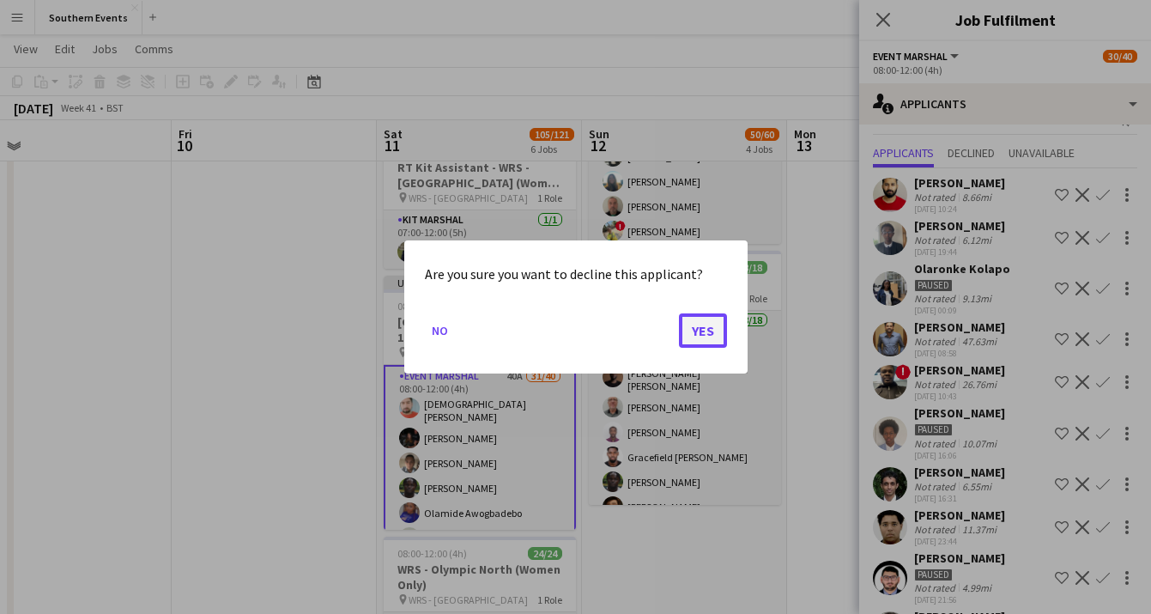
click at [703, 334] on button "Yes" at bounding box center [703, 330] width 48 height 34
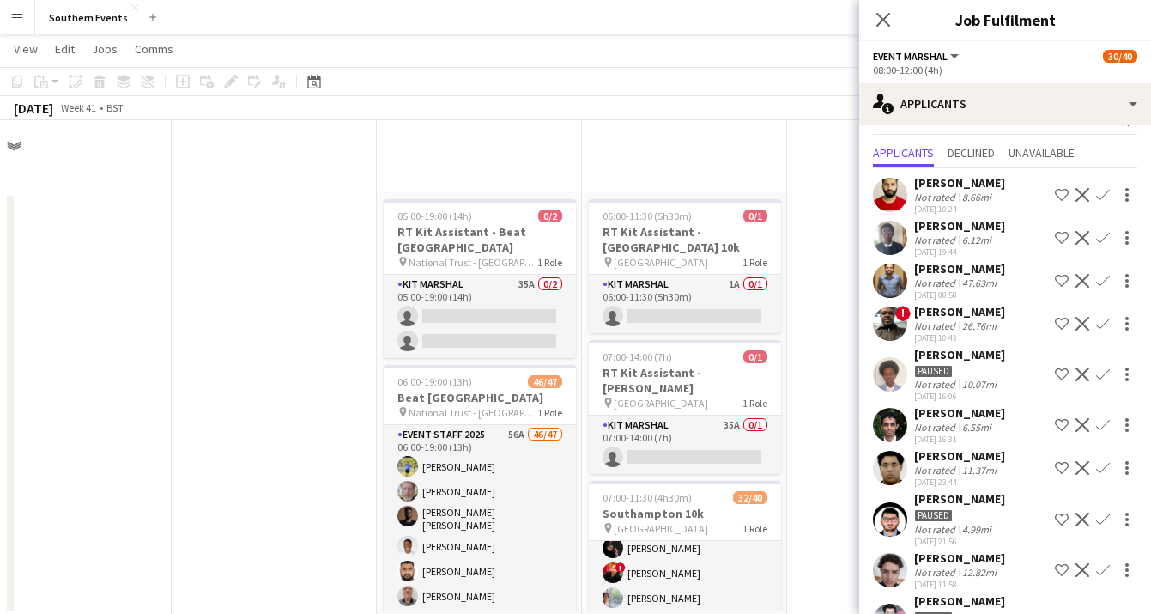
scroll to position [491, 0]
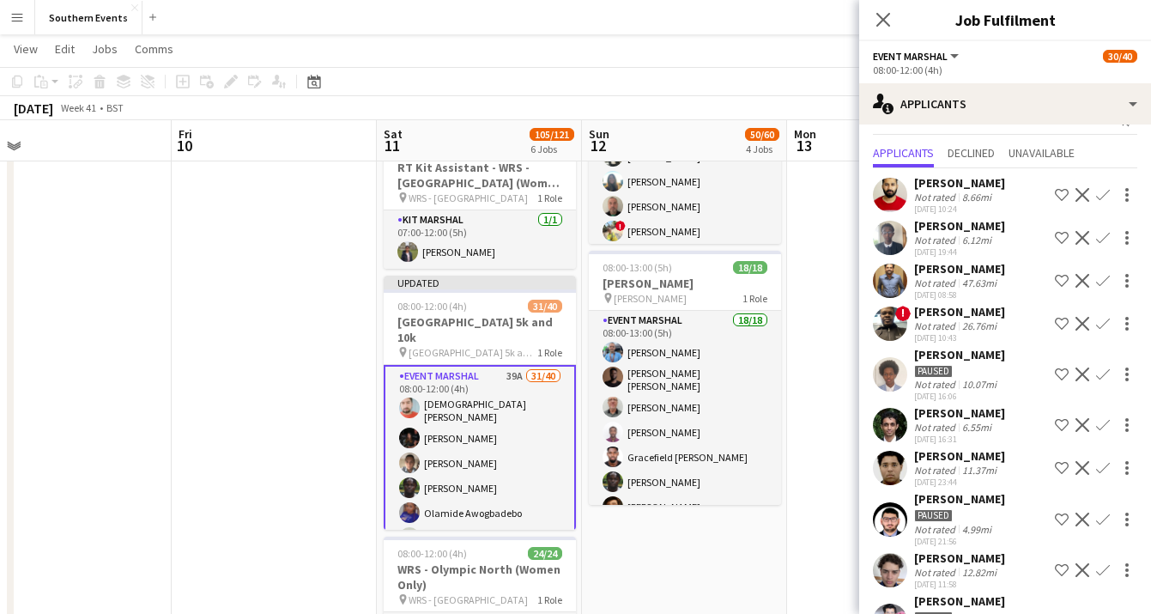
click at [1083, 371] on app-icon "Decline" at bounding box center [1083, 374] width 14 height 14
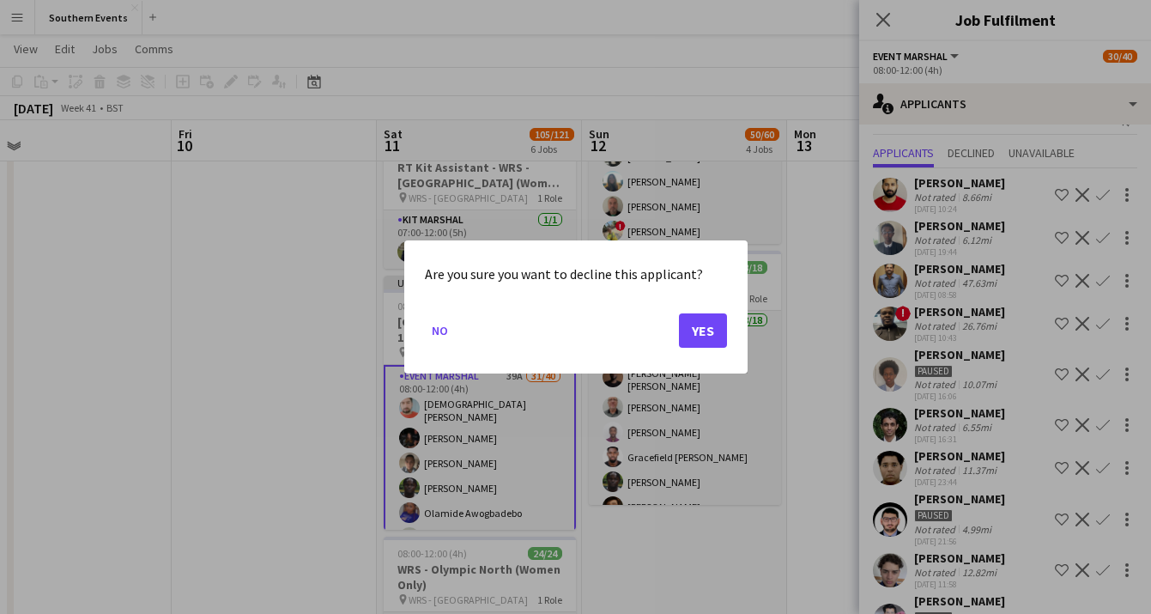
scroll to position [0, 0]
click at [707, 331] on button "Yes" at bounding box center [703, 330] width 48 height 34
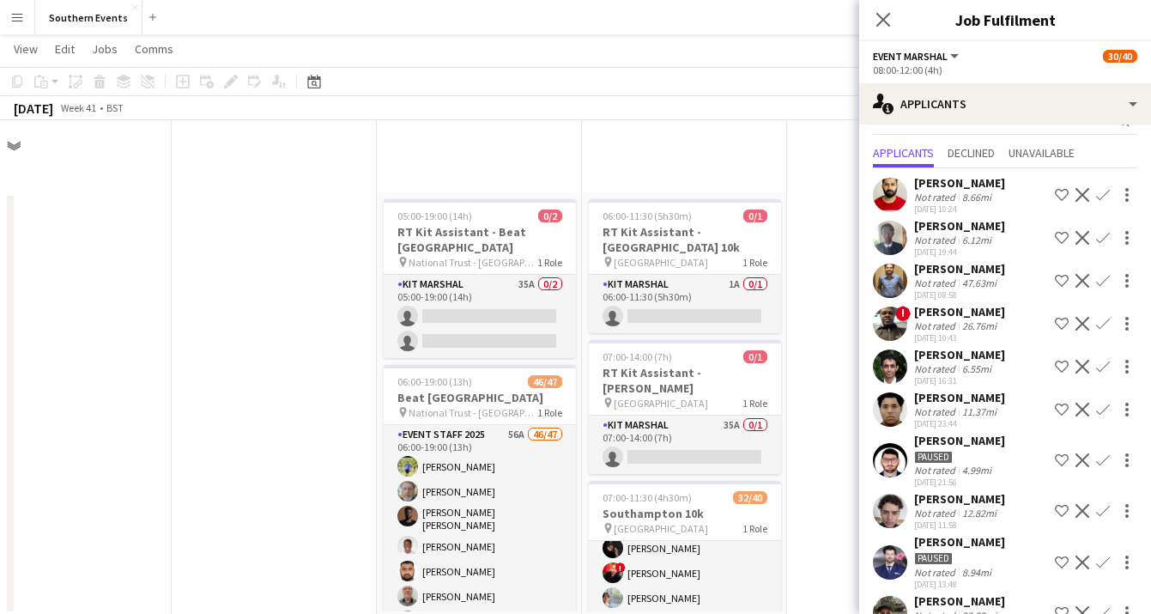
scroll to position [491, 0]
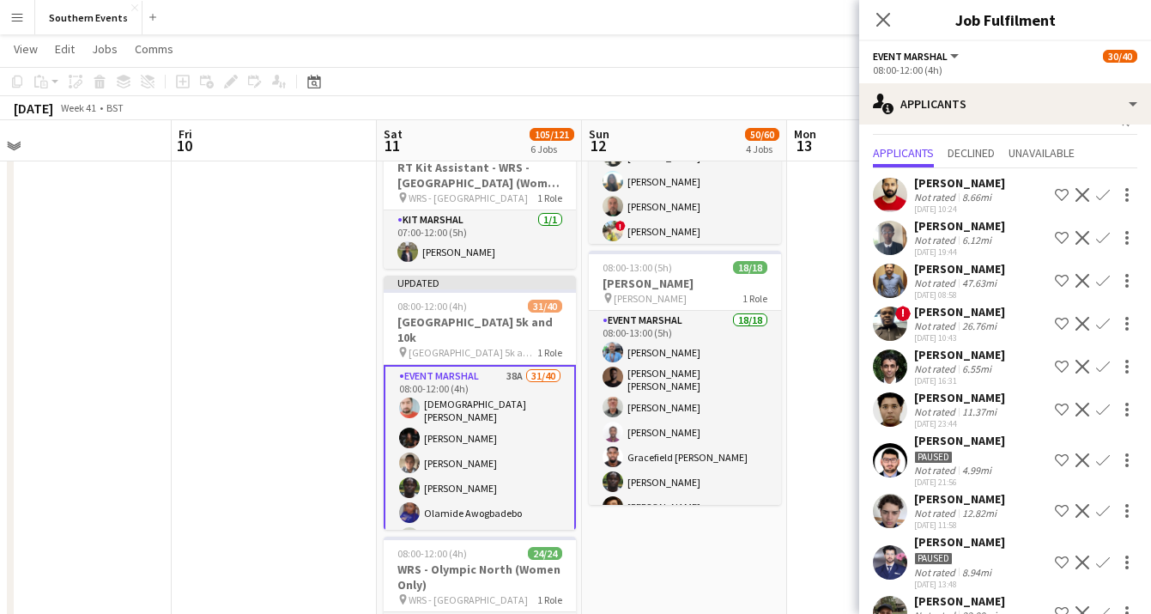
click at [1088, 461] on app-icon "Decline" at bounding box center [1083, 460] width 14 height 14
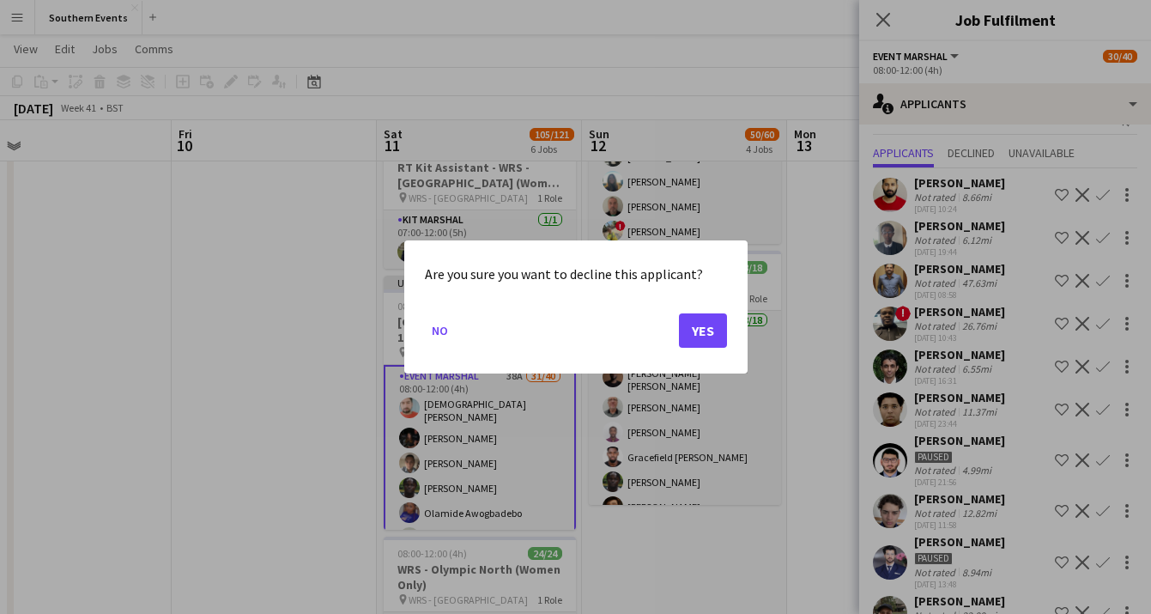
scroll to position [0, 0]
click at [701, 330] on button "Yes" at bounding box center [703, 330] width 48 height 34
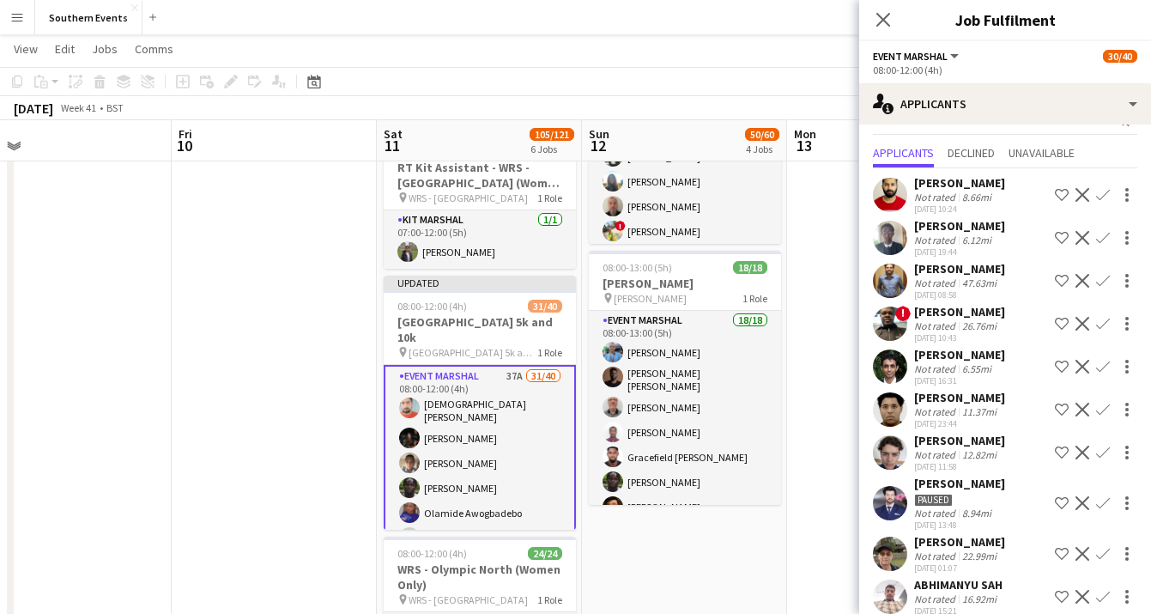
scroll to position [114, 0]
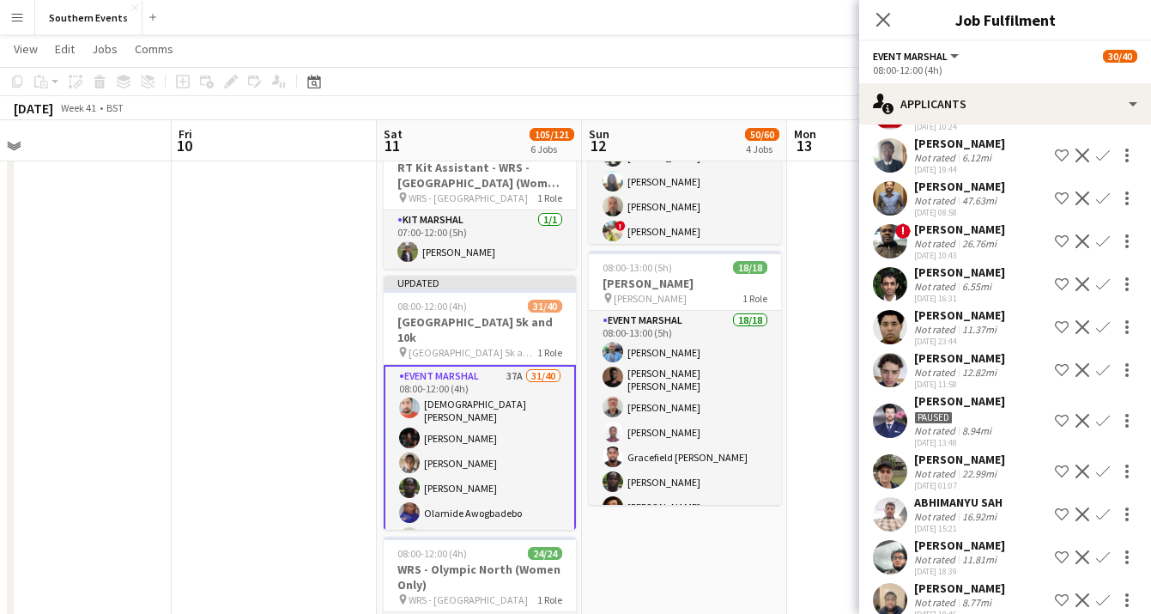
click at [1085, 422] on app-icon "Decline" at bounding box center [1083, 421] width 14 height 14
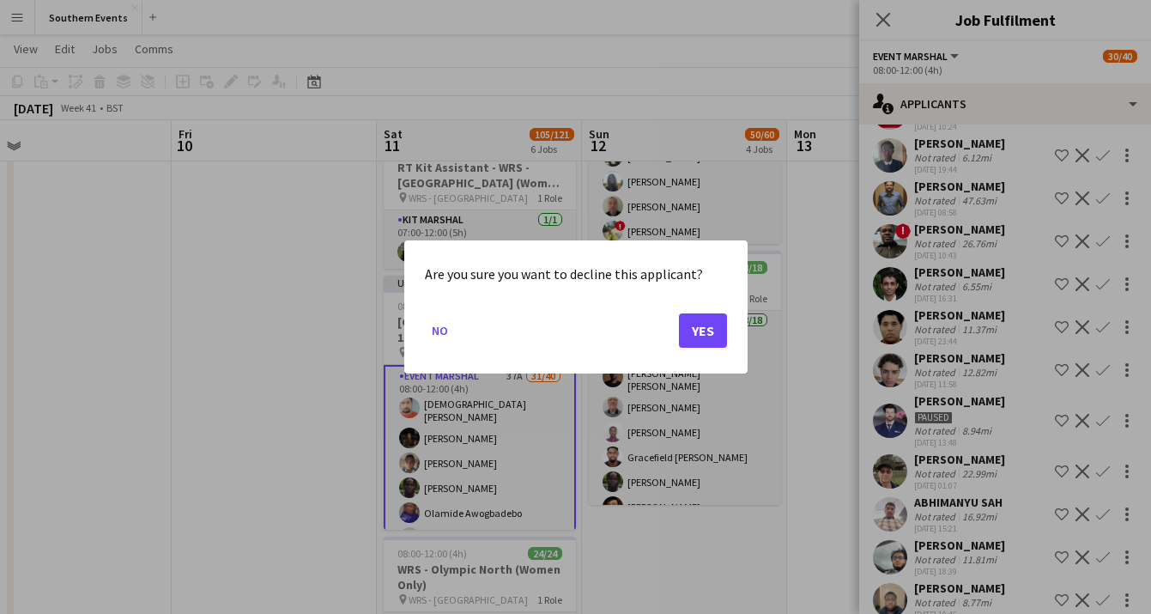
scroll to position [0, 0]
click at [704, 324] on button "Yes" at bounding box center [703, 330] width 48 height 34
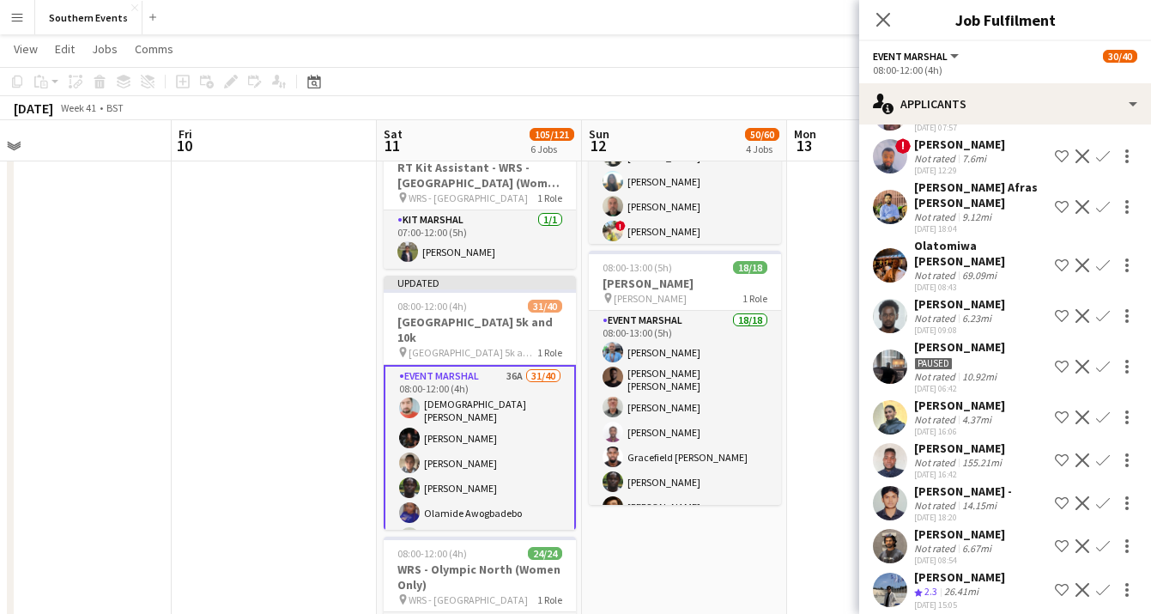
scroll to position [722, 0]
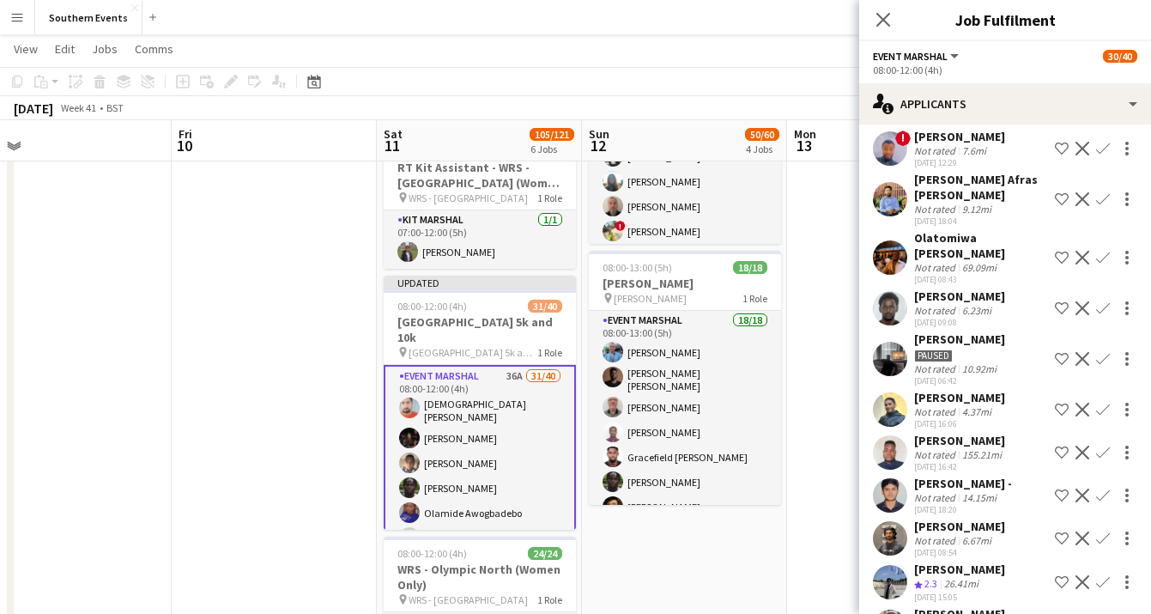
click at [1080, 352] on app-icon "Decline" at bounding box center [1083, 359] width 14 height 14
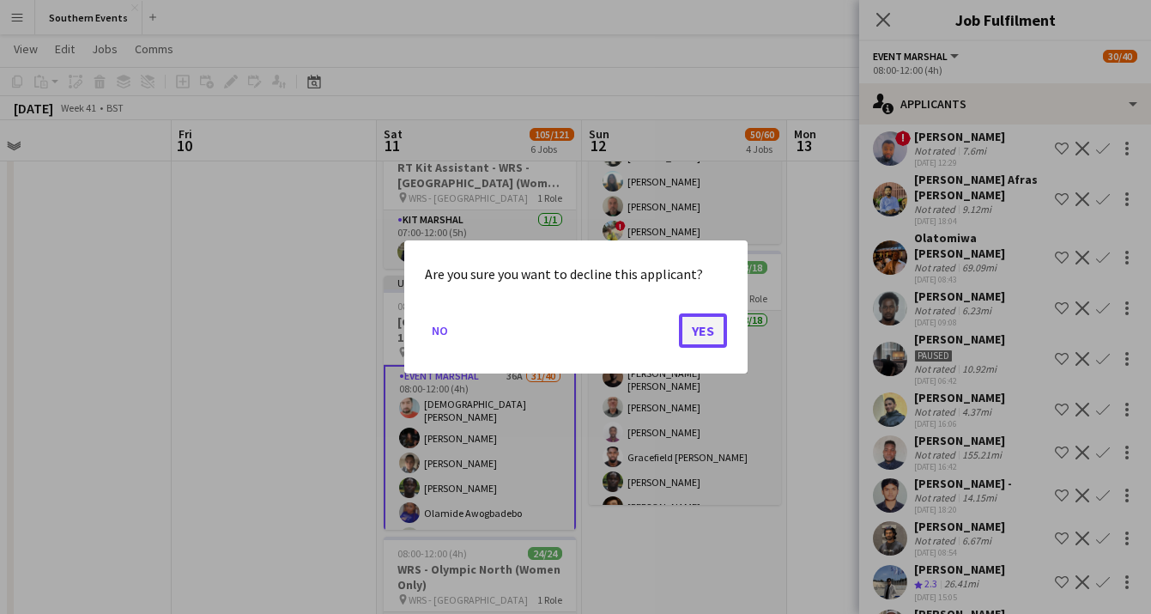
click at [695, 331] on button "Yes" at bounding box center [703, 330] width 48 height 34
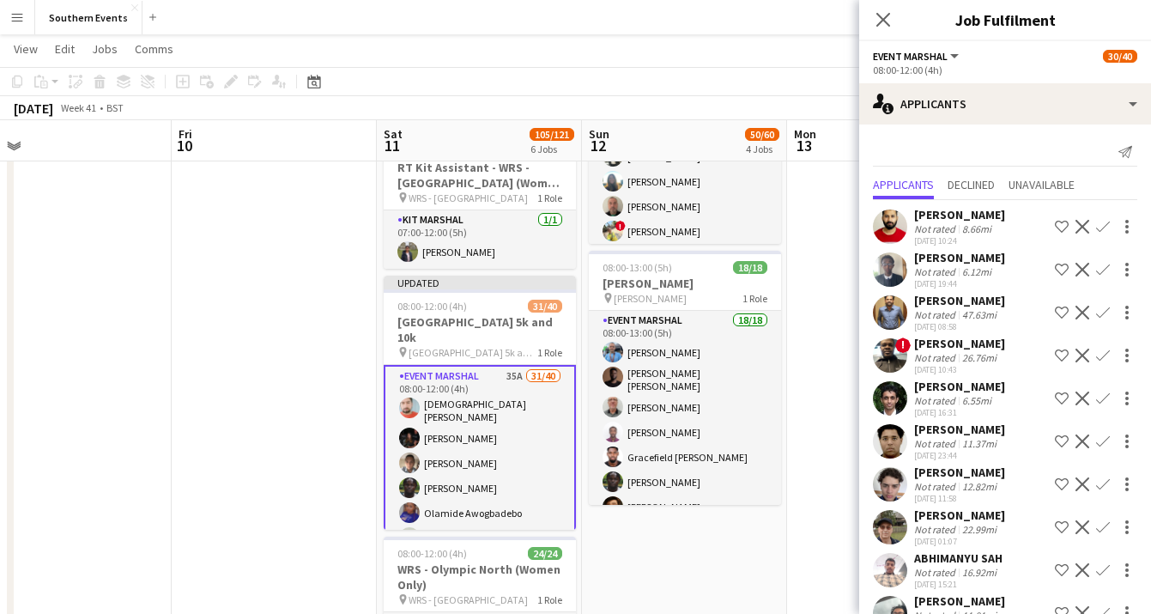
click at [1102, 228] on app-icon "Confirm" at bounding box center [1103, 227] width 14 height 14
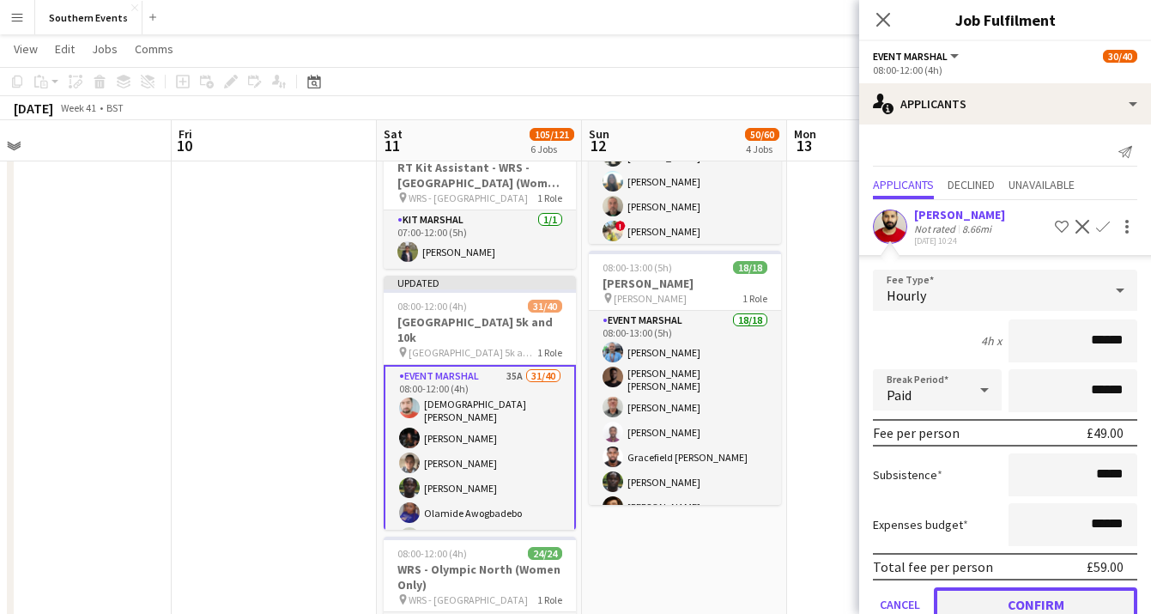
click at [1058, 595] on button "Confirm" at bounding box center [1035, 604] width 203 height 34
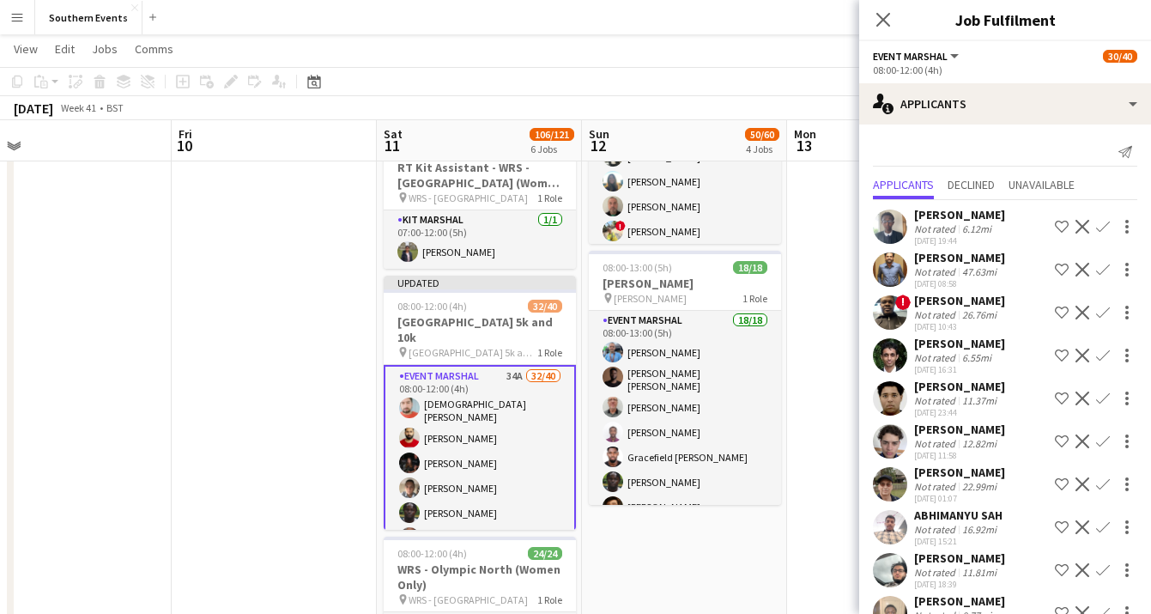
click at [1106, 227] on app-icon "Confirm" at bounding box center [1103, 227] width 14 height 14
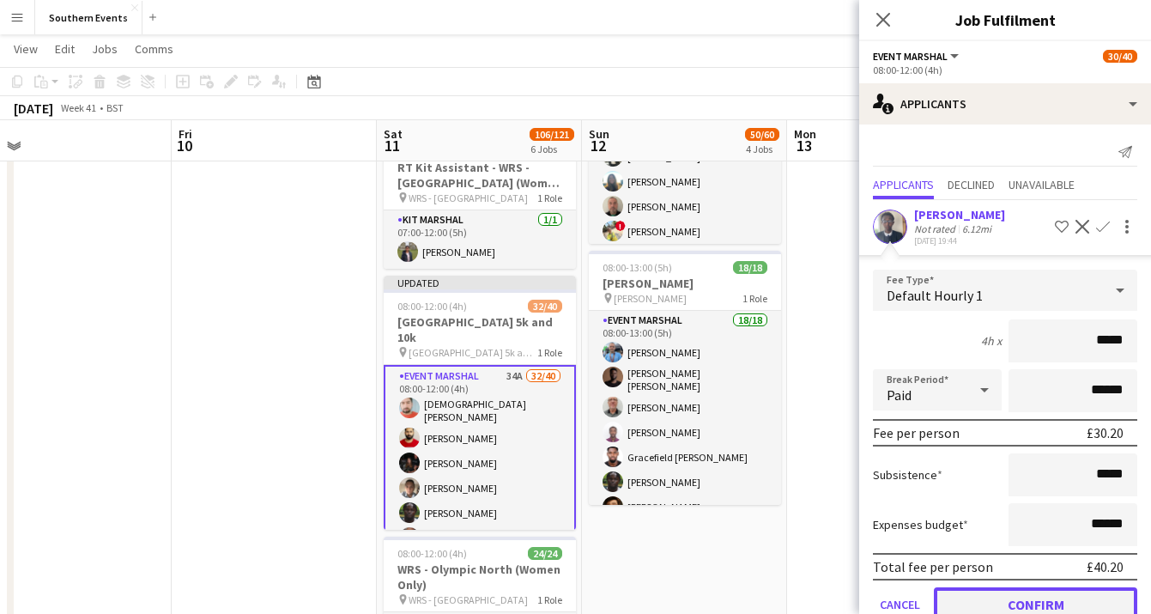
click at [1044, 595] on button "Confirm" at bounding box center [1035, 604] width 203 height 34
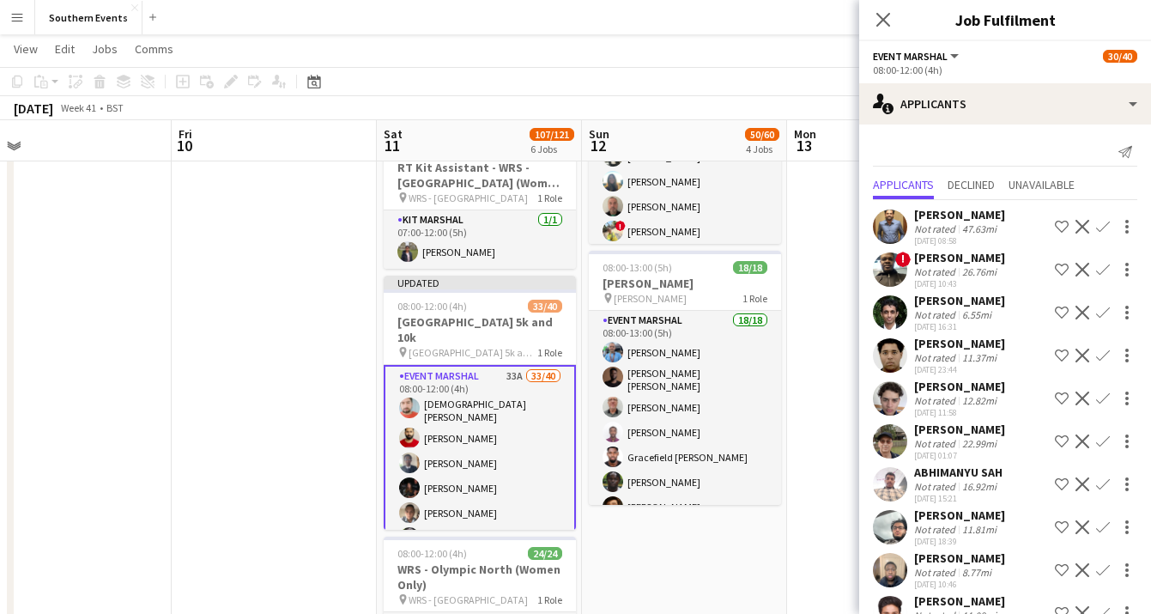
click at [1101, 312] on app-icon "Confirm" at bounding box center [1103, 313] width 14 height 14
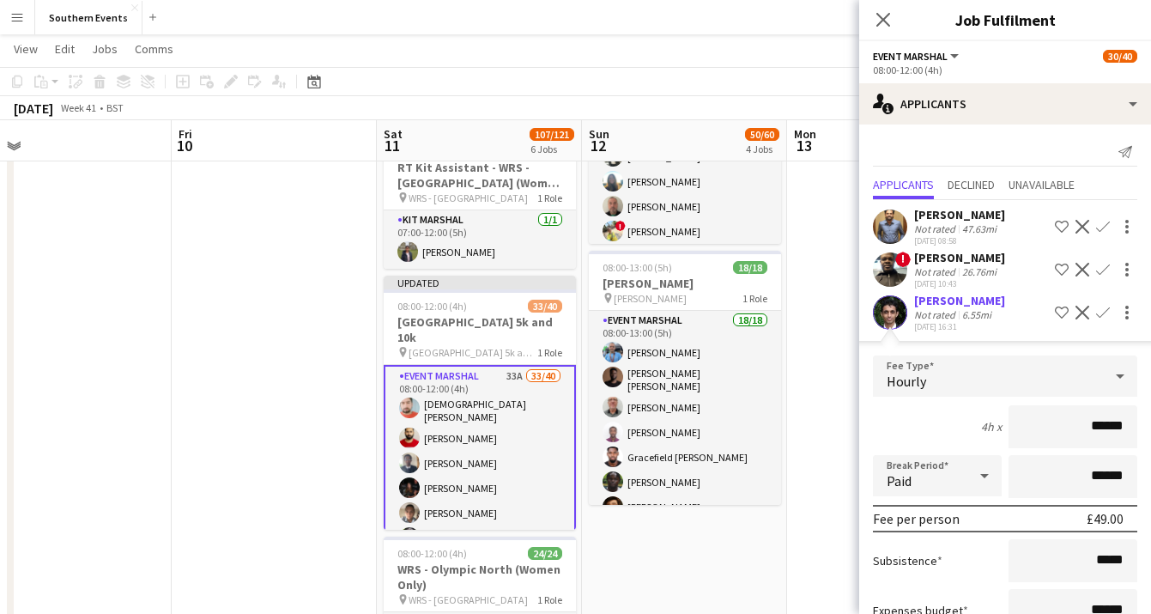
scroll to position [120, 0]
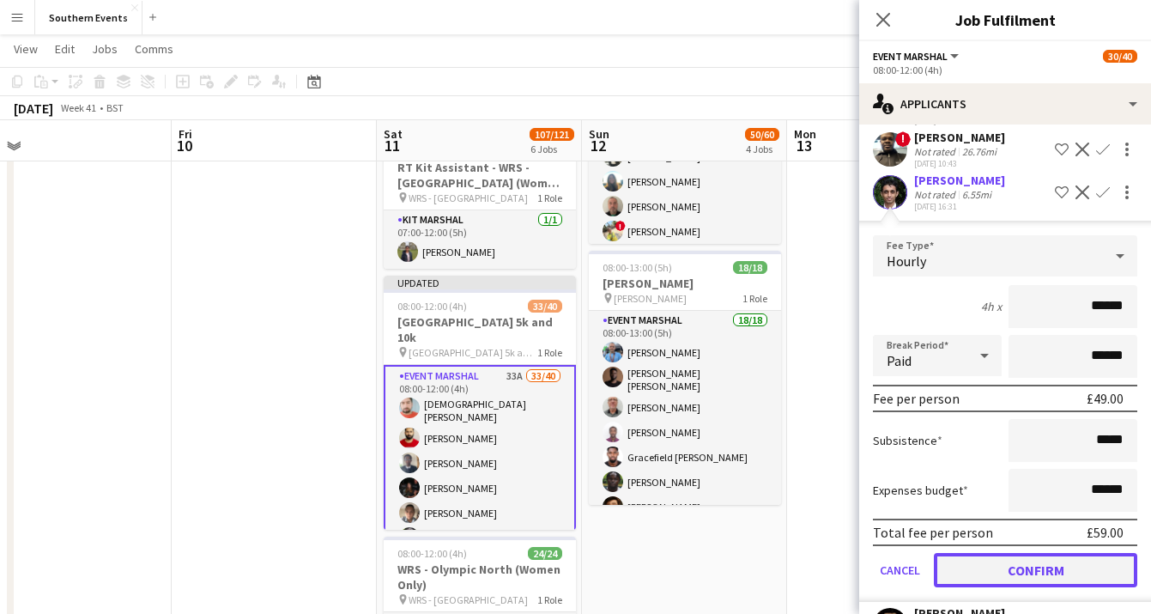
click at [1046, 562] on button "Confirm" at bounding box center [1035, 570] width 203 height 34
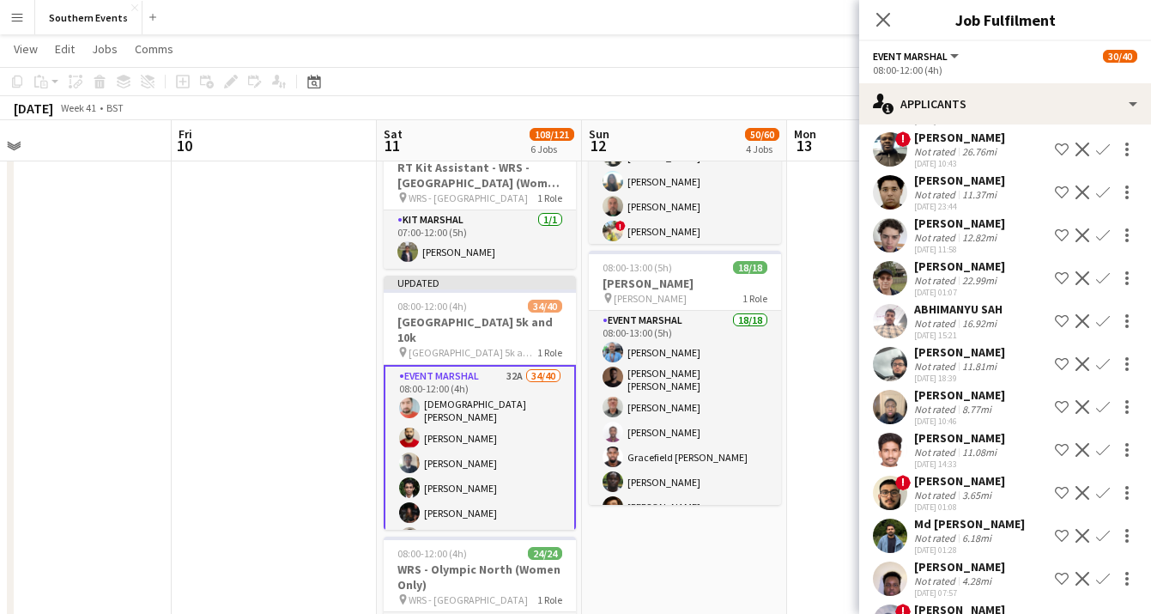
click at [1102, 234] on app-icon "Confirm" at bounding box center [1103, 235] width 14 height 14
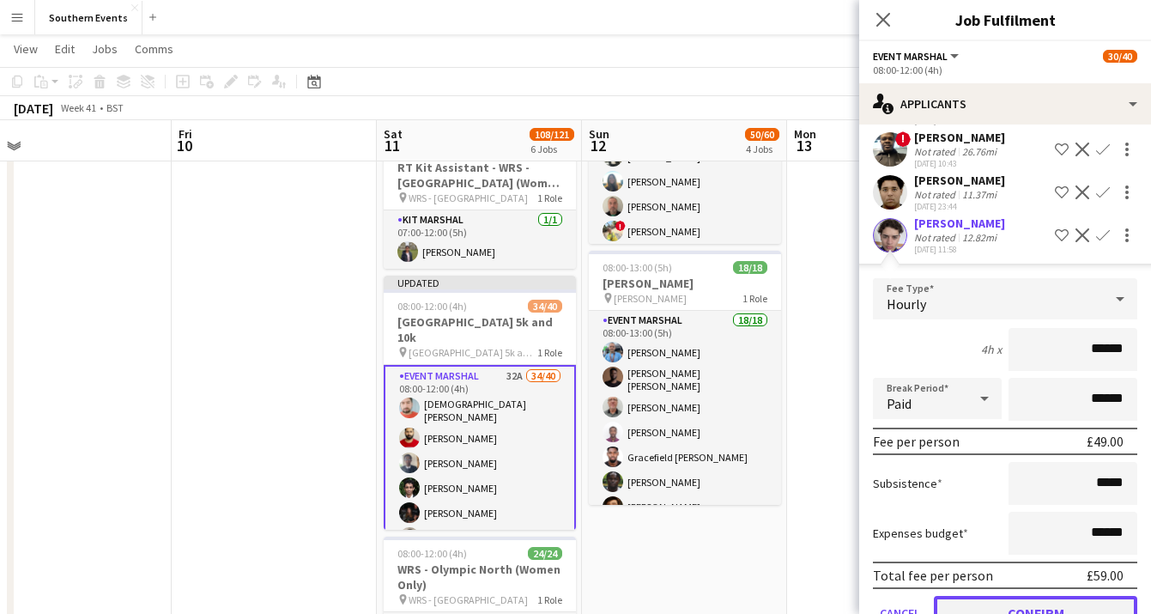
click at [1056, 600] on button "Confirm" at bounding box center [1035, 613] width 203 height 34
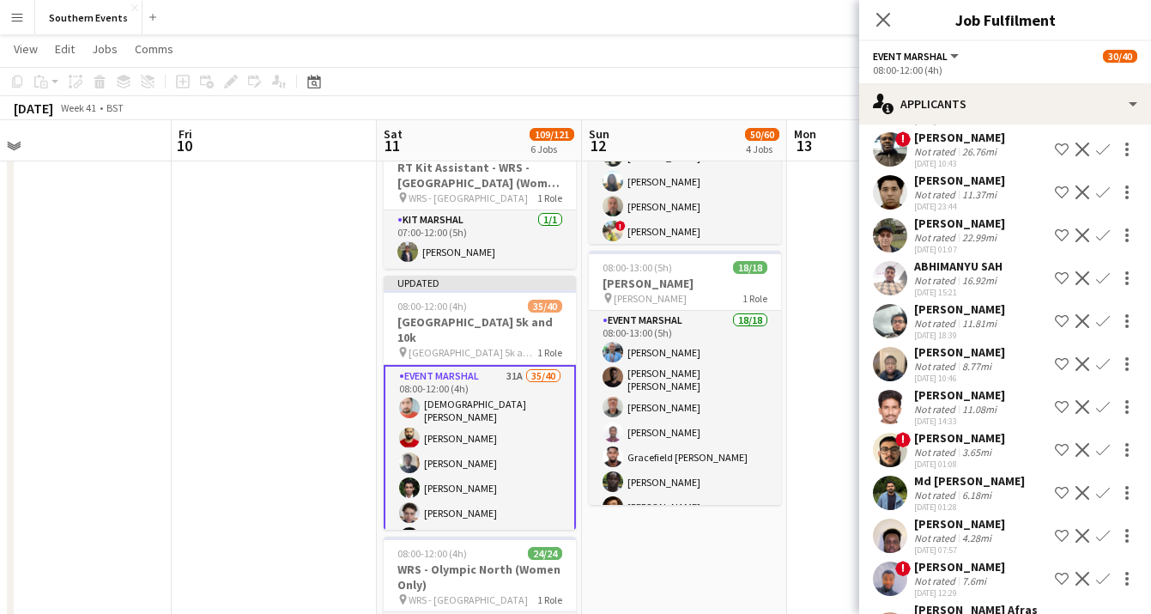
click at [1082, 275] on app-icon "Decline" at bounding box center [1083, 278] width 14 height 14
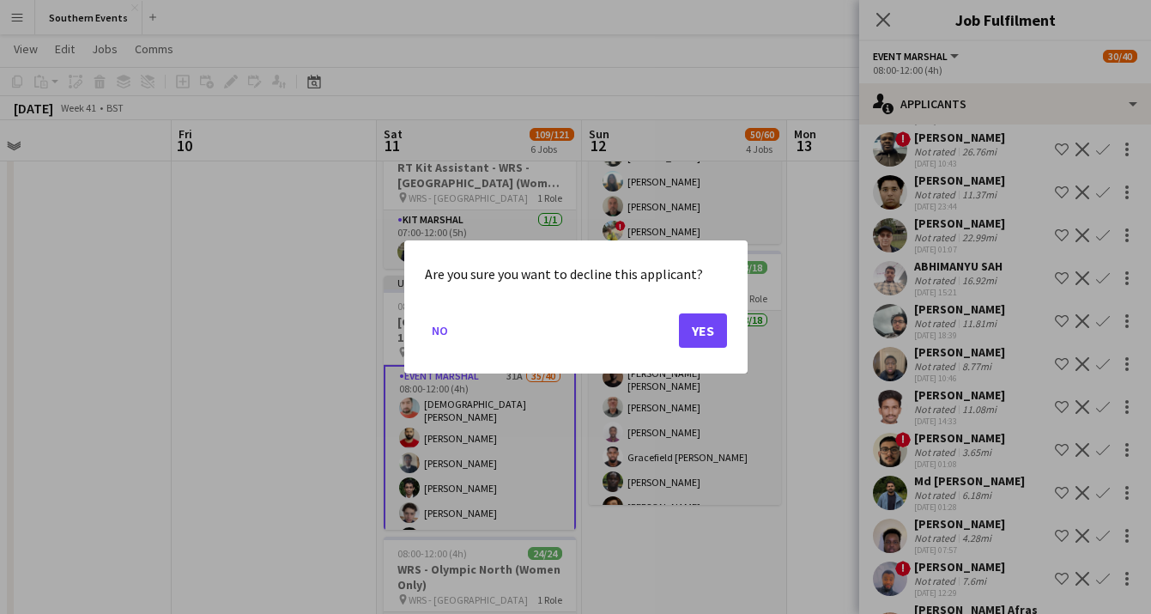
scroll to position [0, 0]
click at [689, 325] on button "Yes" at bounding box center [703, 330] width 48 height 34
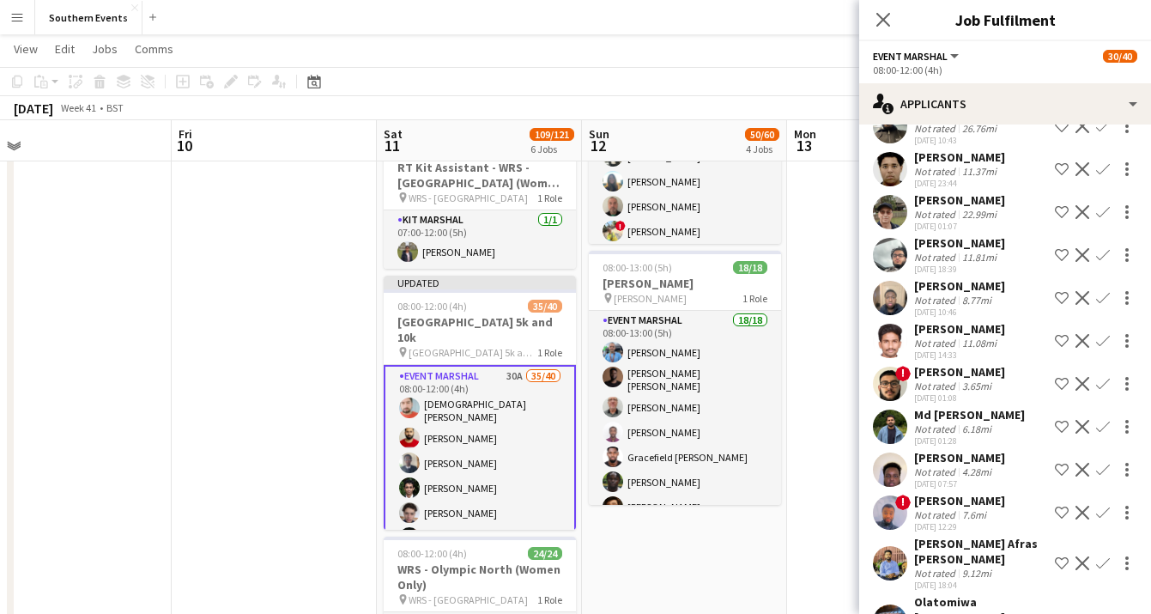
scroll to position [152, 0]
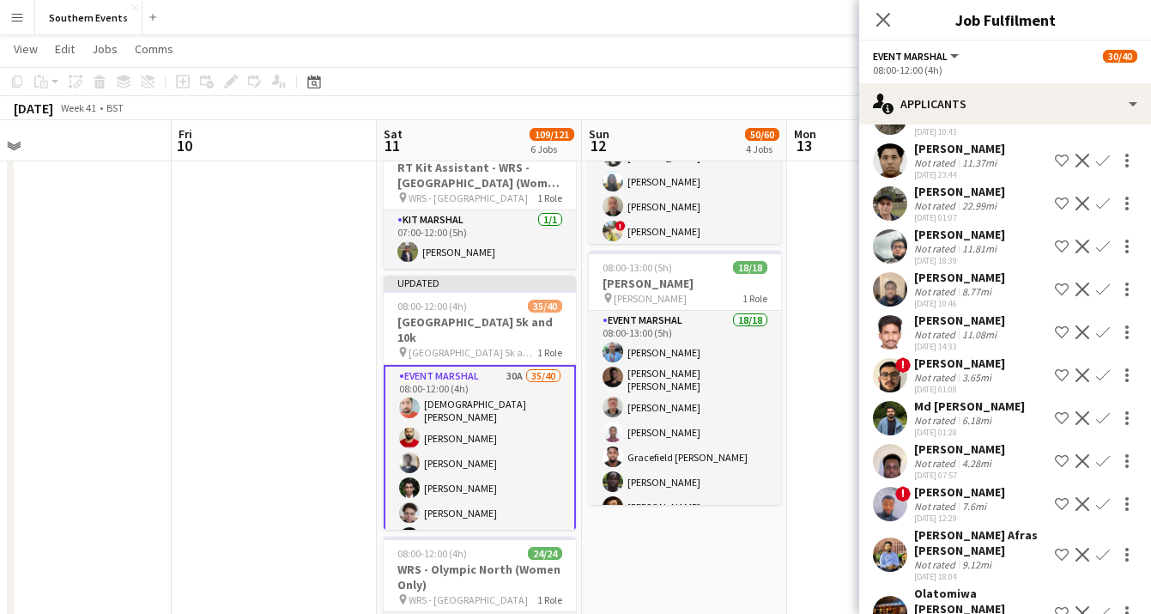
click at [1082, 340] on button "Decline" at bounding box center [1082, 332] width 21 height 21
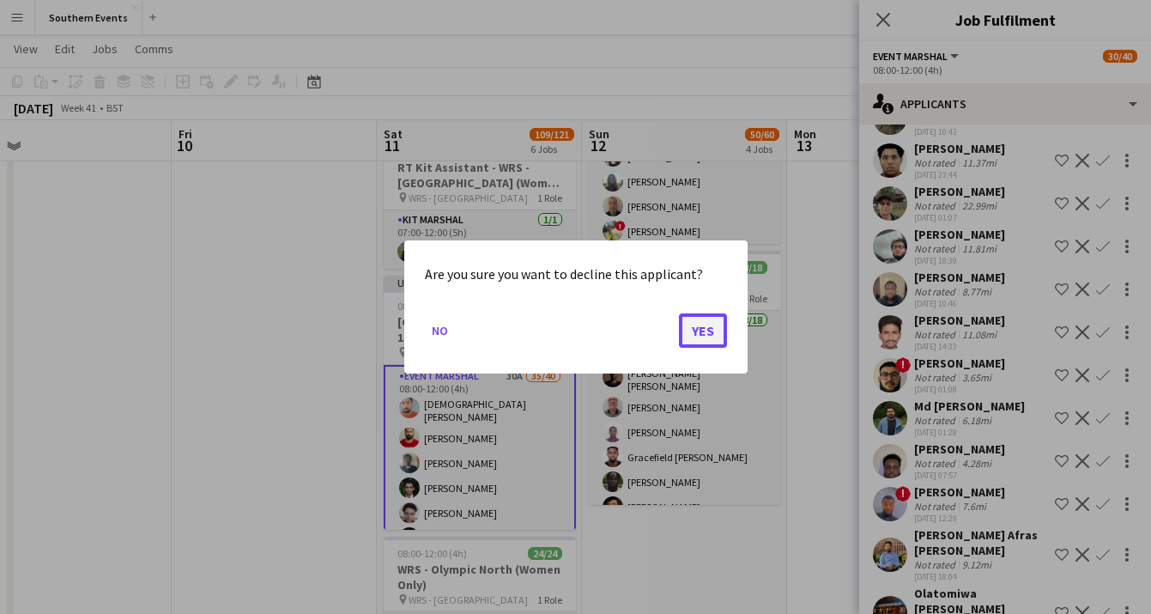
click at [709, 329] on button "Yes" at bounding box center [703, 330] width 48 height 34
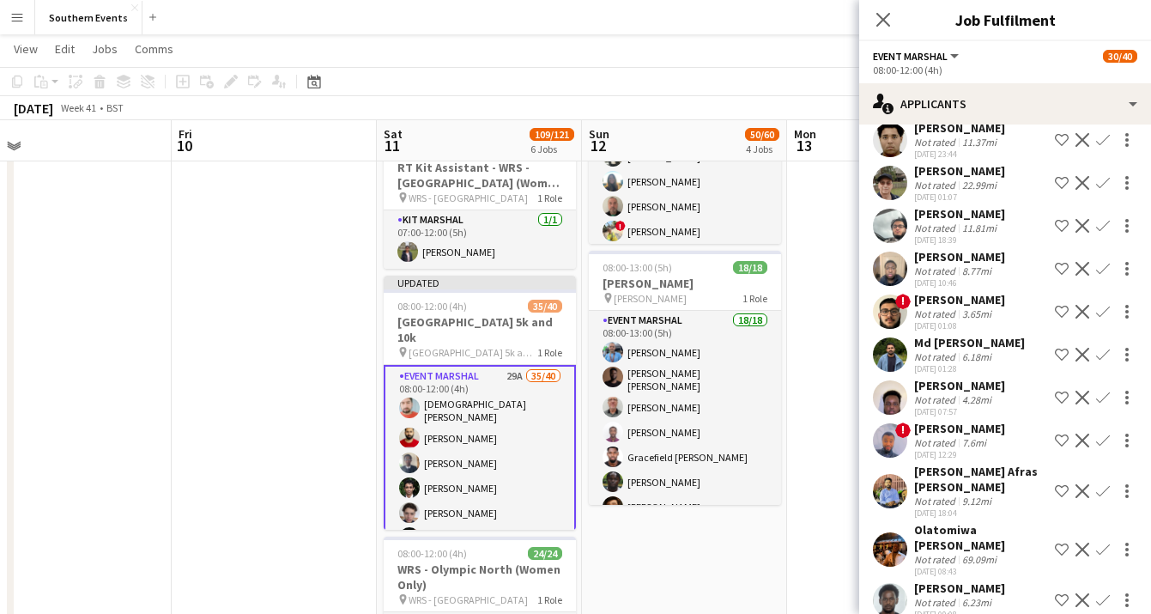
scroll to position [179, 0]
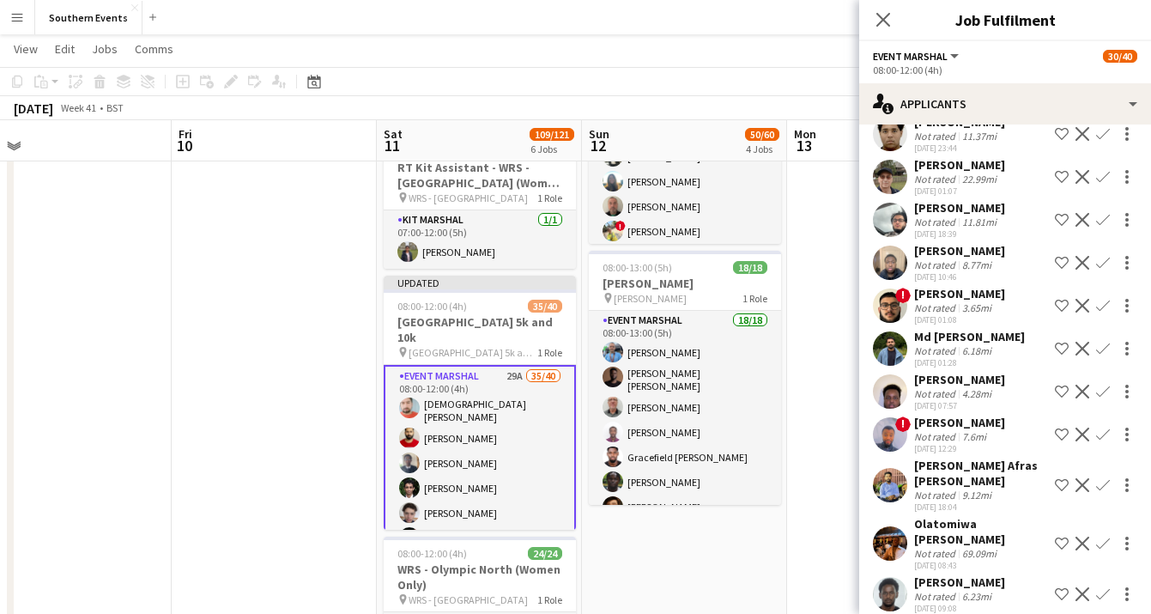
click at [1085, 436] on app-icon "Decline" at bounding box center [1083, 435] width 14 height 14
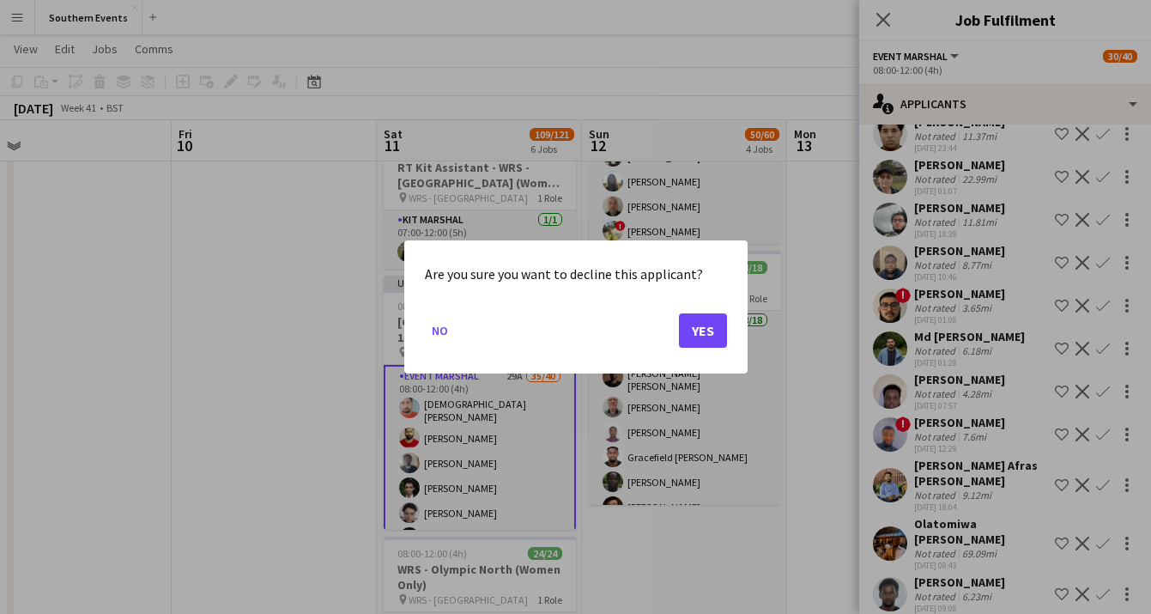
scroll to position [0, 0]
click at [709, 327] on button "Yes" at bounding box center [703, 330] width 48 height 34
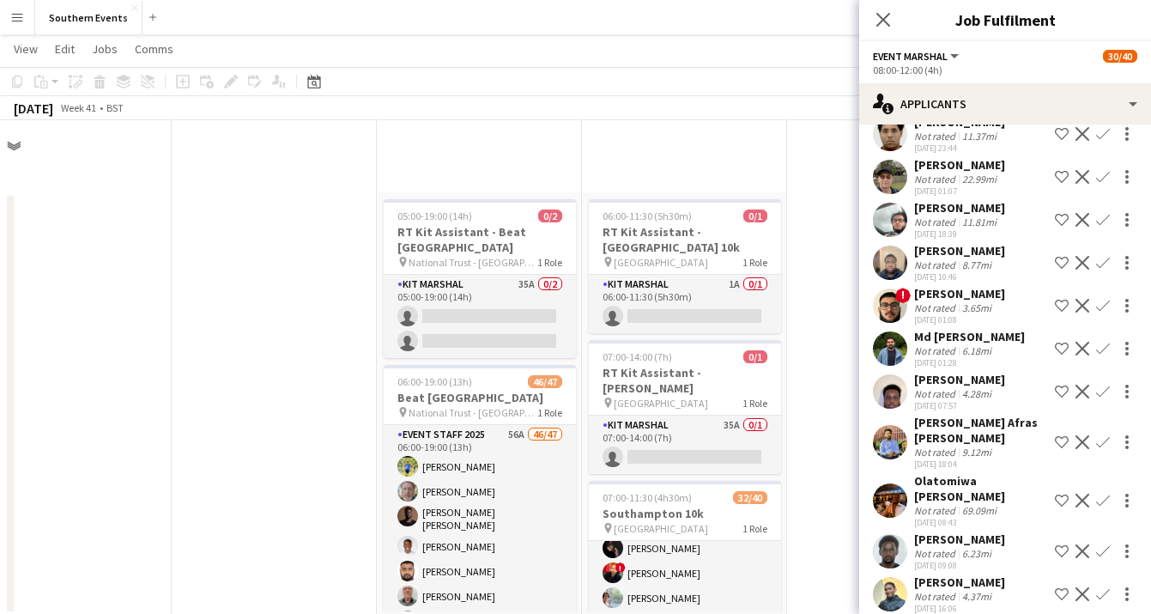
scroll to position [491, 0]
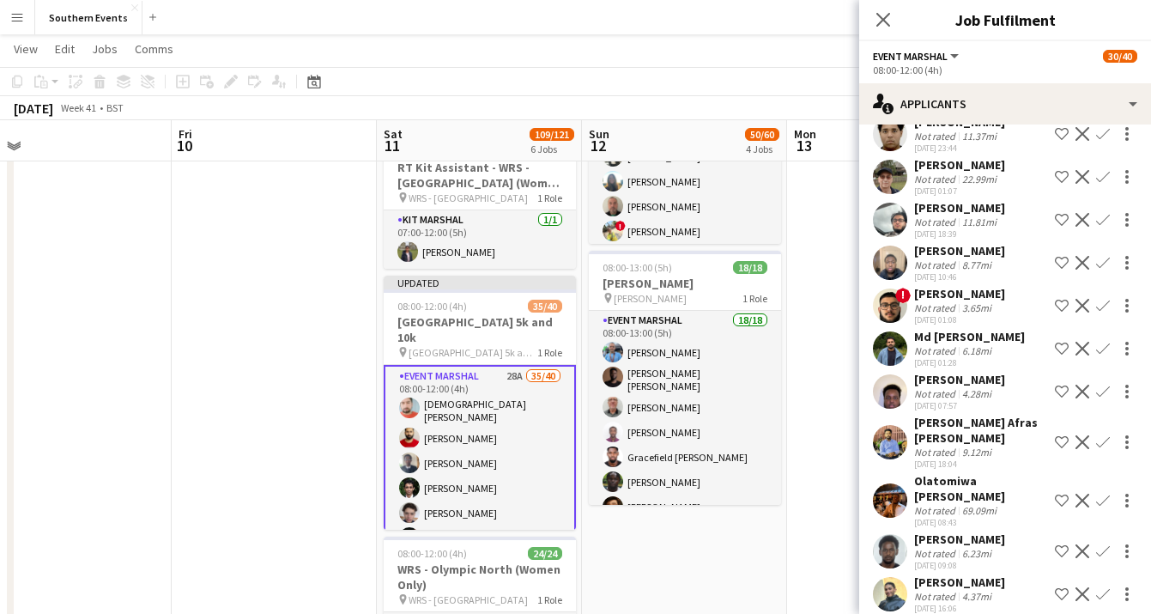
click at [1082, 306] on app-icon "Decline" at bounding box center [1083, 306] width 14 height 14
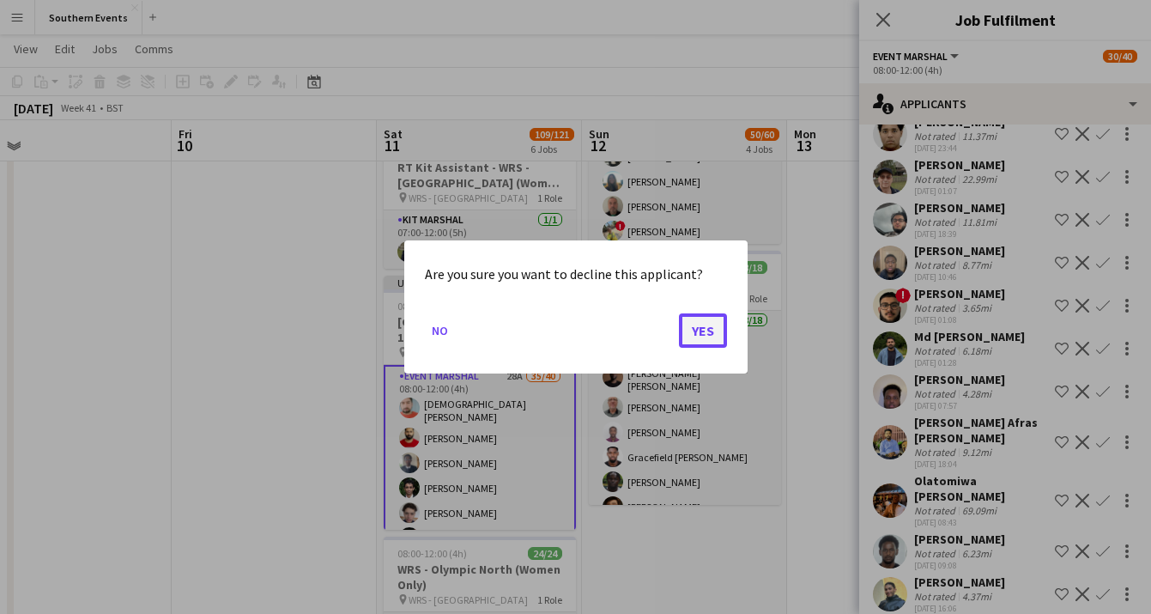
click at [711, 324] on button "Yes" at bounding box center [703, 330] width 48 height 34
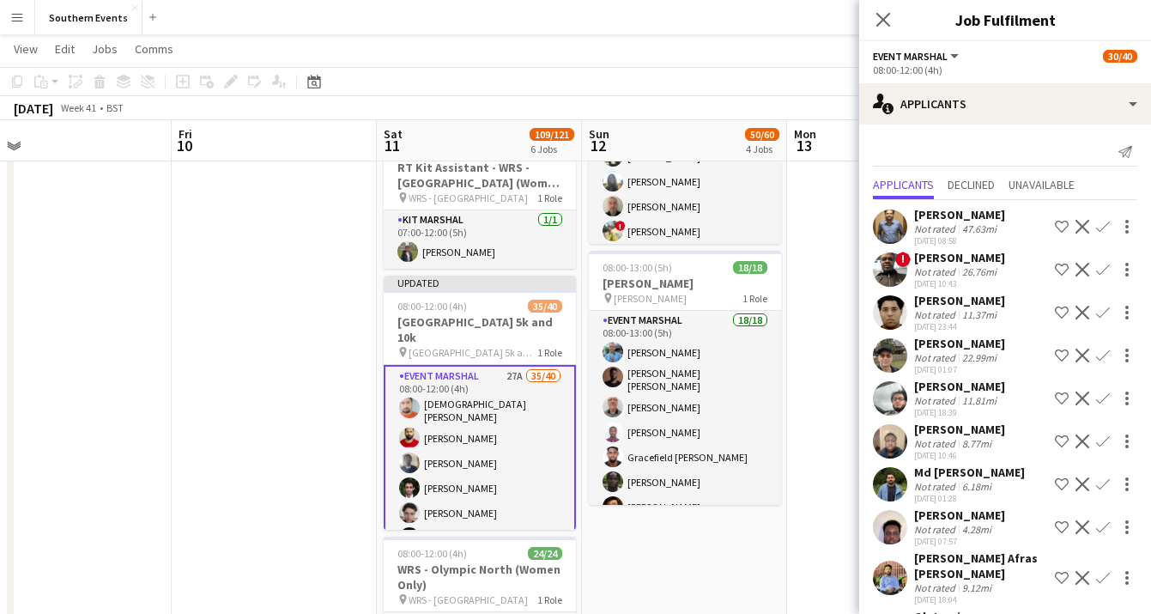
click at [1105, 310] on app-icon "Confirm" at bounding box center [1103, 313] width 14 height 14
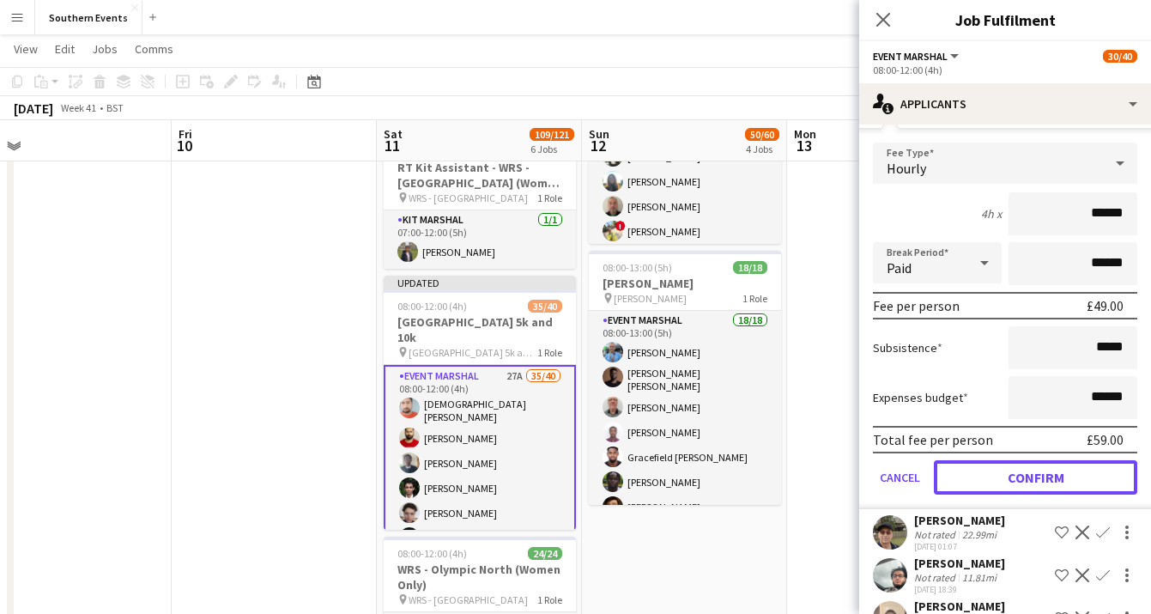
click at [1066, 479] on button "Confirm" at bounding box center [1035, 477] width 203 height 34
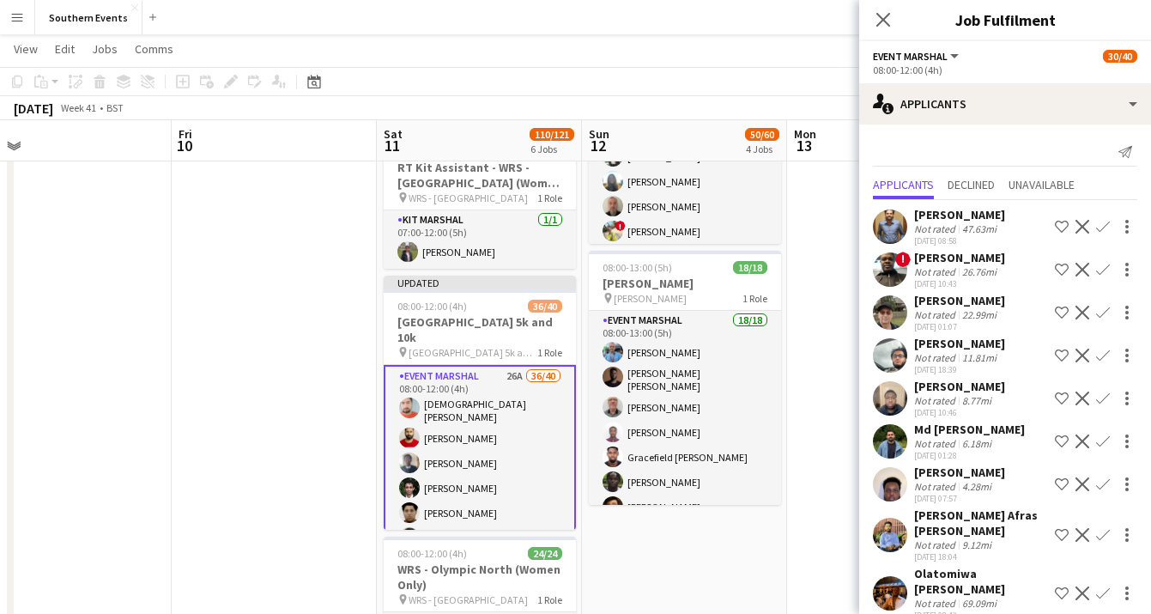
click at [1102, 318] on app-icon "Confirm" at bounding box center [1103, 313] width 14 height 14
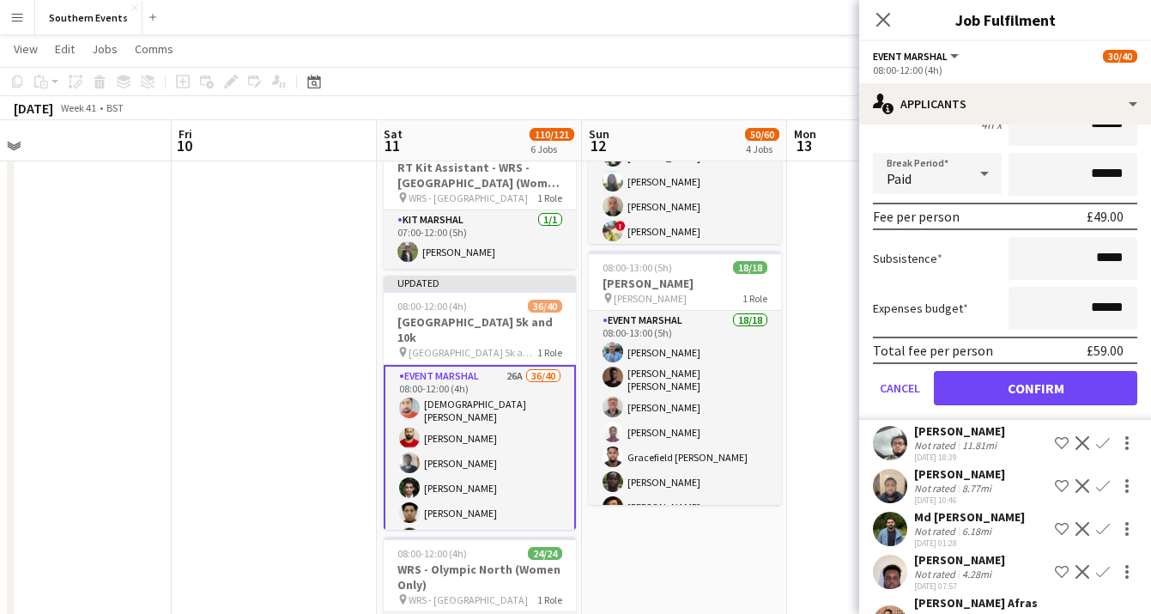
scroll to position [318, 0]
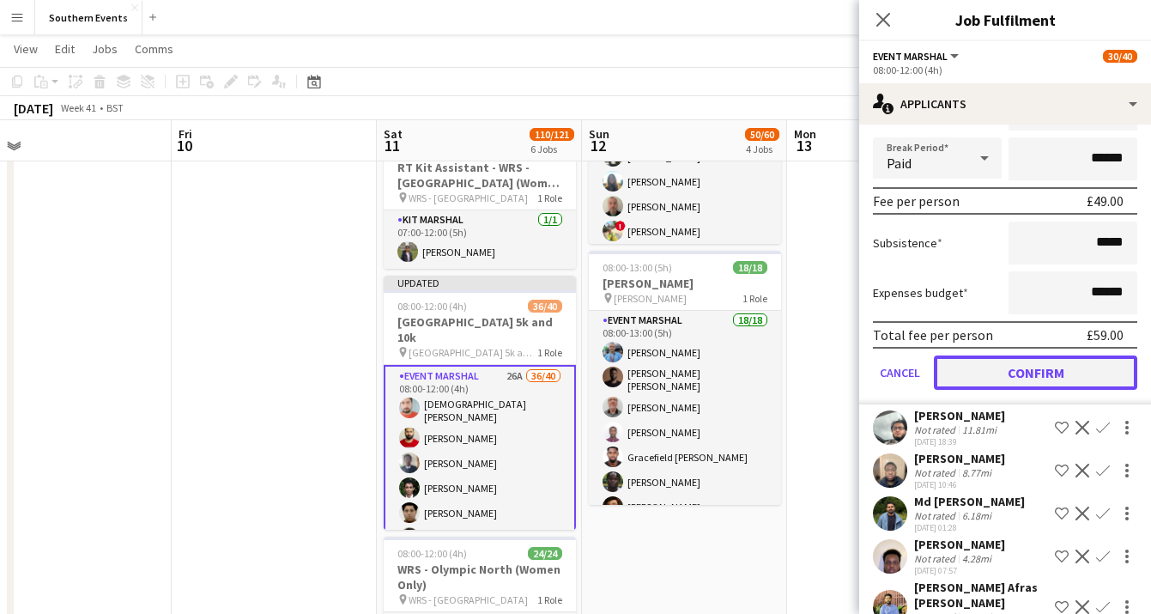
click at [1058, 374] on button "Confirm" at bounding box center [1035, 372] width 203 height 34
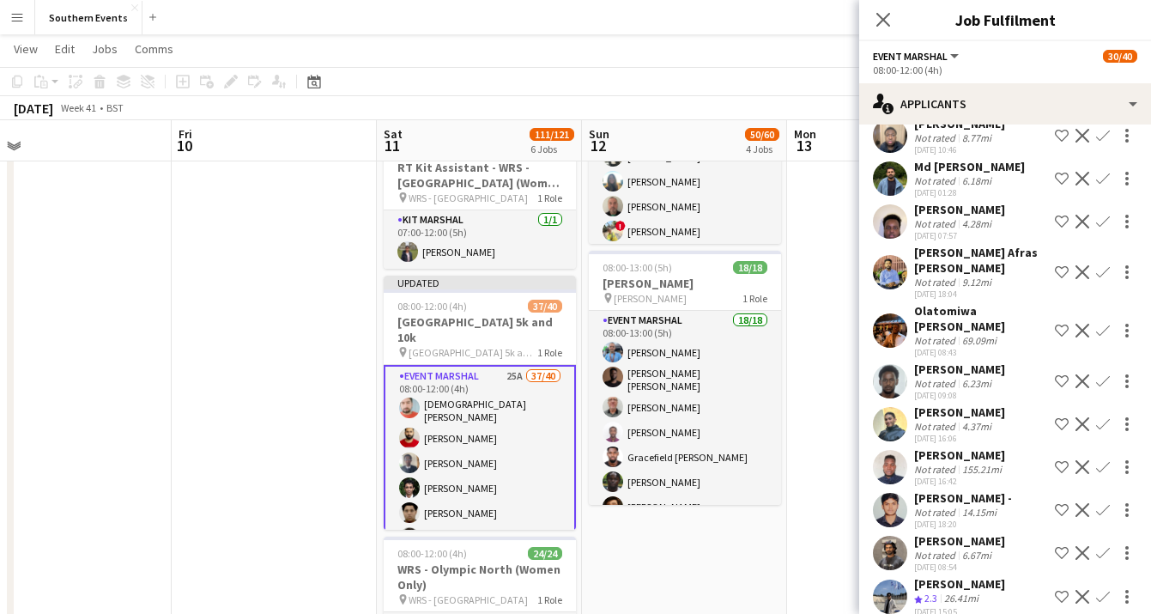
scroll to position [235, 0]
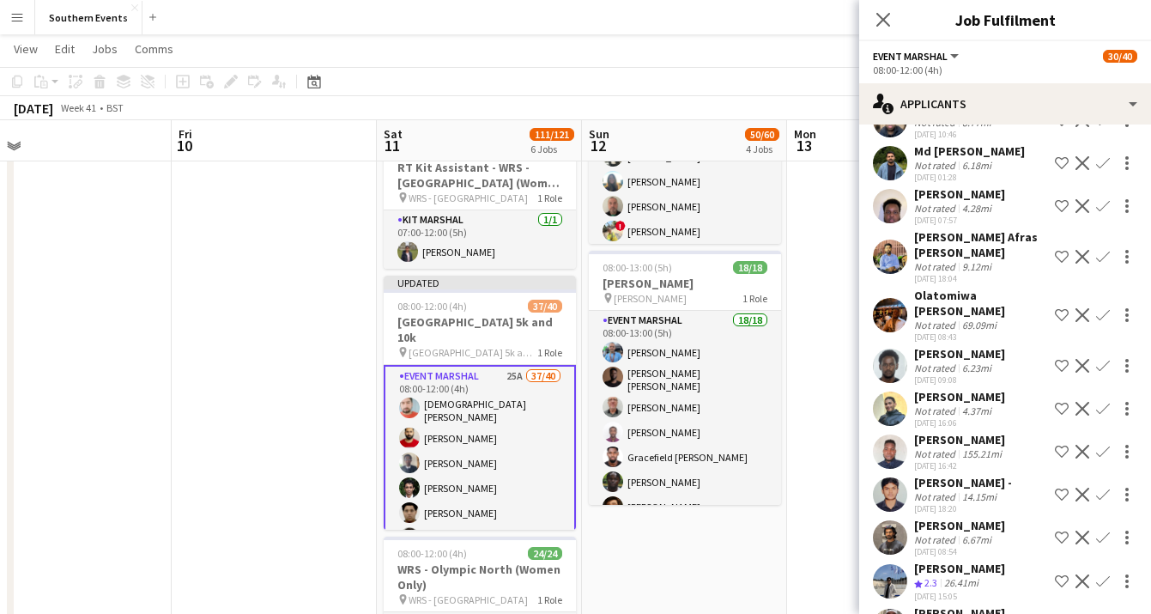
click at [1105, 445] on app-icon "Confirm" at bounding box center [1103, 452] width 14 height 14
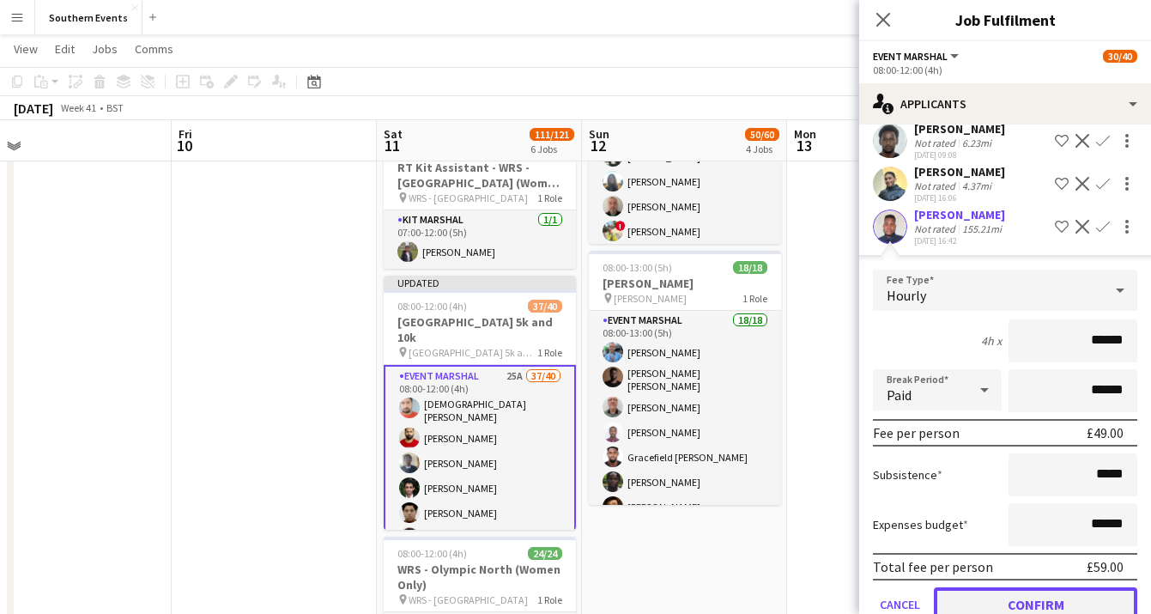
click at [1043, 595] on button "Confirm" at bounding box center [1035, 604] width 203 height 34
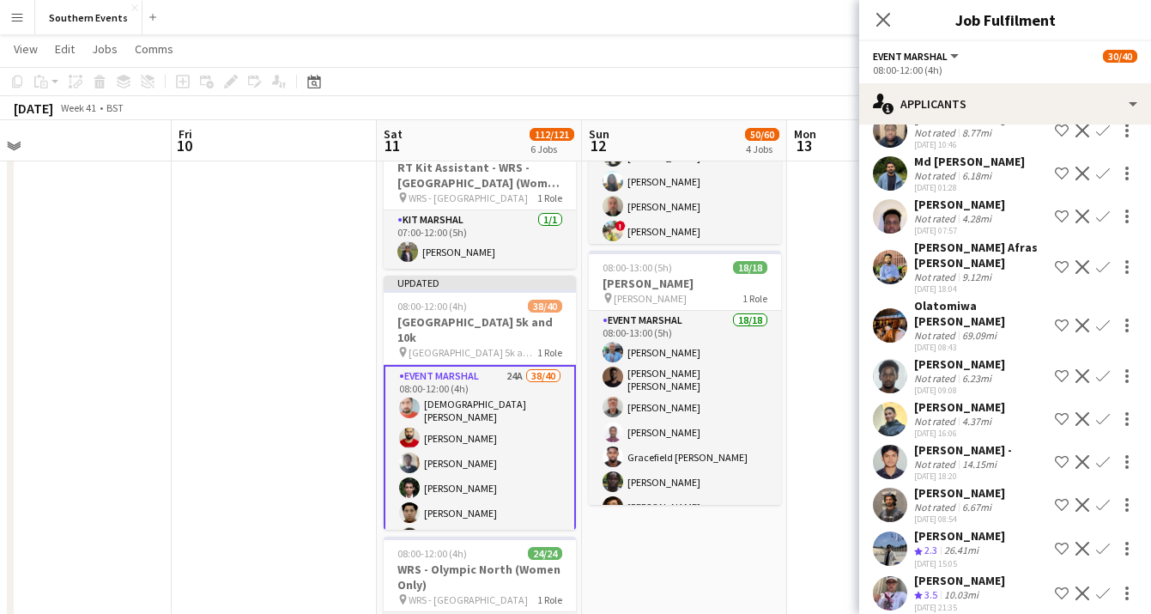
click at [1103, 586] on app-icon "Confirm" at bounding box center [1103, 593] width 14 height 14
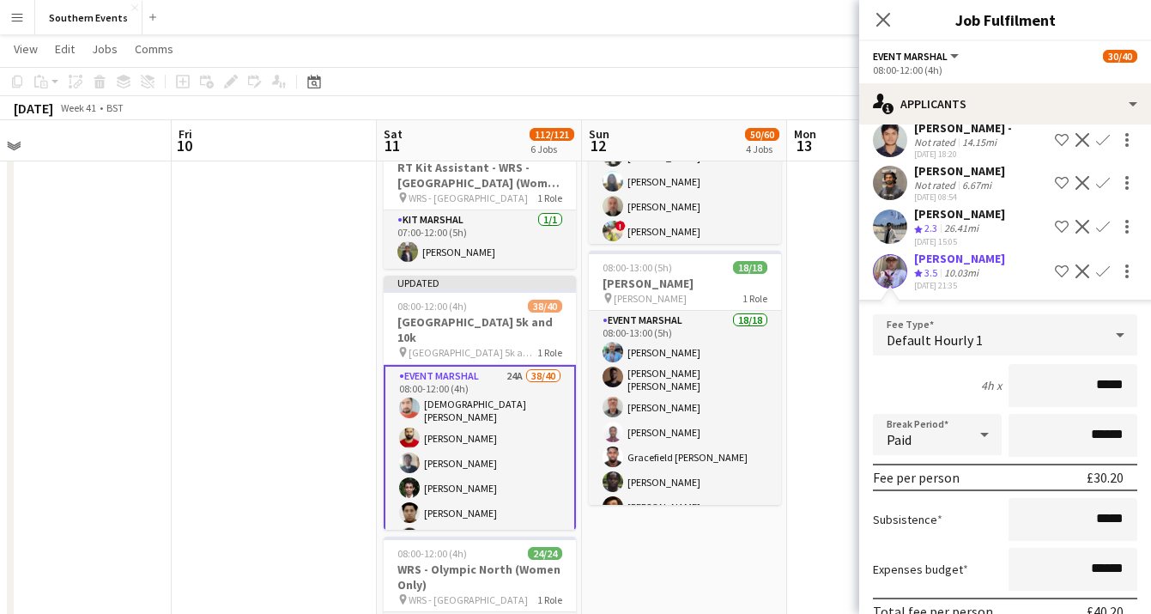
scroll to position [615, 0]
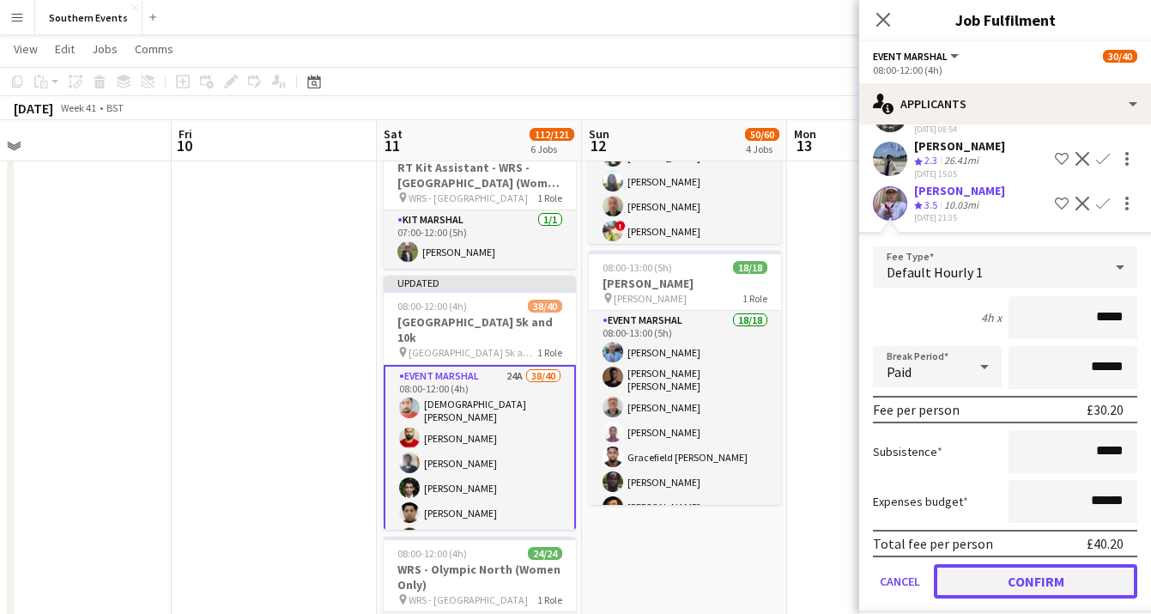
click at [1031, 566] on button "Confirm" at bounding box center [1035, 581] width 203 height 34
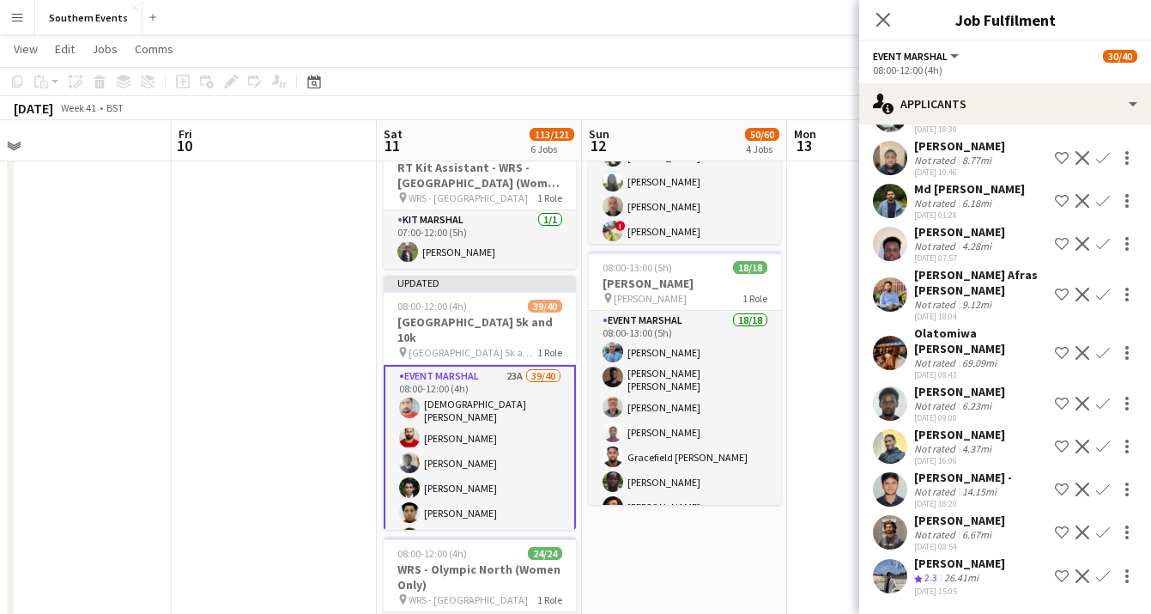
scroll to position [181, 0]
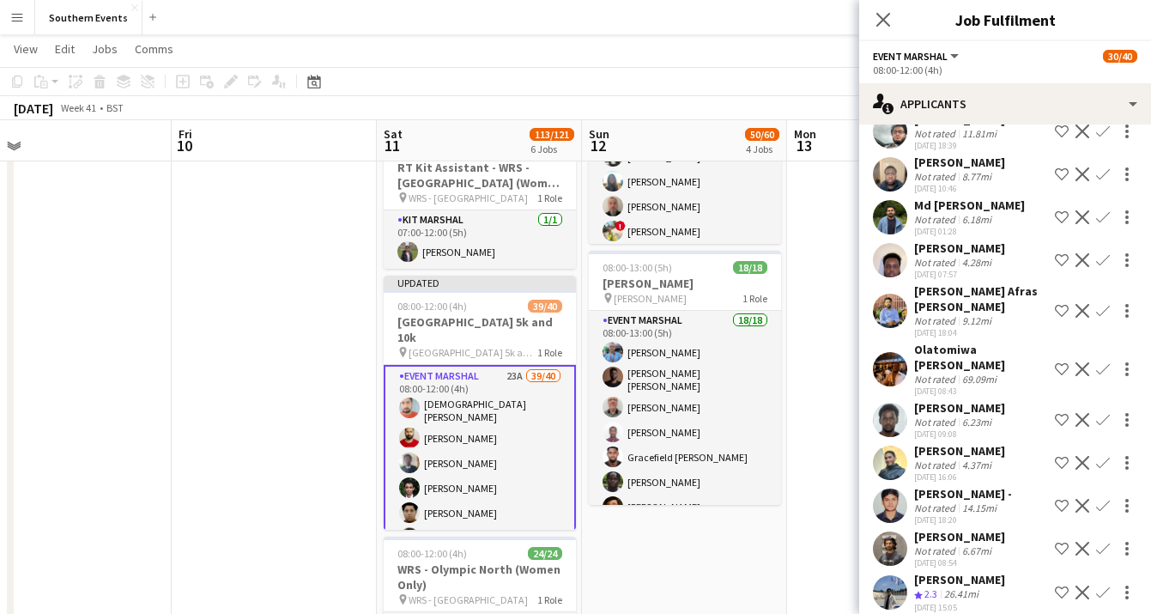
click at [1103, 585] on app-icon "Confirm" at bounding box center [1103, 592] width 14 height 14
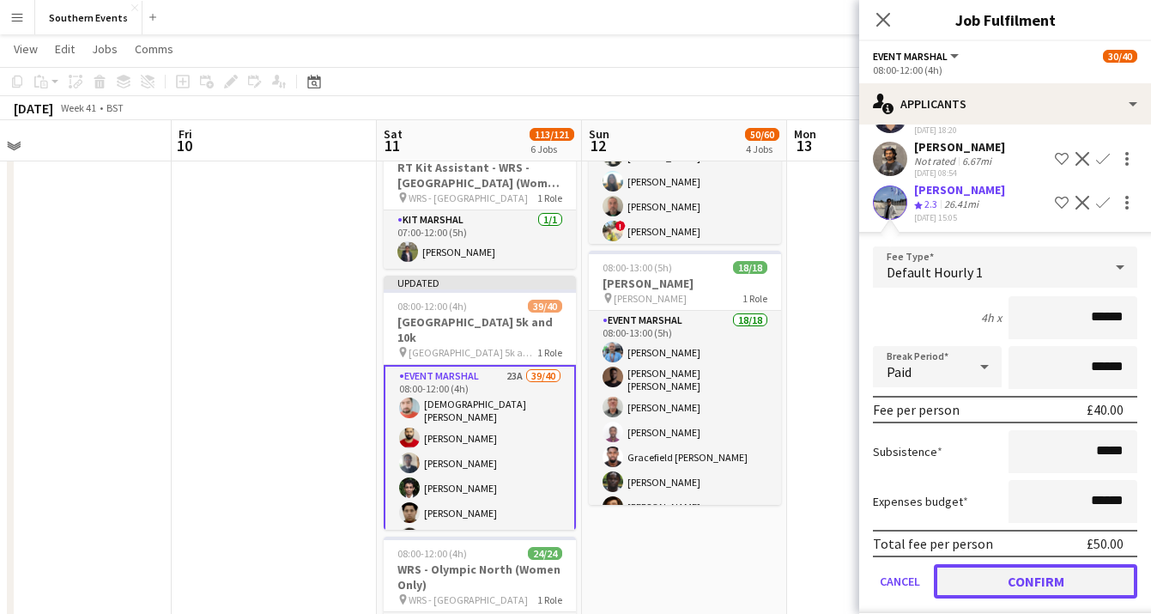
click at [1025, 564] on button "Confirm" at bounding box center [1035, 581] width 203 height 34
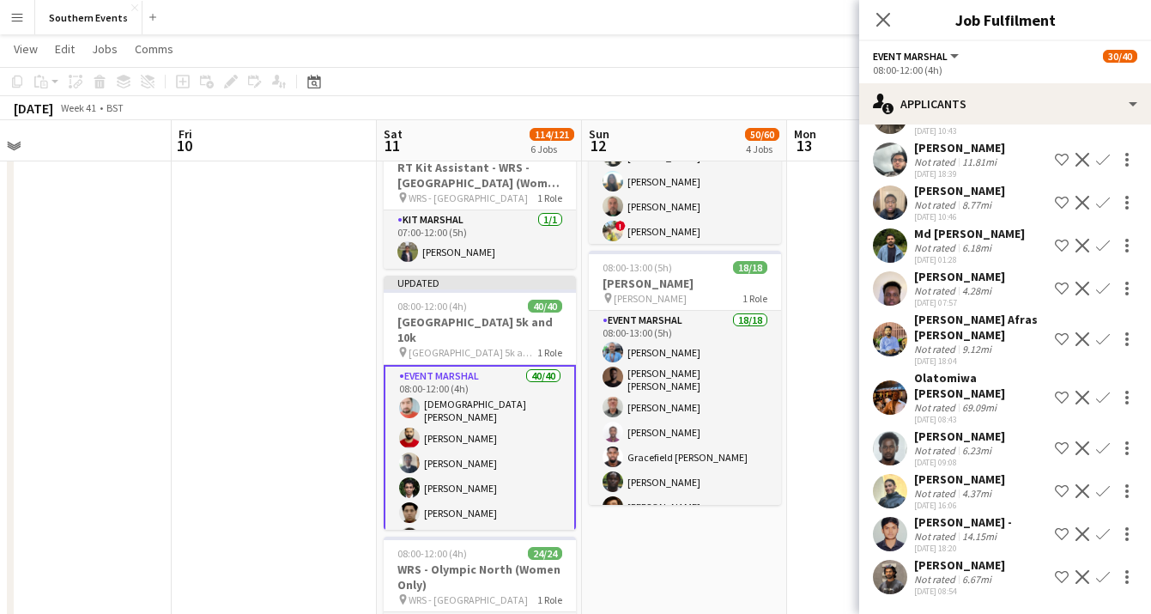
scroll to position [137, 0]
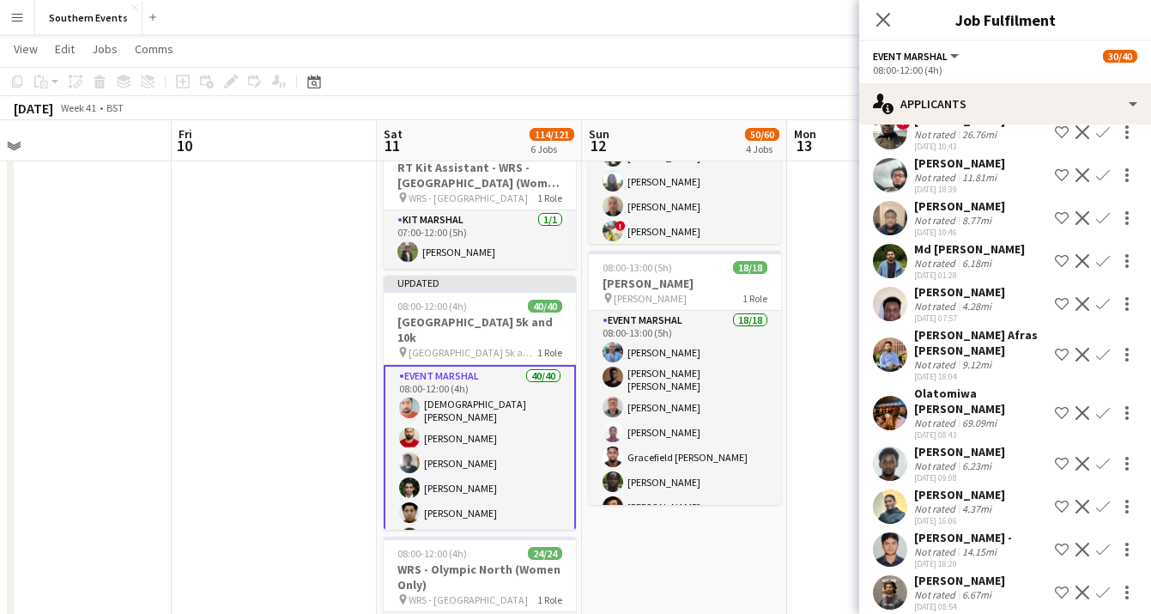
click at [818, 74] on app-toolbar "Copy Paste Paste Command V Paste with crew Command Shift V Paste linked Job [GE…" at bounding box center [575, 81] width 1151 height 29
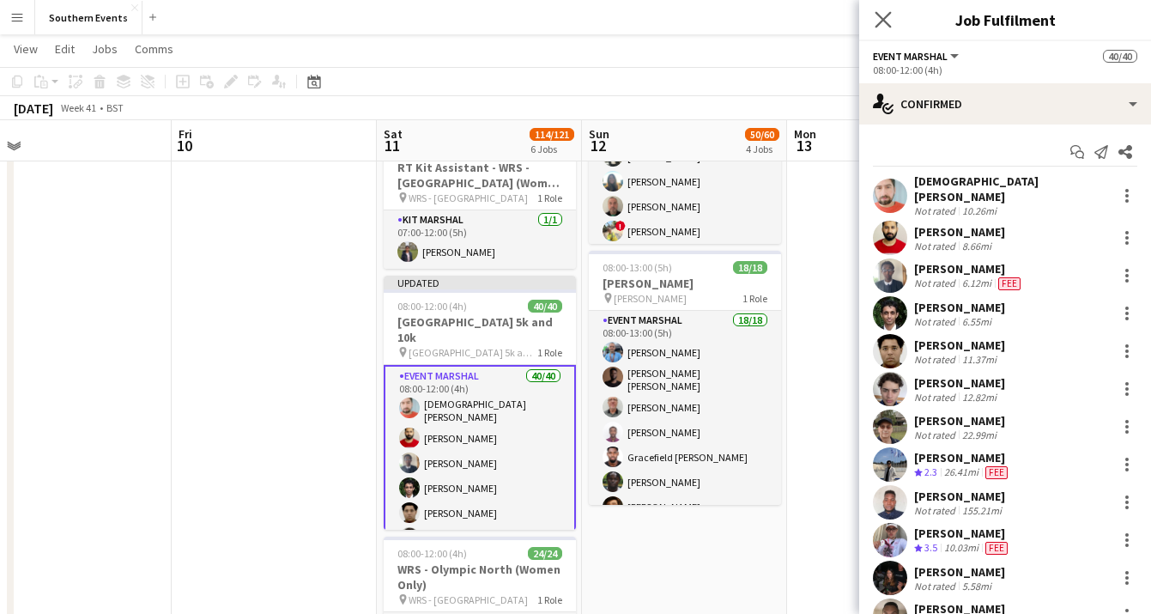
click at [876, 27] on icon at bounding box center [883, 19] width 16 height 16
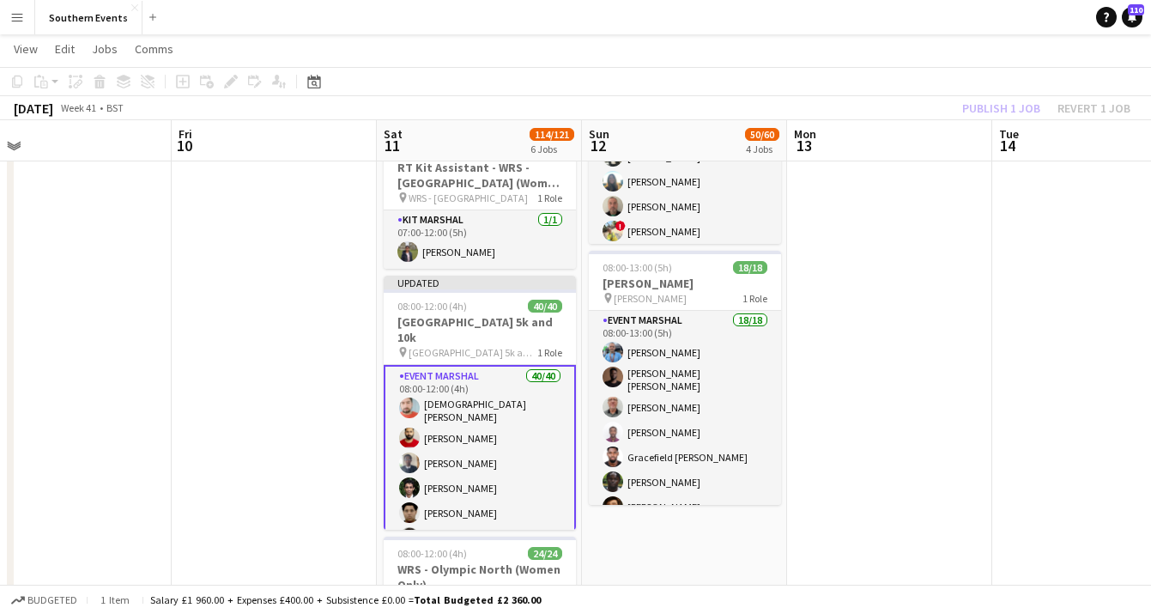
click at [937, 94] on app-toolbar "Copy Paste Paste Command V Paste with crew Command Shift V Paste linked Job [GE…" at bounding box center [575, 81] width 1151 height 29
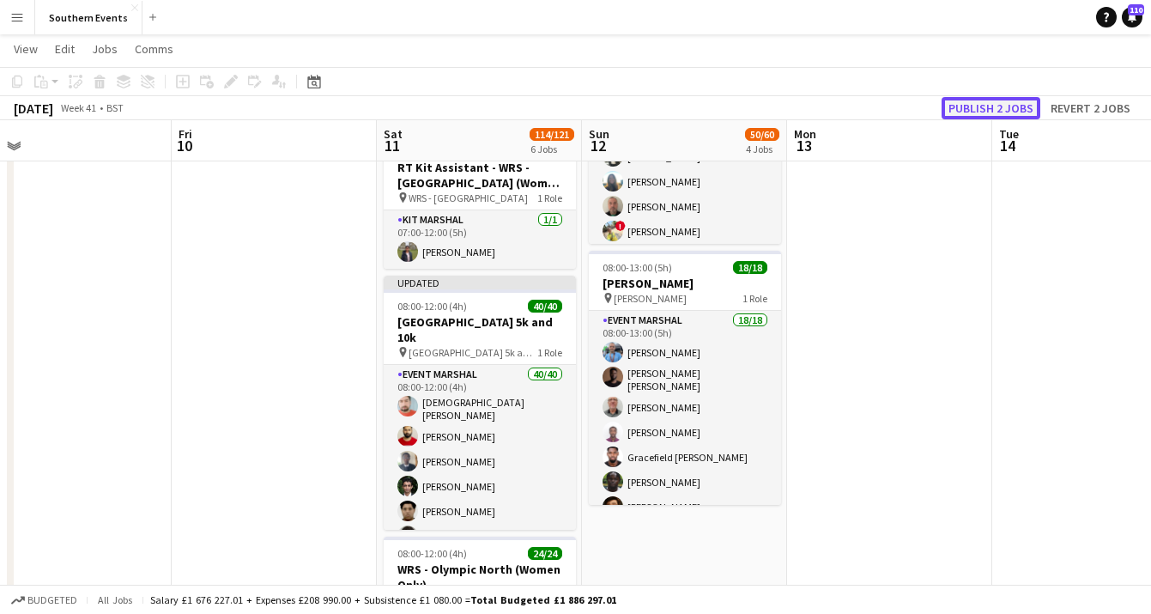
click at [983, 103] on button "Publish 2 jobs" at bounding box center [991, 108] width 99 height 22
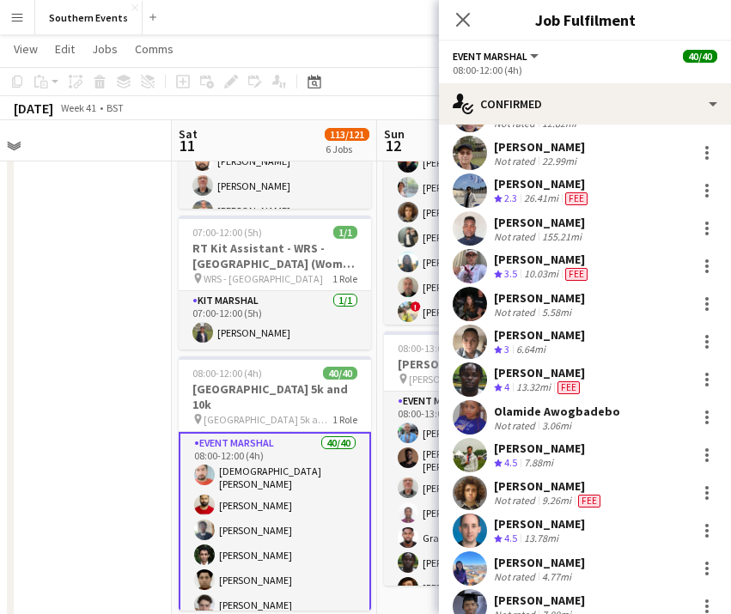
scroll to position [284, 0]
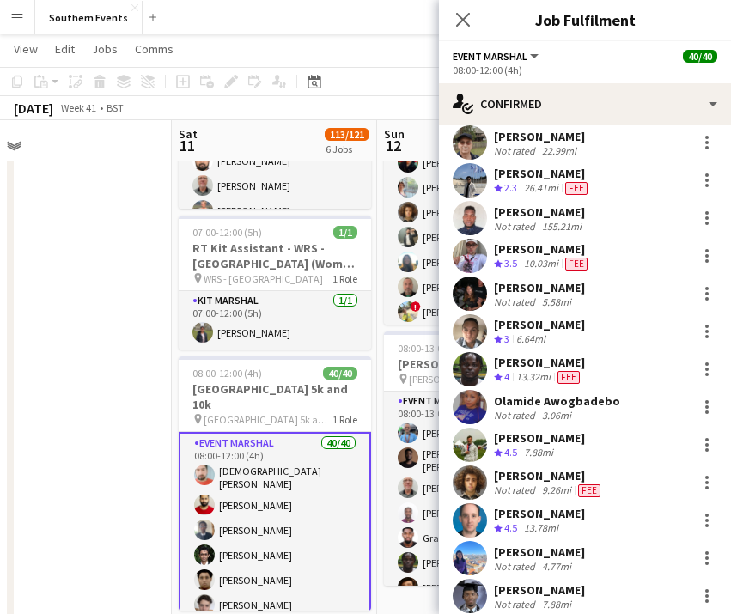
click at [556, 446] on div "7.88mi" at bounding box center [538, 453] width 36 height 15
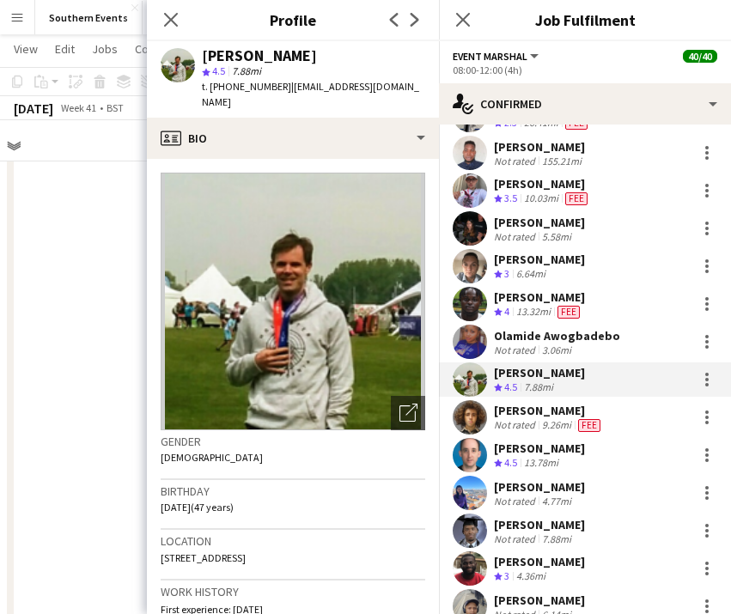
scroll to position [324, 0]
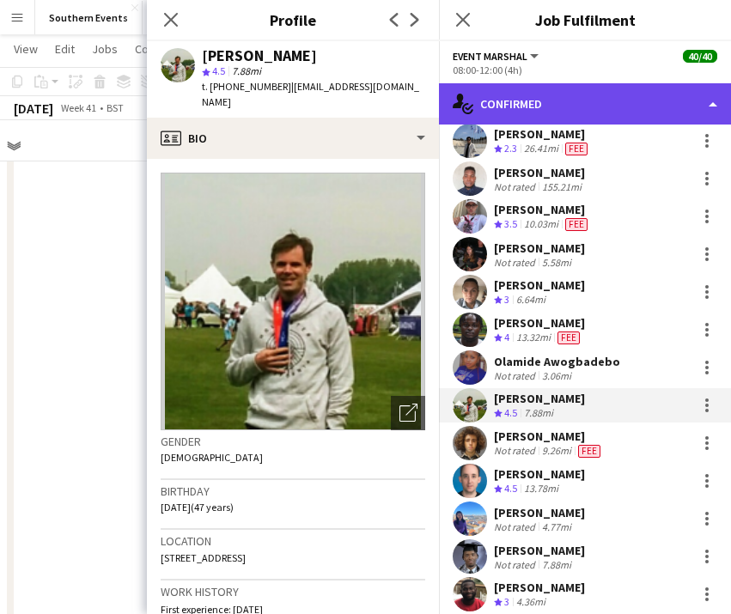
click at [692, 106] on div "single-neutral-actions-check-2 Confirmed" at bounding box center [585, 103] width 292 height 41
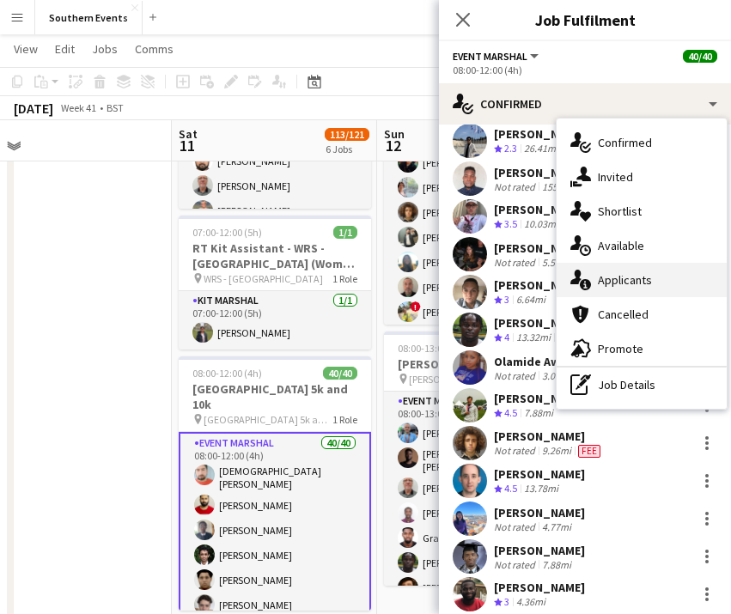
click at [645, 273] on span "Applicants" at bounding box center [624, 279] width 54 height 15
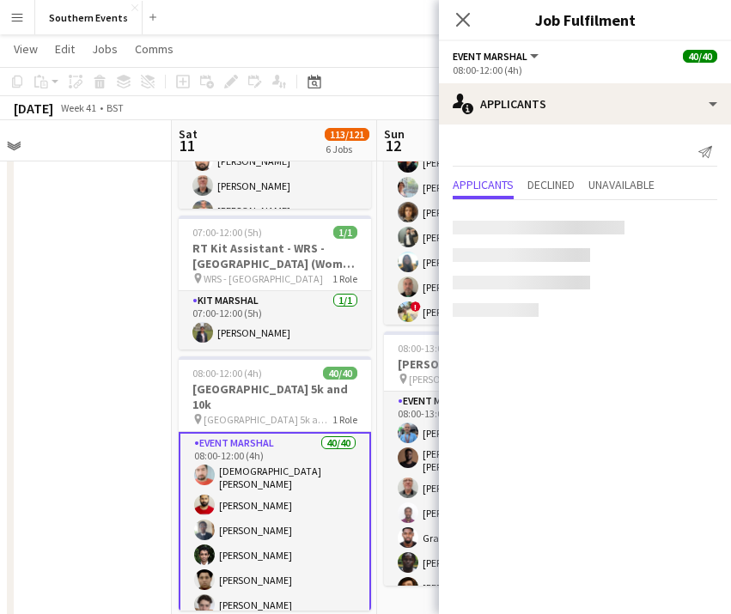
scroll to position [0, 0]
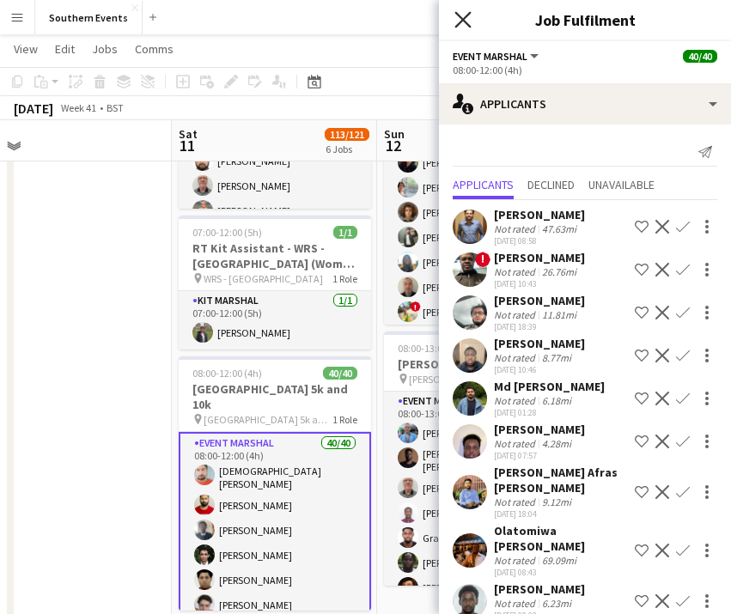
click at [459, 23] on icon "Close pop-in" at bounding box center [462, 19] width 16 height 16
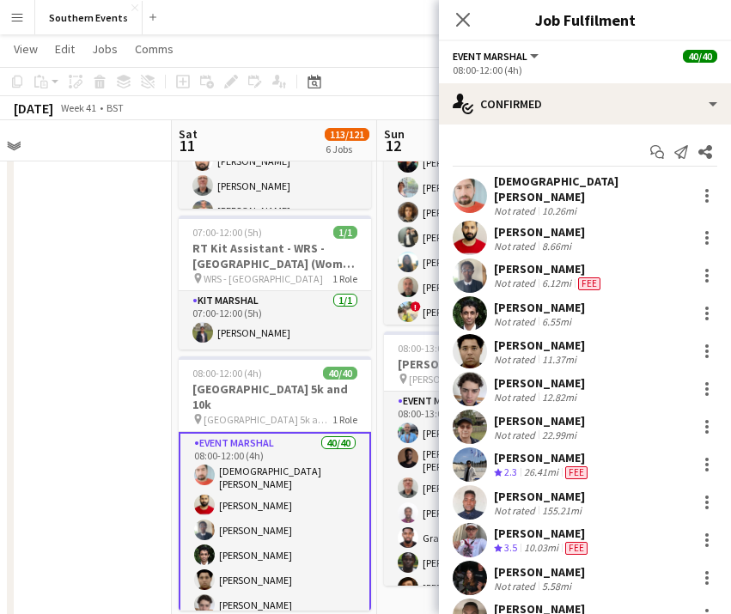
click at [534, 52] on button "Event Marshal" at bounding box center [496, 56] width 88 height 13
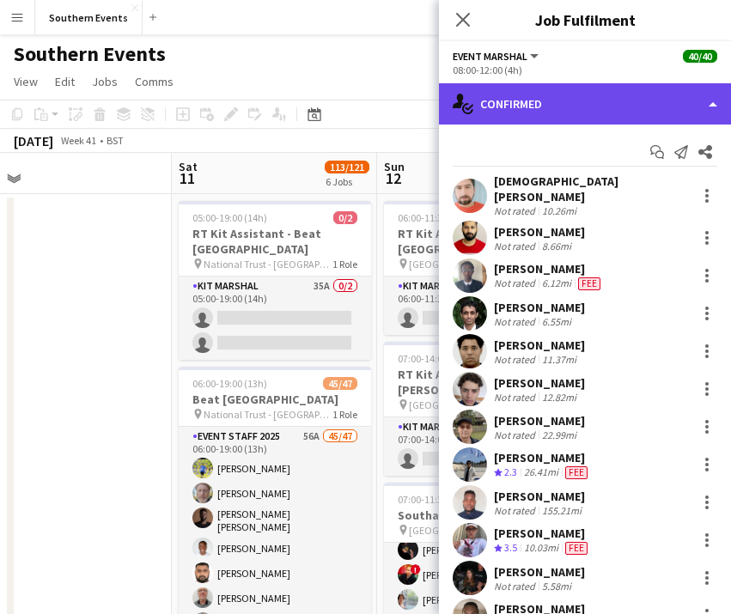
click at [710, 106] on div "single-neutral-actions-check-2 Confirmed" at bounding box center [585, 103] width 292 height 41
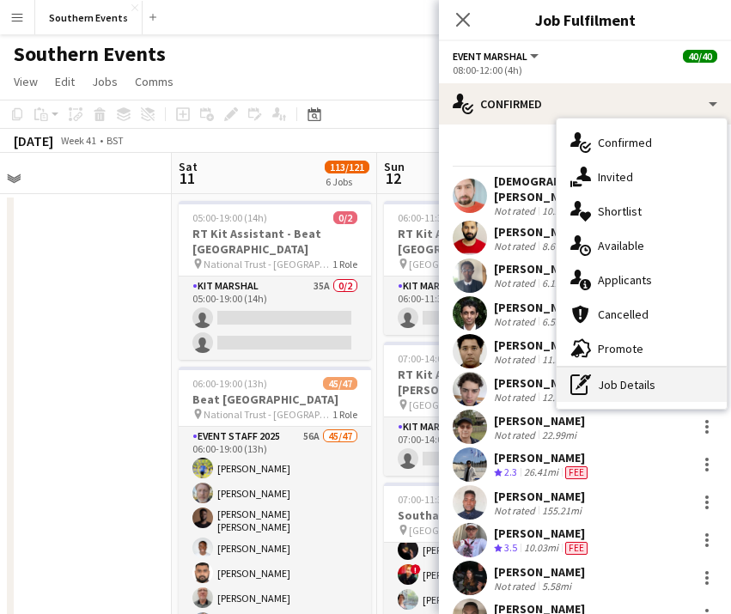
click at [634, 387] on div "pen-write Job Details" at bounding box center [641, 384] width 170 height 34
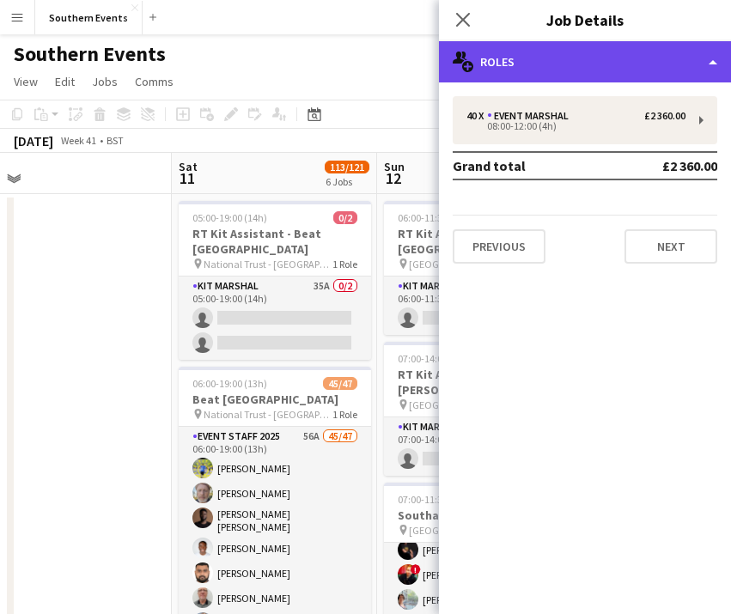
click at [674, 64] on div "multiple-users-add Roles" at bounding box center [585, 61] width 292 height 41
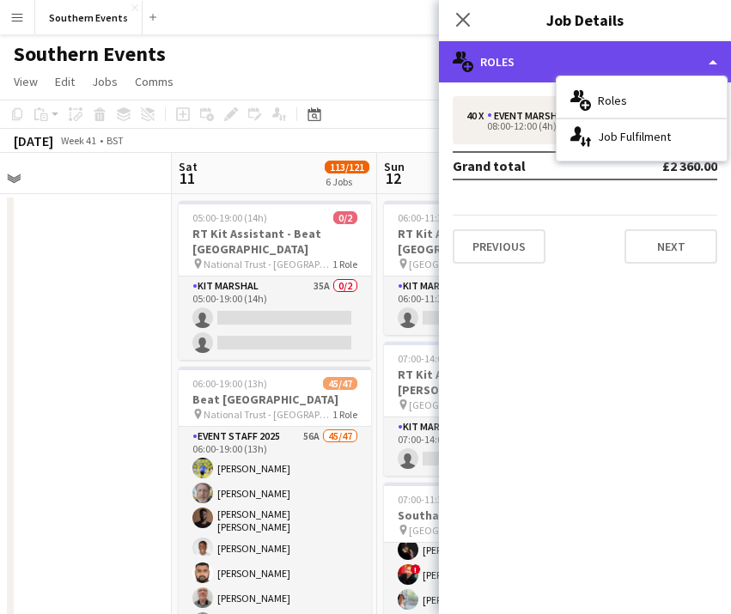
click at [674, 64] on div "multiple-users-add Roles" at bounding box center [585, 61] width 292 height 41
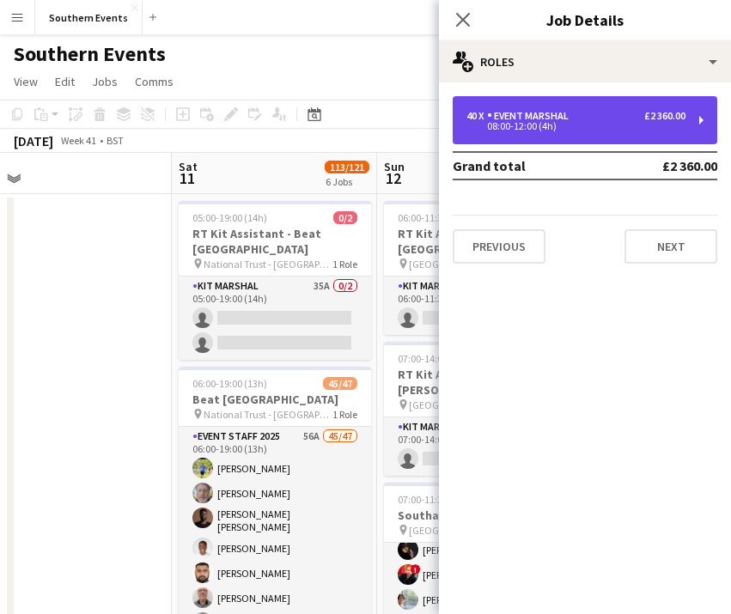
click at [666, 122] on div "08:00-12:00 (4h)" at bounding box center [575, 126] width 219 height 9
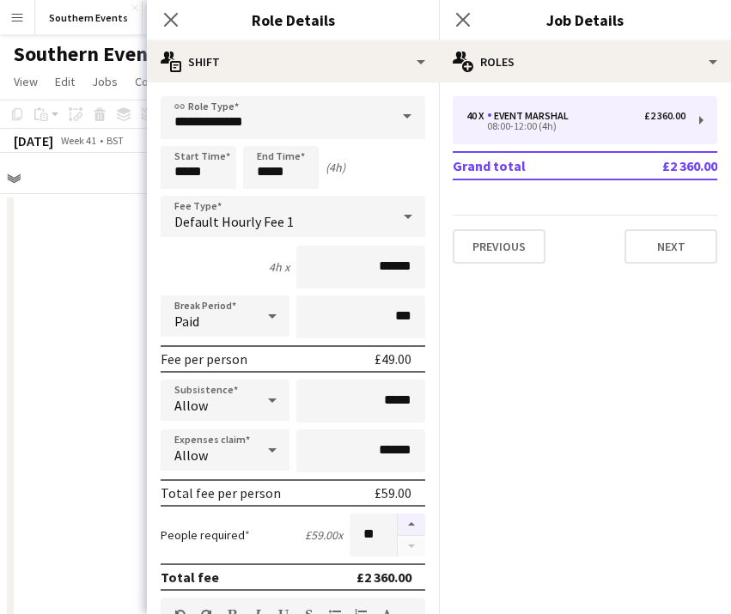
click at [413, 524] on button "button" at bounding box center [410, 524] width 27 height 22
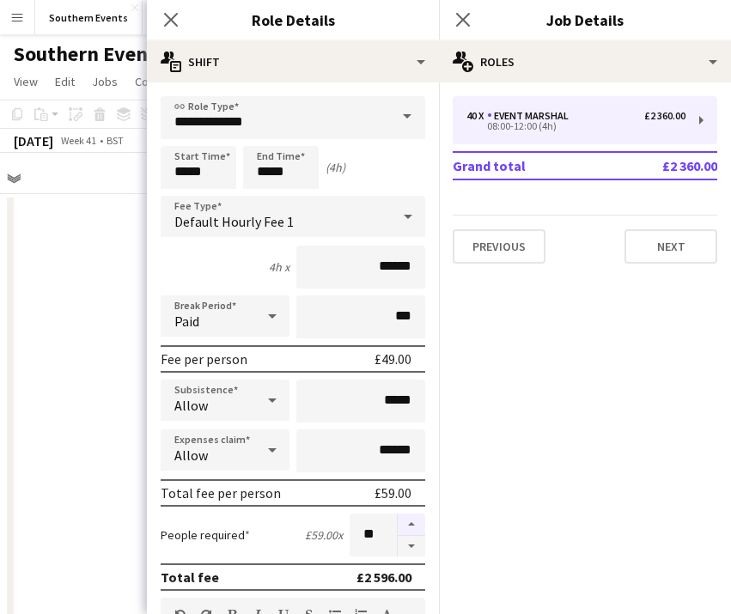
type input "**"
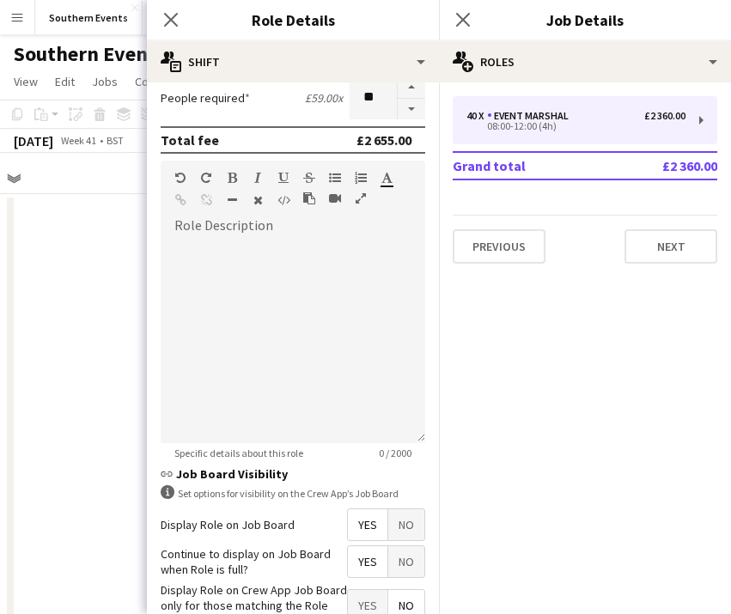
scroll to position [549, 0]
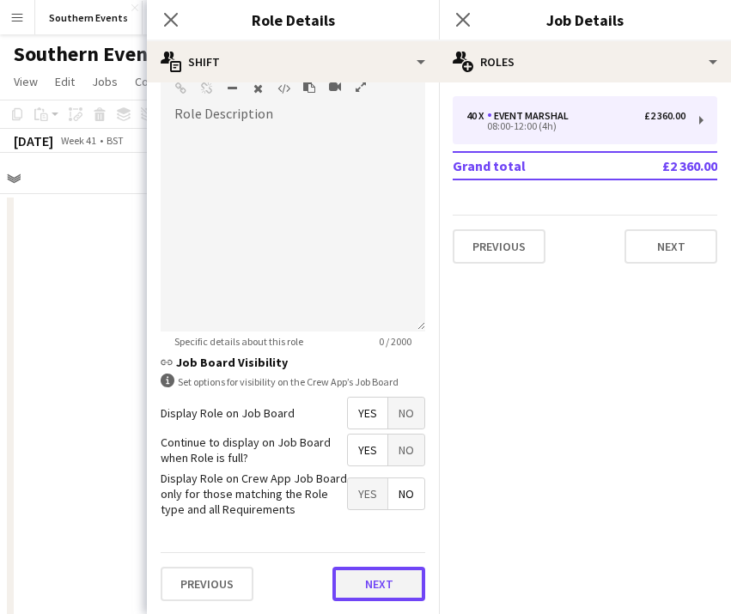
click at [372, 582] on button "Next" at bounding box center [378, 584] width 93 height 34
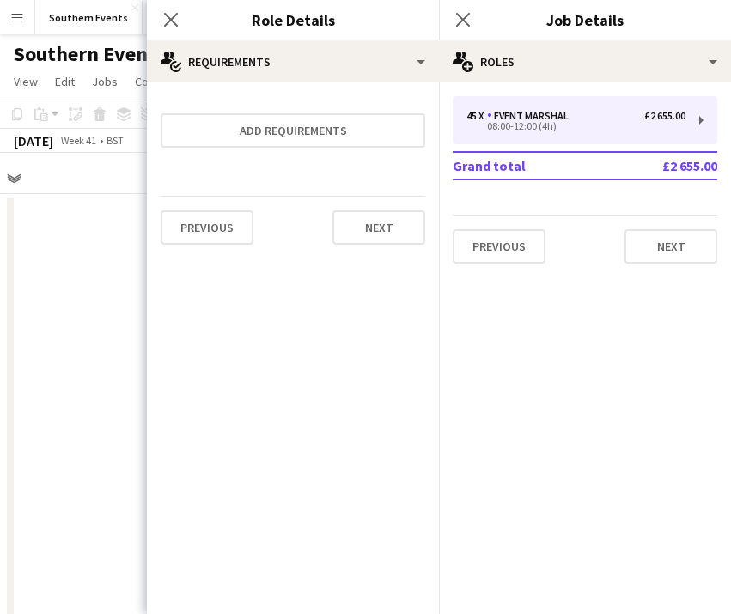
scroll to position [0, 0]
click at [174, 21] on icon "Close pop-in" at bounding box center [170, 19] width 16 height 16
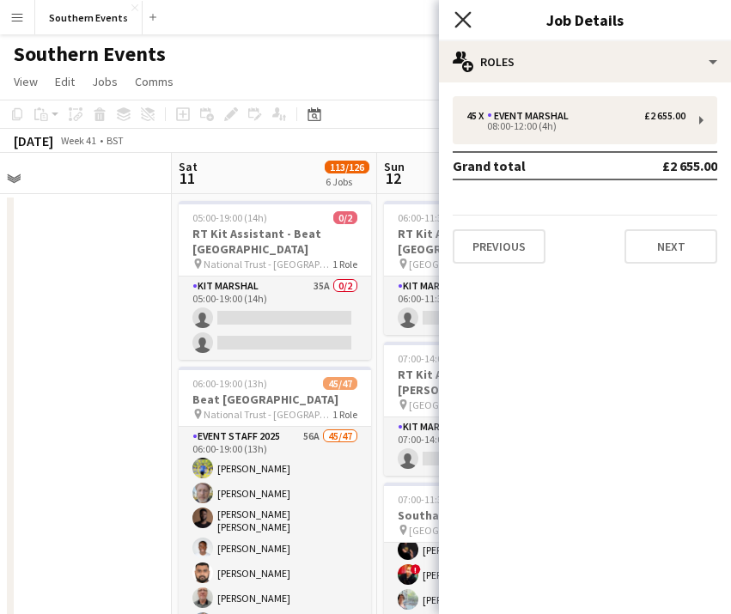
click at [463, 22] on icon "Close pop-in" at bounding box center [462, 19] width 16 height 16
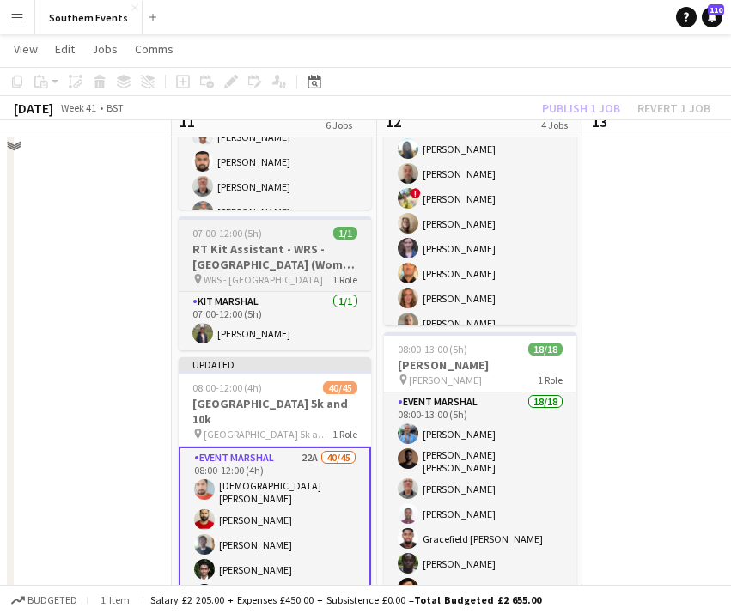
scroll to position [412, 0]
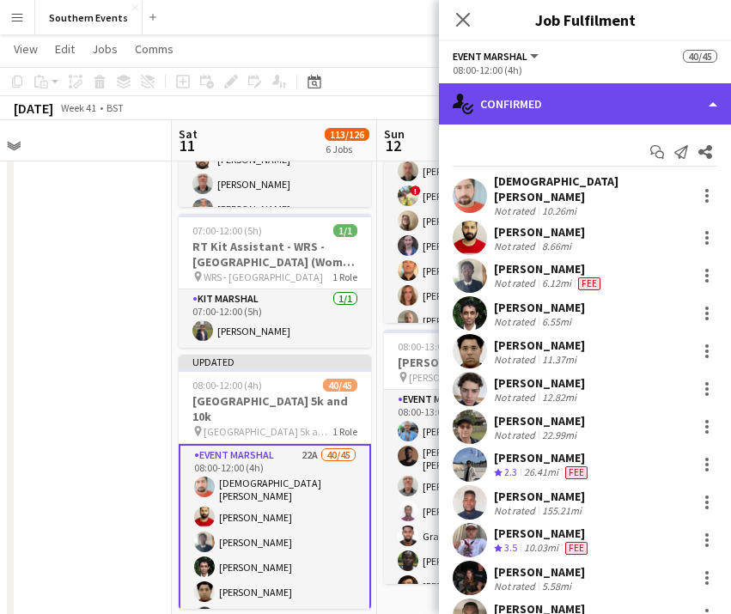
click at [679, 100] on div "single-neutral-actions-check-2 Confirmed" at bounding box center [585, 103] width 292 height 41
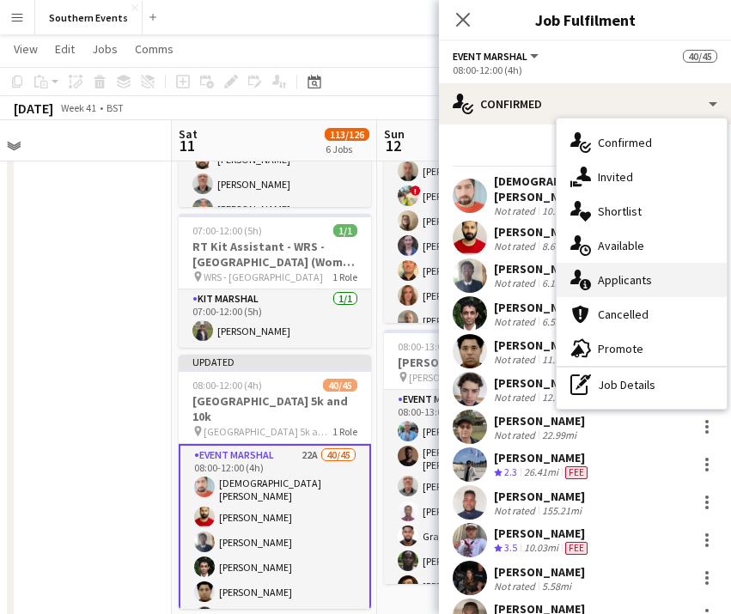
click at [655, 281] on div "single-neutral-actions-information Applicants" at bounding box center [641, 280] width 170 height 34
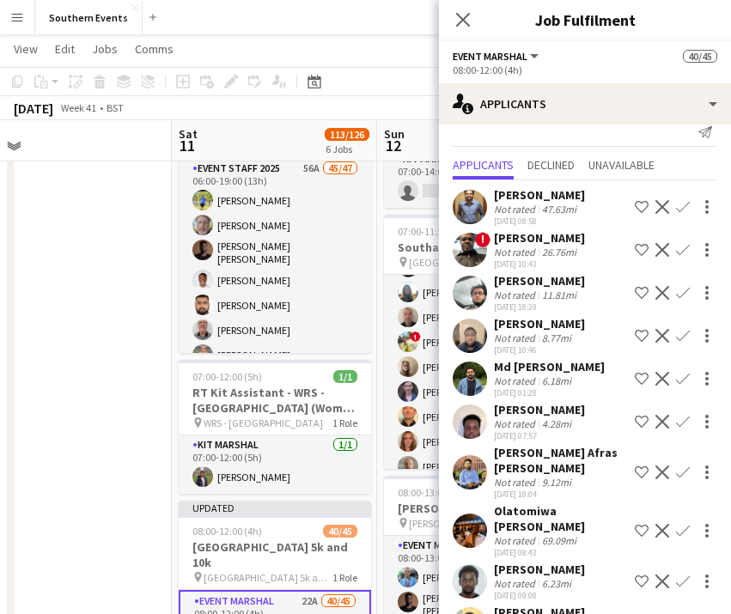
scroll to position [21, 0]
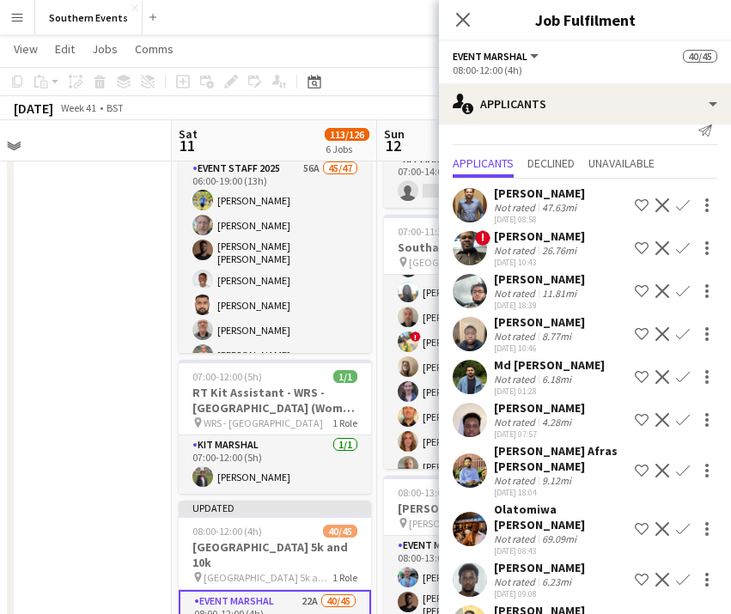
click at [661, 252] on app-icon "Decline" at bounding box center [662, 248] width 14 height 14
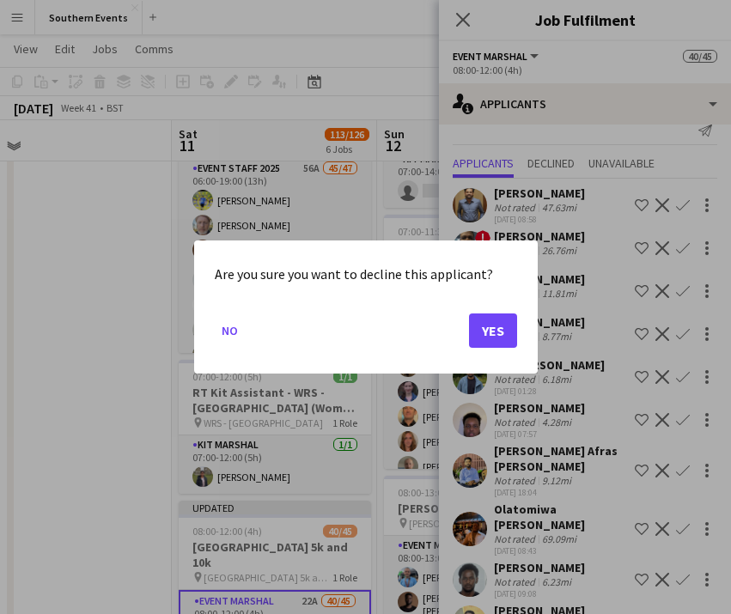
scroll to position [0, 0]
click at [495, 331] on button "Yes" at bounding box center [493, 330] width 48 height 34
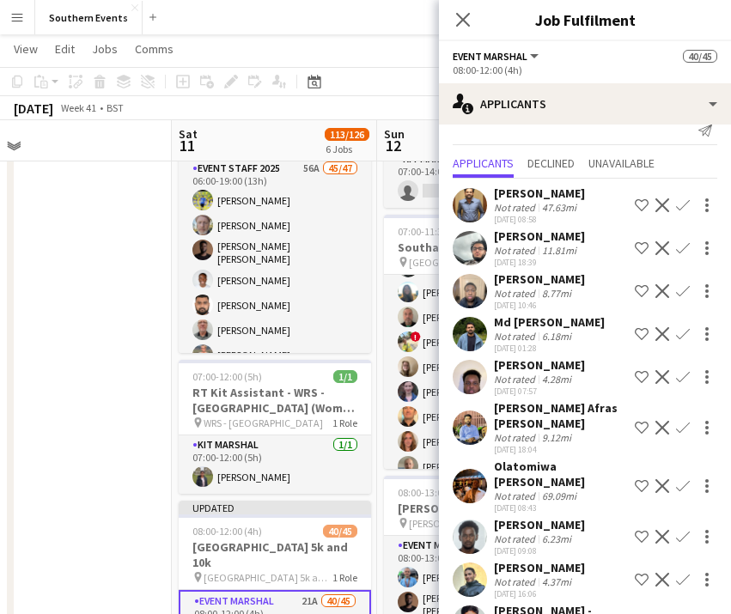
scroll to position [94, 0]
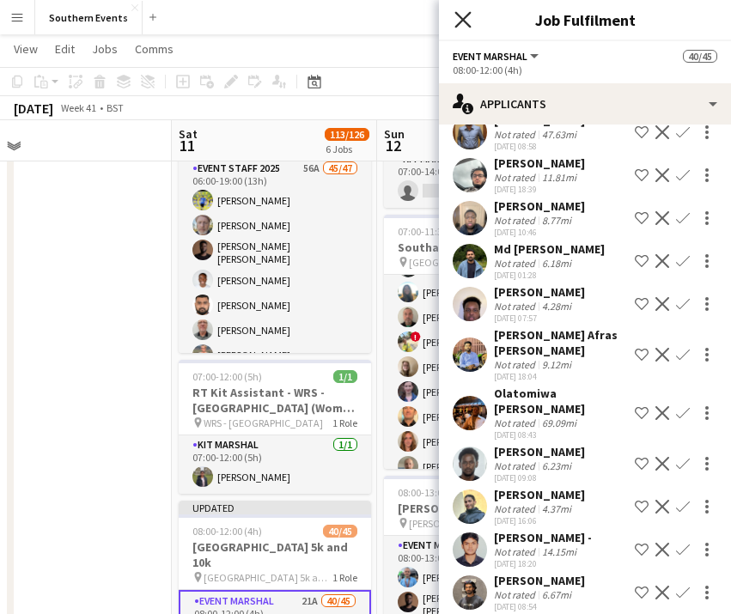
click at [463, 25] on icon "Close pop-in" at bounding box center [462, 19] width 16 height 16
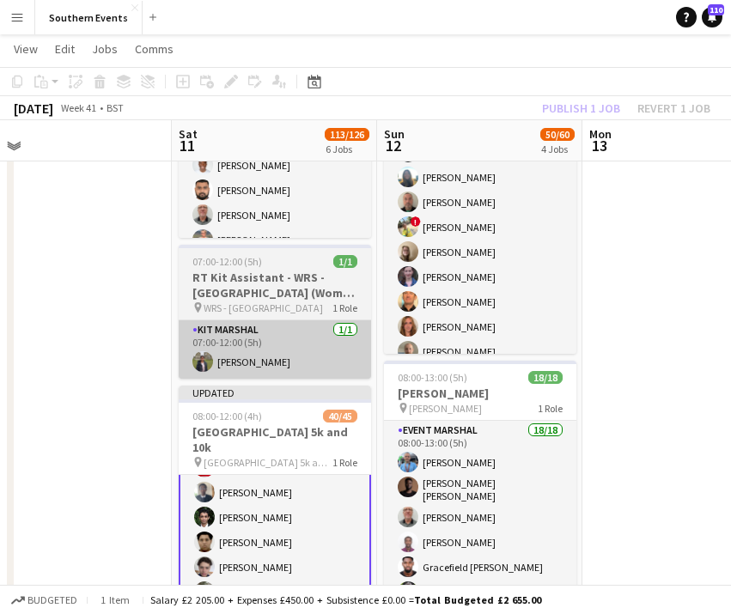
scroll to position [83, 0]
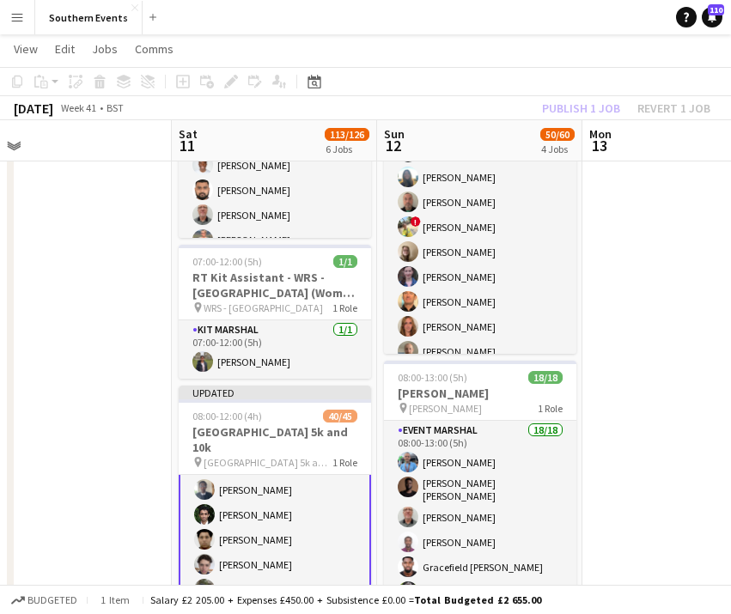
click at [585, 112] on div "Publish 1 job Revert 1 job" at bounding box center [625, 108] width 209 height 22
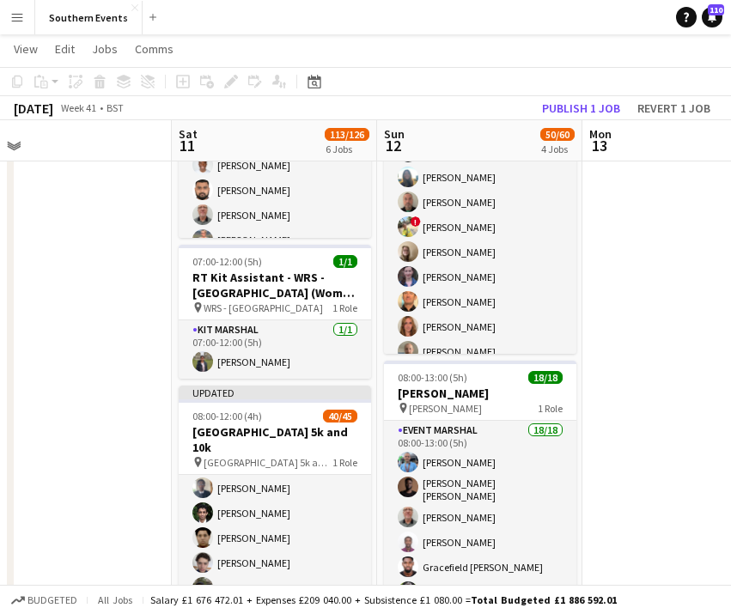
scroll to position [82, 0]
click at [590, 106] on button "Publish 1 job" at bounding box center [581, 108] width 92 height 22
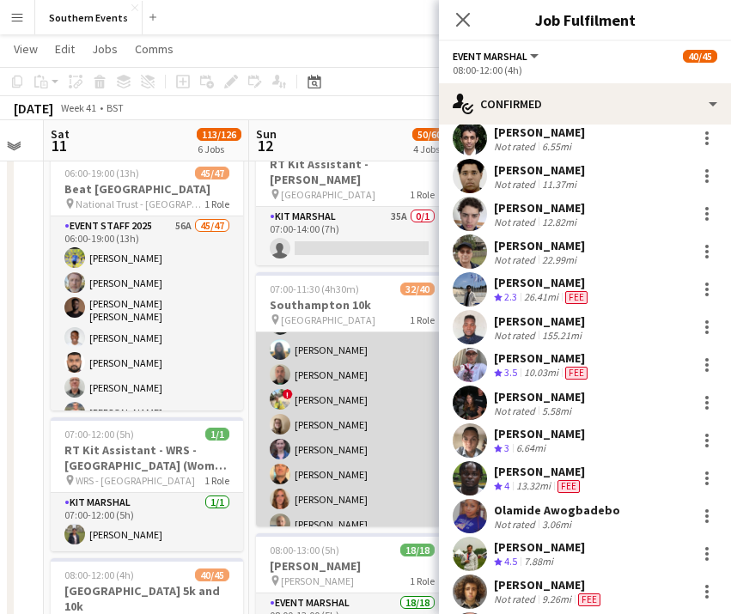
scroll to position [0, 580]
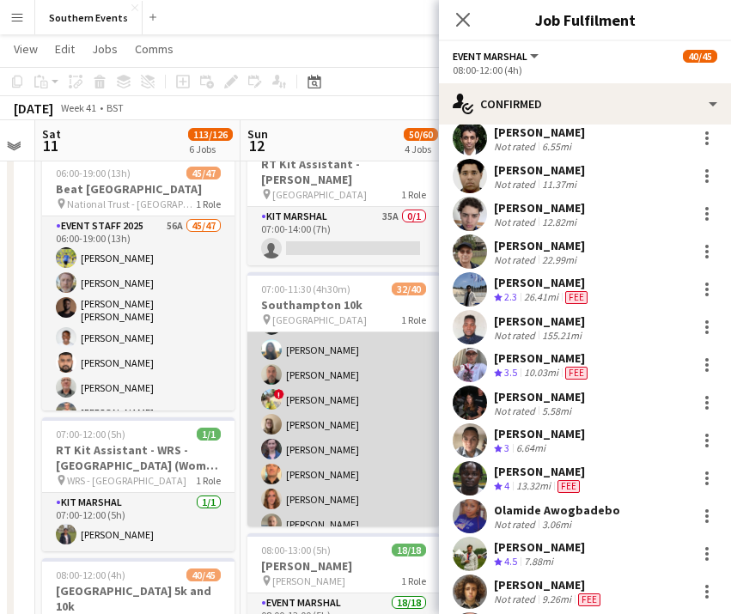
click at [356, 419] on app-card-role "Event Staff 2025 3A 32/40 07:00-11:30 (4h30m) [PERSON_NAME] De la [PERSON_NAME]…" at bounding box center [343, 621] width 192 height 1034
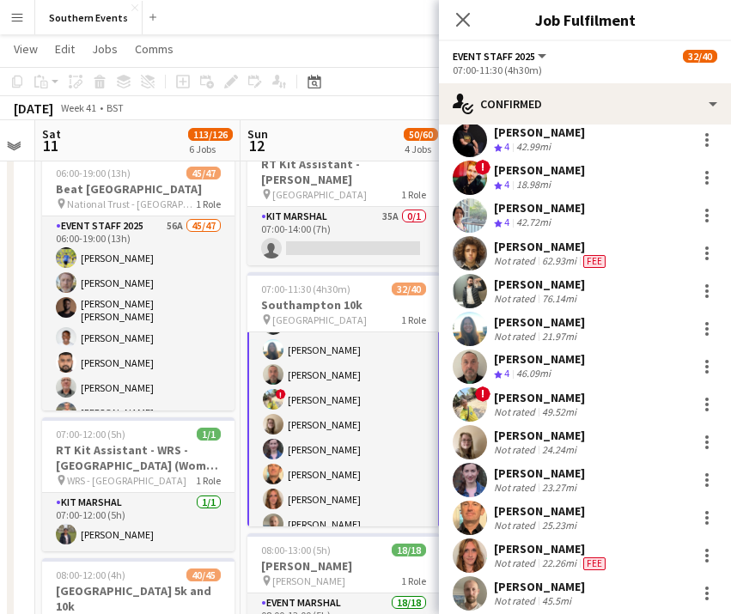
scroll to position [0, 0]
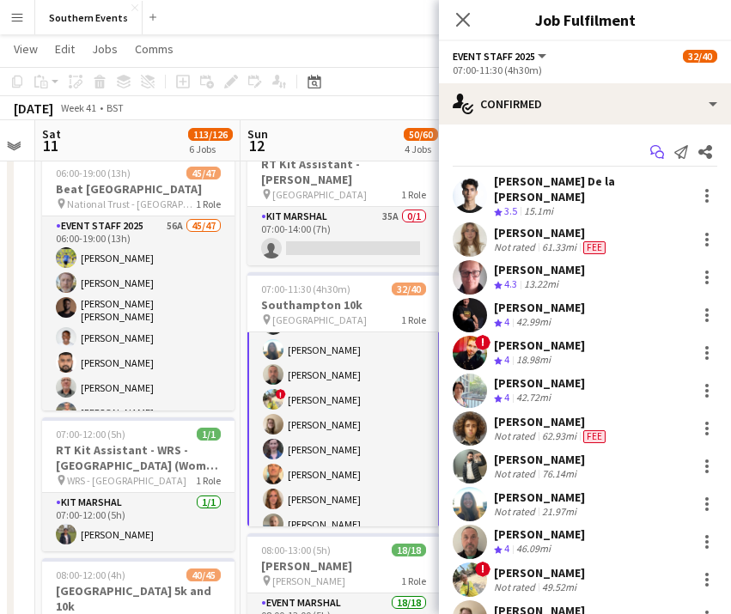
click at [661, 144] on app-icon "Start chat" at bounding box center [657, 152] width 24 height 24
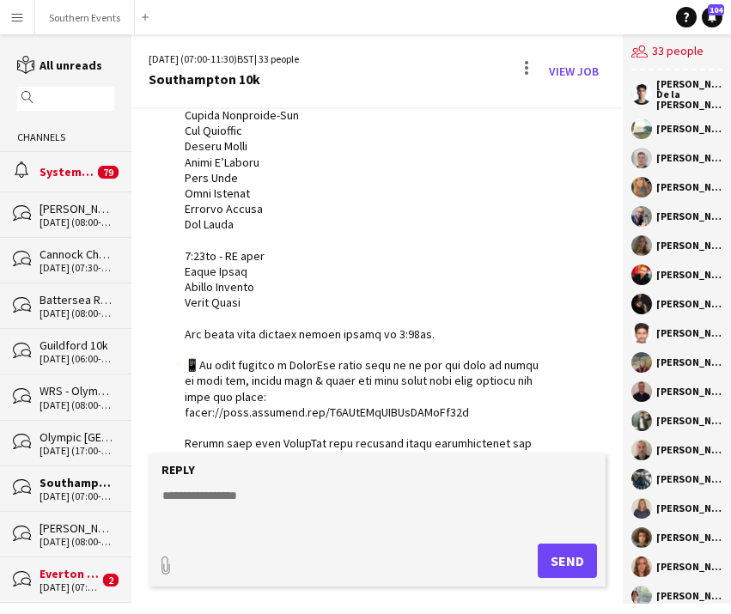
scroll to position [783, 0]
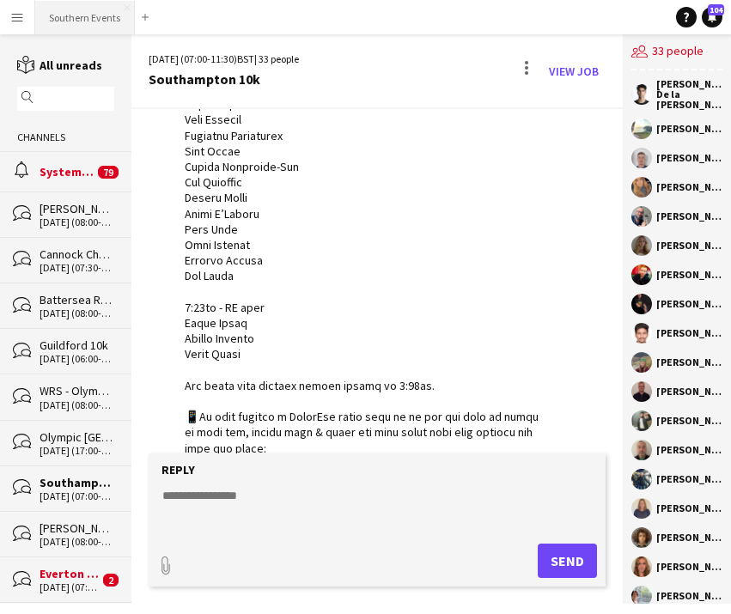
click at [80, 13] on button "Southern Events Close" at bounding box center [85, 17] width 100 height 33
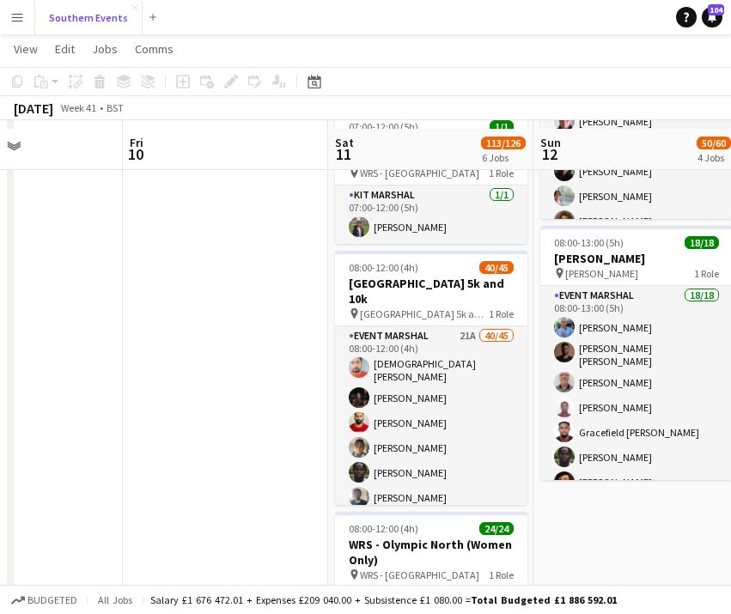
scroll to position [525, 0]
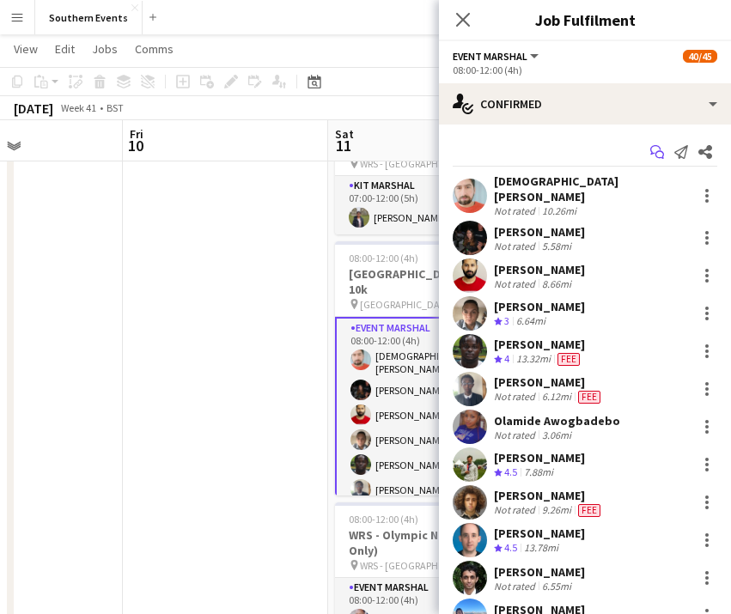
click at [659, 152] on icon "Start chat" at bounding box center [657, 152] width 14 height 14
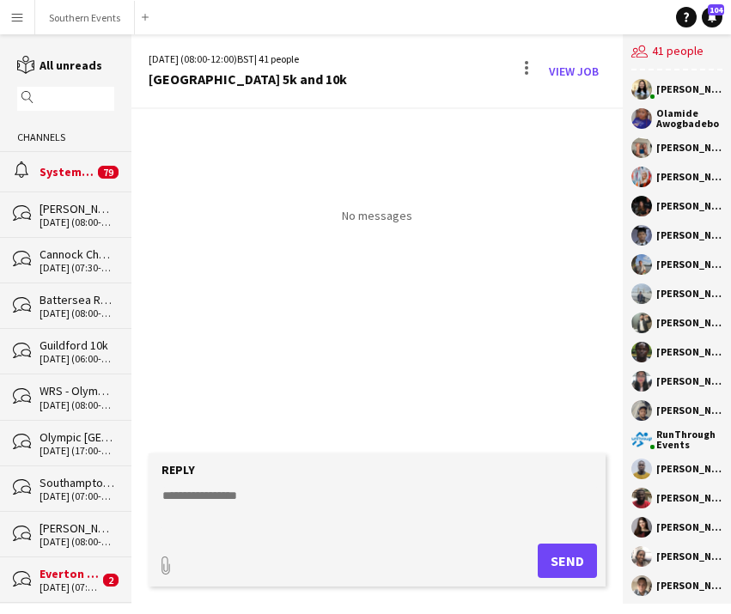
click at [265, 499] on textarea at bounding box center [381, 509] width 440 height 45
paste textarea "**********"
type textarea "**********"
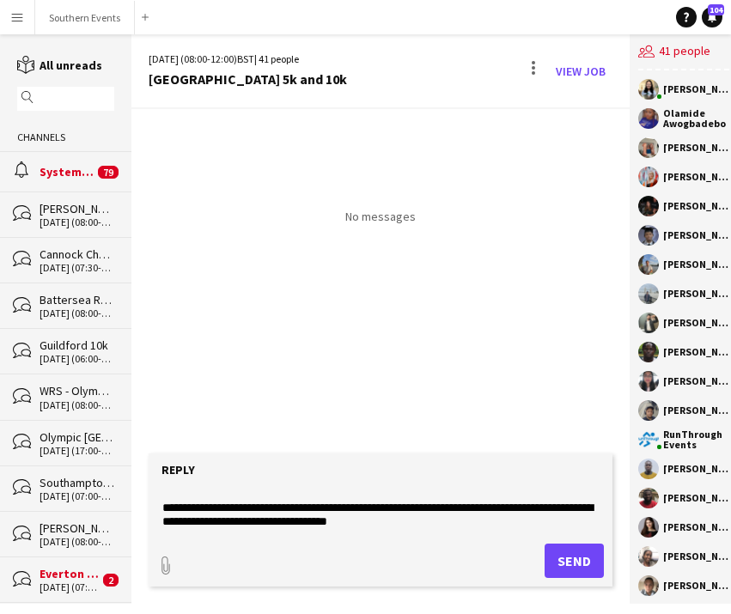
scroll to position [440, 0]
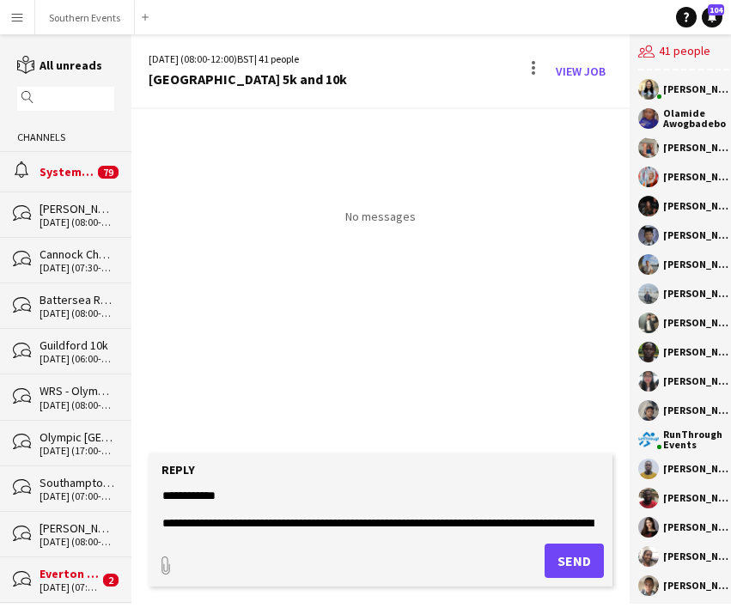
type textarea "**********"
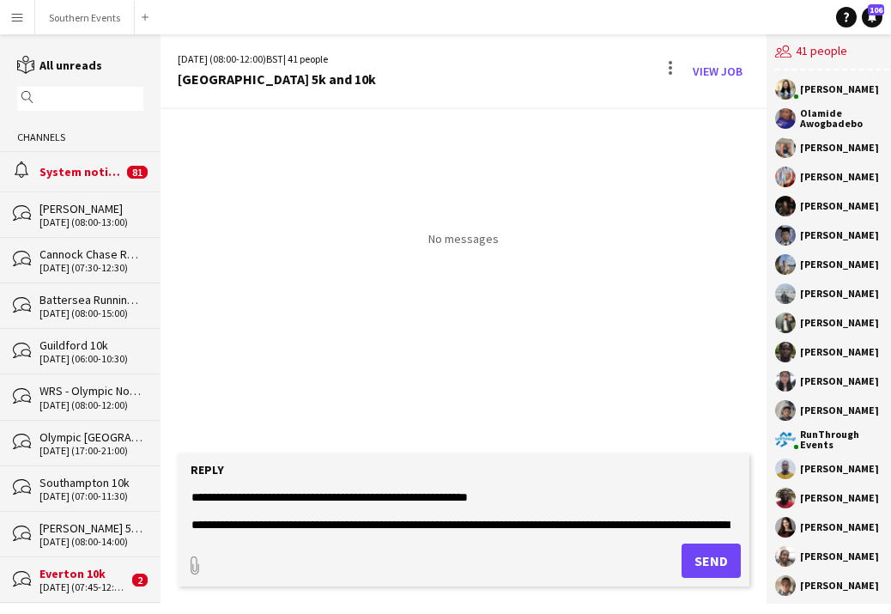
scroll to position [538, 0]
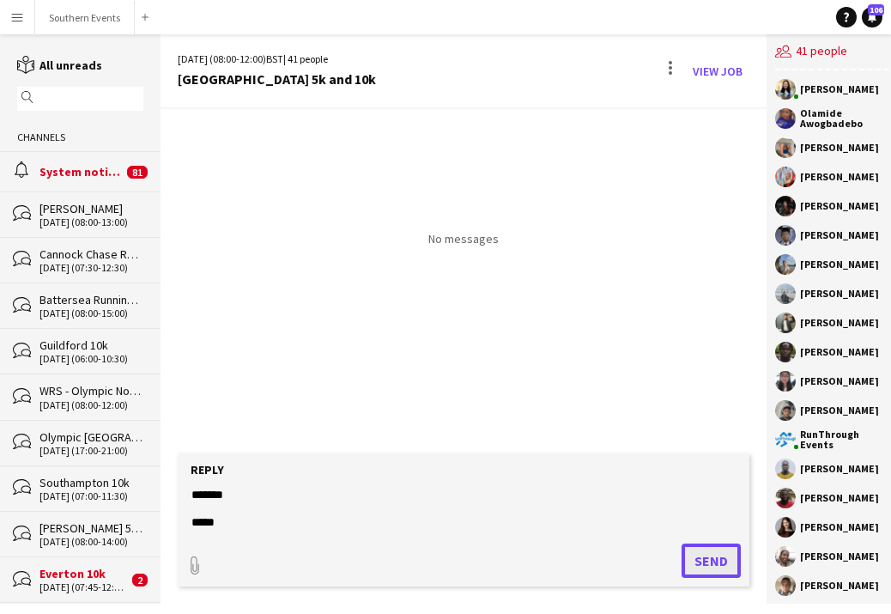
click at [688, 555] on button "Send" at bounding box center [711, 560] width 59 height 34
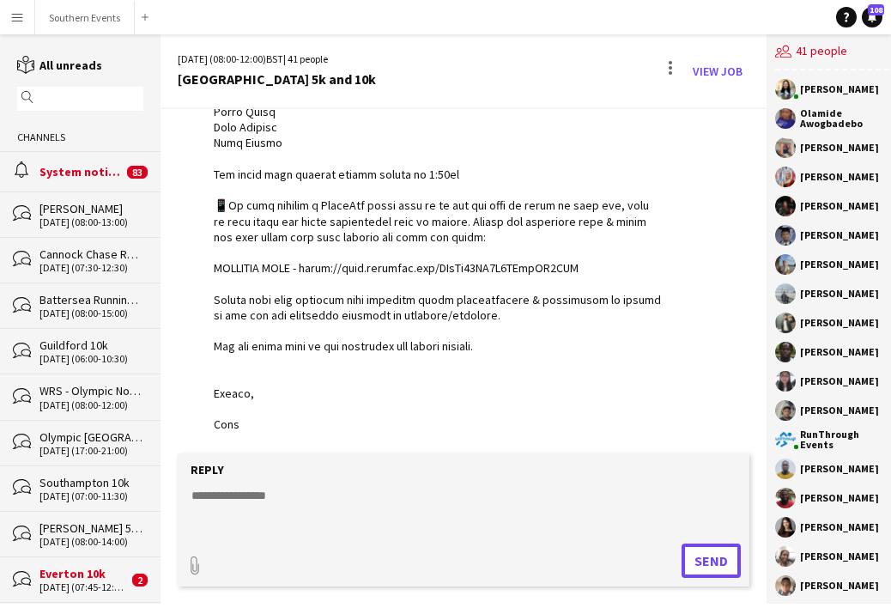
scroll to position [0, 0]
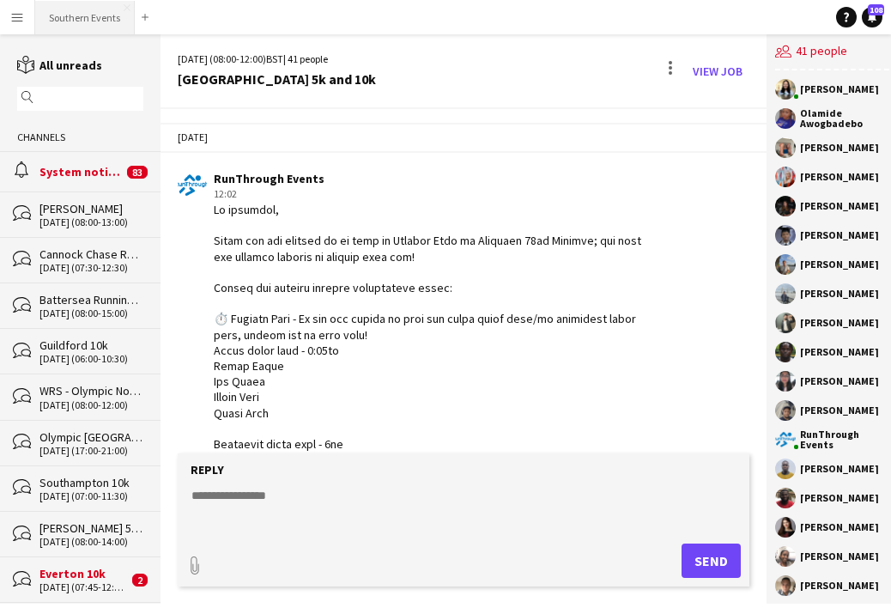
click at [82, 21] on button "Southern Events Close" at bounding box center [85, 17] width 100 height 33
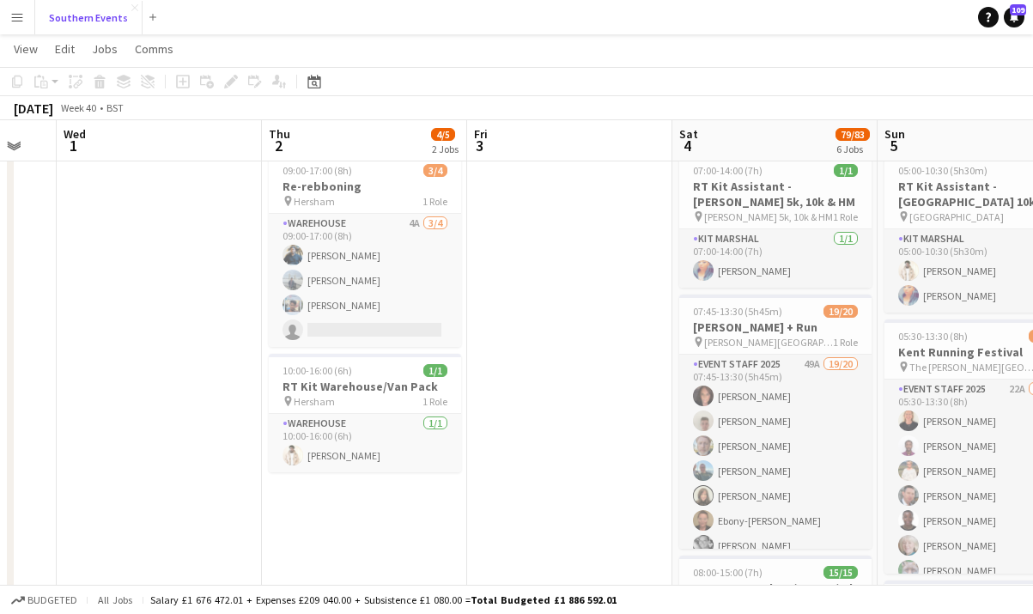
scroll to position [0, 538]
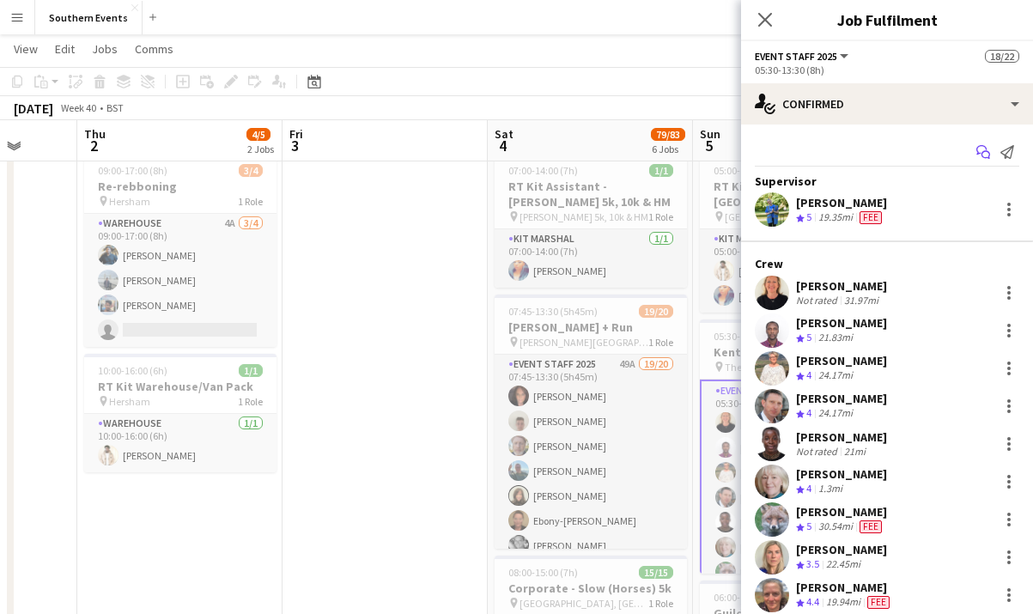
click at [730, 150] on icon "Start chat" at bounding box center [983, 152] width 14 height 14
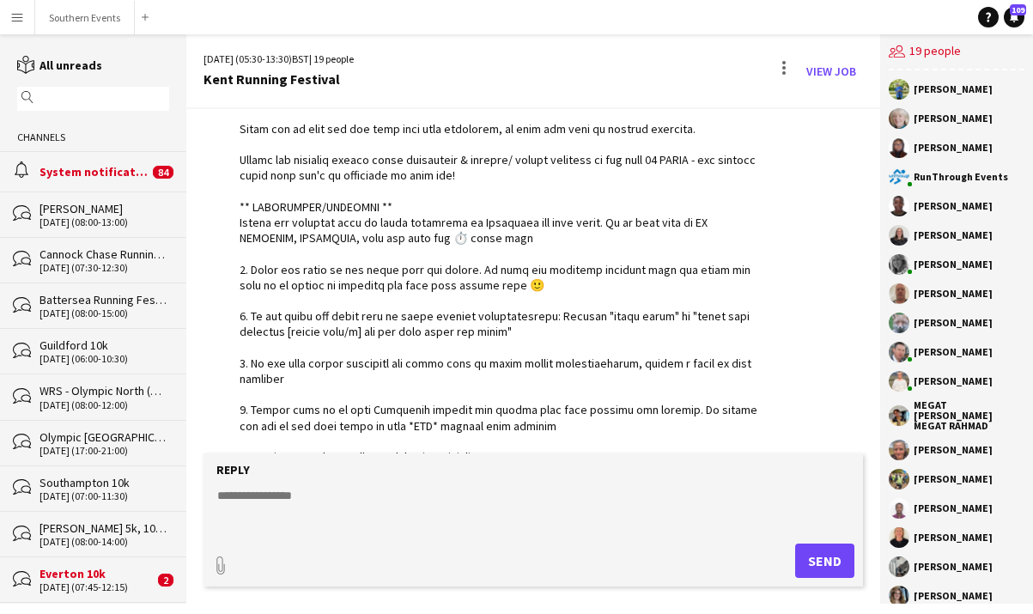
scroll to position [4528, 0]
